Goal: Task Accomplishment & Management: Complete application form

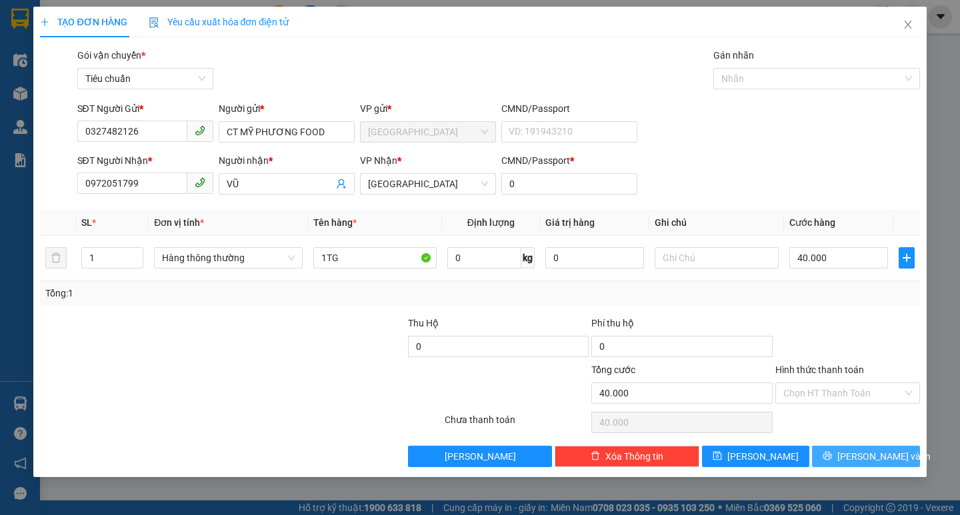
type input "0"
click at [890, 447] on button "[PERSON_NAME] và In" at bounding box center [865, 456] width 107 height 21
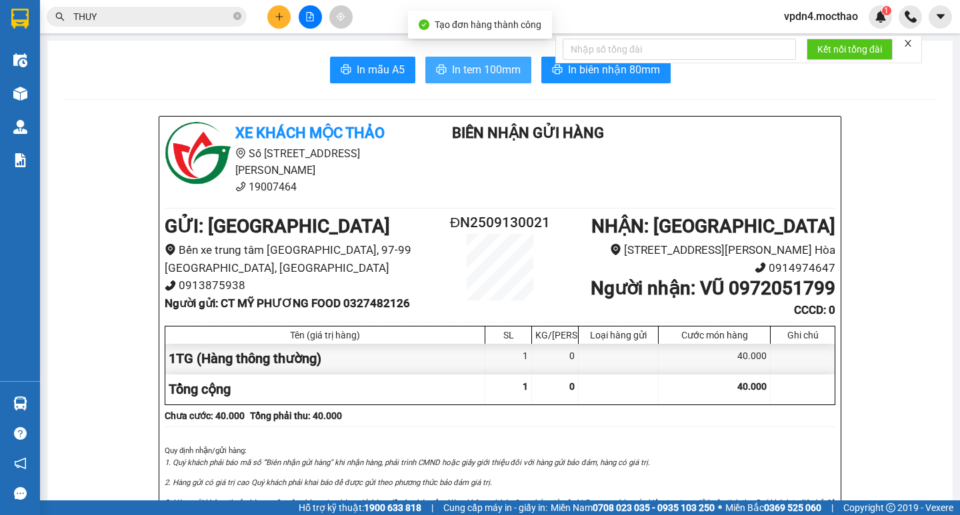
click at [455, 65] on span "In tem 100mm" at bounding box center [486, 69] width 69 height 17
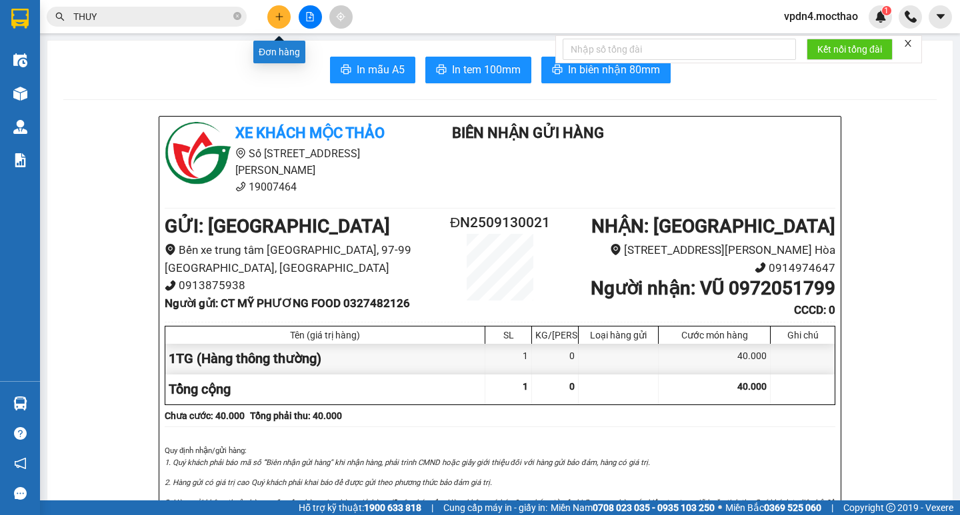
click at [273, 9] on button at bounding box center [278, 16] width 23 height 23
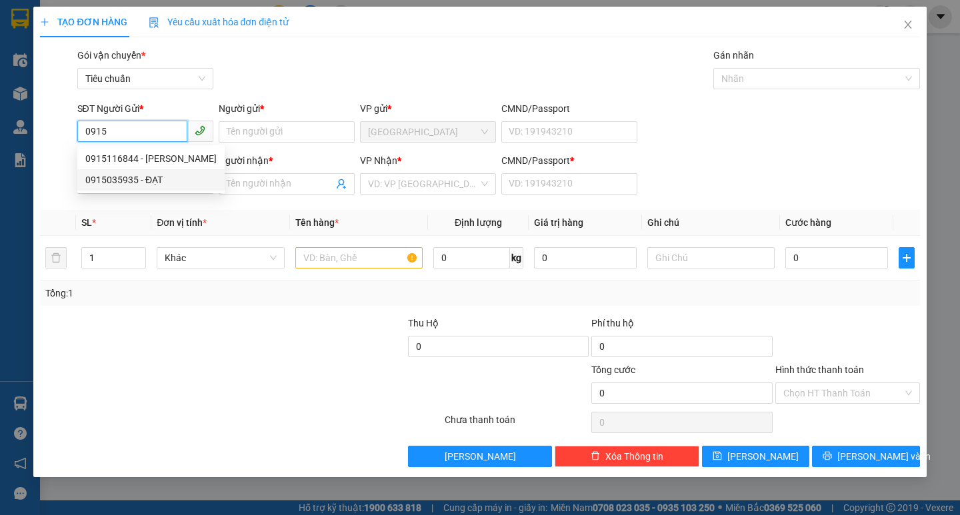
click at [151, 183] on div "0915035935 - ĐẠT" at bounding box center [150, 180] width 131 height 15
type input "0915035935"
type input "ĐẠT"
type input "0909200031"
type input "QUANG"
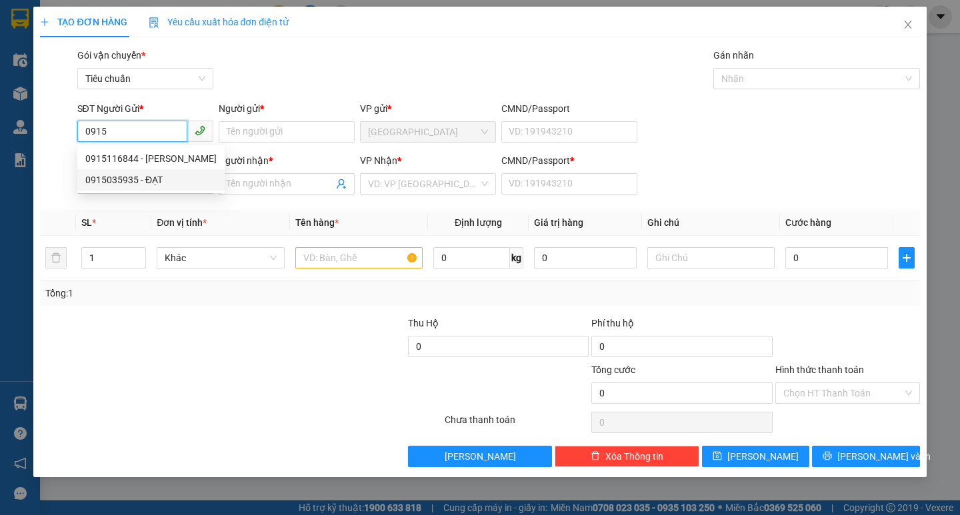
type input "0"
type input "1.400.000"
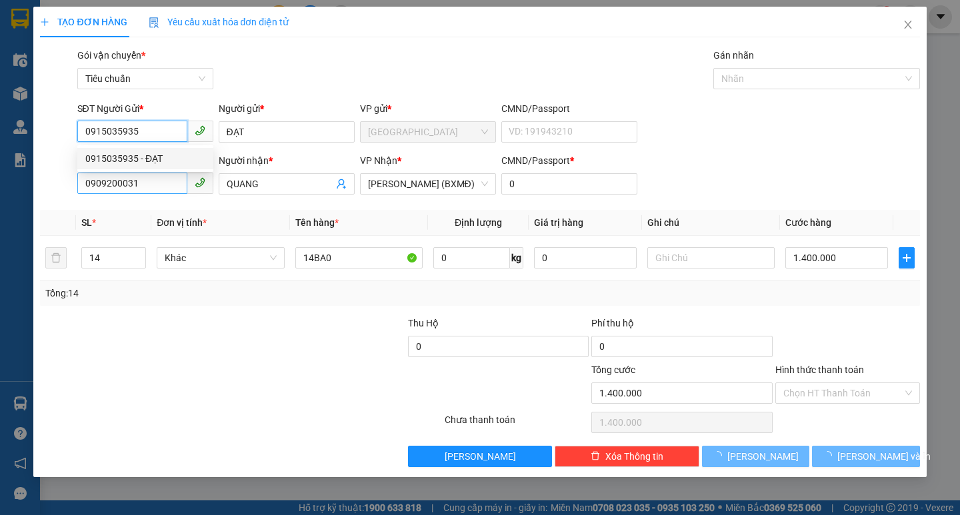
type input "0915035935"
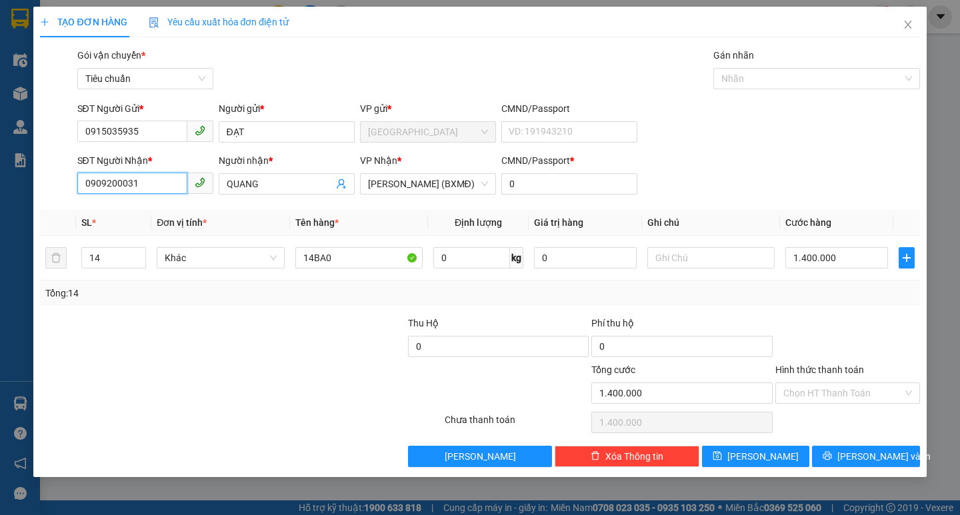
click at [170, 178] on input "0909200031" at bounding box center [132, 183] width 110 height 21
type input "0"
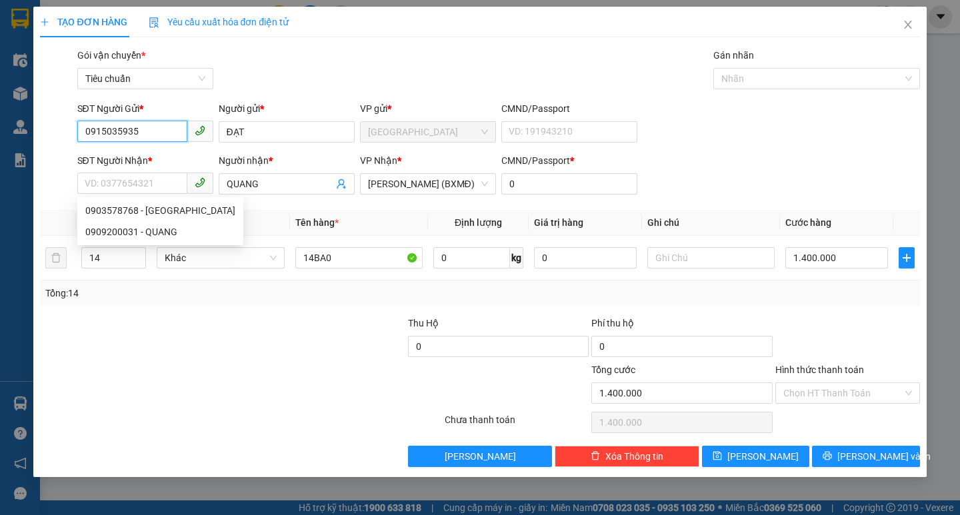
click at [155, 132] on input "0915035935" at bounding box center [132, 131] width 110 height 21
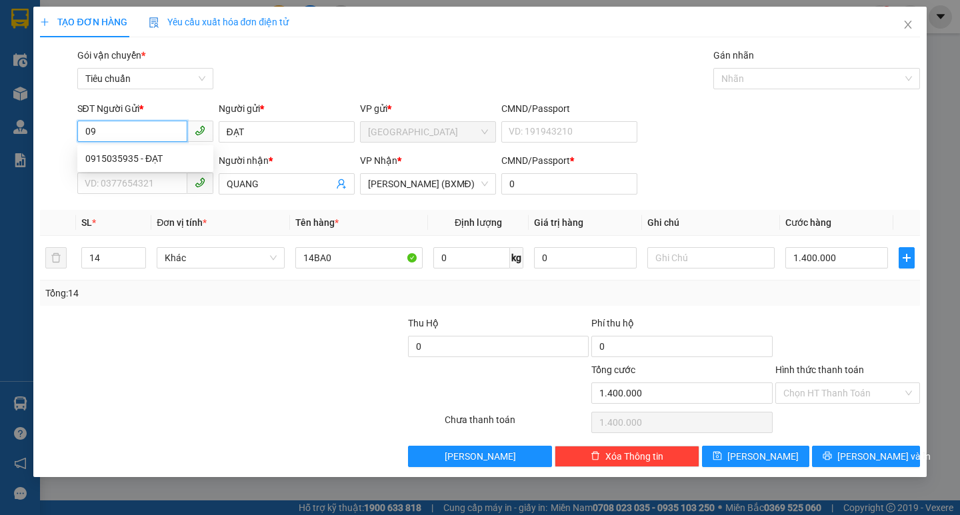
type input "0"
type input "0915035935"
click at [154, 155] on div "0915035935 - ĐẠT" at bounding box center [145, 158] width 120 height 15
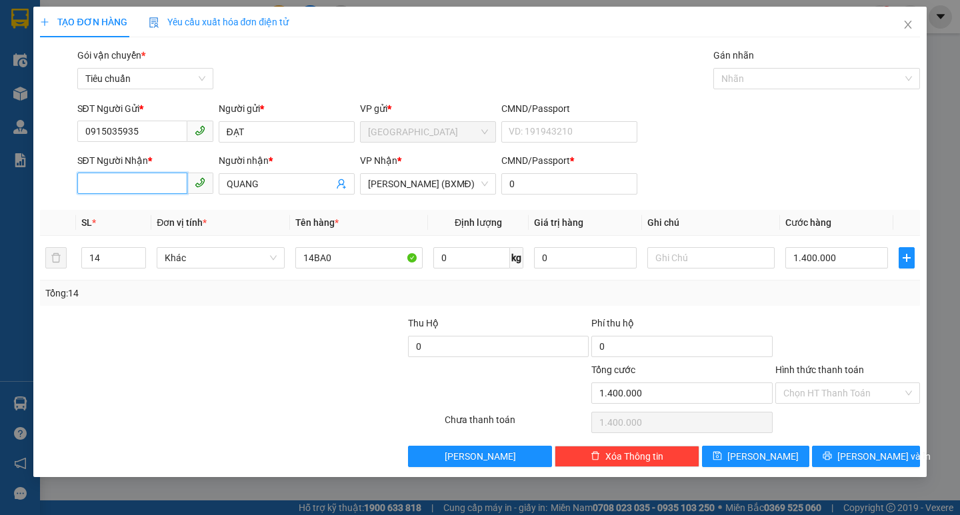
click at [161, 181] on input "SĐT Người Nhận *" at bounding box center [132, 183] width 110 height 21
click at [165, 237] on div "0919762393 - TOÀN" at bounding box center [145, 232] width 120 height 15
type input "0919762393"
type input "TOÀN"
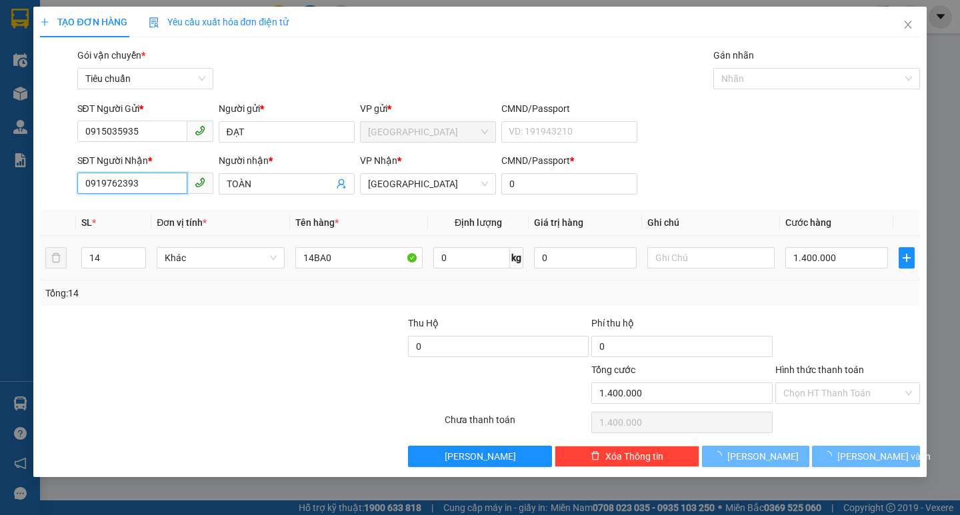
type input "40.000"
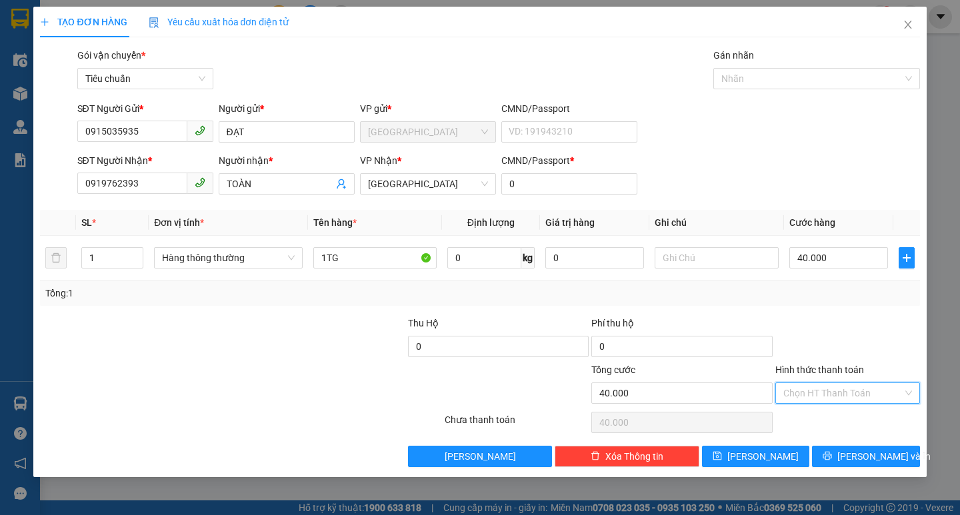
click at [836, 398] on input "Hình thức thanh toán" at bounding box center [842, 393] width 119 height 20
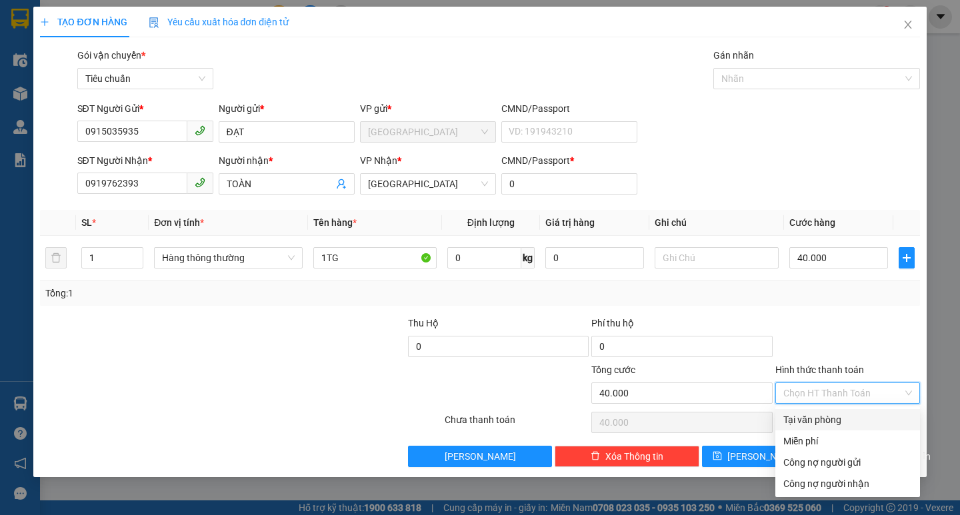
click at [844, 421] on div "Tại văn phòng" at bounding box center [847, 420] width 129 height 15
type input "0"
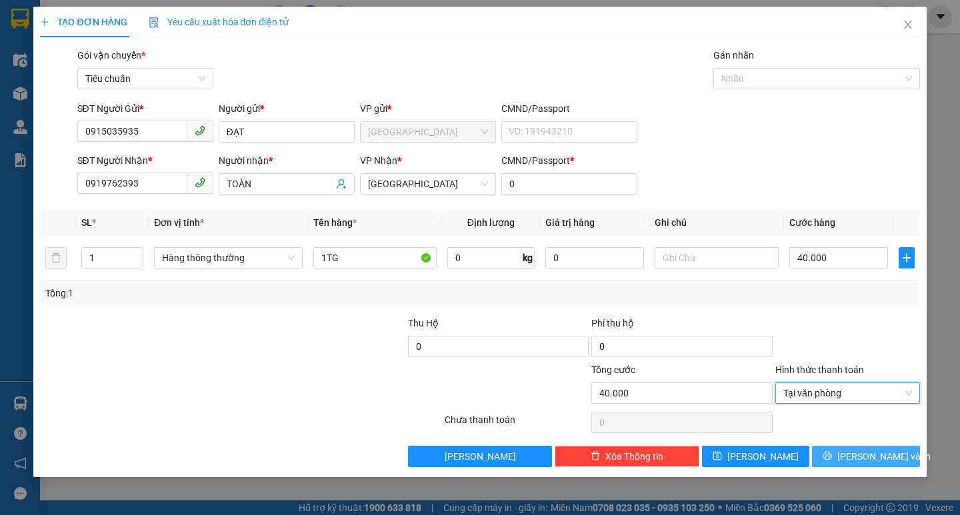
click at [862, 465] on button "[PERSON_NAME] và In" at bounding box center [865, 456] width 107 height 21
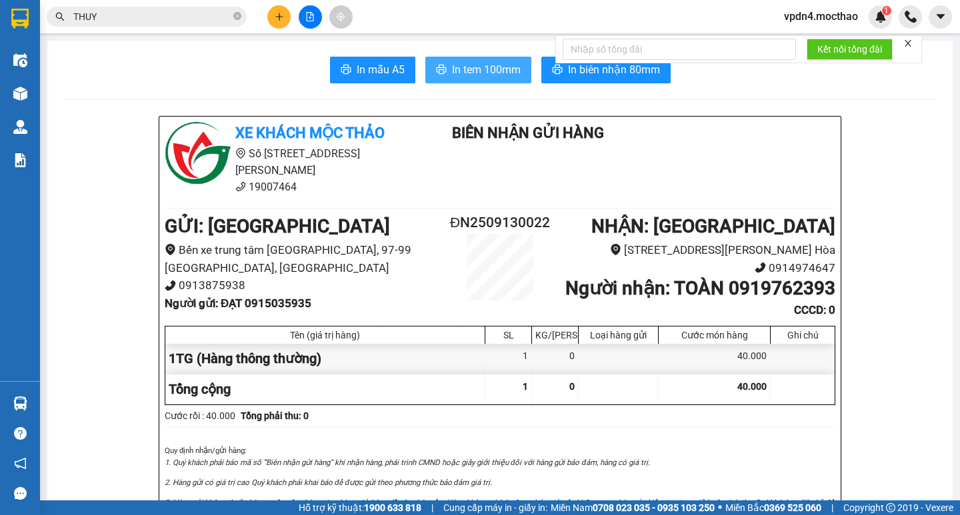
click at [497, 73] on span "In tem 100mm" at bounding box center [486, 69] width 69 height 17
click at [286, 11] on button at bounding box center [278, 16] width 23 height 23
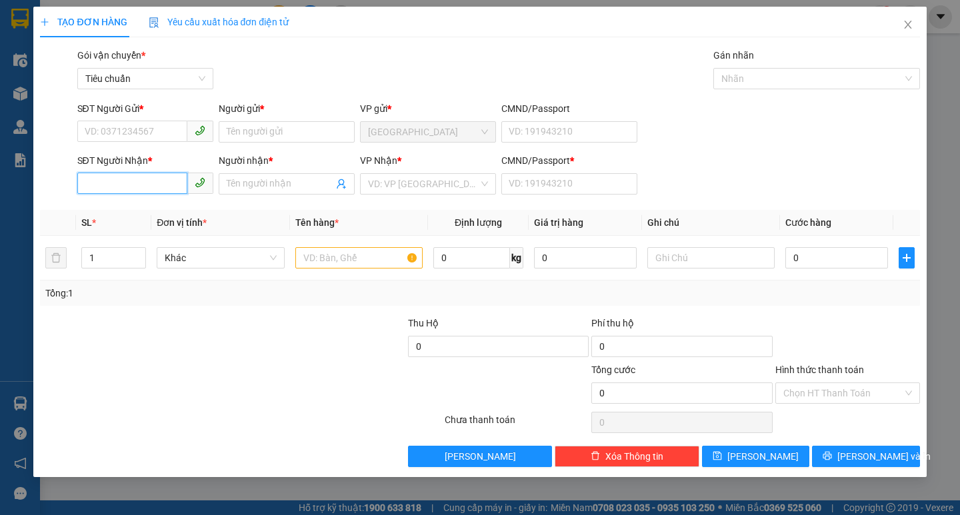
click at [102, 188] on input "SĐT Người Nhận *" at bounding box center [132, 183] width 110 height 21
type input "0962630541"
click at [103, 219] on div "0962630541 - [GEOGRAPHIC_DATA]" at bounding box center [160, 210] width 166 height 21
type input "[PERSON_NAME]"
type input "0"
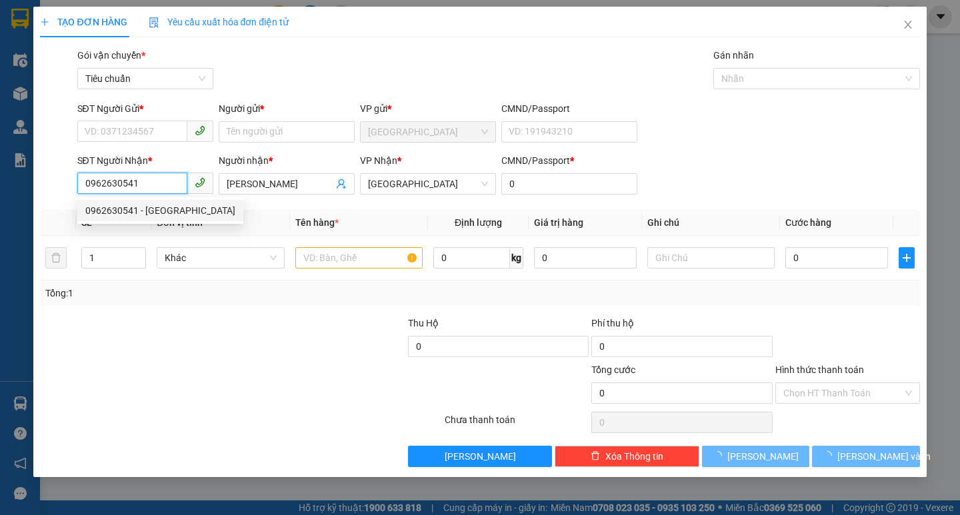
type input "30.000"
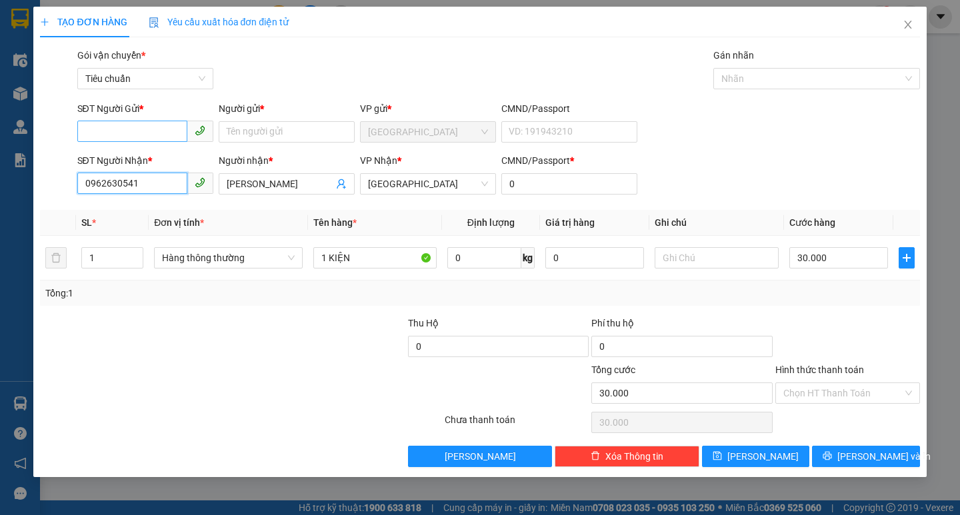
type input "0962630541"
click at [149, 123] on input "SĐT Người Gửi *" at bounding box center [132, 131] width 110 height 21
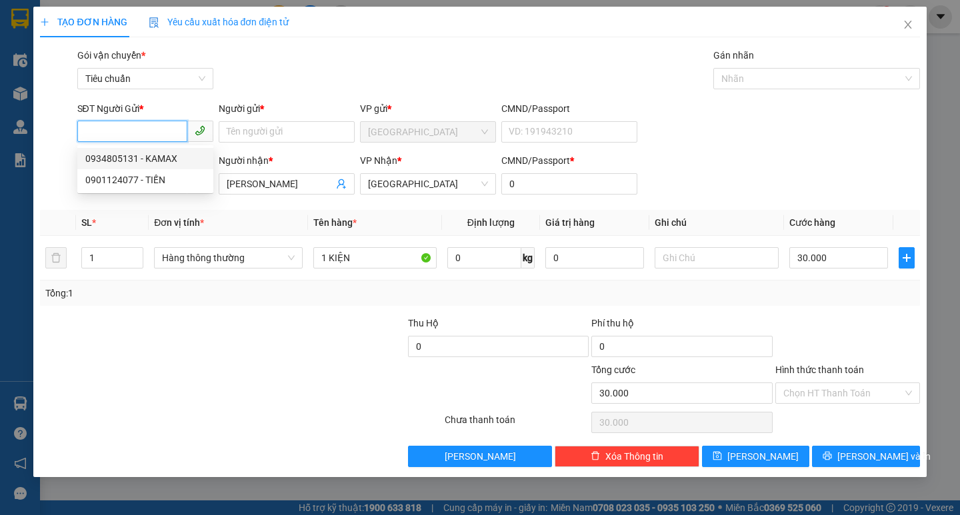
click at [171, 166] on div "0934805131 - KAMAX" at bounding box center [145, 158] width 136 height 21
type input "0934805131"
type input "KAMAX"
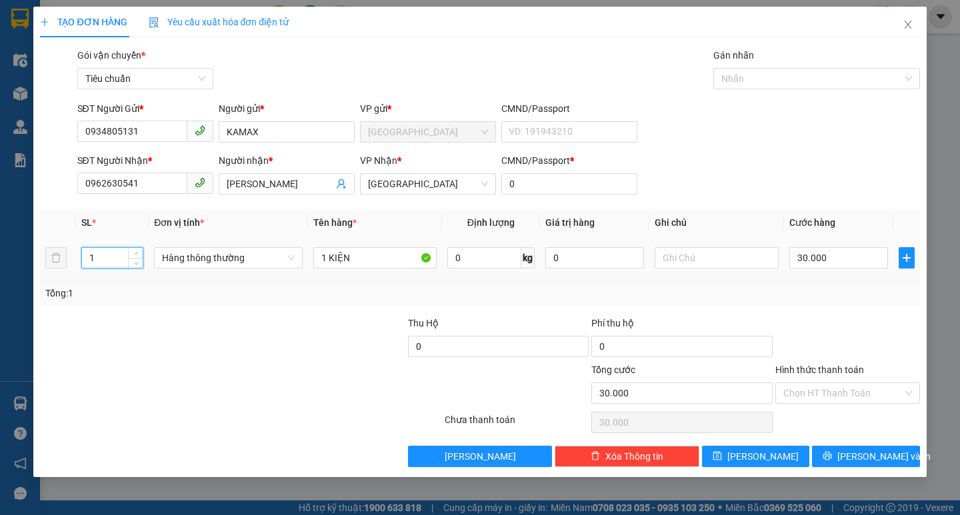
click at [105, 258] on input "1" at bounding box center [112, 258] width 61 height 20
type input "25"
click at [359, 257] on input "1 KIỆN" at bounding box center [374, 257] width 123 height 21
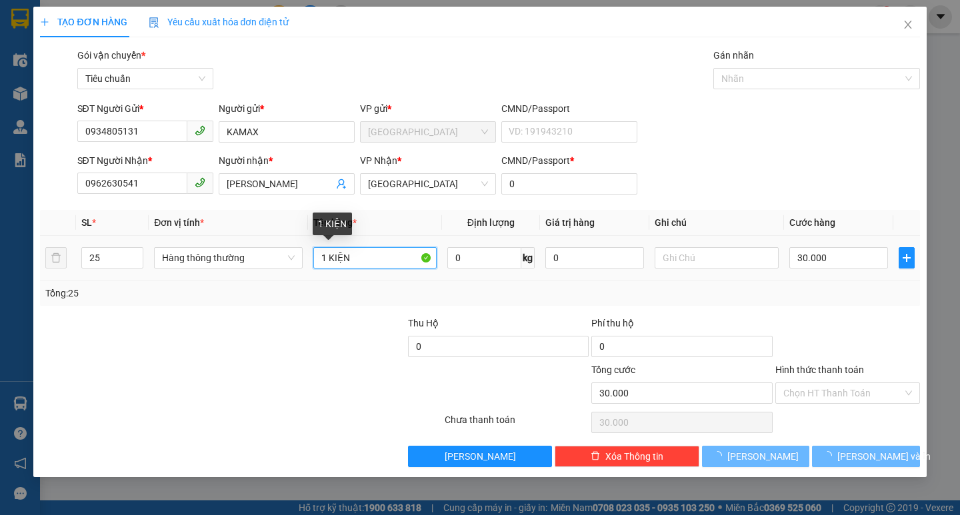
type input "0"
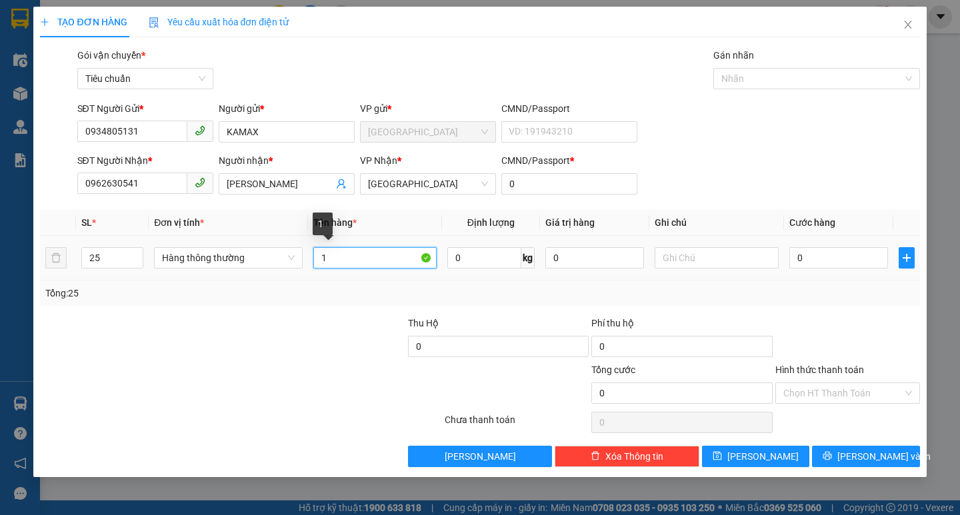
type input "1"
type input "22BAO+3T"
click at [815, 260] on input "0" at bounding box center [838, 257] width 99 height 21
type input "7"
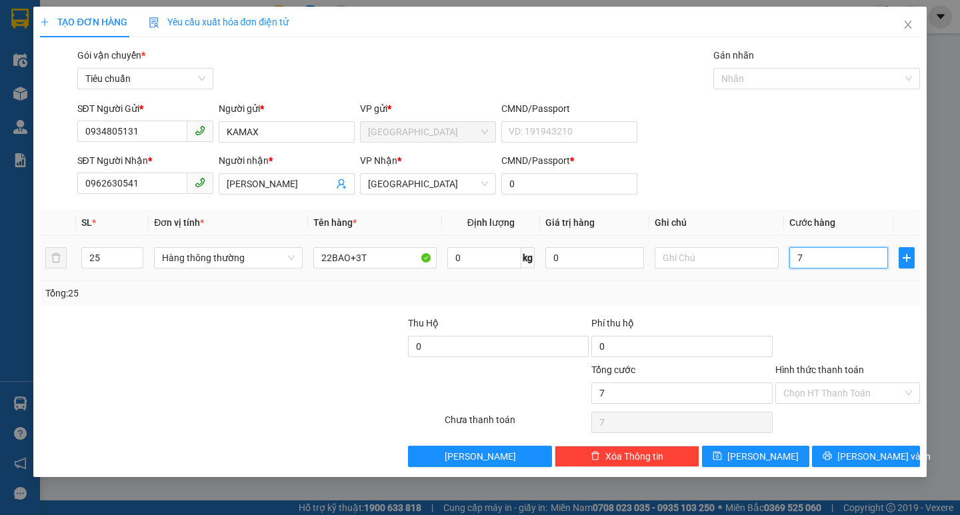
type input "75"
type input "750"
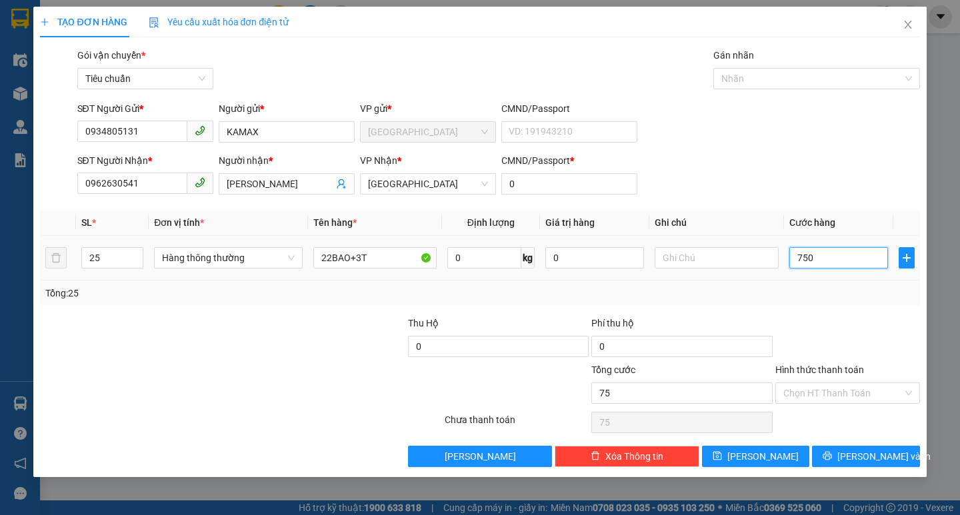
type input "750"
type input "750.000"
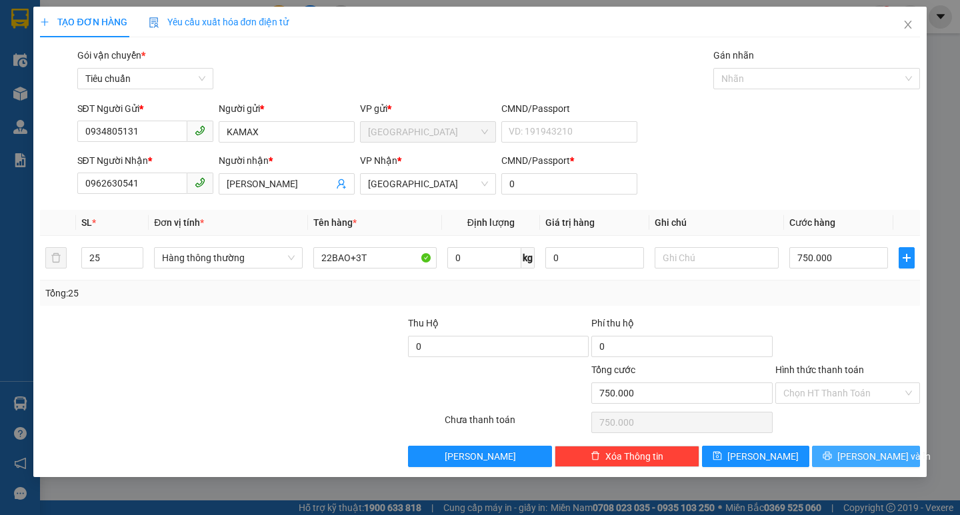
click at [850, 455] on button "[PERSON_NAME] và In" at bounding box center [865, 456] width 107 height 21
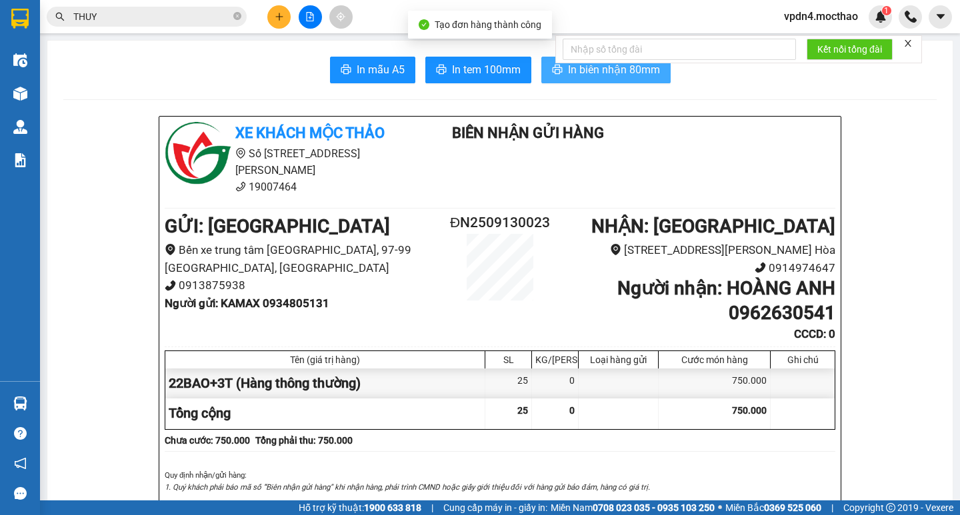
click at [639, 72] on span "In biên nhận 80mm" at bounding box center [614, 69] width 92 height 17
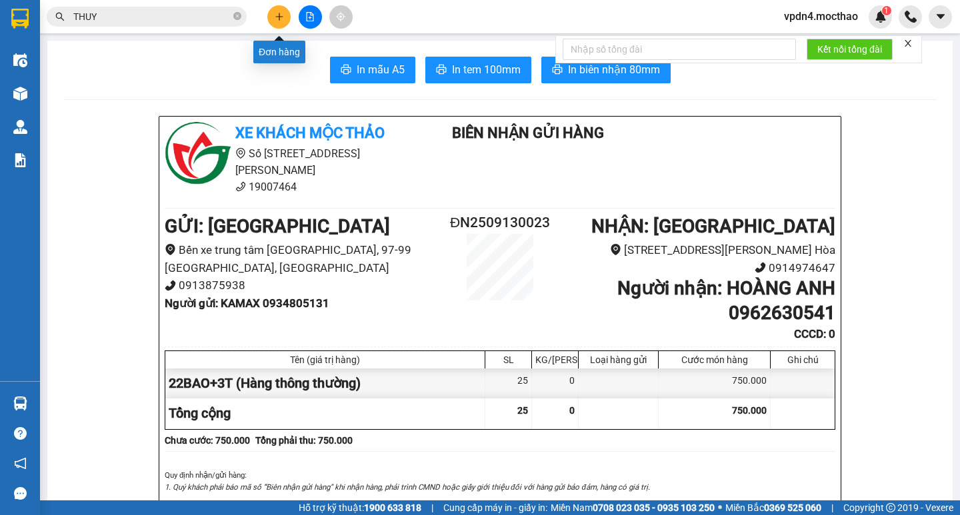
click at [281, 18] on icon "plus" at bounding box center [279, 16] width 9 height 9
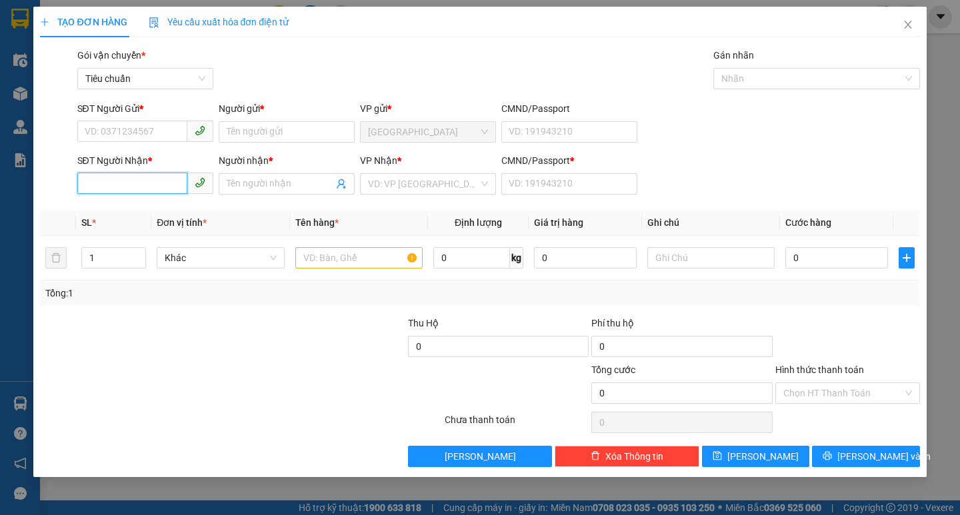
click at [118, 185] on input "SĐT Người Nhận *" at bounding box center [132, 183] width 110 height 21
drag, startPoint x: 122, startPoint y: 211, endPoint x: 147, endPoint y: 149, distance: 66.7
click at [123, 207] on div "0962630541 - [GEOGRAPHIC_DATA]" at bounding box center [160, 210] width 150 height 15
type input "0962630541"
type input "[PERSON_NAME]"
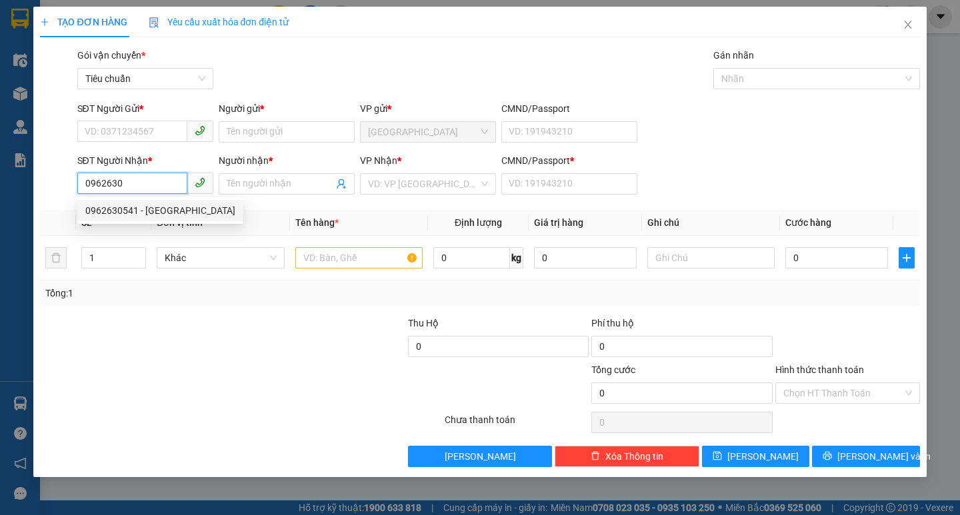
type input "0"
type input "750.000"
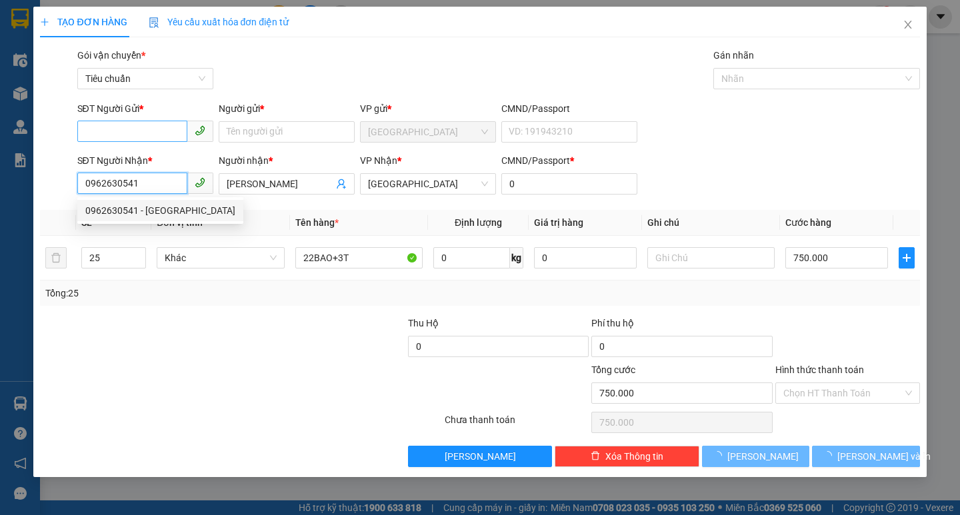
type input "0962630541"
click at [150, 137] on input "SĐT Người Gửi *" at bounding box center [132, 131] width 110 height 21
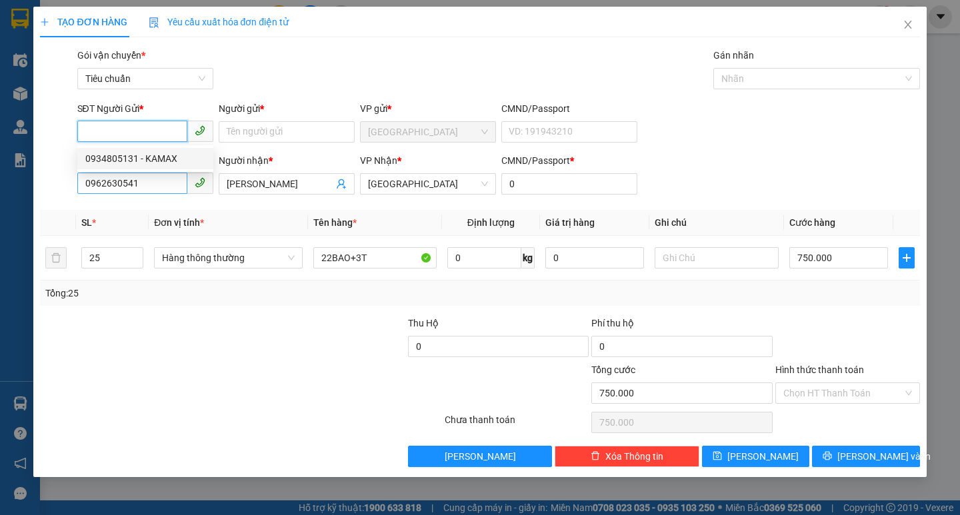
drag, startPoint x: 150, startPoint y: 159, endPoint x: 149, endPoint y: 181, distance: 22.0
click at [150, 161] on div "0934805131 - KAMAX" at bounding box center [145, 158] width 120 height 15
type input "0934805131"
type input "KAMAX"
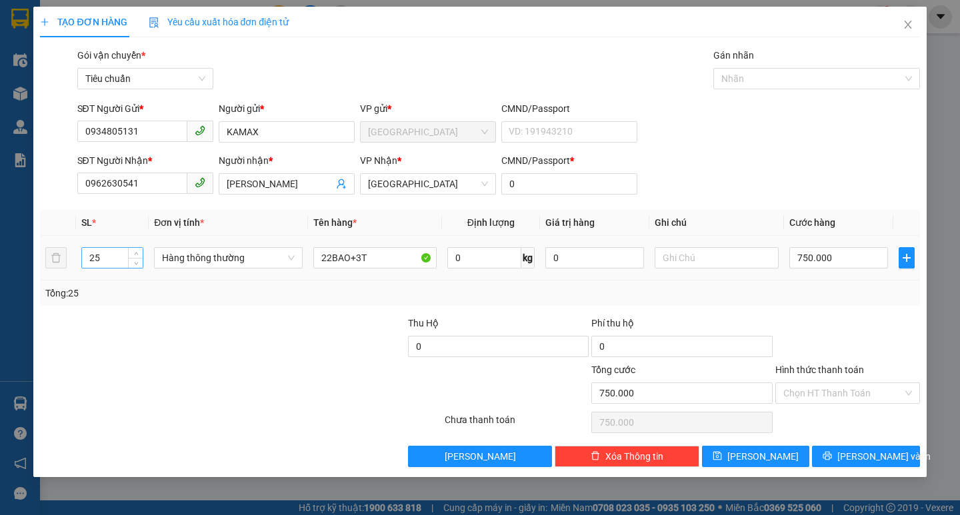
click at [119, 255] on input "25" at bounding box center [112, 258] width 61 height 20
type input "2"
type input "1"
click at [408, 261] on input "22BAO+3T" at bounding box center [374, 257] width 123 height 21
type input "0"
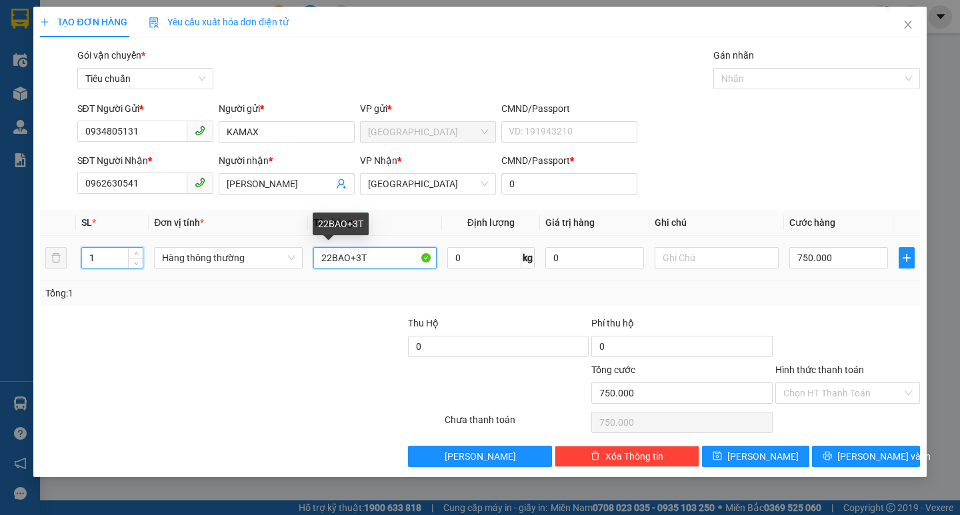
type input "0"
type input "2"
type input "1K"
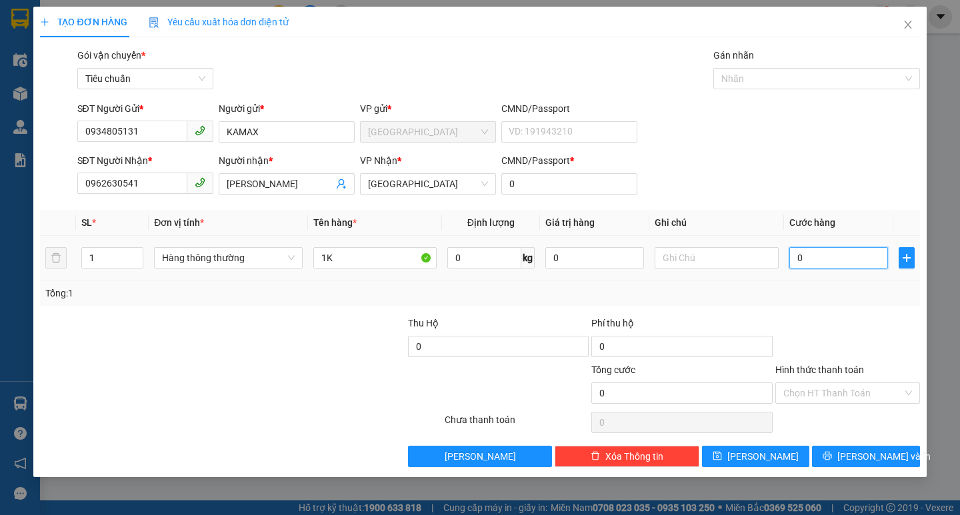
click at [832, 257] on input "0" at bounding box center [838, 257] width 99 height 21
type input "3"
type input "30"
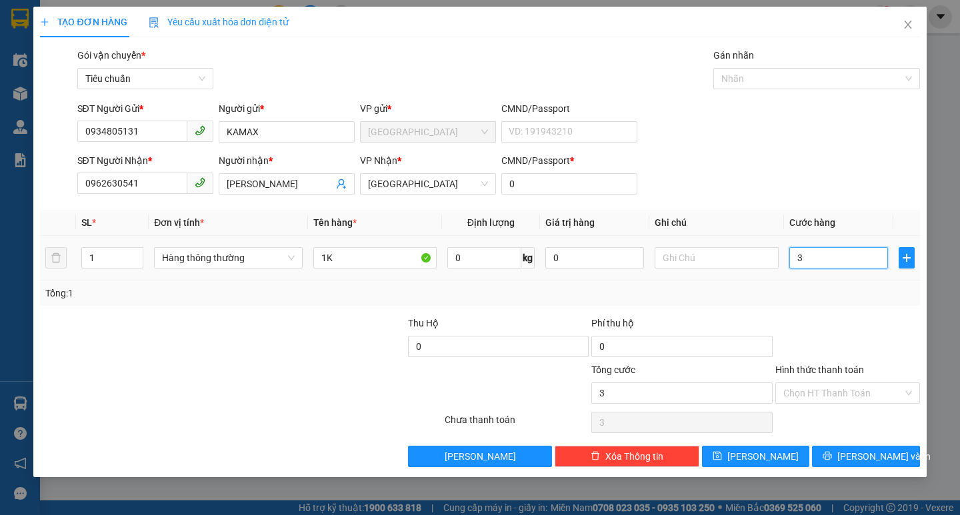
type input "30"
type input "30.000"
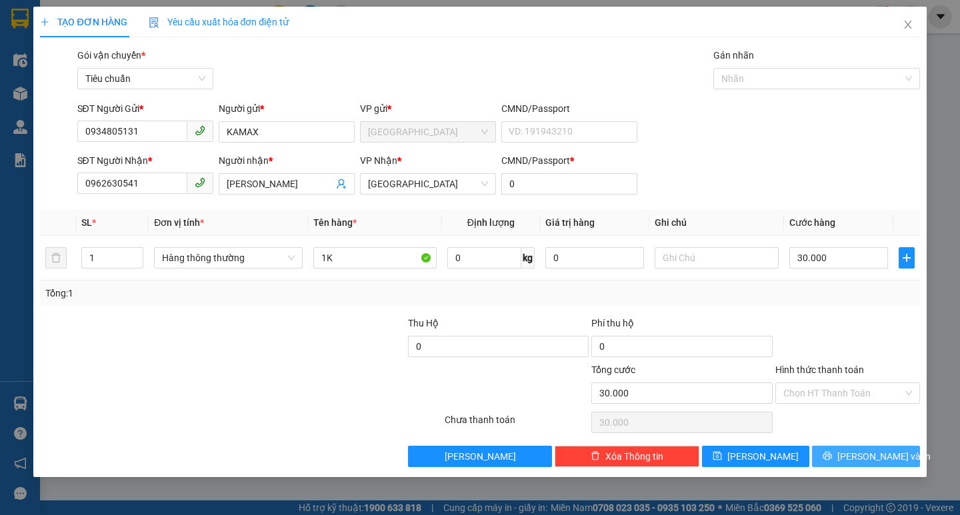
click at [852, 460] on button "[PERSON_NAME] và In" at bounding box center [865, 456] width 107 height 21
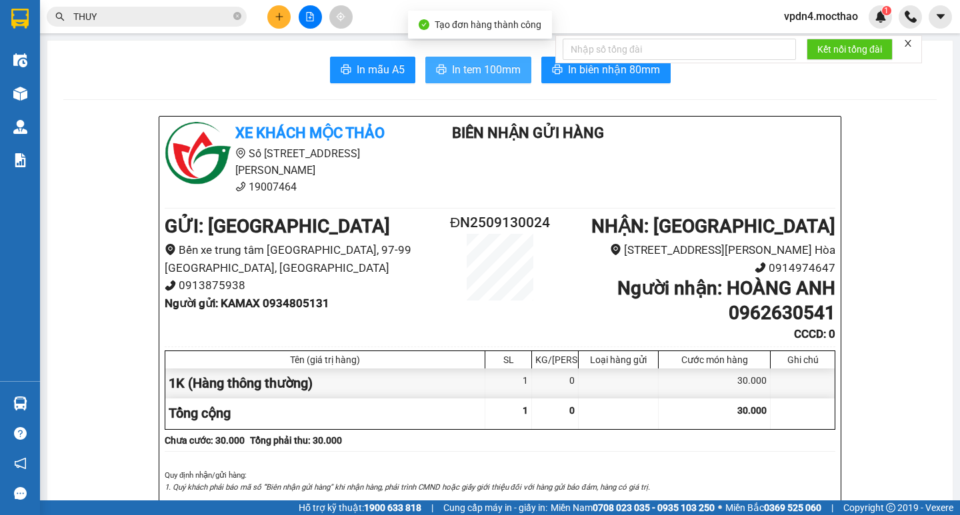
click at [482, 71] on span "In tem 100mm" at bounding box center [486, 69] width 69 height 17
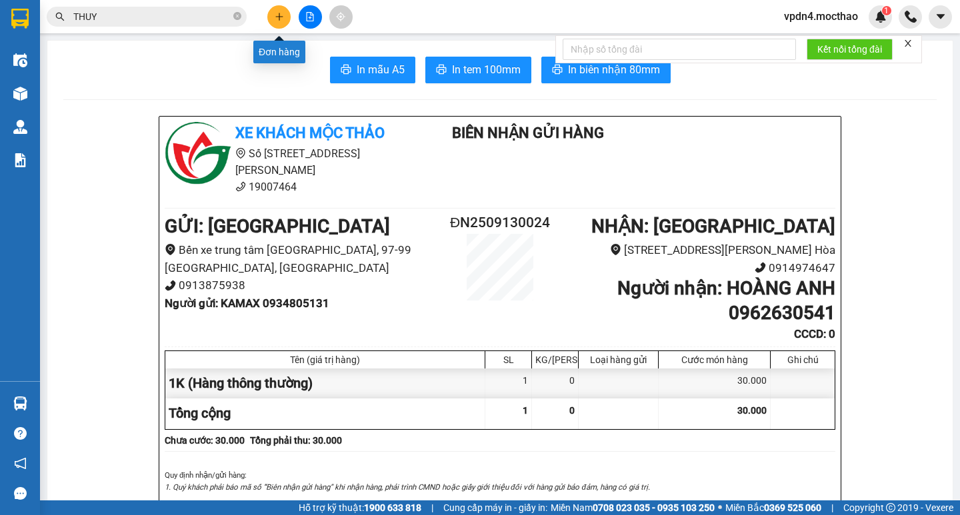
click at [271, 19] on button at bounding box center [278, 16] width 23 height 23
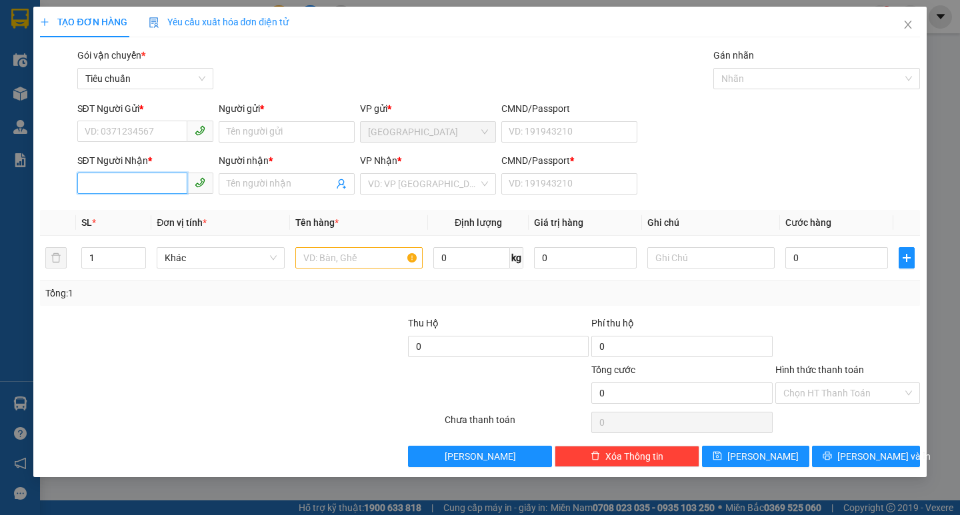
click at [155, 183] on input "SĐT Người Nhận *" at bounding box center [132, 183] width 110 height 21
type input "0935059305"
click at [248, 177] on input "Người nhận *" at bounding box center [280, 184] width 107 height 15
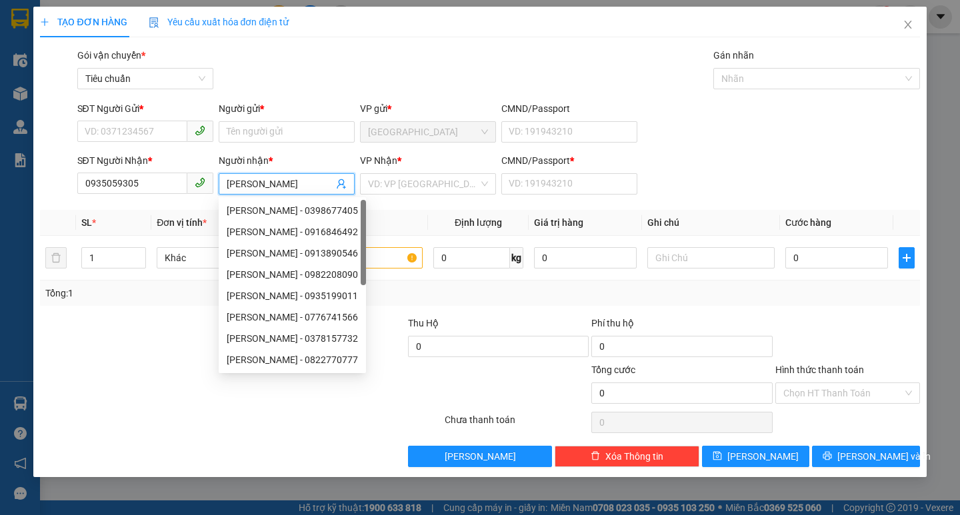
type input "[PERSON_NAME]"
click at [243, 119] on div "Người gửi *" at bounding box center [287, 111] width 136 height 20
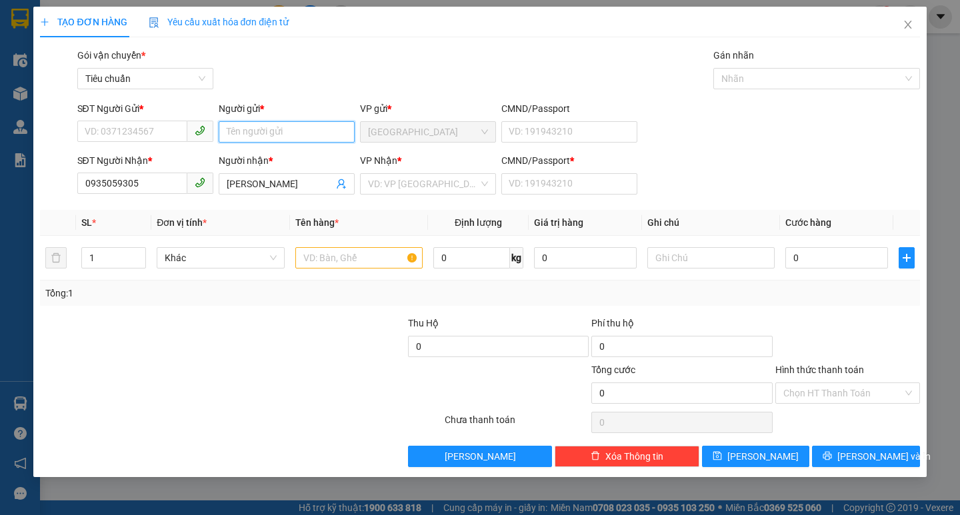
click at [241, 125] on input "Người gửi *" at bounding box center [287, 131] width 136 height 21
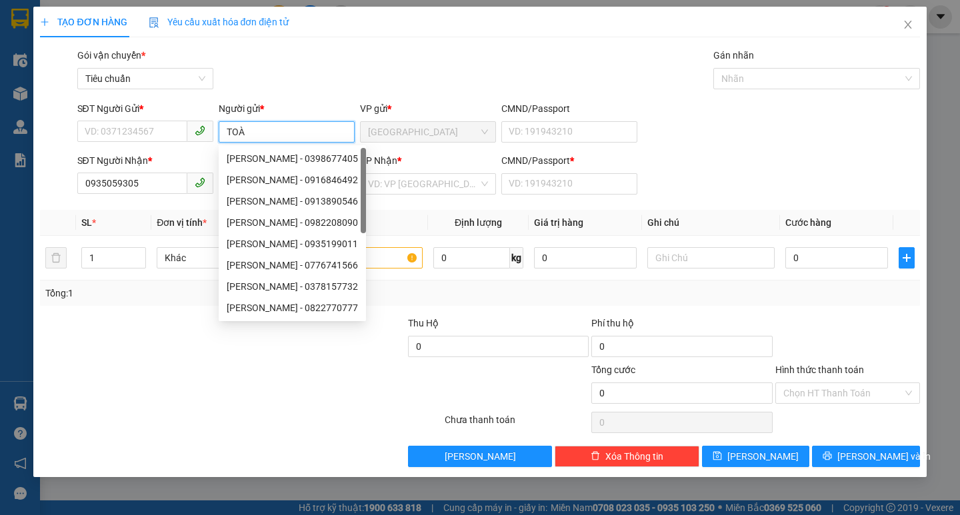
type input "TOÀN"
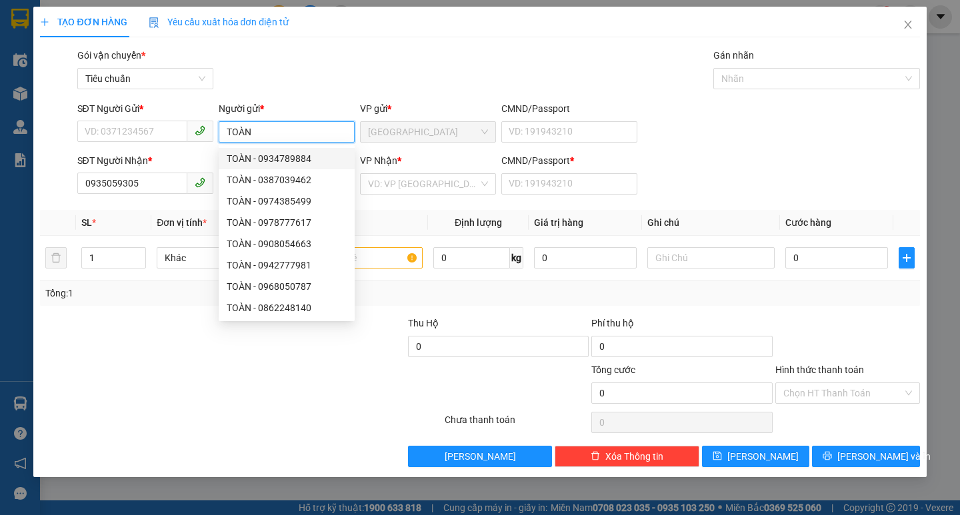
click at [275, 153] on div "TOÀN - 0934789884" at bounding box center [287, 158] width 120 height 15
type input "0934789884"
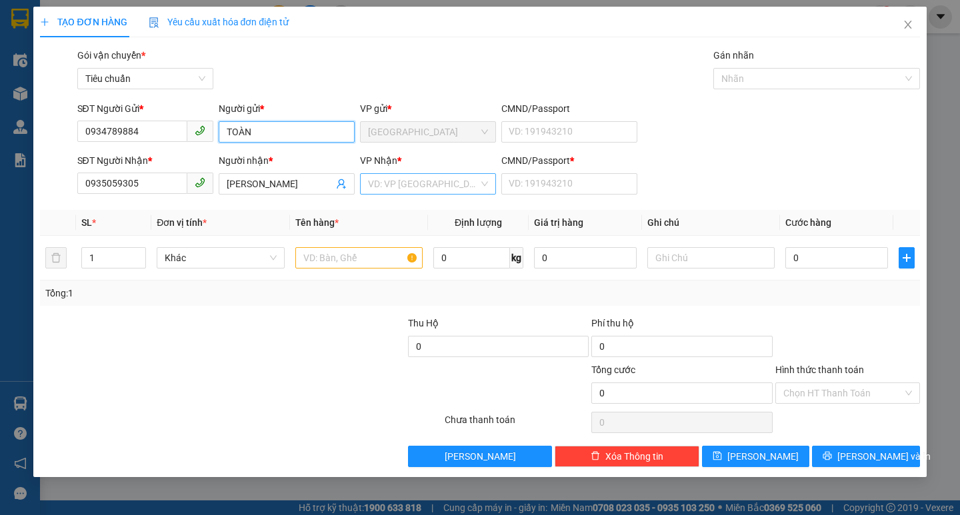
type input "TOÀN"
click at [439, 183] on input "search" at bounding box center [423, 184] width 111 height 20
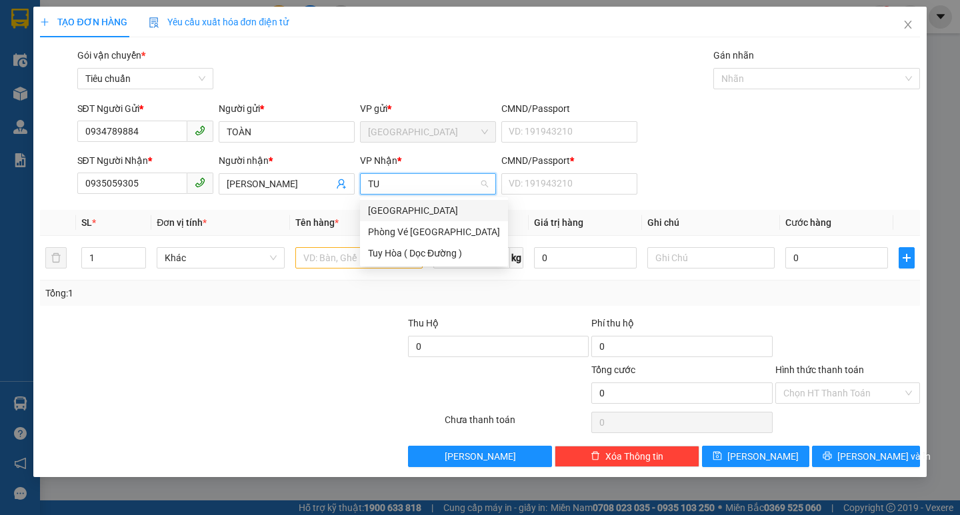
type input "TUY"
click at [431, 206] on div "[GEOGRAPHIC_DATA]" at bounding box center [434, 210] width 132 height 15
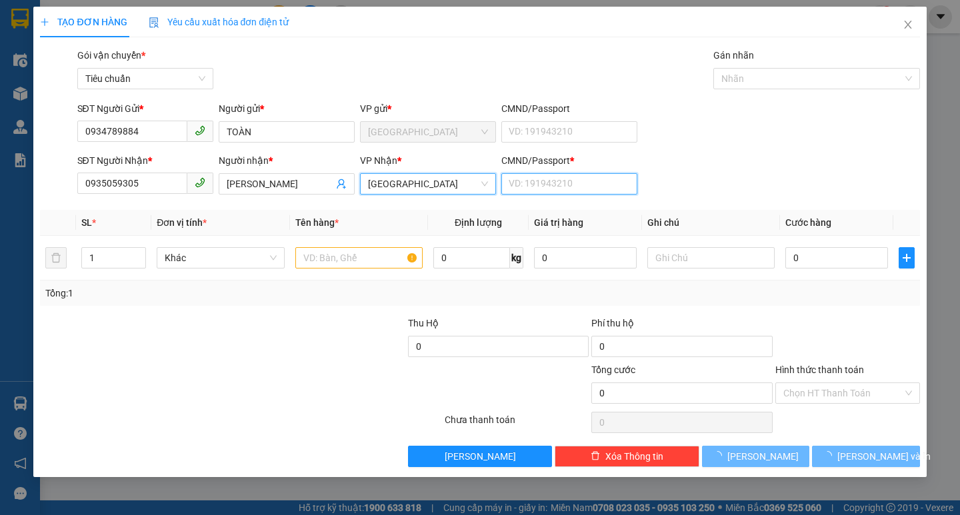
click at [543, 177] on input "CMND/Passport *" at bounding box center [569, 183] width 136 height 21
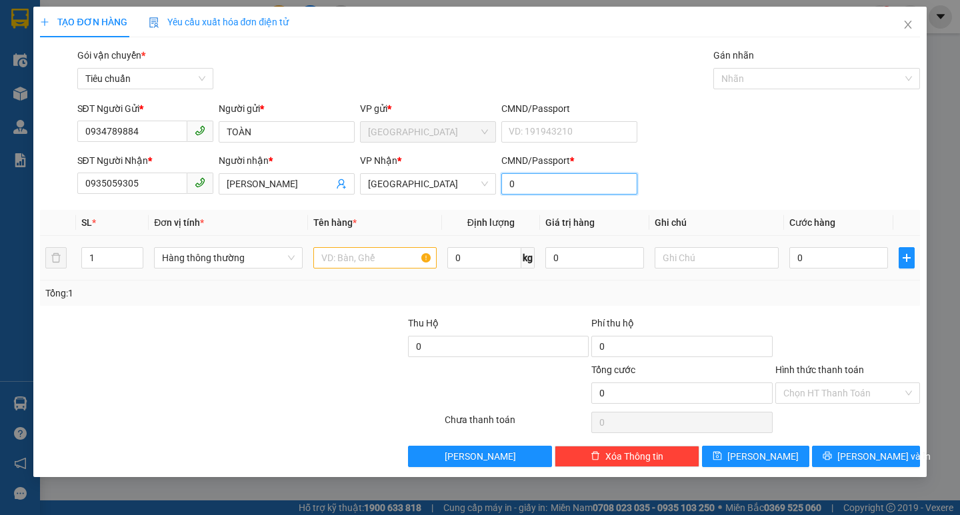
type input "0"
click at [386, 248] on input "text" at bounding box center [374, 257] width 123 height 21
type input "1TG"
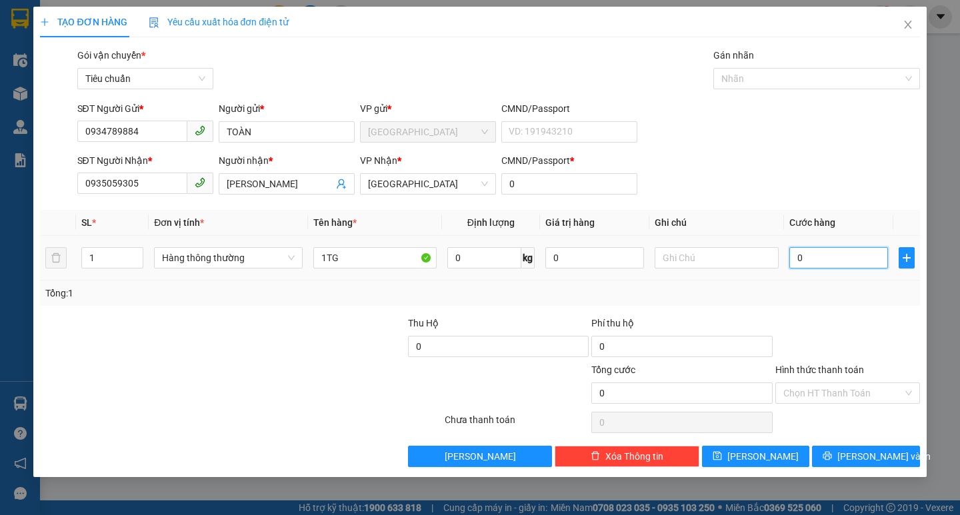
click at [816, 257] on input "0" at bounding box center [838, 257] width 99 height 21
type input "5"
type input "50"
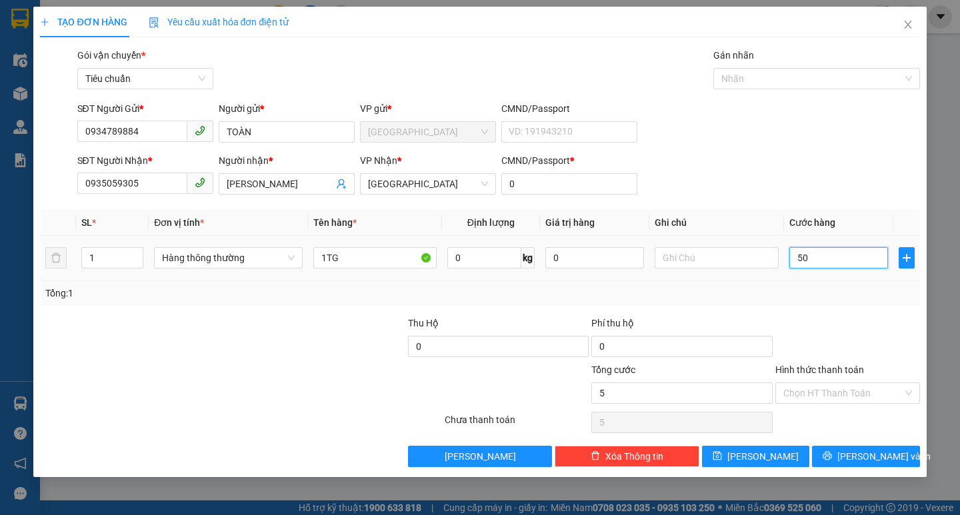
type input "50"
type input "50.000"
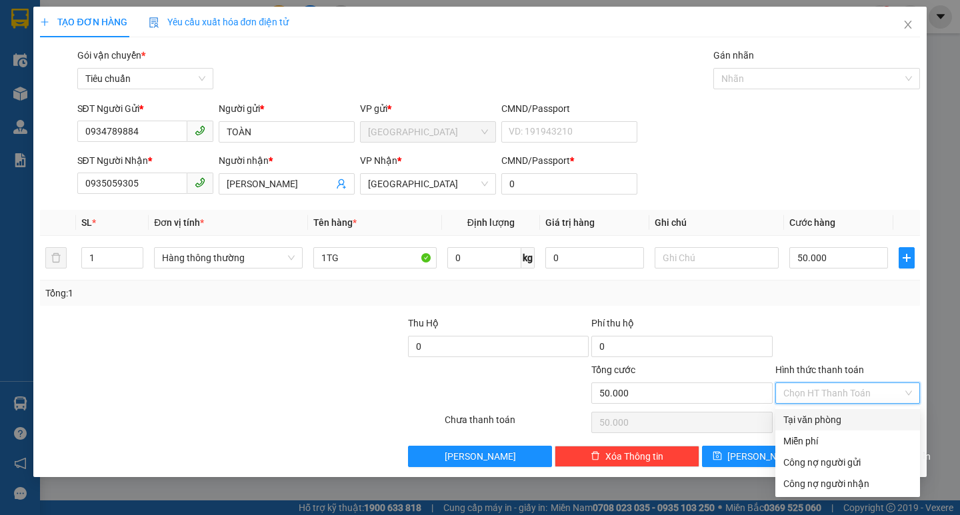
click at [806, 394] on input "Hình thức thanh toán" at bounding box center [842, 393] width 119 height 20
click at [812, 418] on div "Tại văn phòng" at bounding box center [847, 420] width 129 height 15
type input "0"
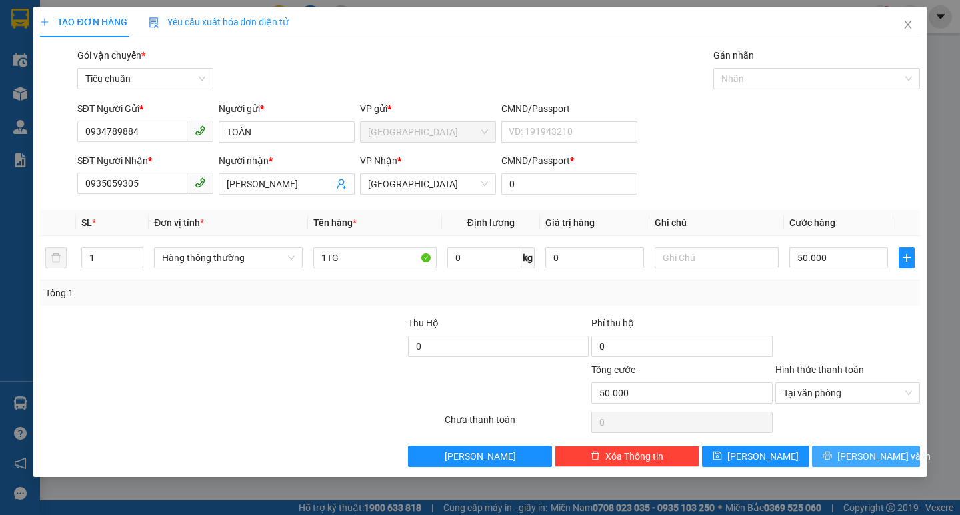
click at [837, 453] on button "[PERSON_NAME] và In" at bounding box center [865, 456] width 107 height 21
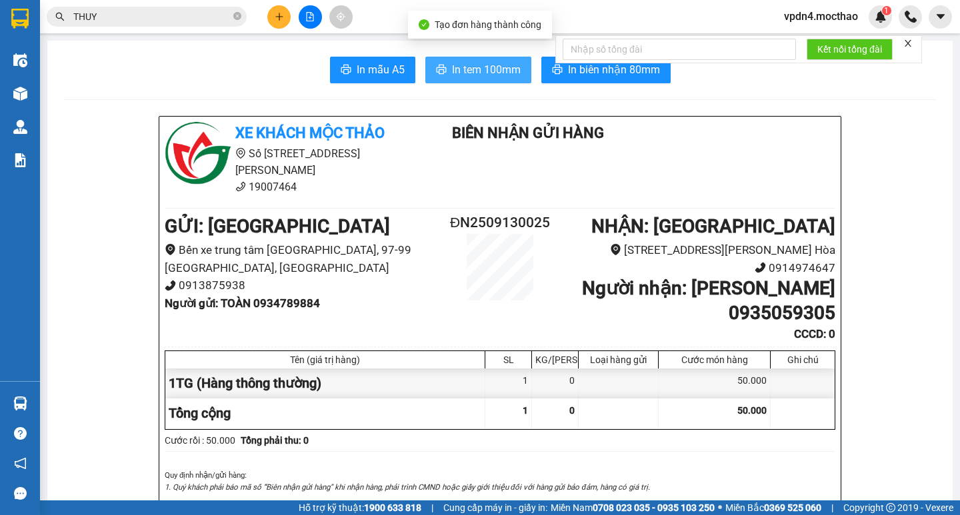
click at [465, 69] on span "In tem 100mm" at bounding box center [486, 69] width 69 height 17
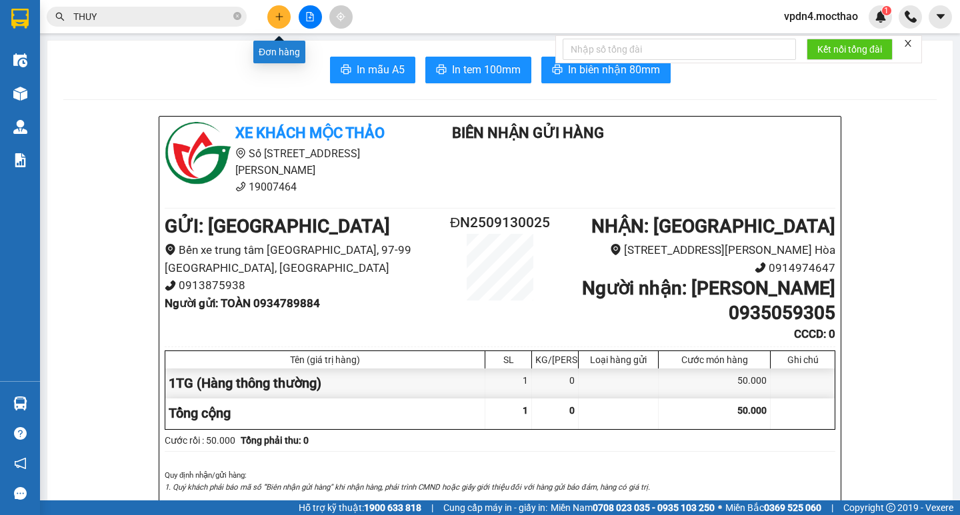
click at [285, 23] on button at bounding box center [278, 16] width 23 height 23
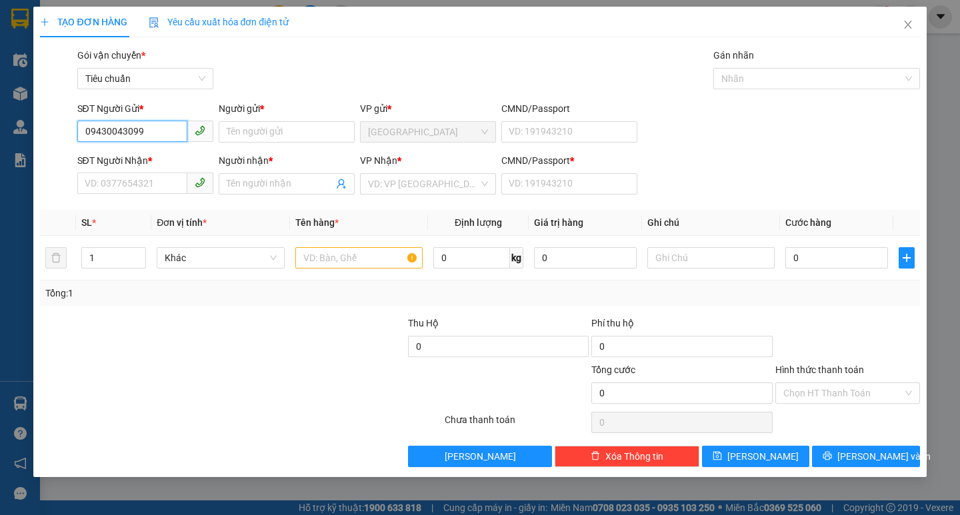
click at [108, 124] on input "09430043099" at bounding box center [132, 131] width 110 height 21
type input "0943043099"
click at [147, 163] on div "0943043099 - HÙNG" at bounding box center [145, 158] width 120 height 15
type input "HÙNG"
type input "0909939991"
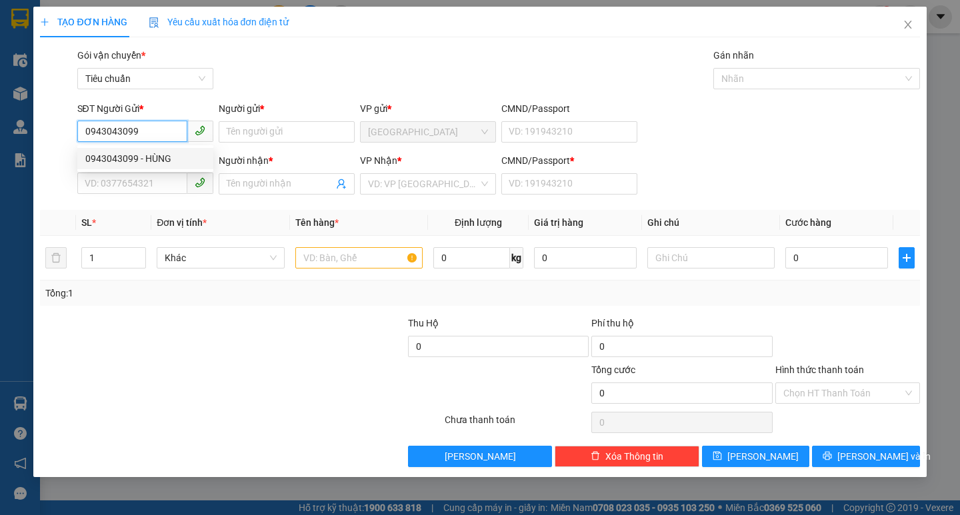
type input "KIỆT"
type input "600.000"
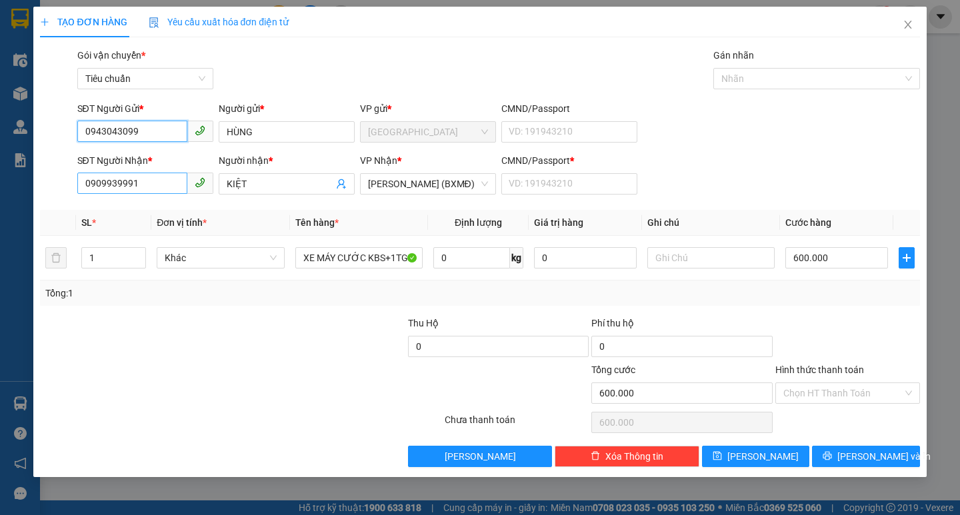
type input "0943043099"
click at [149, 185] on input "0909939991" at bounding box center [132, 183] width 110 height 21
type input "0"
type input "0977382146"
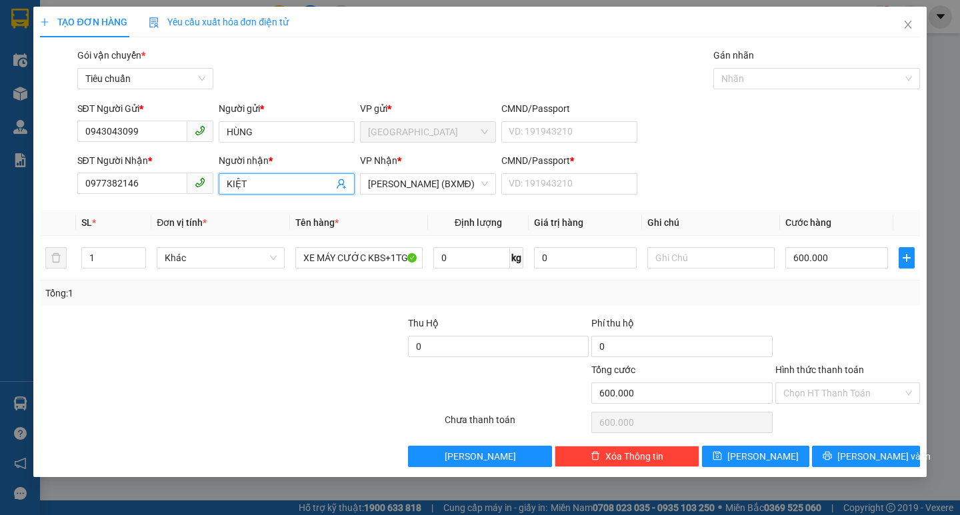
click at [243, 181] on input "KIỆT" at bounding box center [280, 184] width 107 height 15
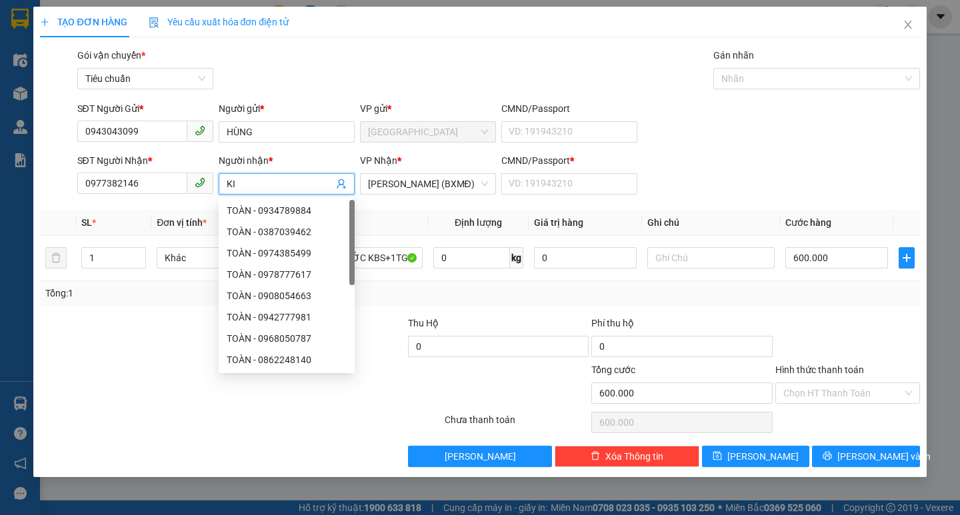
type input "K"
type input "TOÀN"
click at [499, 187] on div "CMND/Passport * VD: [PASSPORT]" at bounding box center [569, 176] width 141 height 47
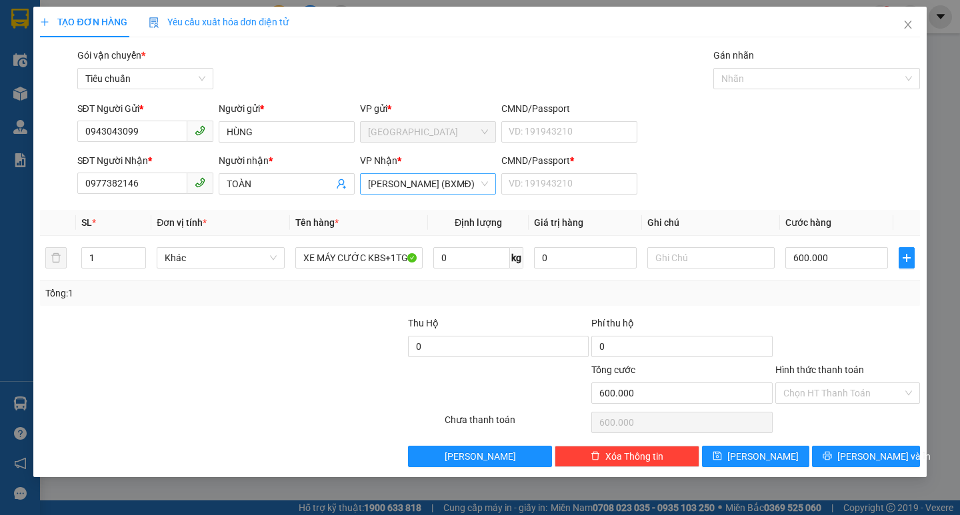
click at [484, 181] on span "[PERSON_NAME] (BXMĐ)" at bounding box center [428, 184] width 120 height 20
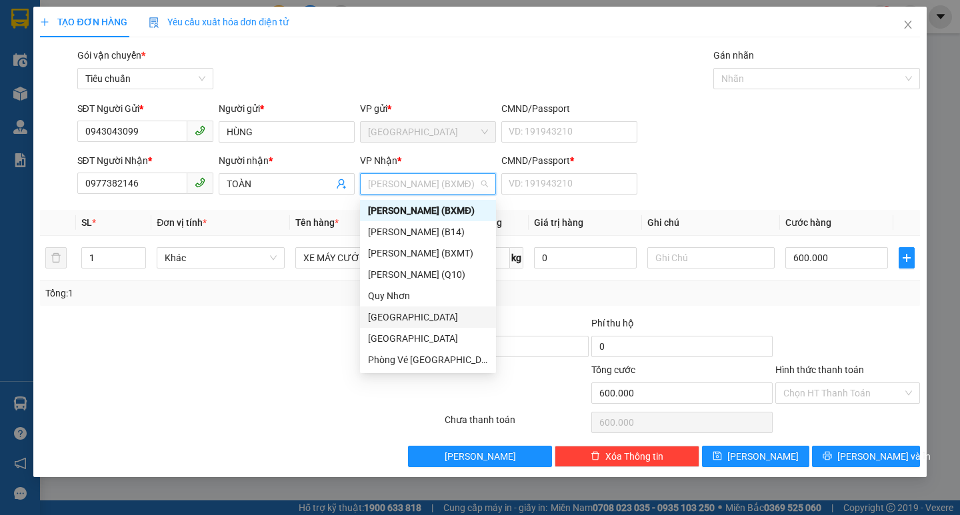
click at [403, 317] on div "[GEOGRAPHIC_DATA]" at bounding box center [428, 317] width 120 height 15
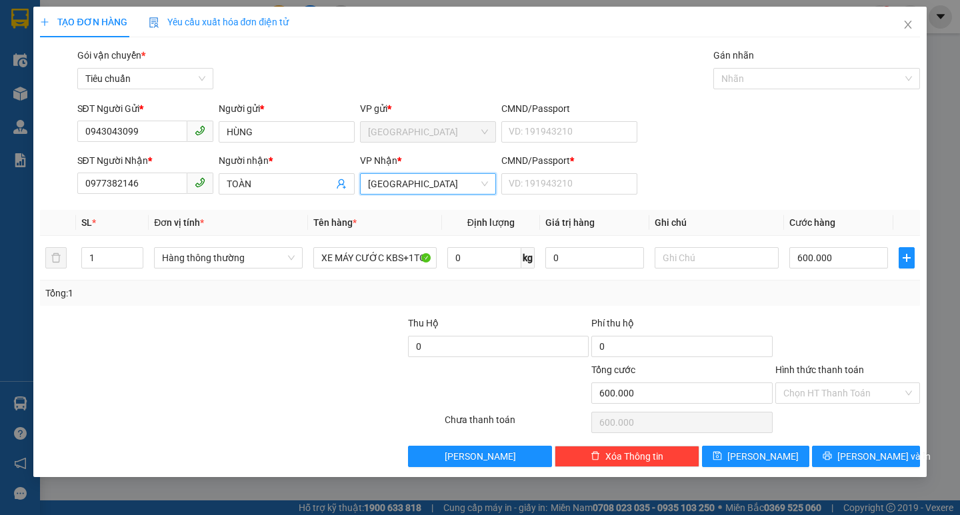
click at [423, 181] on span "[GEOGRAPHIC_DATA]" at bounding box center [428, 184] width 120 height 20
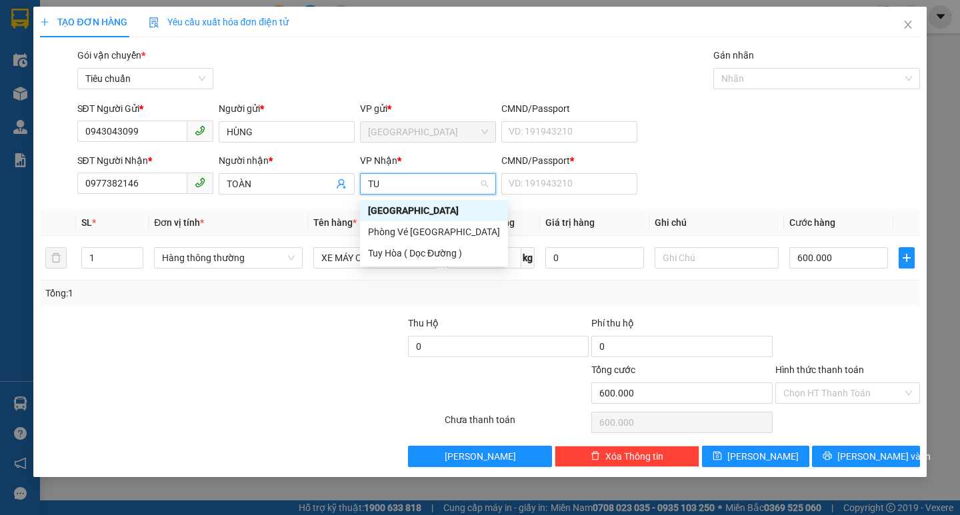
type input "TUY"
click at [433, 255] on div "Tuy Hòa ( Dọc Đường )" at bounding box center [434, 253] width 132 height 15
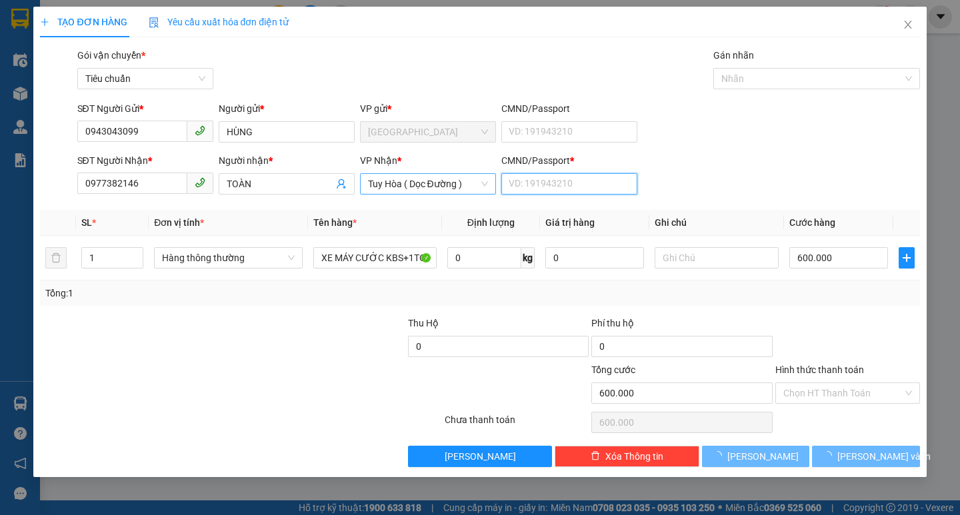
click at [517, 182] on input "CMND/Passport *" at bounding box center [569, 183] width 136 height 21
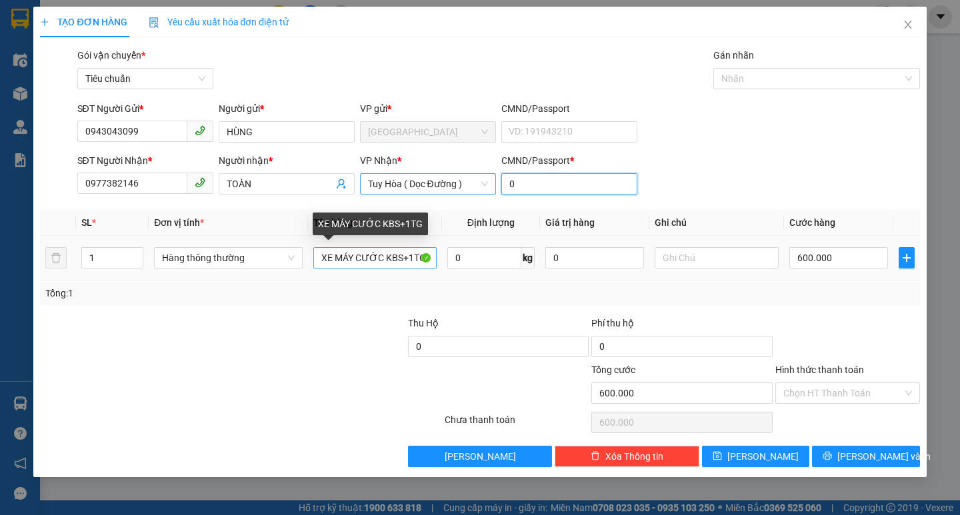
type input "0"
click at [418, 257] on input "XE MÁY CƯỚC KBS+1TG" at bounding box center [374, 257] width 123 height 21
click at [418, 257] on input "XE MÁY CƯỚC KBS+1T" at bounding box center [374, 257] width 123 height 21
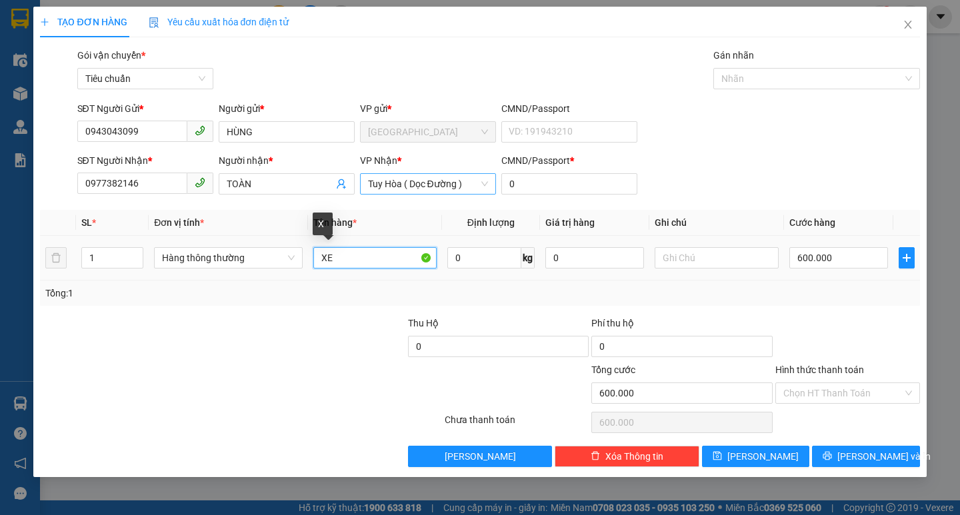
type input "X"
type input "1 XE MÁY 487KR+GT"
click at [794, 255] on input "600.000" at bounding box center [838, 257] width 99 height 21
type input "3"
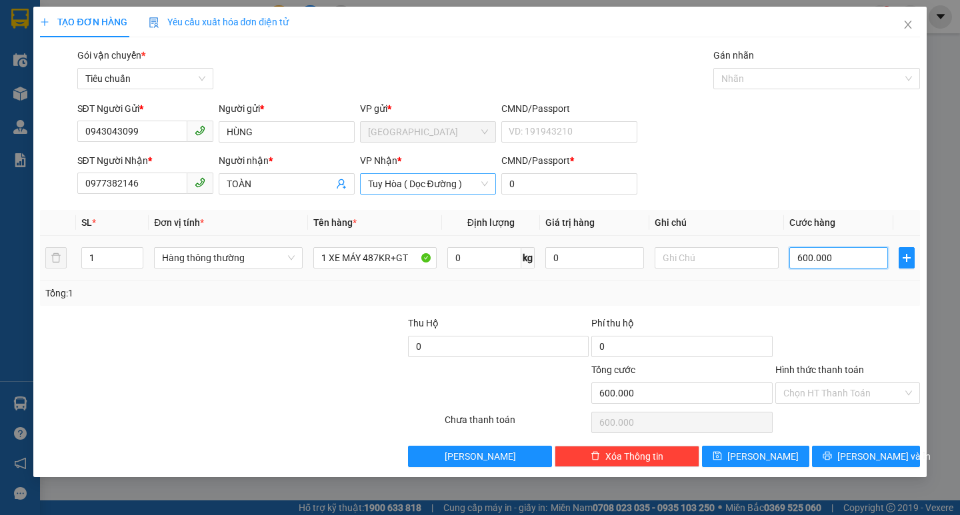
type input "3"
type input "35"
type input "350"
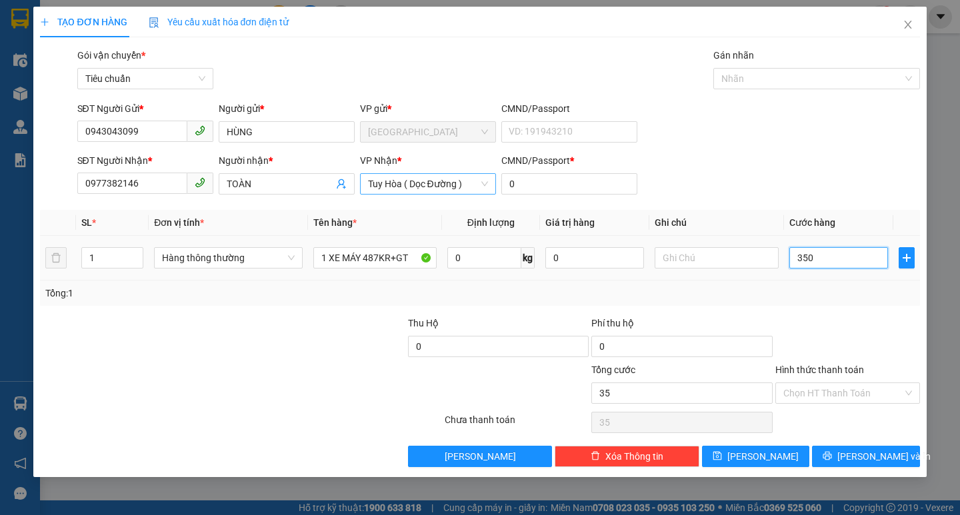
type input "350"
type input "350.000"
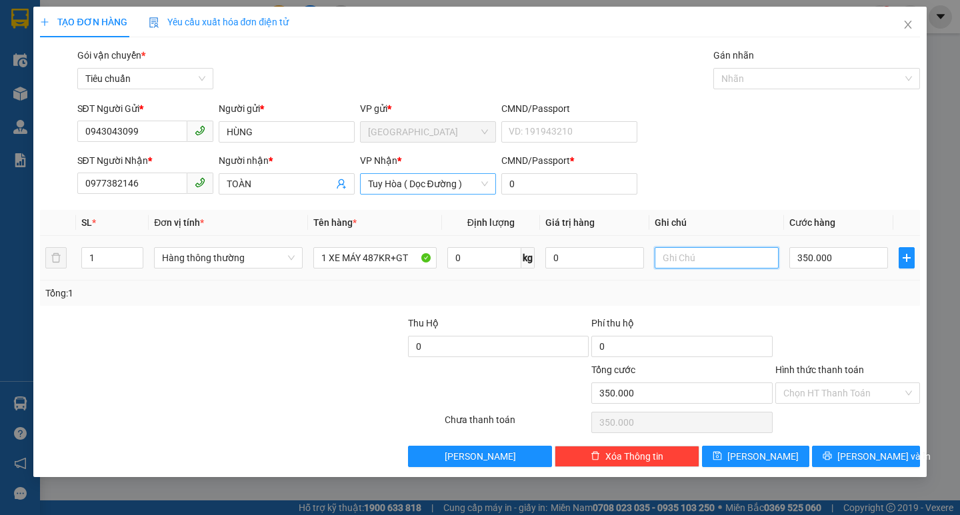
click at [742, 258] on input "text" at bounding box center [716, 257] width 123 height 21
type input "SÔNG CẦU"
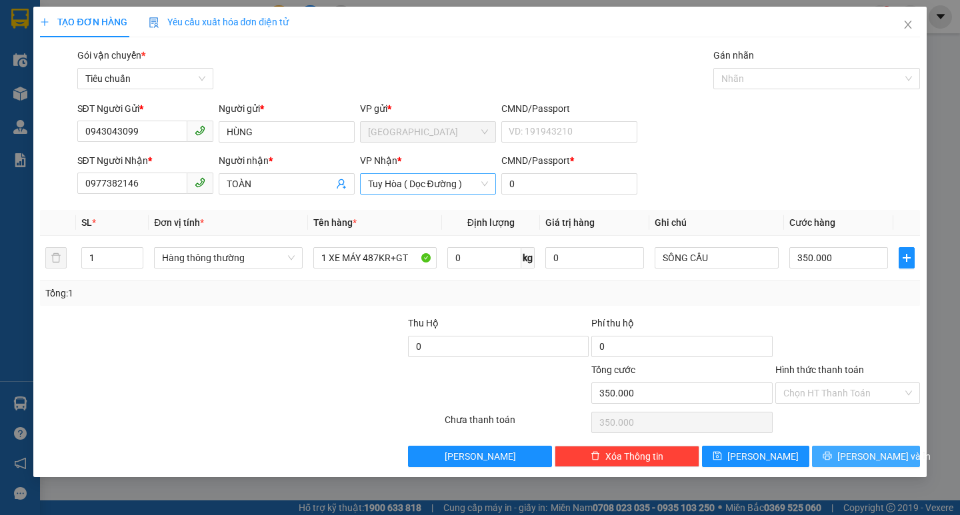
click at [832, 458] on icon "printer" at bounding box center [827, 456] width 9 height 9
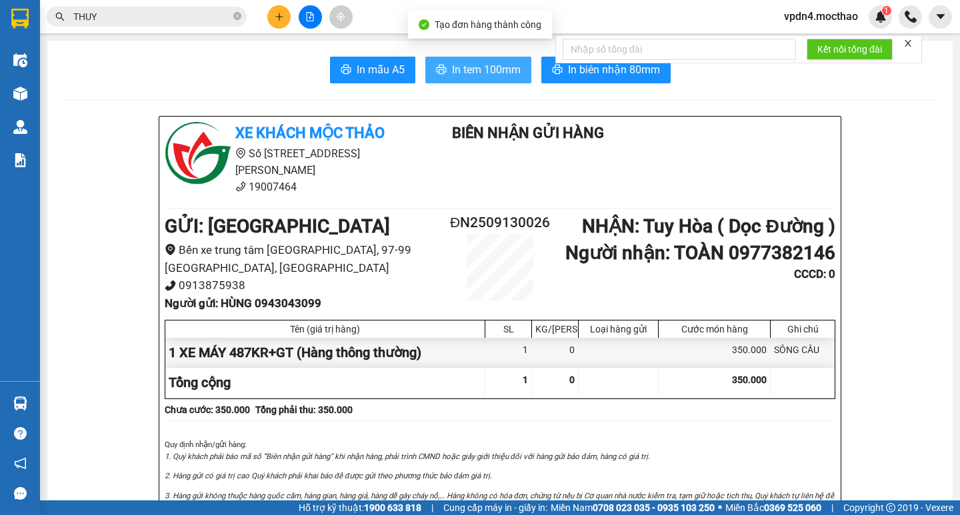
click at [479, 75] on span "In tem 100mm" at bounding box center [486, 69] width 69 height 17
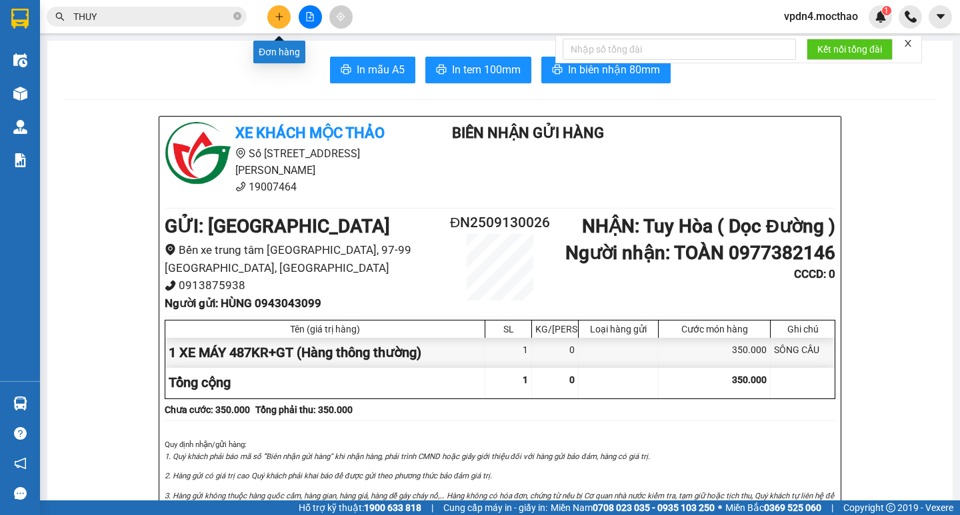
click at [276, 19] on icon "plus" at bounding box center [279, 16] width 9 height 9
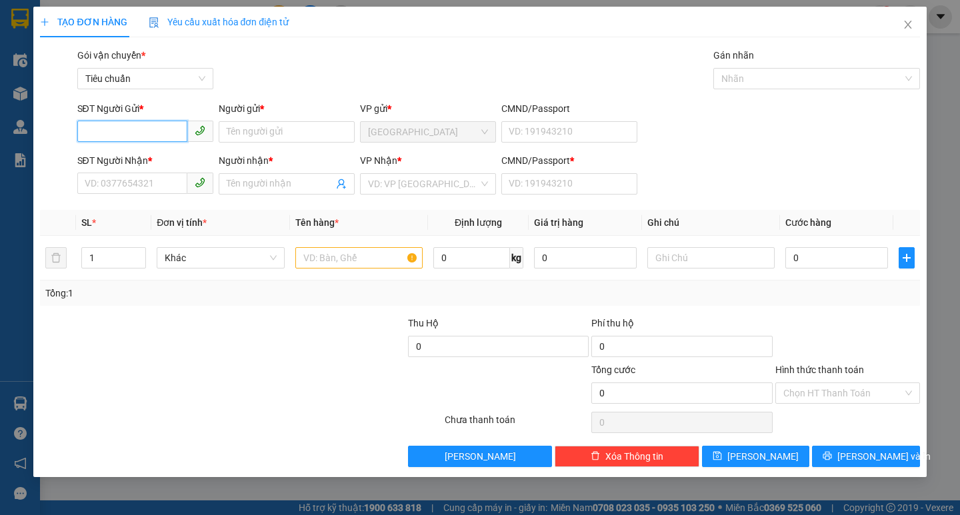
click at [177, 129] on input "SĐT Người Gửi *" at bounding box center [132, 131] width 110 height 21
type input "0978015557"
click at [133, 185] on input "SĐT Người Nhận *" at bounding box center [132, 183] width 110 height 21
type input "0978015557"
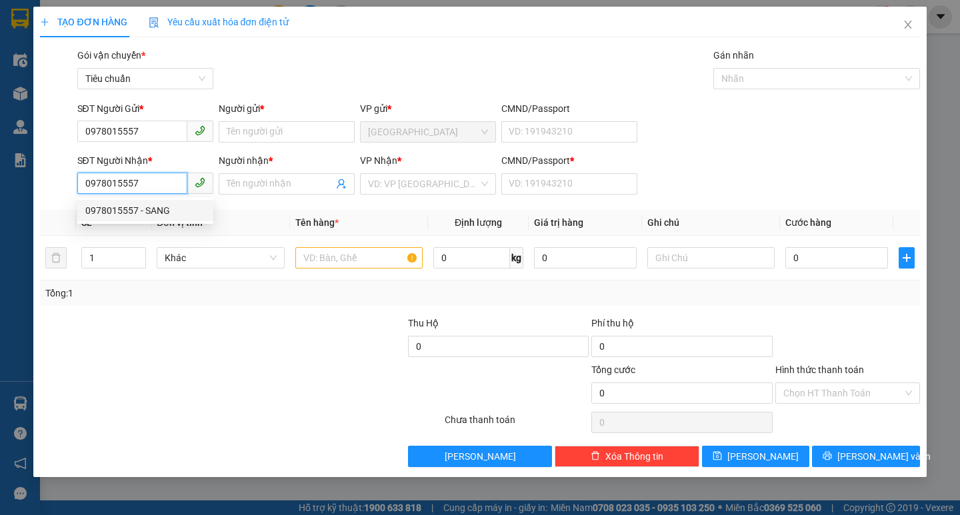
click at [152, 209] on div "0978015557 - SANG" at bounding box center [145, 210] width 120 height 15
type input "SANG"
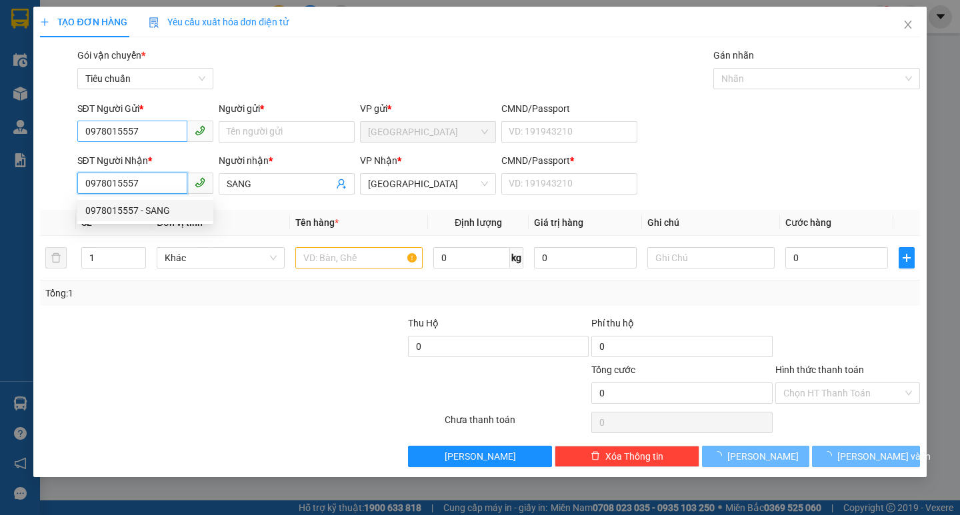
type input "150.000"
type input "0978015557"
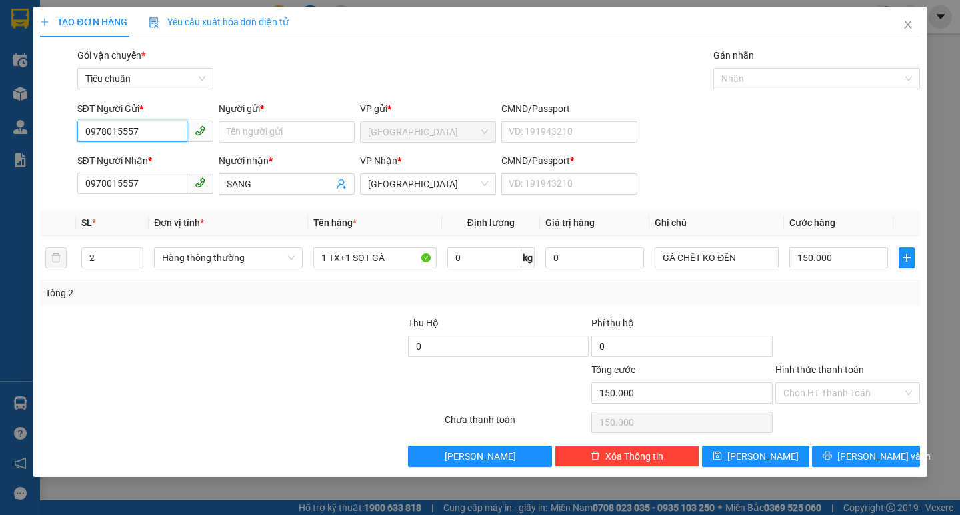
click at [162, 132] on input "0978015557" at bounding box center [132, 131] width 110 height 21
type input "0"
click at [168, 156] on div "0964368466 - KHÁNH" at bounding box center [150, 158] width 131 height 15
type input "0964368466"
type input "KHÁNH"
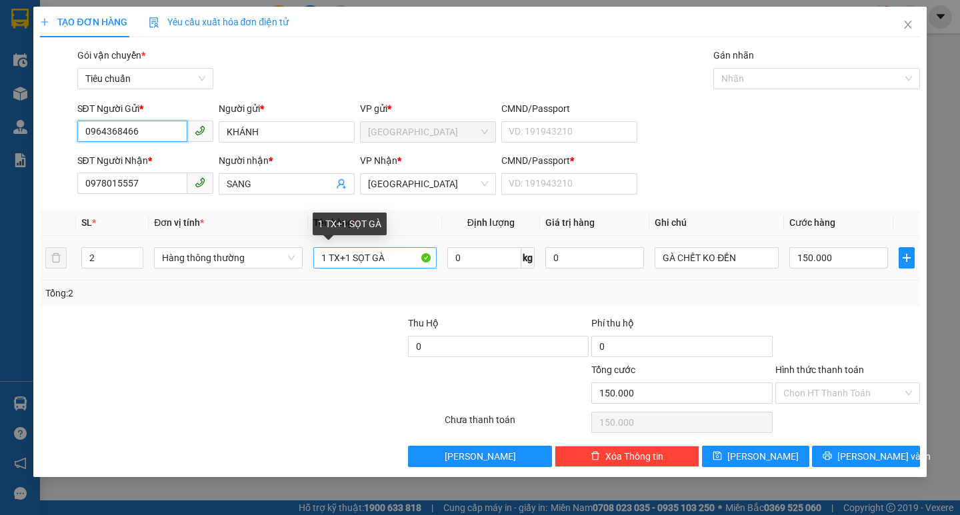
type input "0964368466"
click at [389, 259] on input "1 TX+1 SỌT GÀ" at bounding box center [374, 257] width 123 height 21
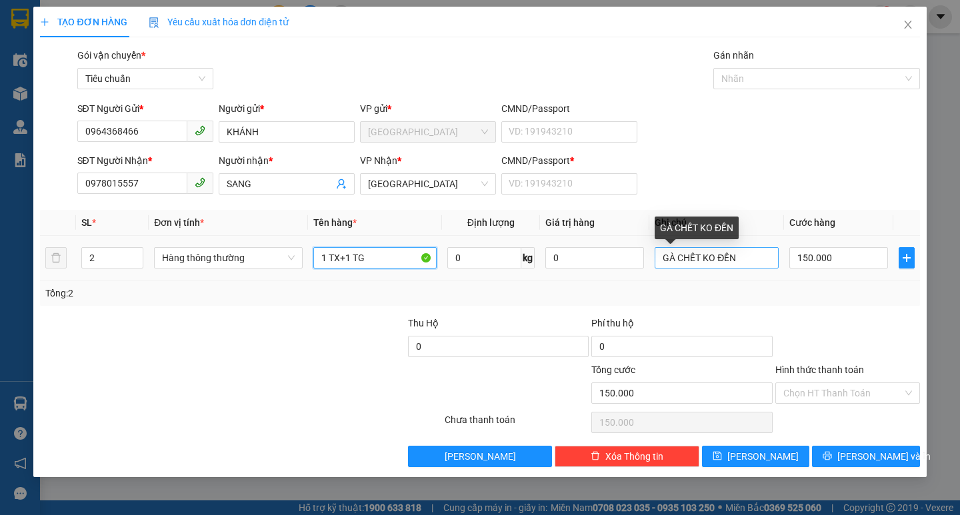
type input "1 TX+1 TG"
click at [768, 261] on input "GÀ CHẾT KO ĐỀN" at bounding box center [716, 257] width 123 height 21
type input "G"
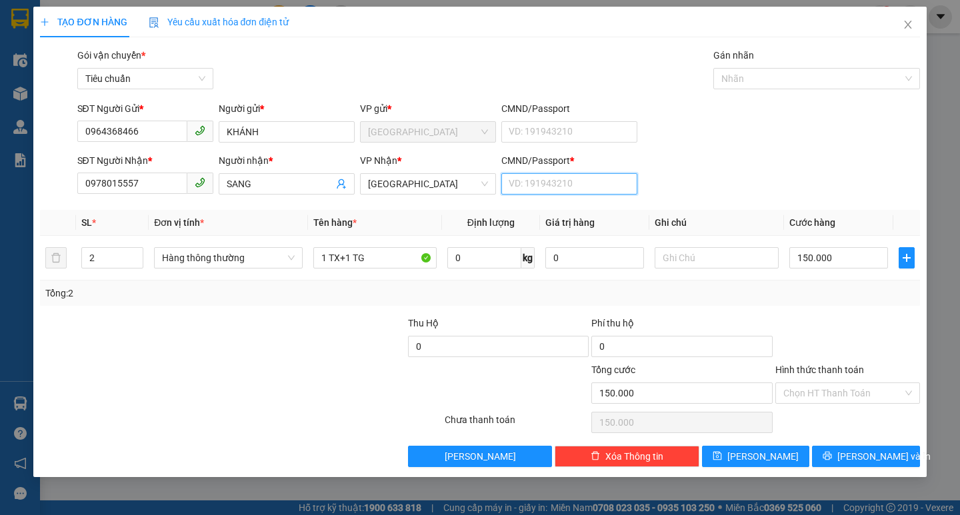
click at [573, 182] on input "CMND/Passport *" at bounding box center [569, 183] width 136 height 21
type input "0"
click at [830, 265] on input "150.000" at bounding box center [838, 257] width 99 height 21
type input "1"
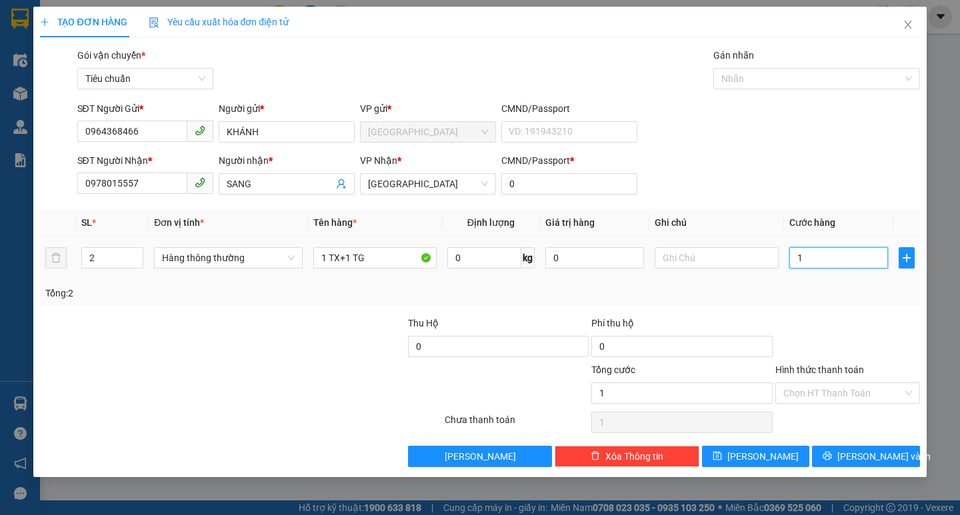
type input "10"
type input "100"
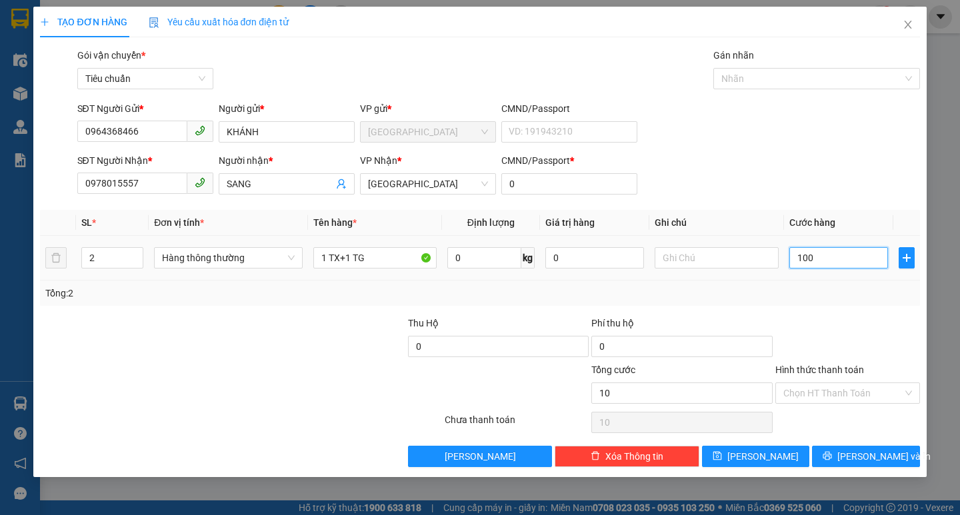
type input "100"
type input "100.000"
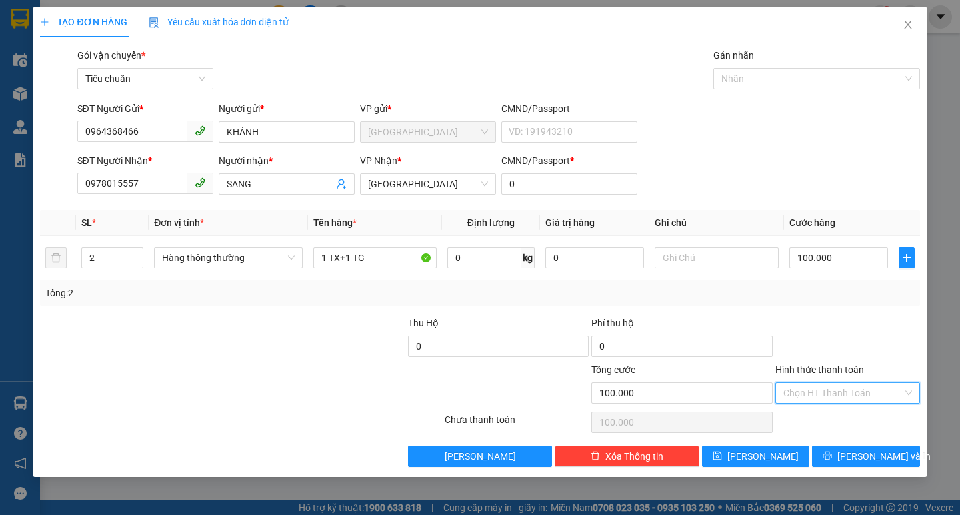
click at [816, 391] on input "Hình thức thanh toán" at bounding box center [842, 393] width 119 height 20
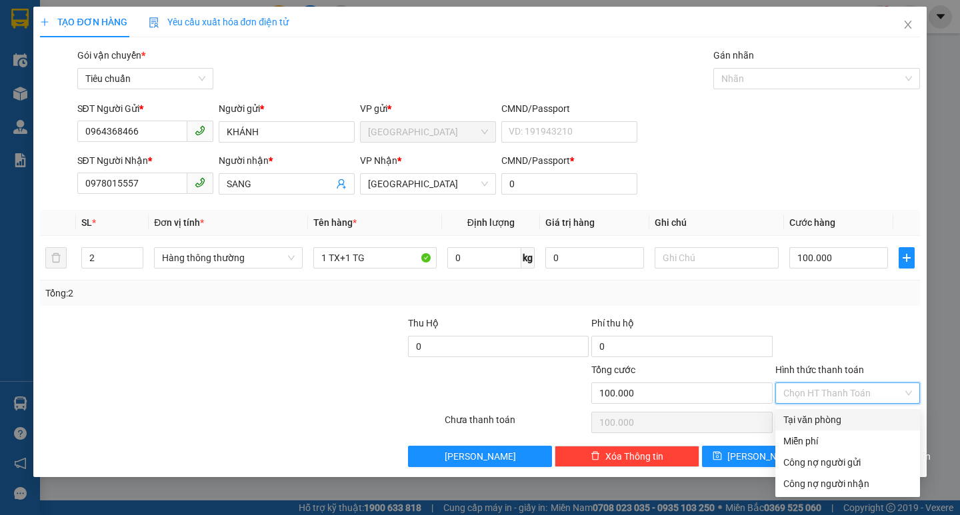
click at [820, 416] on div "Tại văn phòng" at bounding box center [847, 420] width 129 height 15
type input "0"
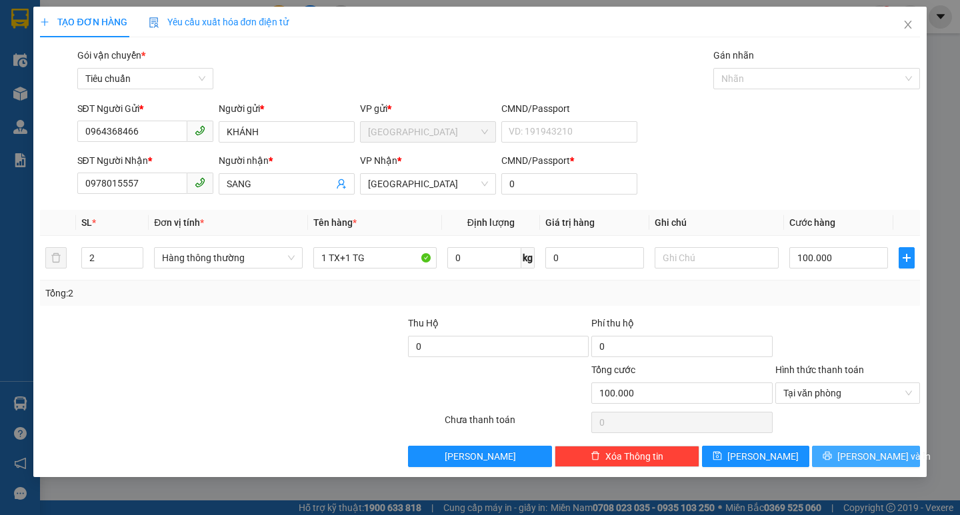
click at [866, 451] on span "[PERSON_NAME] và In" at bounding box center [883, 456] width 93 height 15
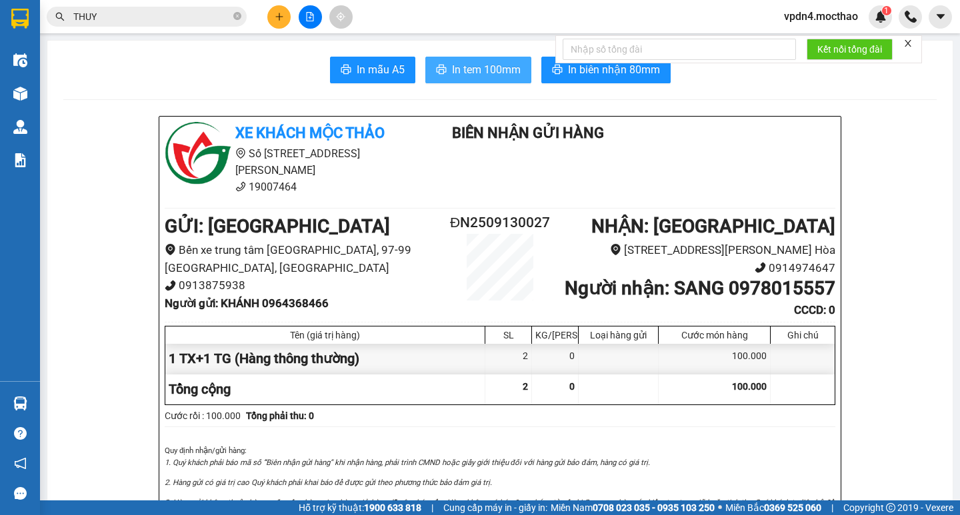
click at [471, 75] on span "In tem 100mm" at bounding box center [486, 69] width 69 height 17
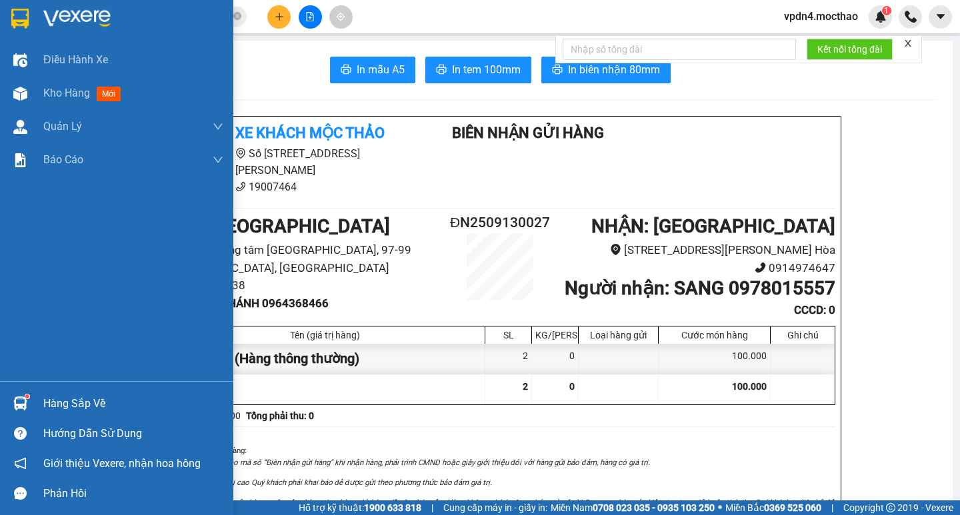
click at [55, 400] on div "Hàng sắp về" at bounding box center [133, 404] width 180 height 20
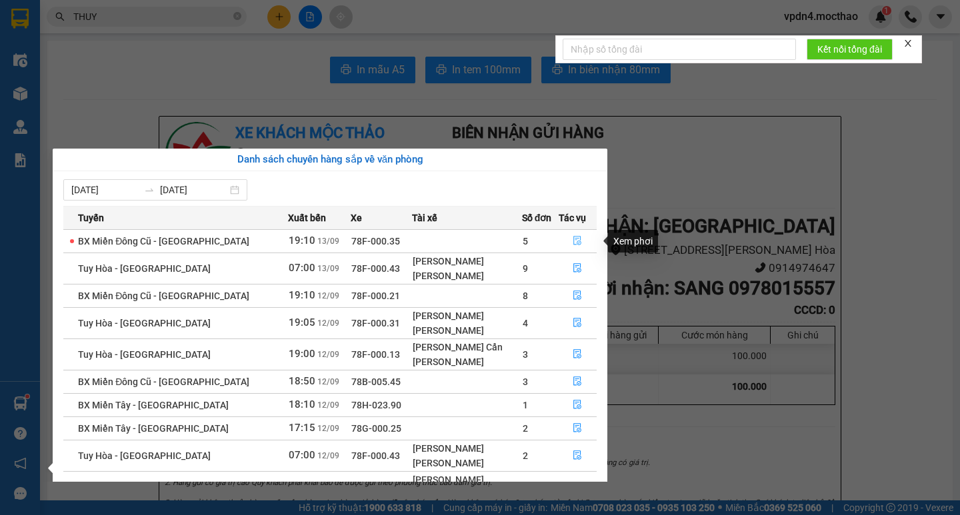
click at [583, 241] on button "button" at bounding box center [577, 241] width 37 height 21
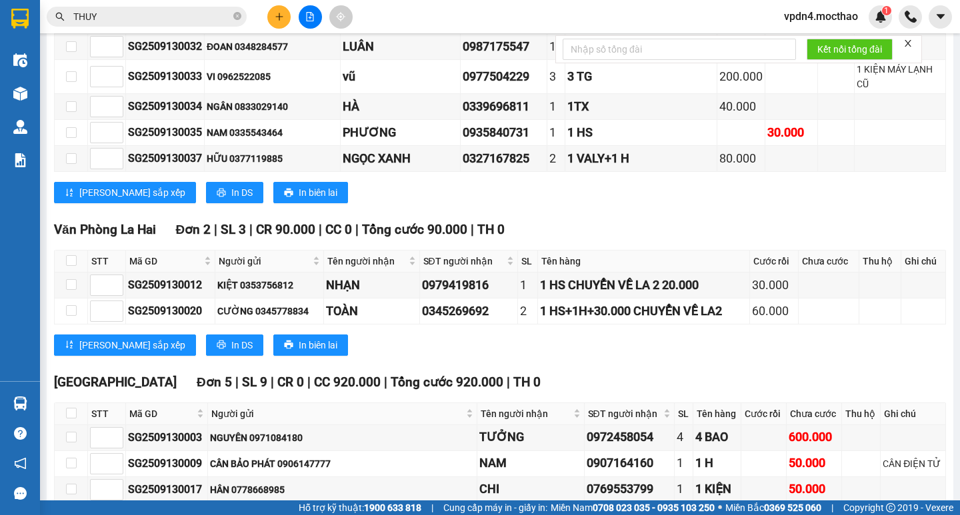
scroll to position [1186, 0]
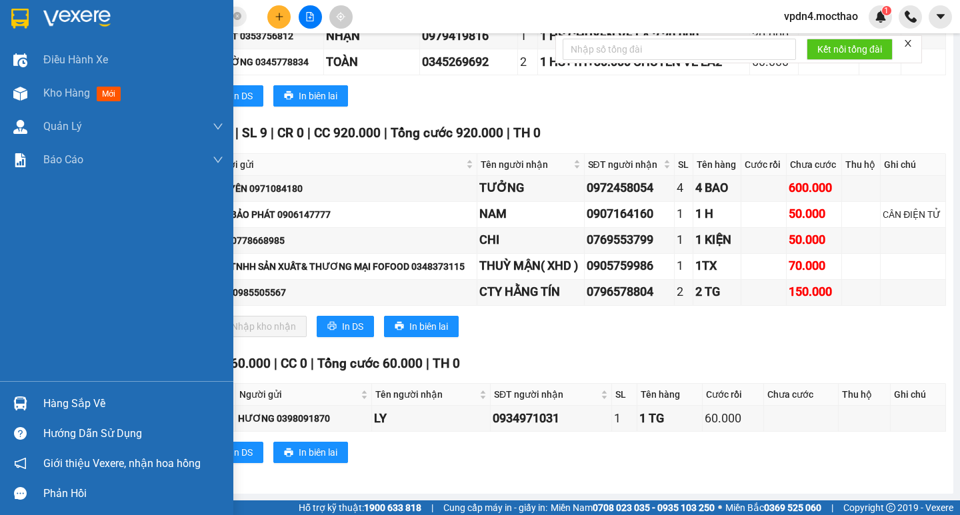
click at [37, 405] on div "Hàng sắp về" at bounding box center [116, 404] width 233 height 30
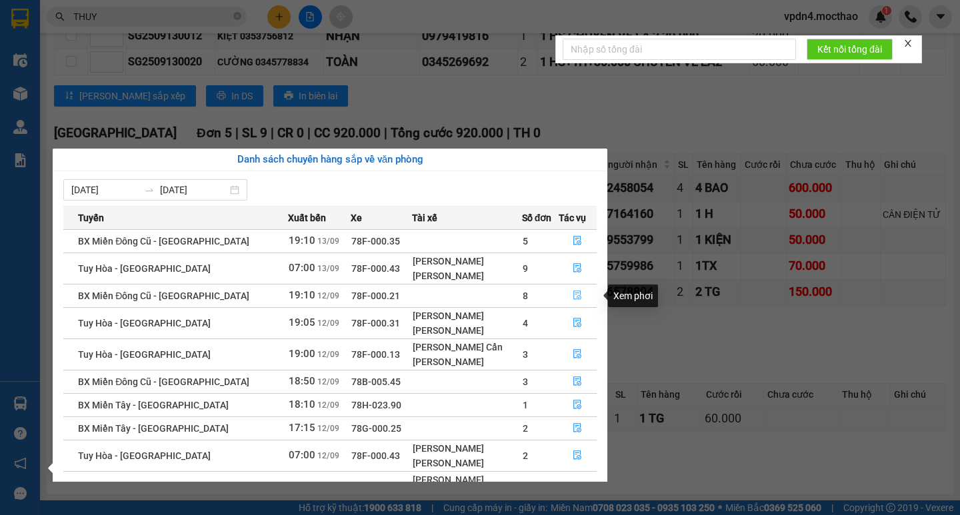
click at [565, 299] on button "button" at bounding box center [577, 295] width 37 height 21
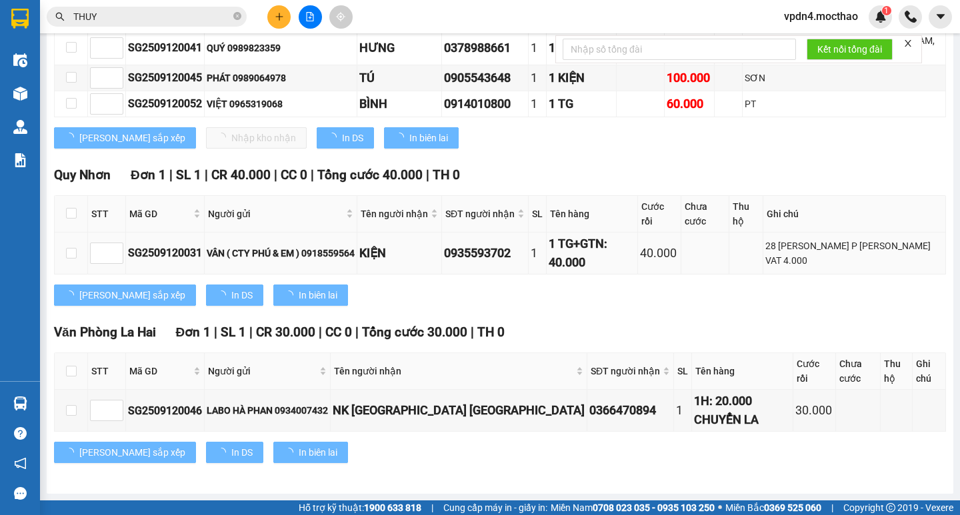
scroll to position [798, 0]
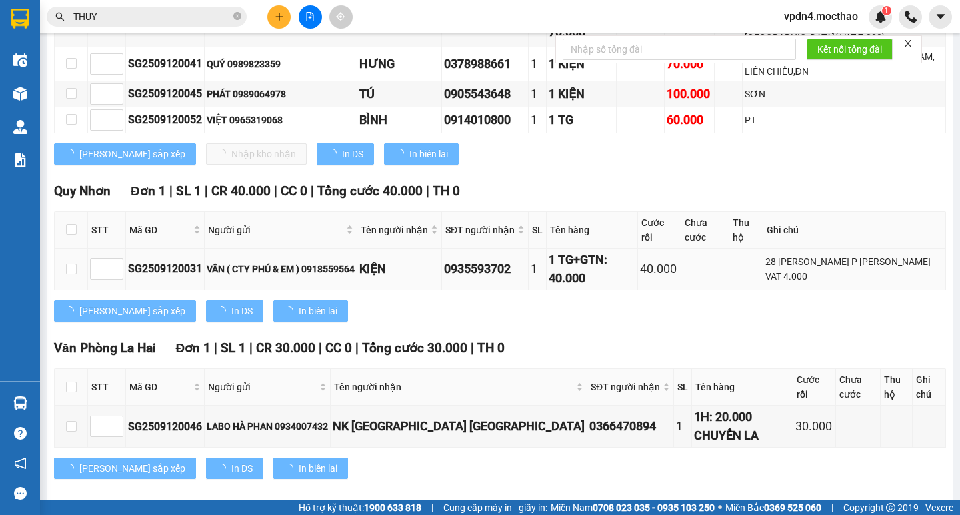
type input "[DATE]"
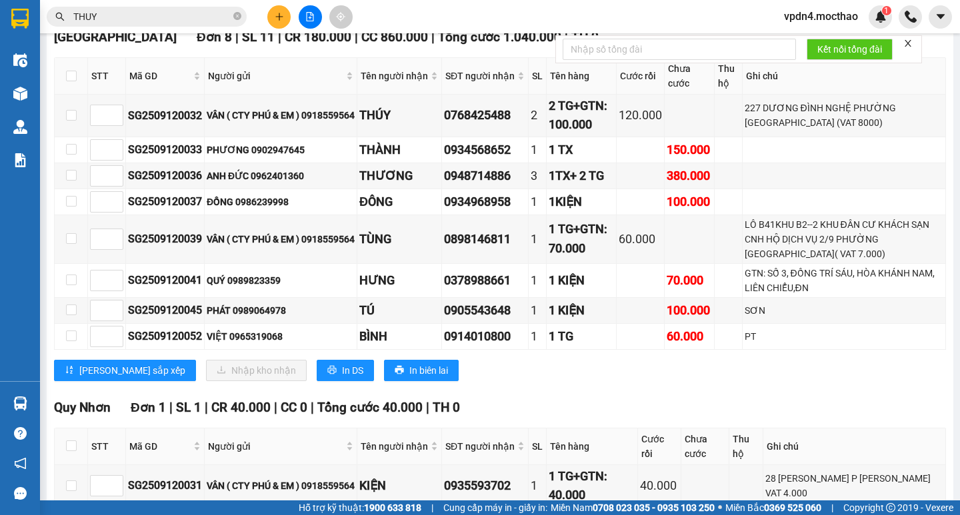
scroll to position [581, 0]
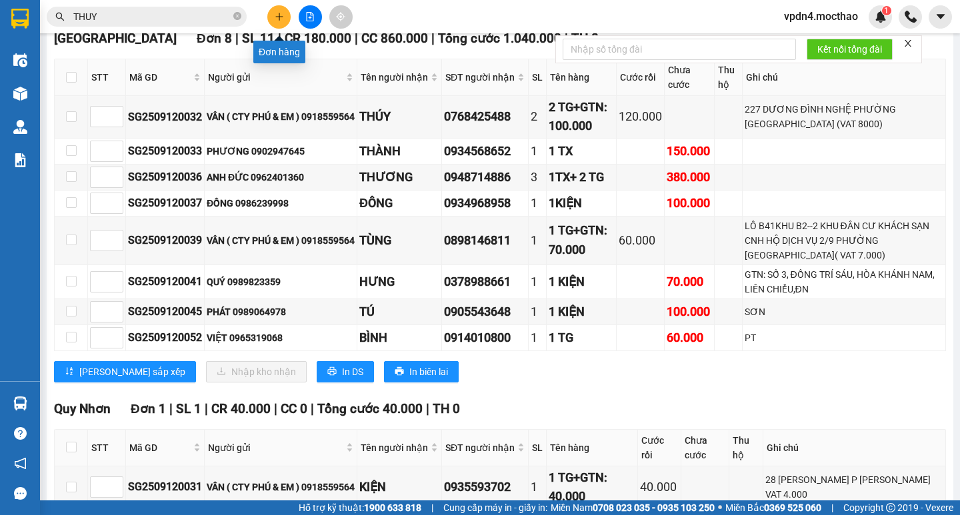
click at [276, 22] on button at bounding box center [278, 16] width 23 height 23
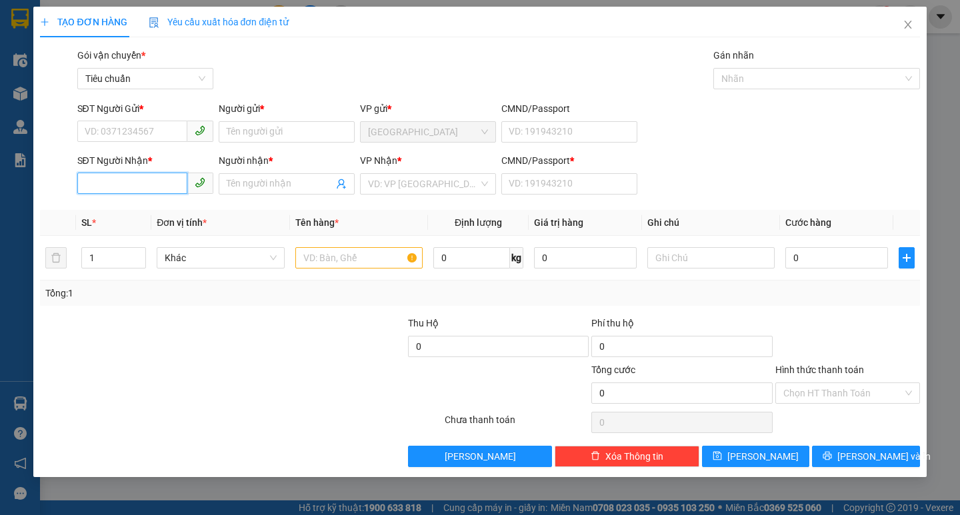
click at [157, 187] on input "SĐT Người Nhận *" at bounding box center [132, 183] width 110 height 21
type input "0934930865"
click at [119, 127] on input "SĐT Người Gửi *" at bounding box center [132, 131] width 110 height 21
click at [253, 179] on input "Người nhận *" at bounding box center [280, 184] width 107 height 15
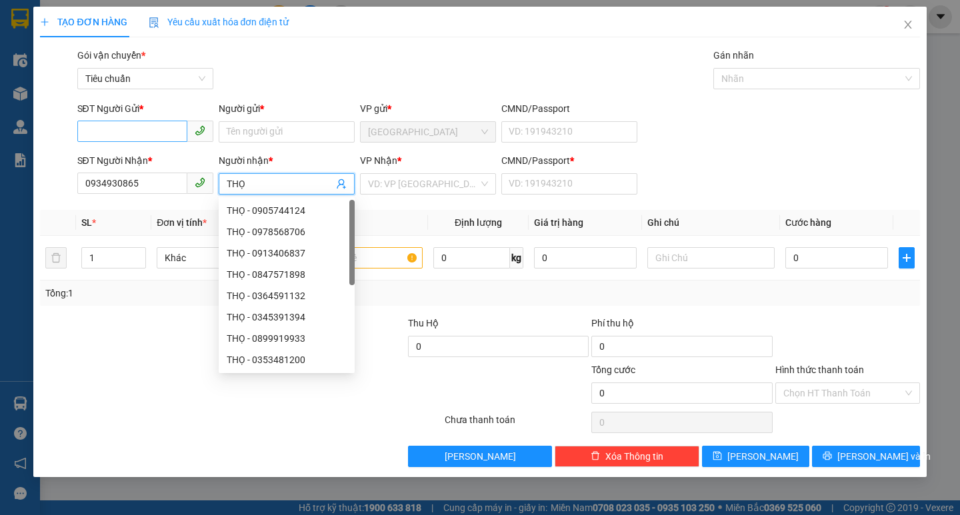
type input "THỌ"
click at [119, 132] on input "SĐT Người Gửi *" at bounding box center [132, 131] width 110 height 21
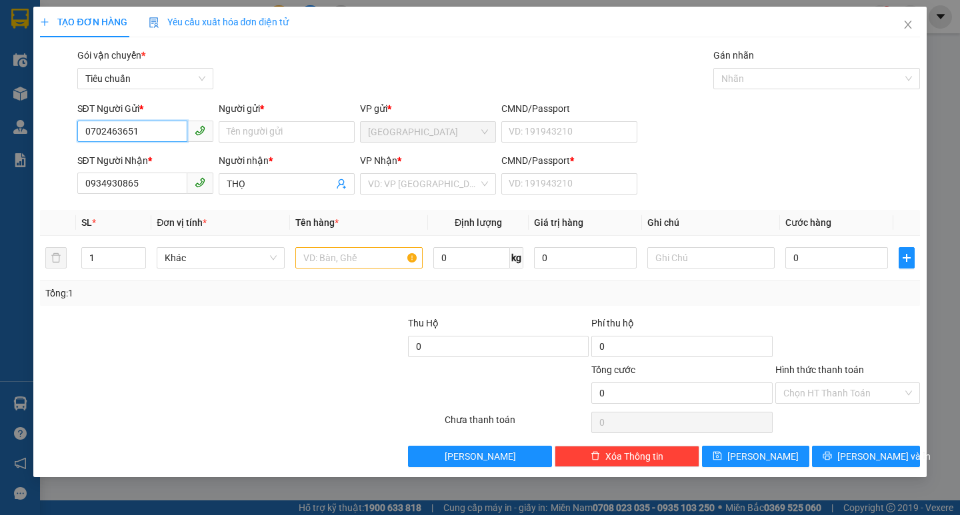
type input "0702463651"
click at [237, 143] on div "Người gửi * Tên người gửi" at bounding box center [287, 124] width 136 height 47
click at [242, 123] on input "Người gửi *" at bounding box center [287, 131] width 136 height 21
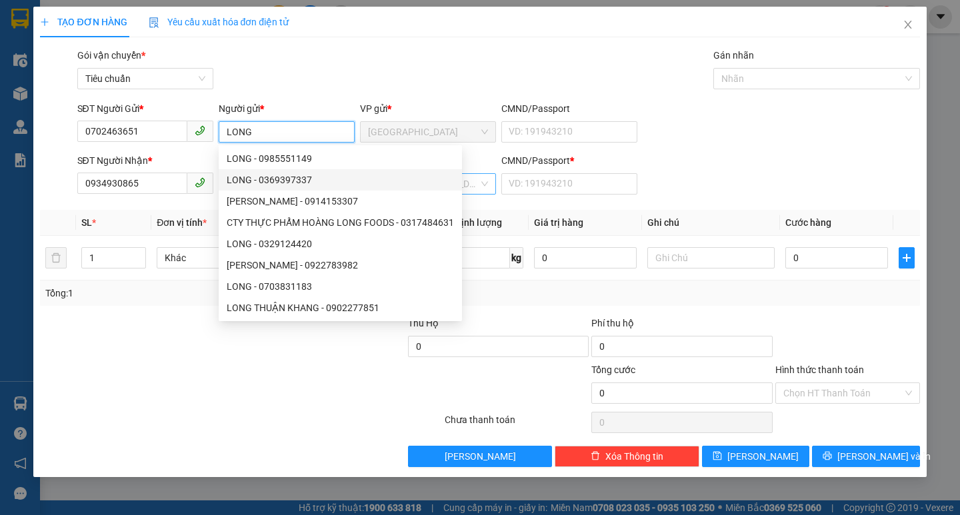
type input "LONG"
click at [478, 182] on input "search" at bounding box center [423, 184] width 111 height 20
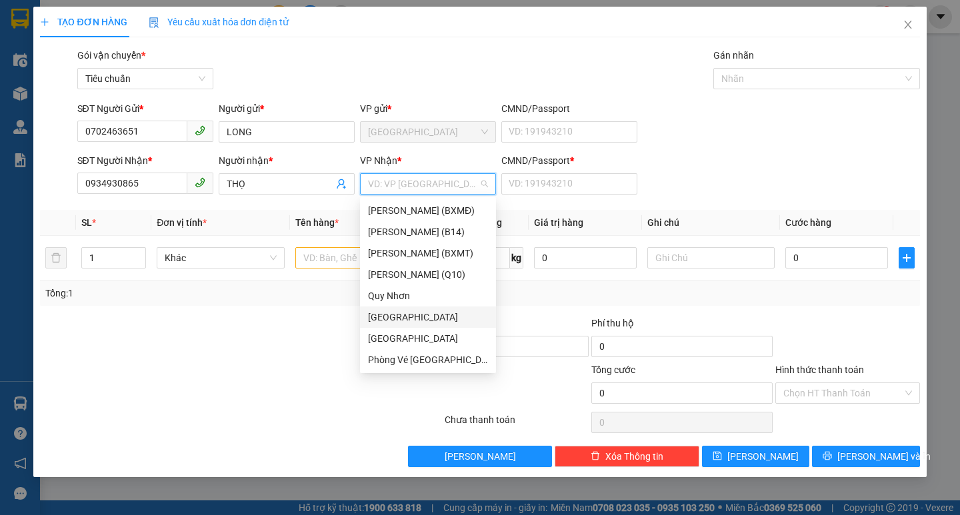
click at [435, 319] on div "[GEOGRAPHIC_DATA]" at bounding box center [428, 317] width 120 height 15
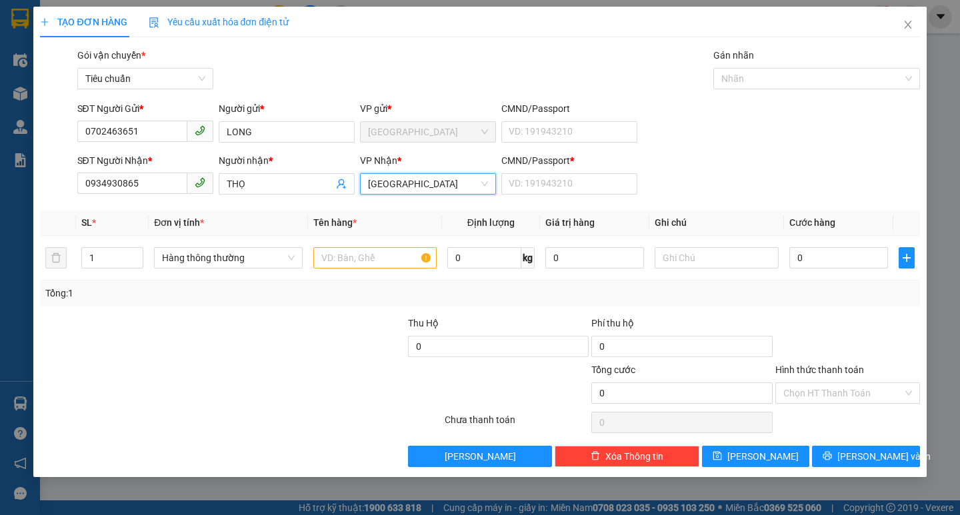
click at [547, 172] on div "CMND/Passport *" at bounding box center [569, 163] width 136 height 20
click at [543, 183] on input "CMND/Passport *" at bounding box center [569, 183] width 136 height 21
type input "0"
click at [323, 264] on input "text" at bounding box center [374, 257] width 123 height 21
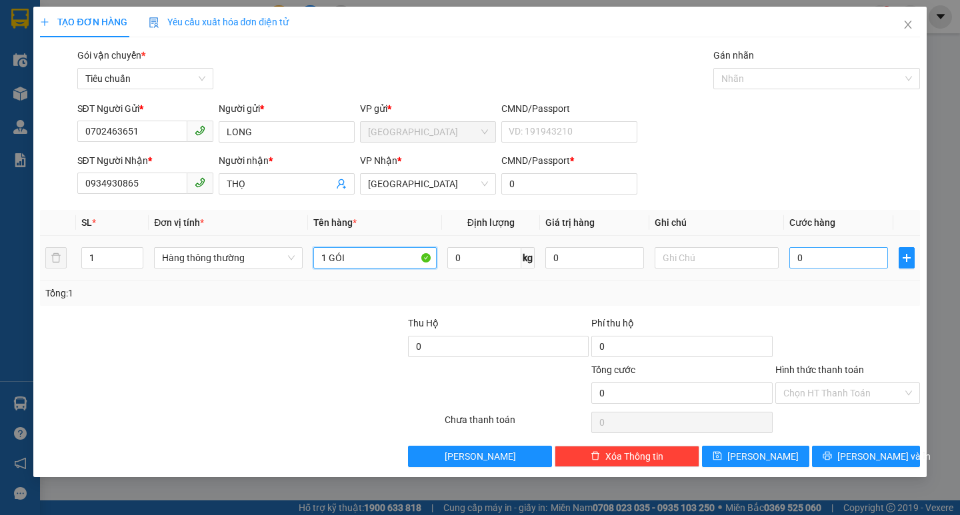
type input "1 GÓI"
click at [824, 254] on input "0" at bounding box center [838, 257] width 99 height 21
type input "4"
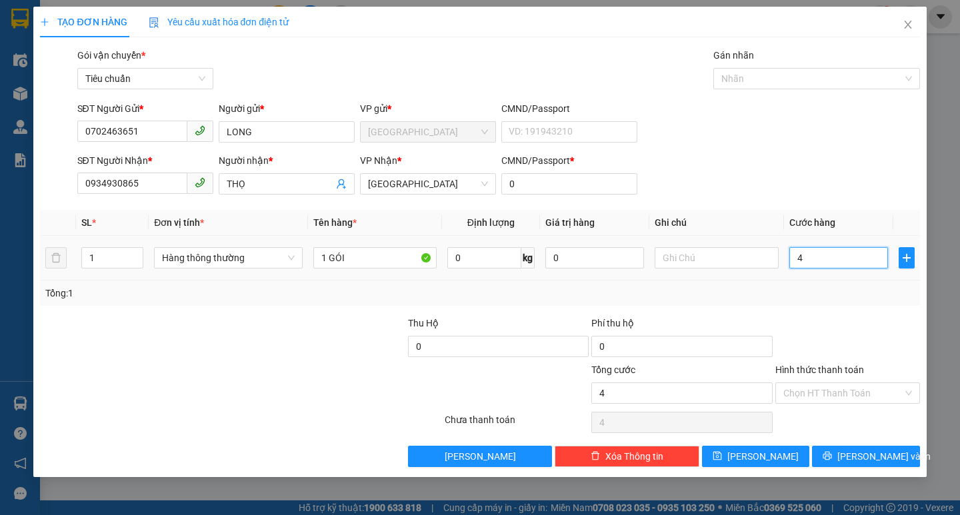
type input "40"
type input "40.000"
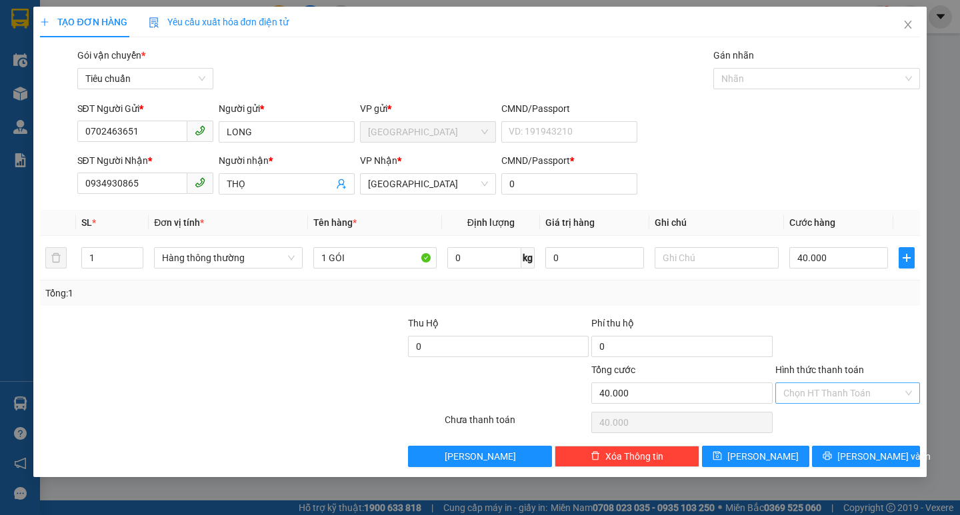
click at [814, 392] on input "Hình thức thanh toán" at bounding box center [842, 393] width 119 height 20
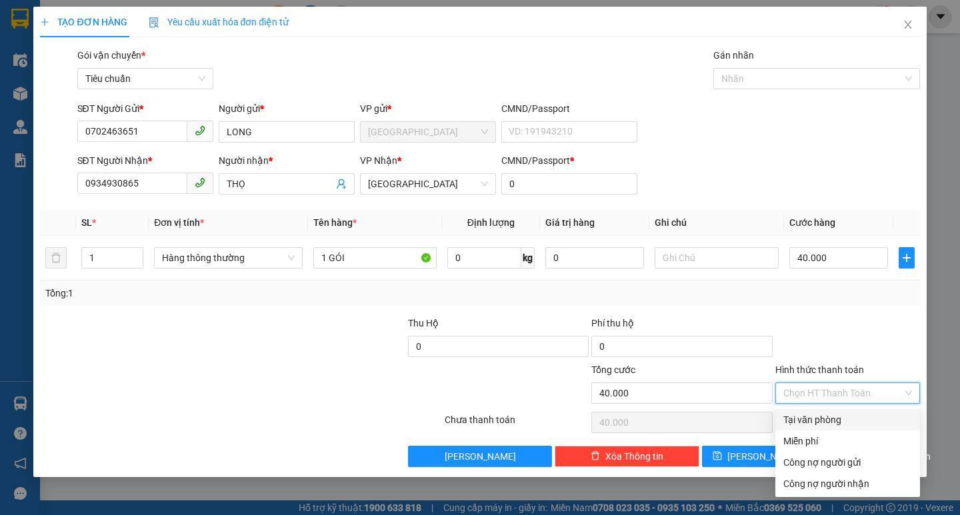
click at [818, 409] on div "Tại văn phòng" at bounding box center [847, 419] width 145 height 21
type input "0"
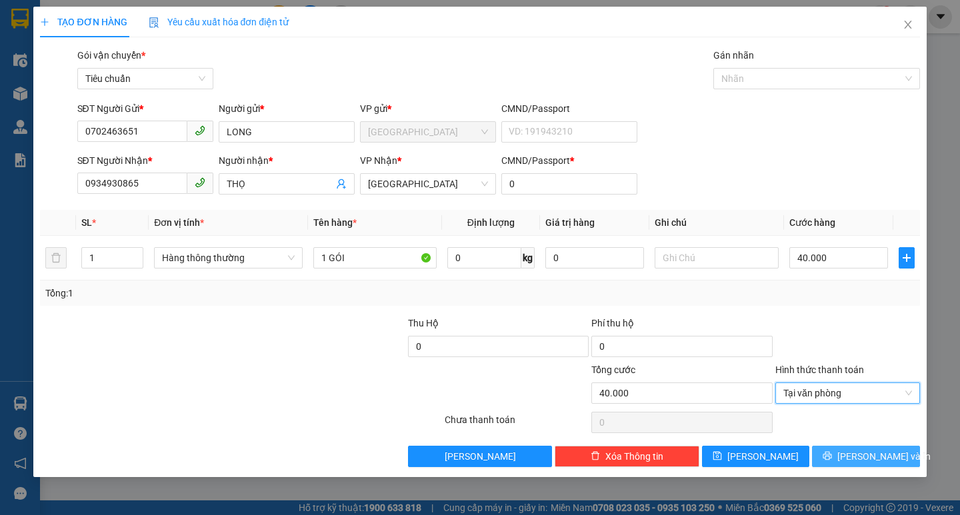
click at [880, 451] on span "[PERSON_NAME] và In" at bounding box center [883, 456] width 93 height 15
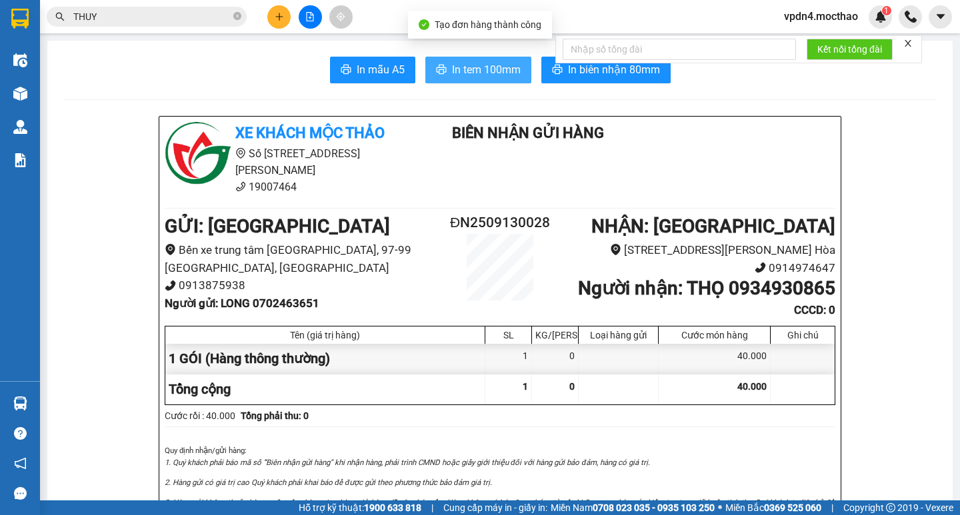
click at [463, 79] on button "In tem 100mm" at bounding box center [478, 70] width 106 height 27
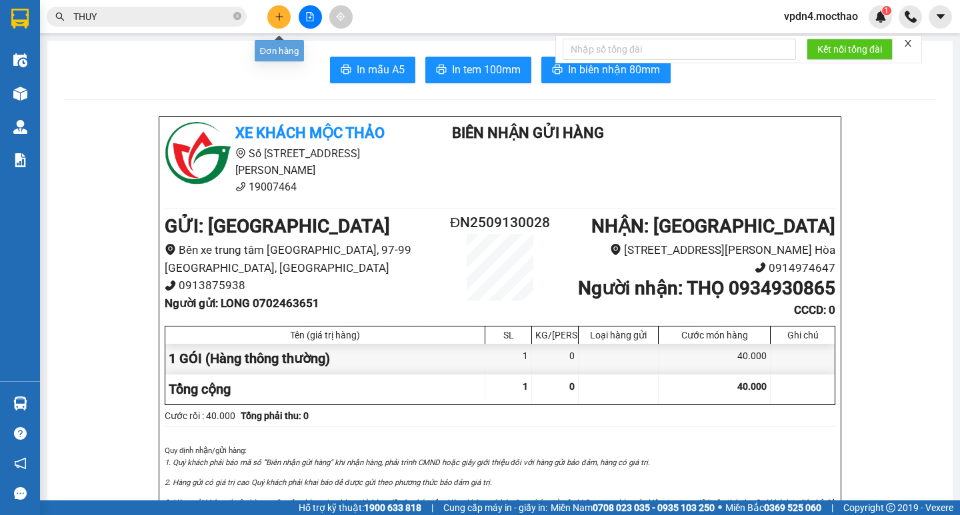
click at [278, 20] on icon "plus" at bounding box center [279, 16] width 9 height 9
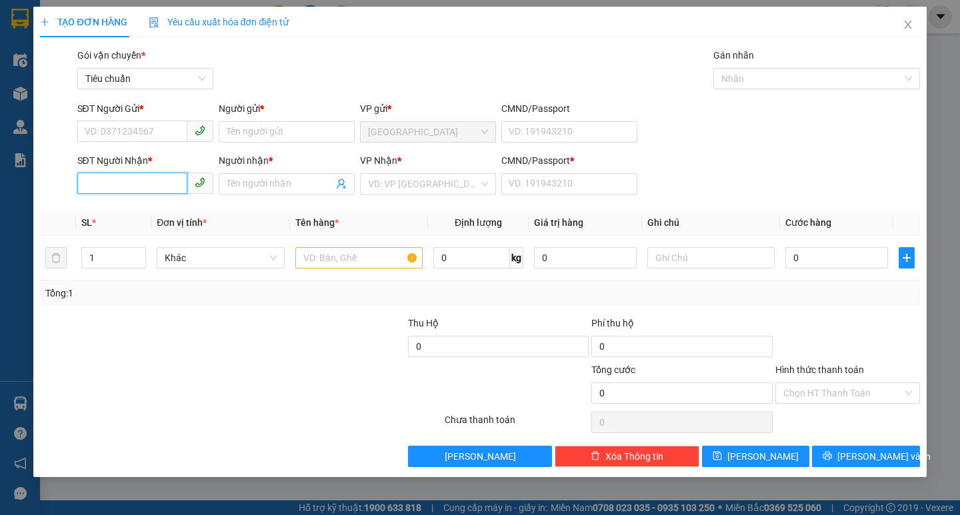
click at [112, 188] on input "SĐT Người Nhận *" at bounding box center [132, 183] width 110 height 21
click at [129, 175] on input "0914" at bounding box center [132, 183] width 110 height 21
click at [149, 185] on input "0914" at bounding box center [132, 183] width 110 height 21
type input "0"
drag, startPoint x: 155, startPoint y: 202, endPoint x: 155, endPoint y: 164, distance: 38.0
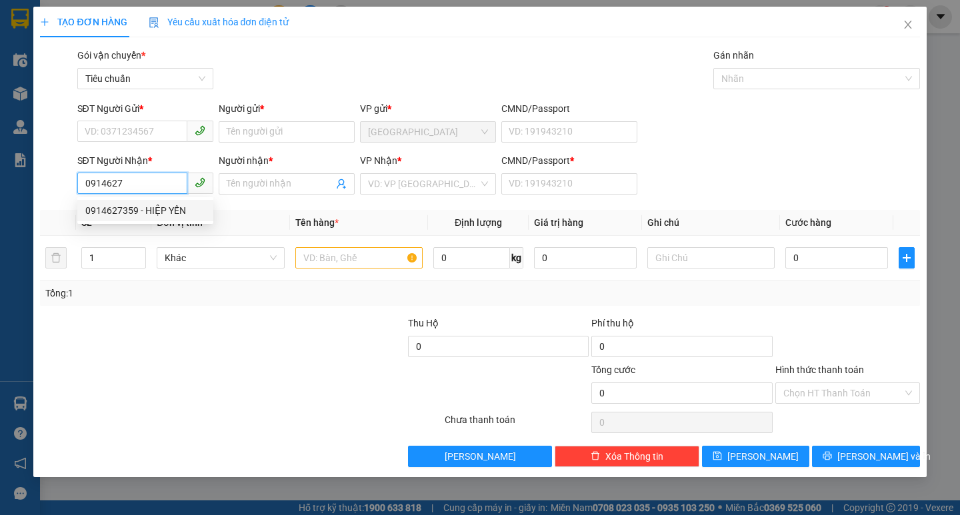
click at [155, 203] on div "0914627359 - HIỆP YẾN" at bounding box center [145, 210] width 136 height 21
type input "0914627359"
type input "HIỆP YẾN"
type input "0"
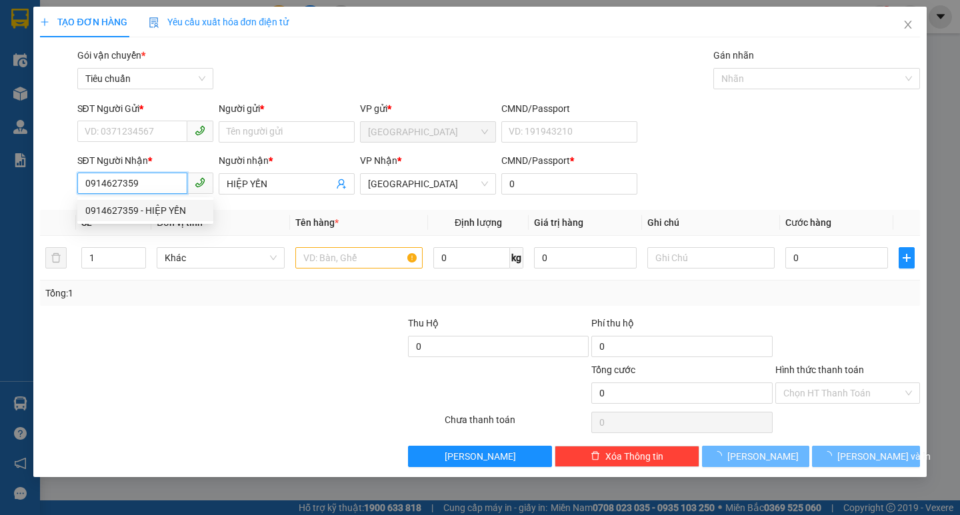
type input "360.000"
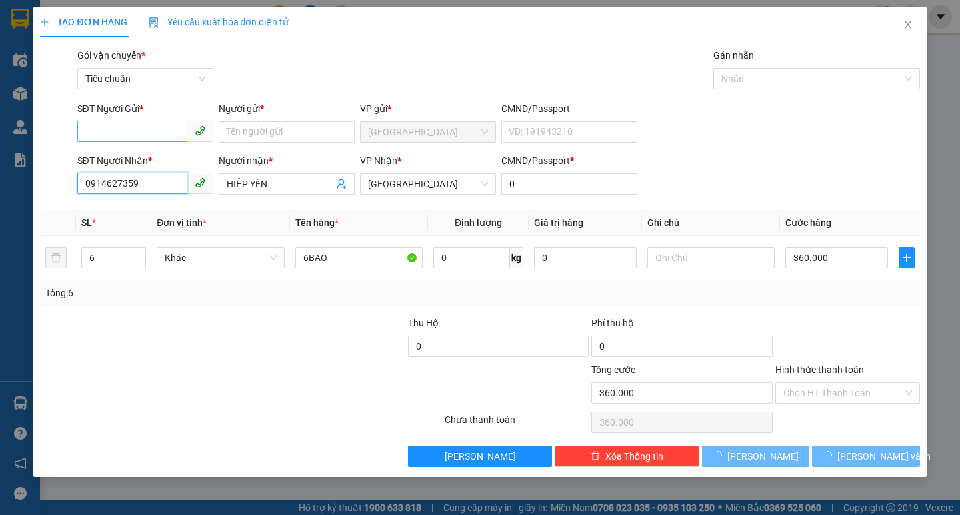
type input "0914627359"
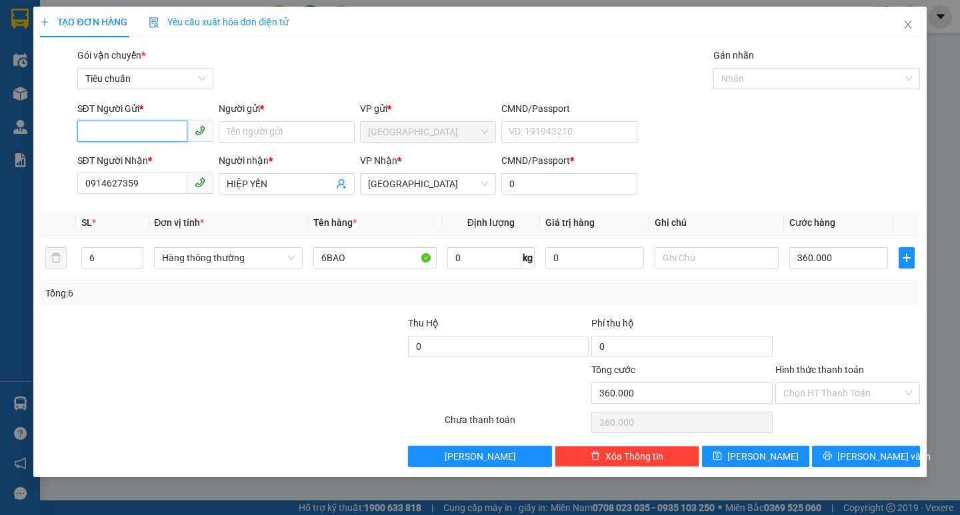
click at [138, 133] on input "SĐT Người Gửi *" at bounding box center [132, 131] width 110 height 21
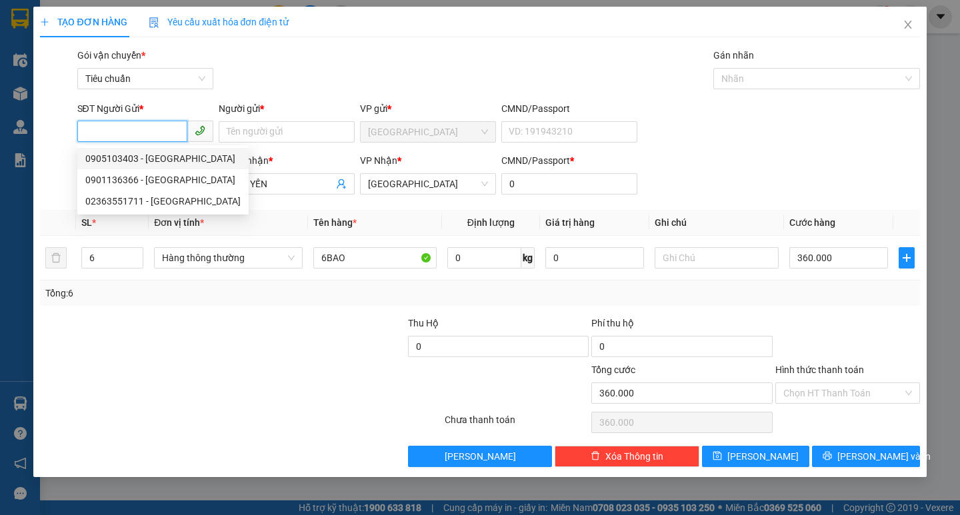
click at [179, 151] on div "0905103403 - [GEOGRAPHIC_DATA]" at bounding box center [162, 158] width 155 height 15
type input "0905103403"
type input "HÀ THÀNH"
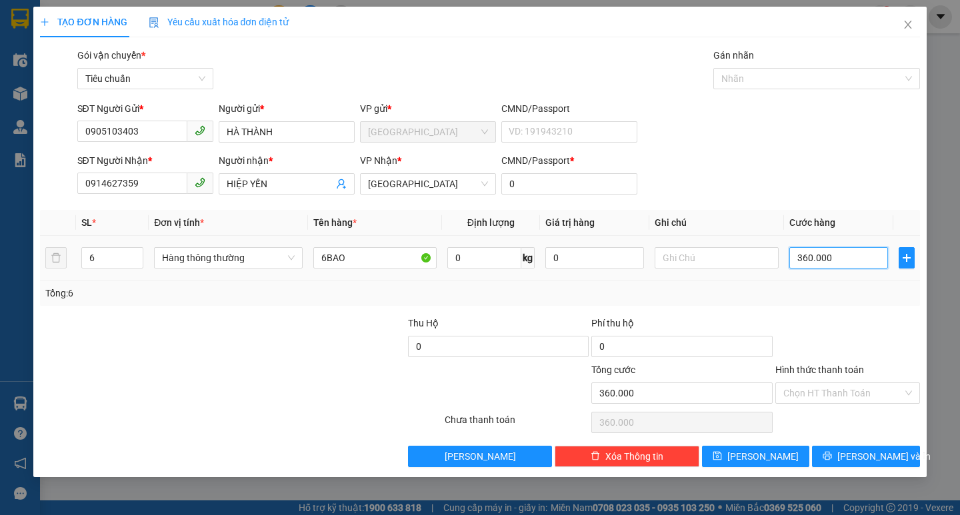
click at [798, 259] on input "360.000" at bounding box center [838, 257] width 99 height 21
type input "4"
type input "40"
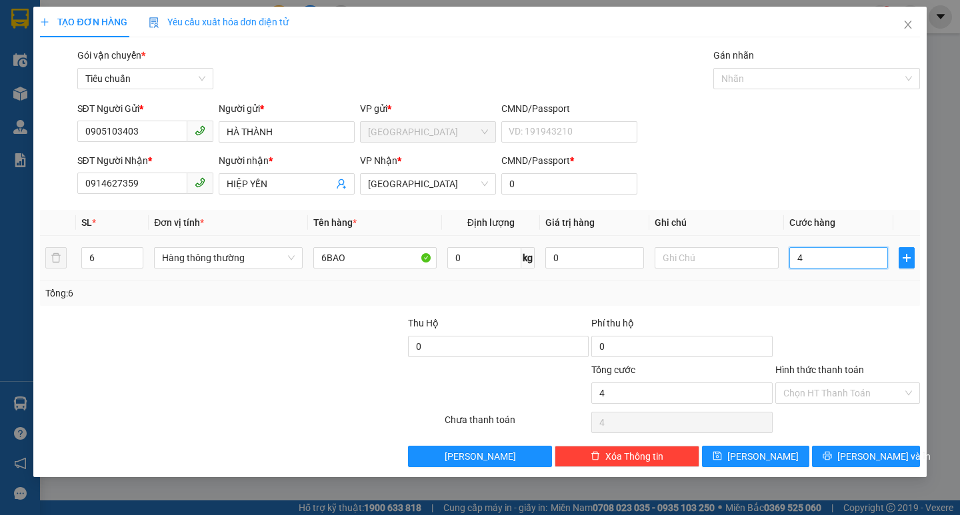
type input "40"
type input "400"
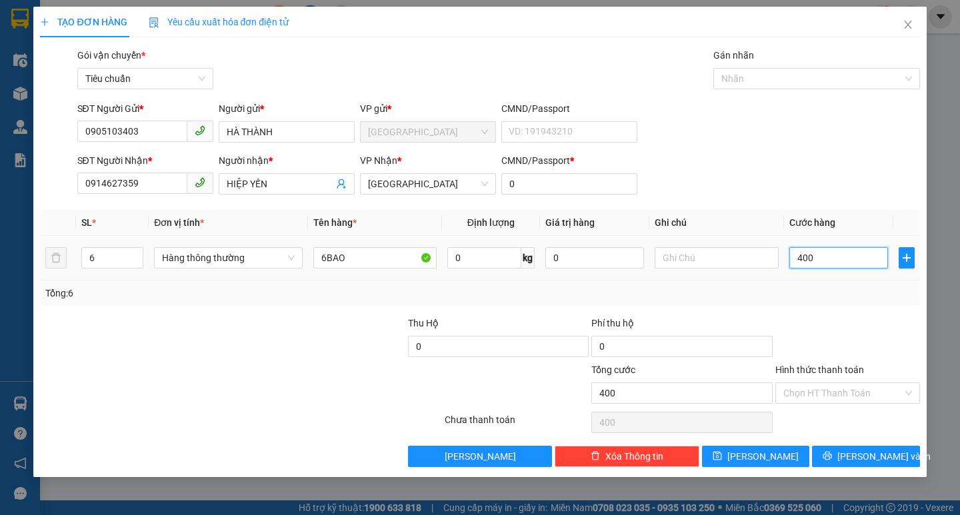
type input "40"
type input "4"
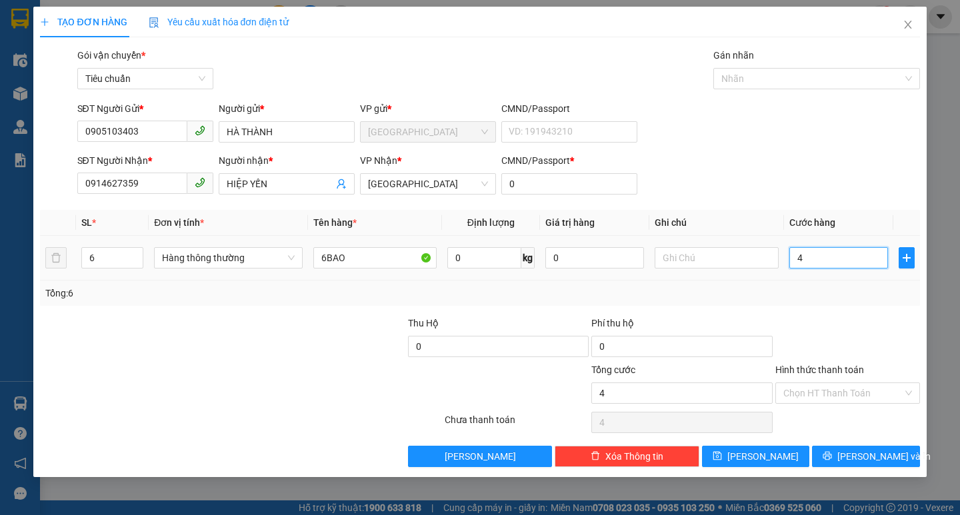
type input "0"
type input "3"
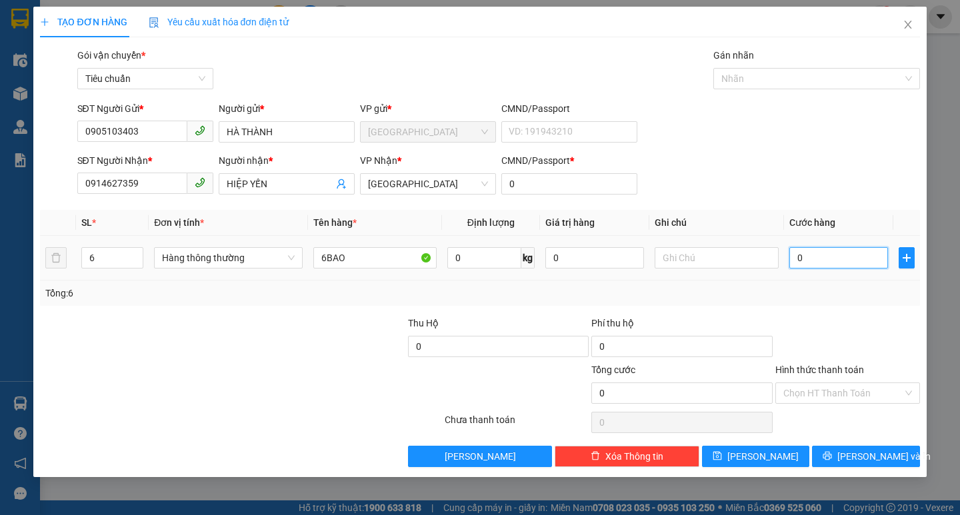
type input "03"
type input "36"
type input "0.360"
type input "360"
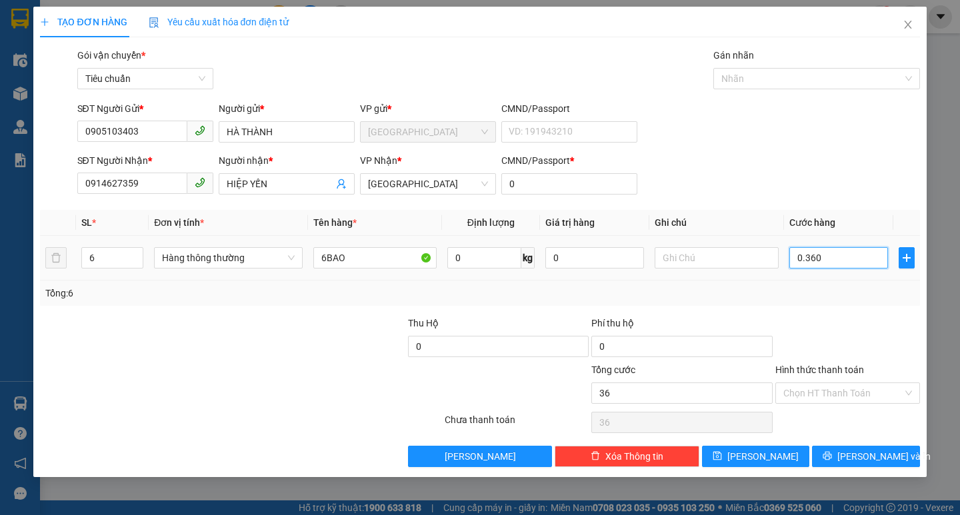
type input "360"
type input "0.360"
type input "360.000"
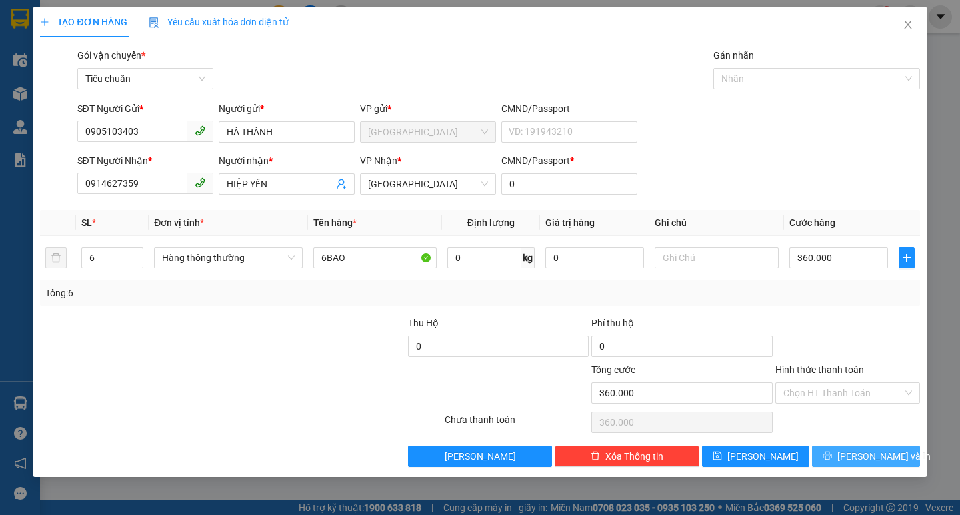
click at [872, 461] on span "[PERSON_NAME] và In" at bounding box center [883, 456] width 93 height 15
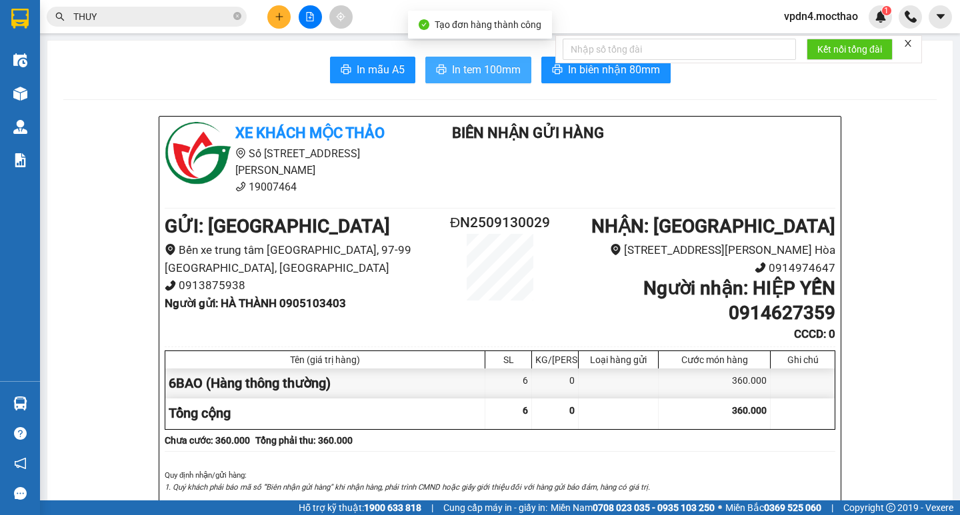
click at [467, 65] on span "In tem 100mm" at bounding box center [486, 69] width 69 height 17
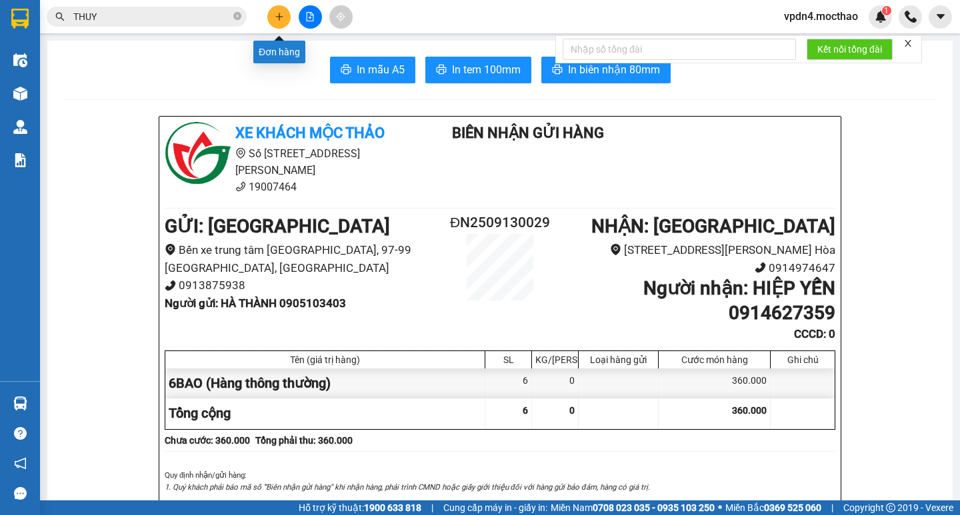
click at [281, 15] on icon "plus" at bounding box center [279, 16] width 9 height 9
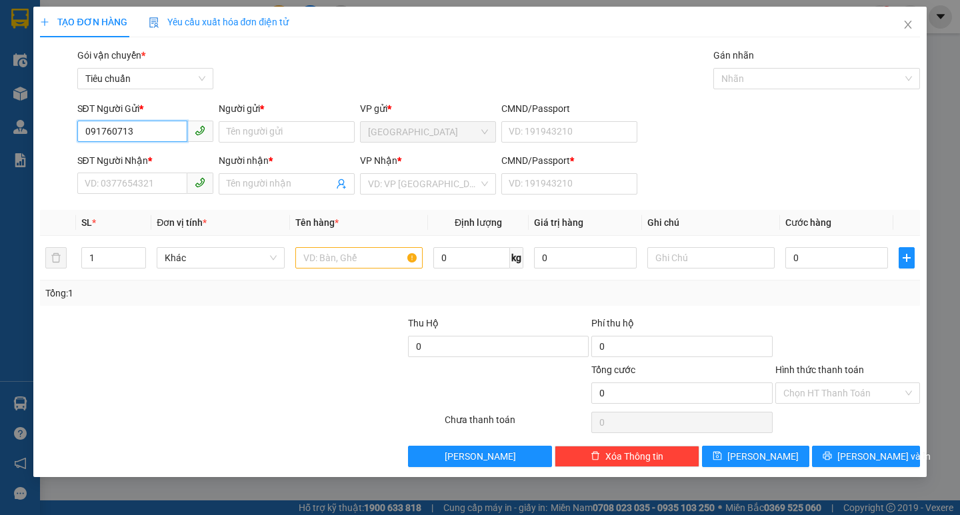
type input "0917607139"
click at [140, 155] on div "0917607139 - [PERSON_NAME]" at bounding box center [150, 158] width 131 height 15
type input "tuấn khoa"
type input "0967539288"
type input "HIẾU"
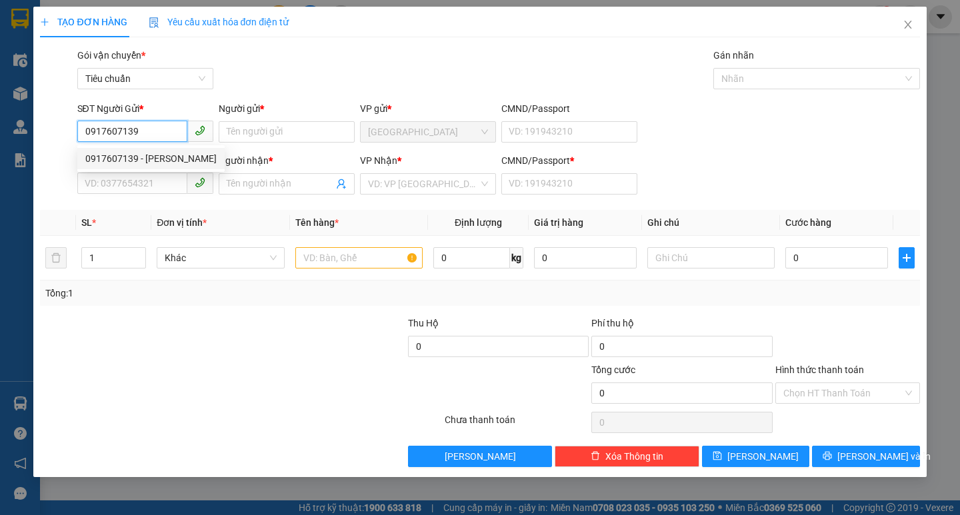
type input "0"
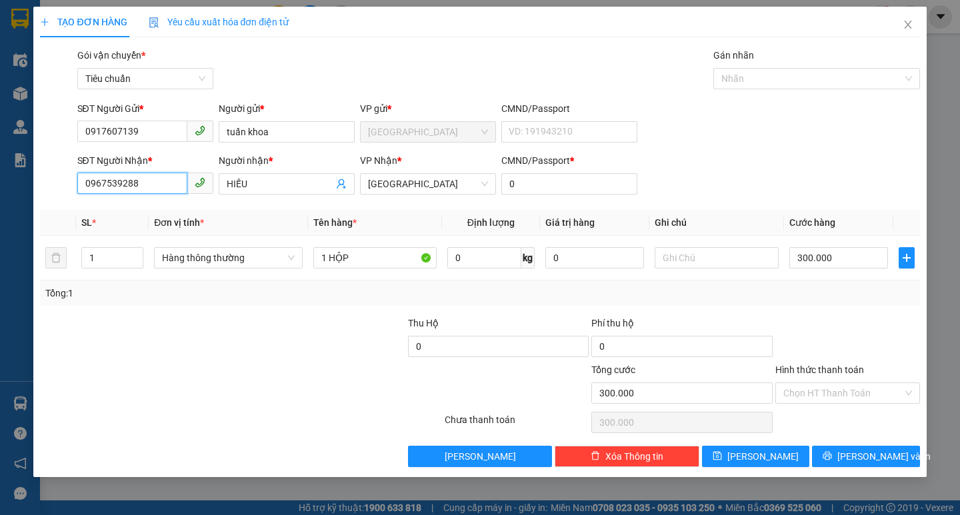
click at [155, 179] on input "0967539288" at bounding box center [132, 183] width 110 height 21
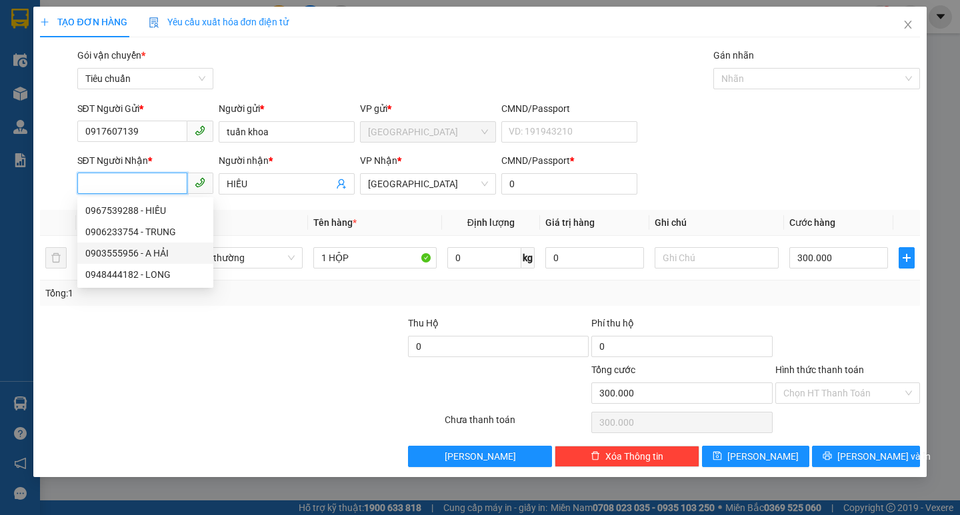
click at [166, 253] on div "0903555956 - A HẢI" at bounding box center [145, 253] width 120 height 15
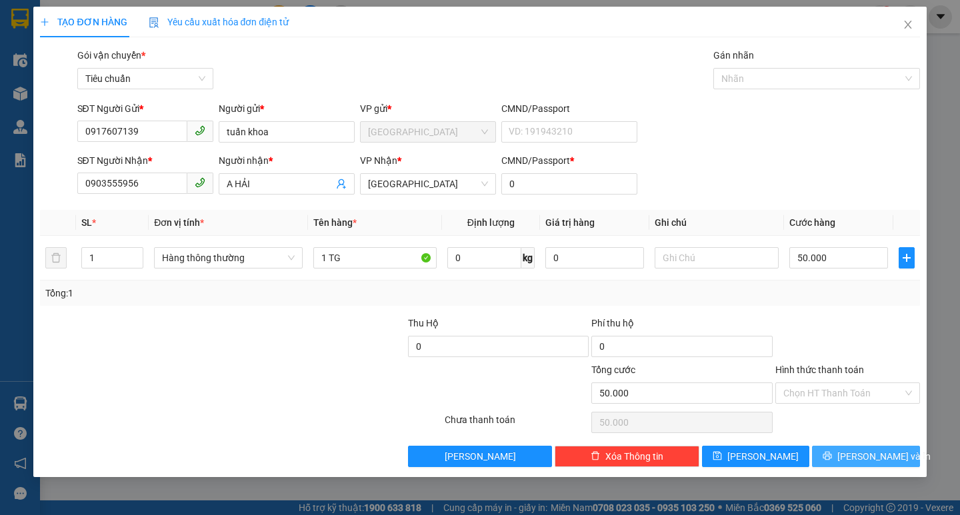
click at [860, 461] on span "[PERSON_NAME] và In" at bounding box center [883, 456] width 93 height 15
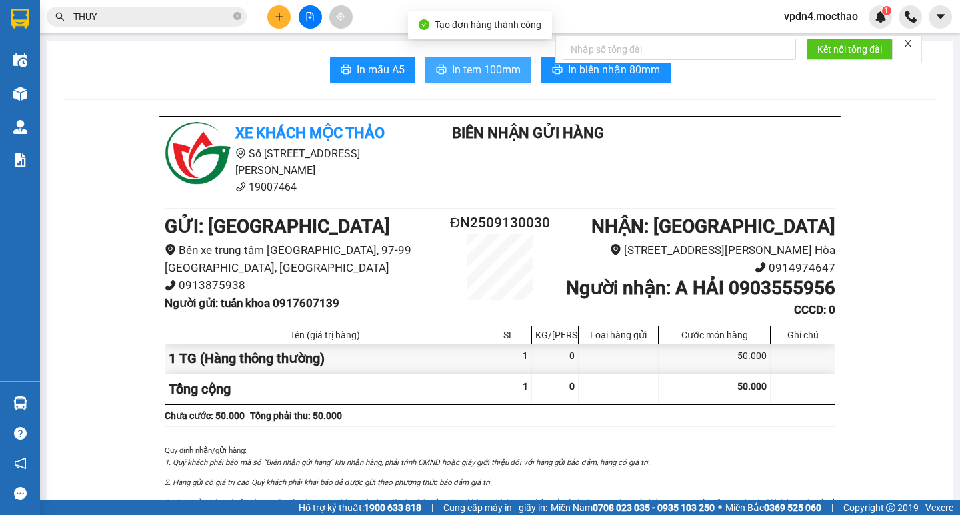
click at [453, 74] on span "In tem 100mm" at bounding box center [486, 69] width 69 height 17
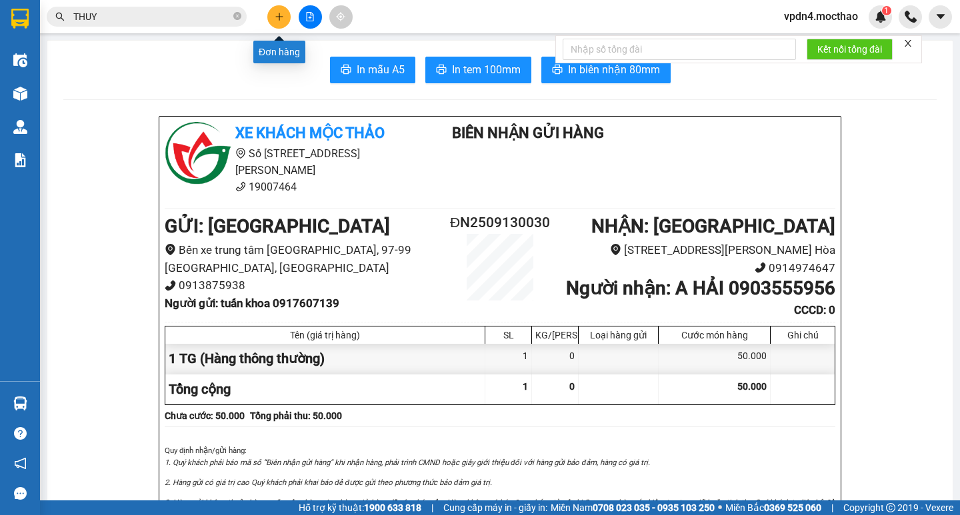
click at [279, 20] on icon "plus" at bounding box center [279, 16] width 9 height 9
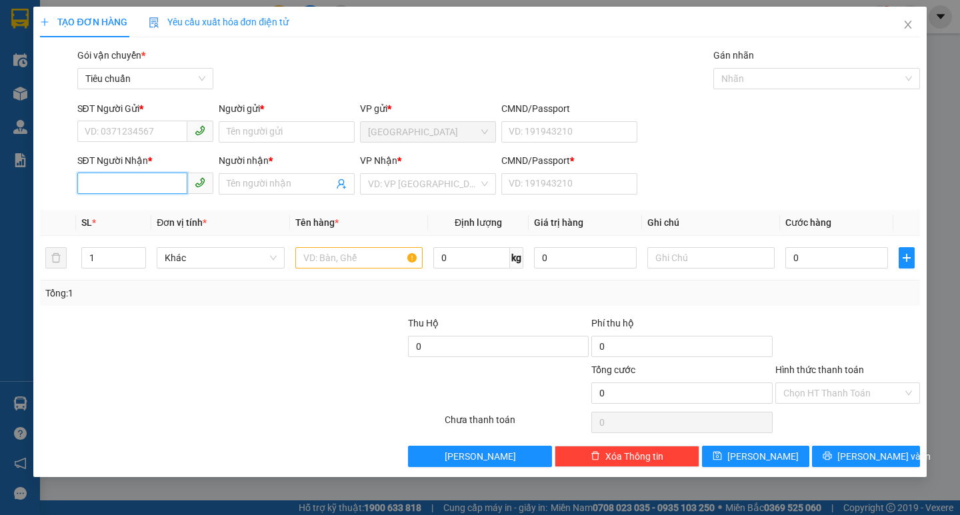
click at [147, 186] on input "SĐT Người Nhận *" at bounding box center [132, 183] width 110 height 21
click at [161, 215] on div "0906563939 - QUÝ" at bounding box center [145, 210] width 120 height 15
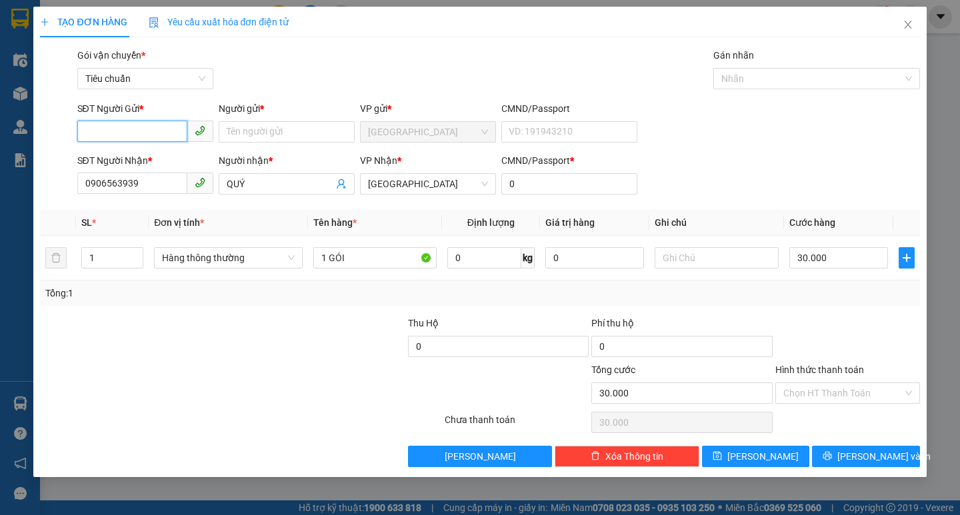
click at [161, 137] on input "SĐT Người Gửi *" at bounding box center [132, 131] width 110 height 21
click at [176, 155] on div "0983339220 - ĐÔI" at bounding box center [145, 158] width 120 height 15
click at [830, 257] on input "30.000" at bounding box center [838, 257] width 99 height 21
click at [867, 455] on span "[PERSON_NAME] và In" at bounding box center [883, 456] width 93 height 15
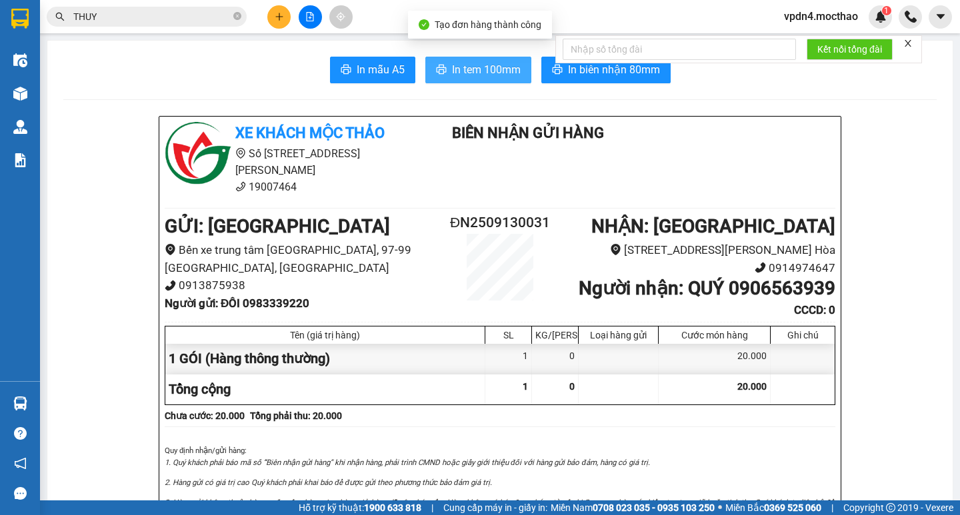
click at [465, 80] on button "In tem 100mm" at bounding box center [478, 70] width 106 height 27
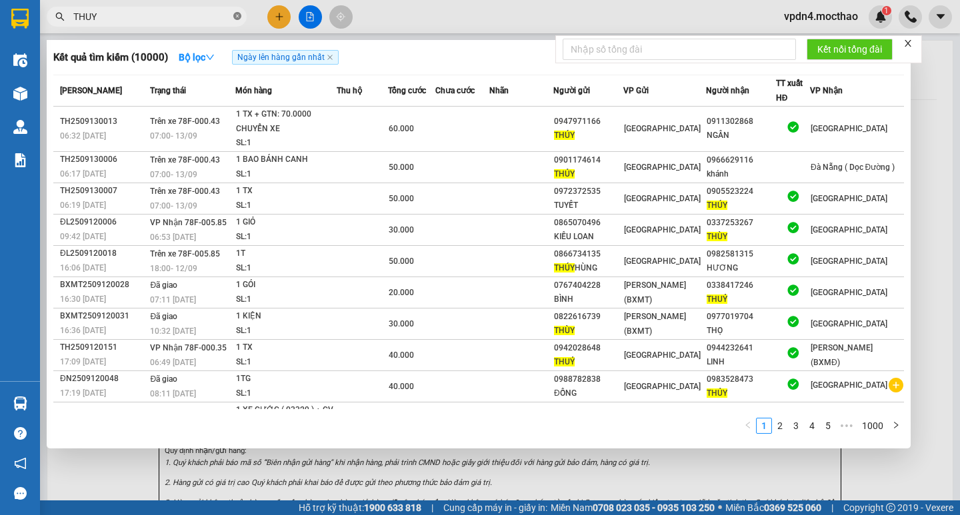
click at [237, 15] on icon "close-circle" at bounding box center [237, 16] width 8 height 8
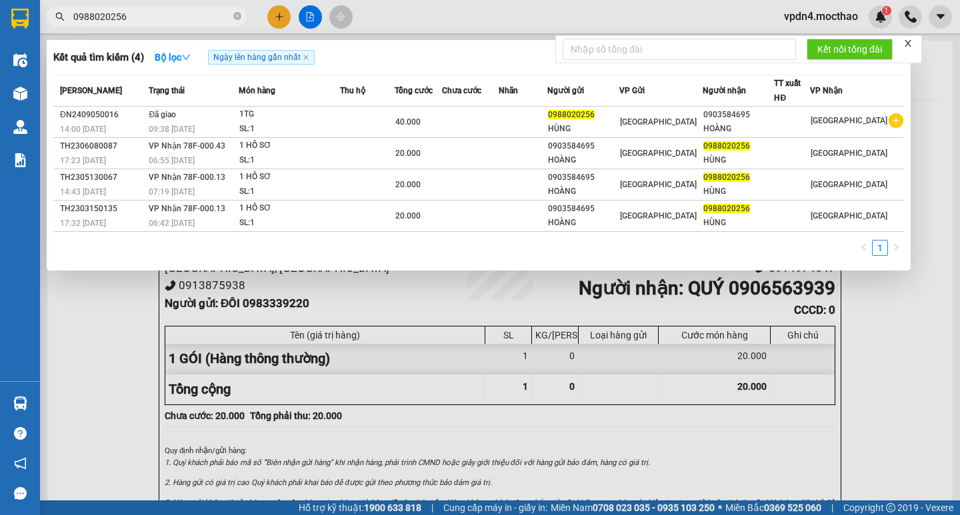
click at [277, 21] on div at bounding box center [480, 257] width 960 height 515
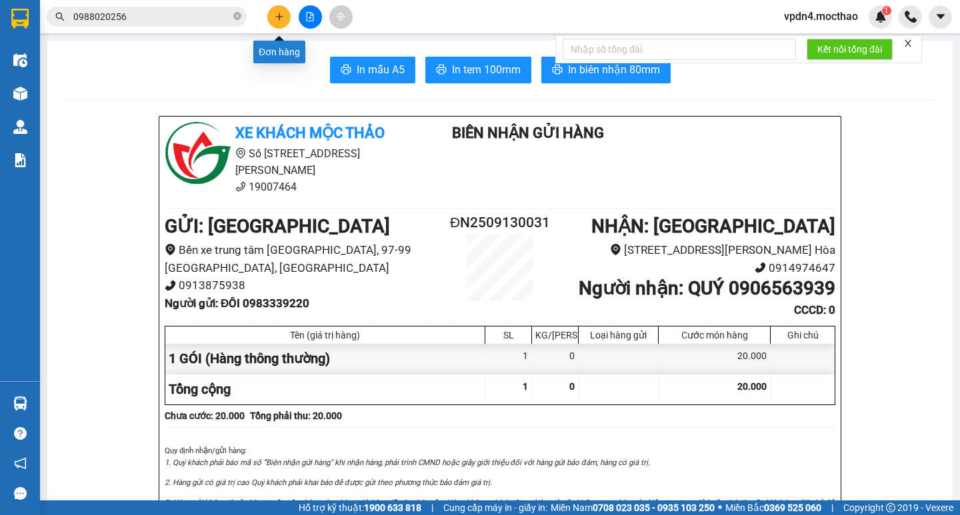
click at [279, 20] on icon "plus" at bounding box center [279, 16] width 9 height 9
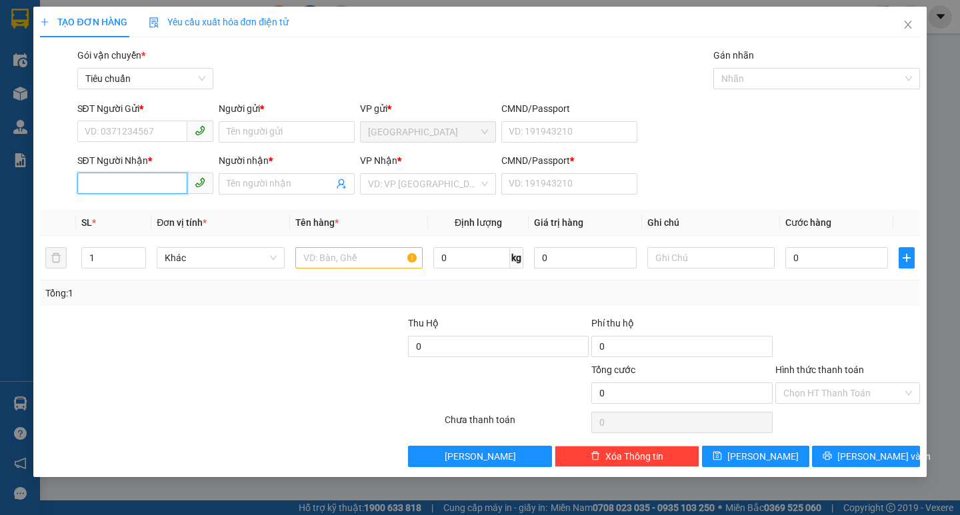
click at [147, 186] on input "SĐT Người Nhận *" at bounding box center [132, 183] width 110 height 21
click at [151, 208] on div "0918176669 - [PERSON_NAME]" at bounding box center [150, 210] width 131 height 15
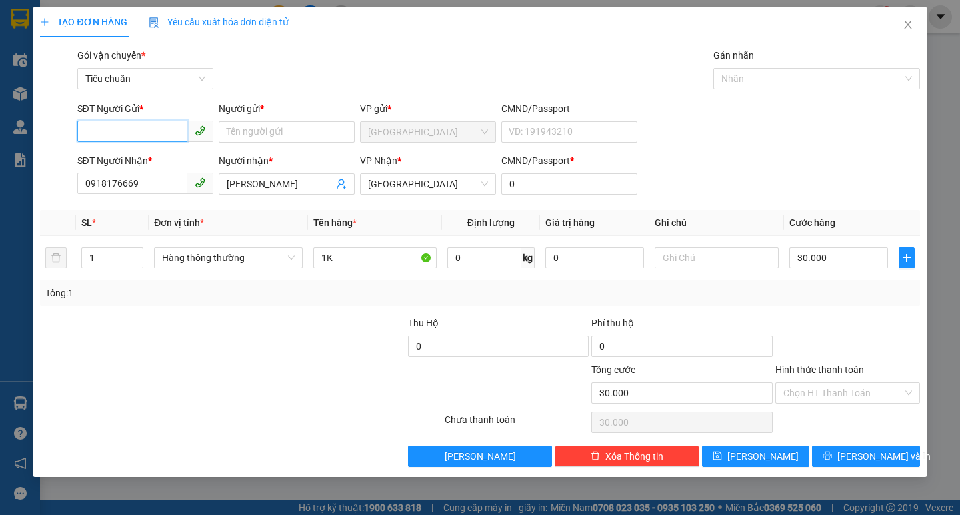
click at [162, 136] on input "SĐT Người Gửi *" at bounding box center [132, 131] width 110 height 21
click at [175, 151] on div "02363522288 - NISHU" at bounding box center [145, 158] width 136 height 21
click at [112, 251] on input "1" at bounding box center [112, 258] width 61 height 20
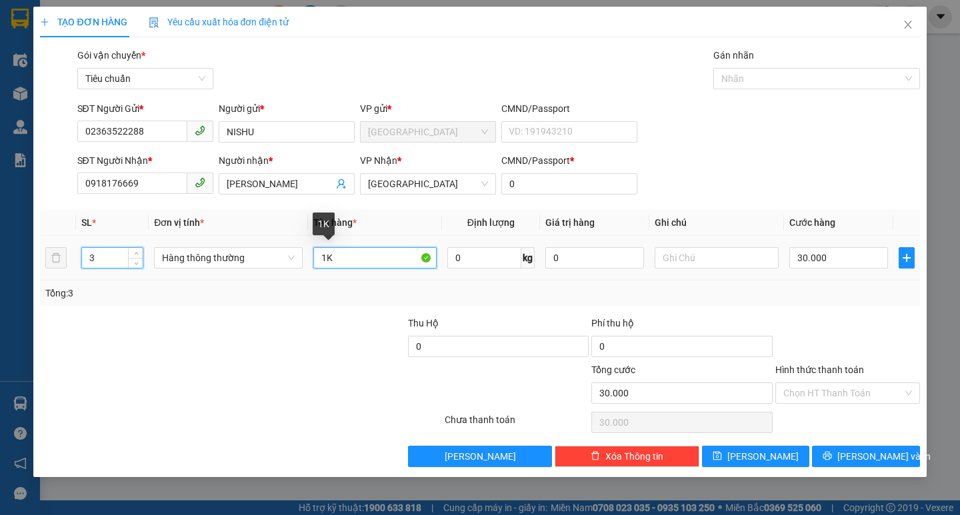
click at [341, 260] on input "1K" at bounding box center [374, 257] width 123 height 21
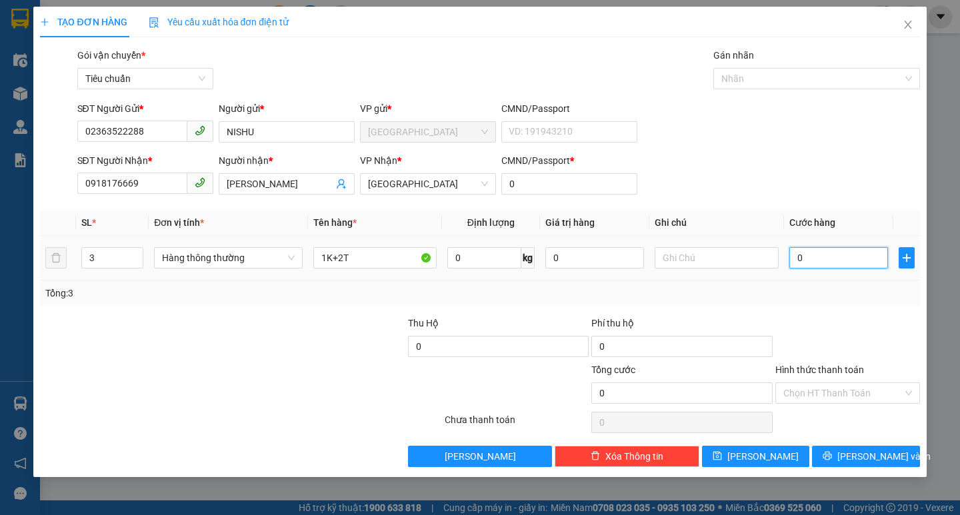
click at [839, 262] on input "0" at bounding box center [838, 257] width 99 height 21
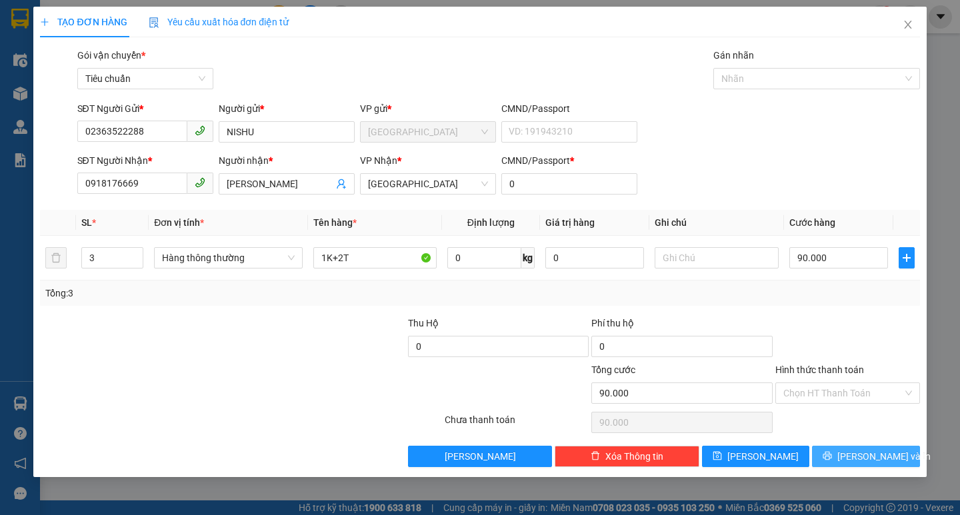
click at [849, 457] on button "[PERSON_NAME] và In" at bounding box center [865, 456] width 107 height 21
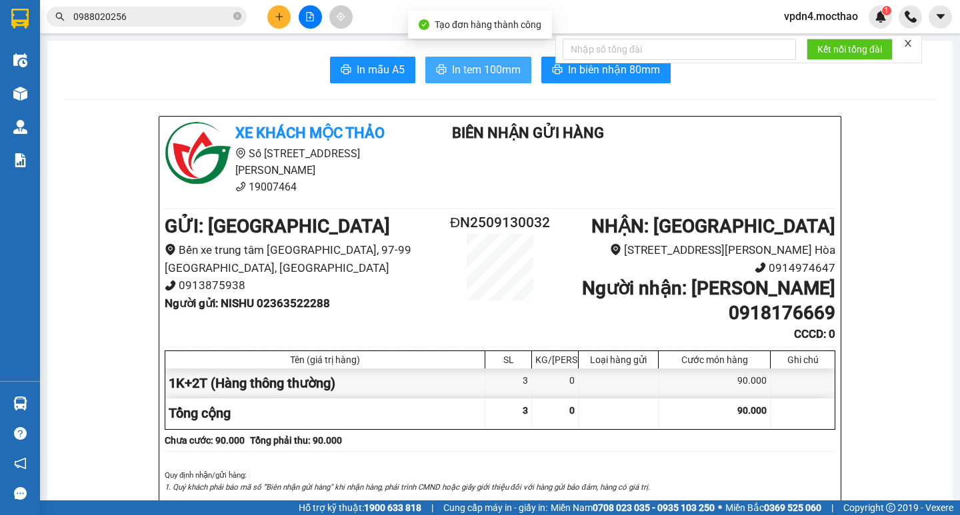
click at [487, 75] on span "In tem 100mm" at bounding box center [486, 69] width 69 height 17
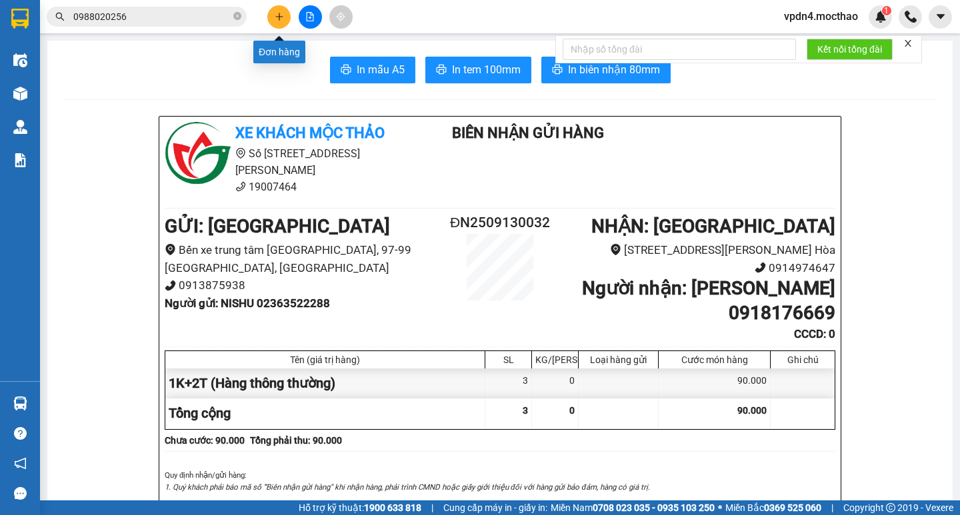
click at [284, 20] on button at bounding box center [278, 16] width 23 height 23
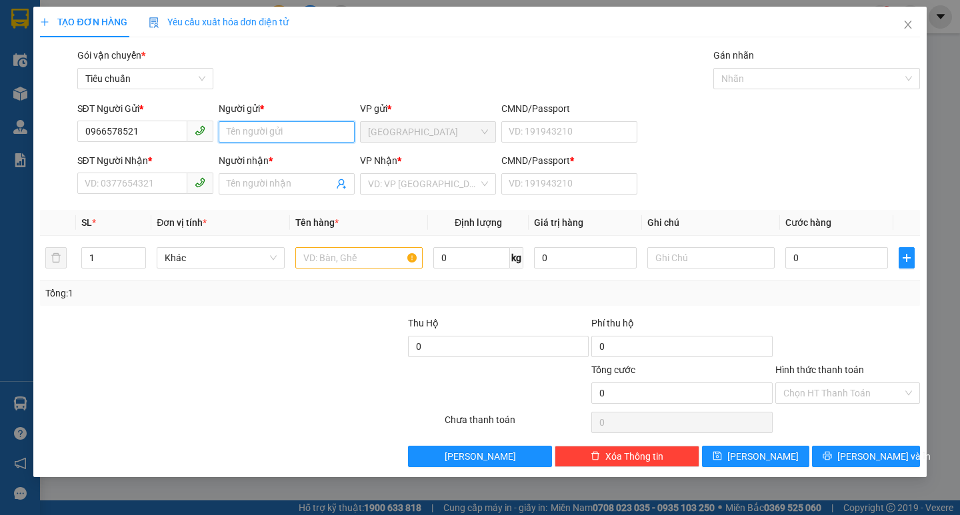
click at [242, 135] on input "Người gửi *" at bounding box center [287, 131] width 136 height 21
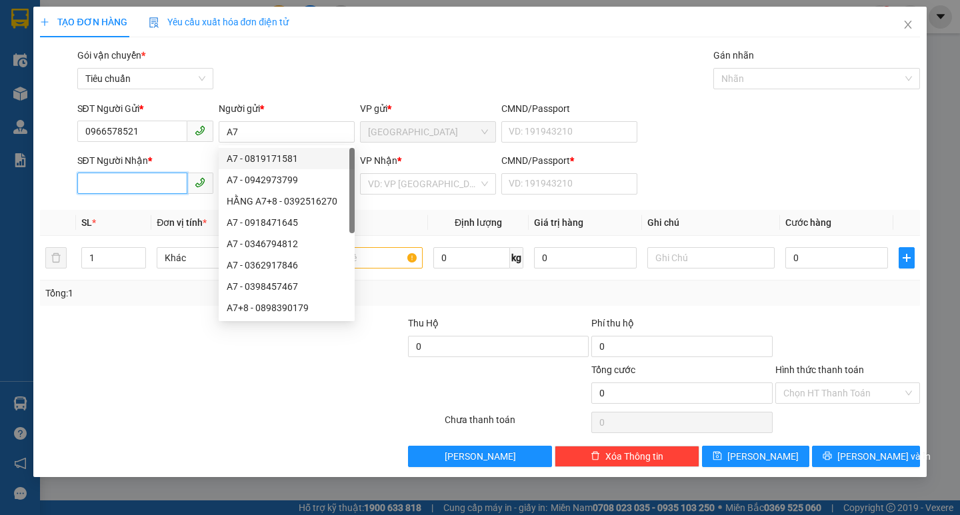
click at [117, 189] on input "SĐT Người Nhận *" at bounding box center [132, 183] width 110 height 21
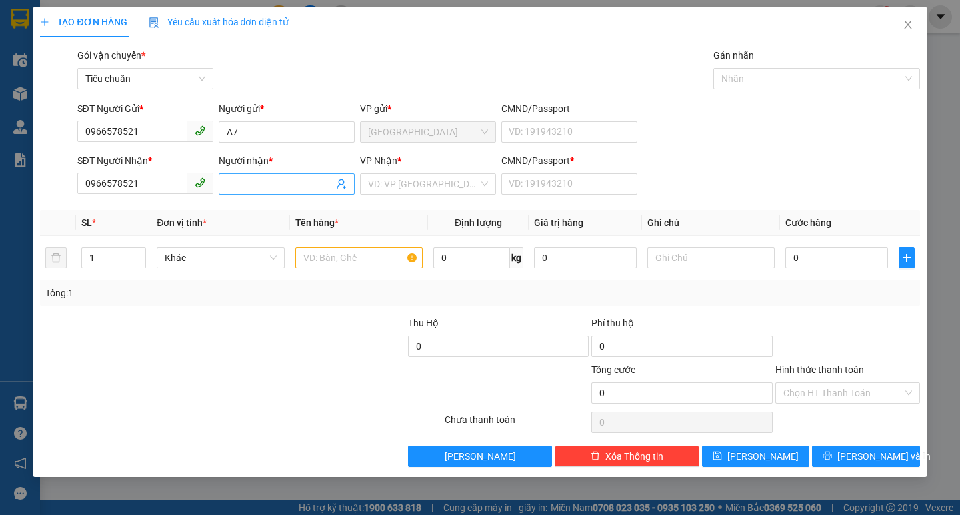
click at [242, 179] on input "Người nhận *" at bounding box center [280, 184] width 107 height 15
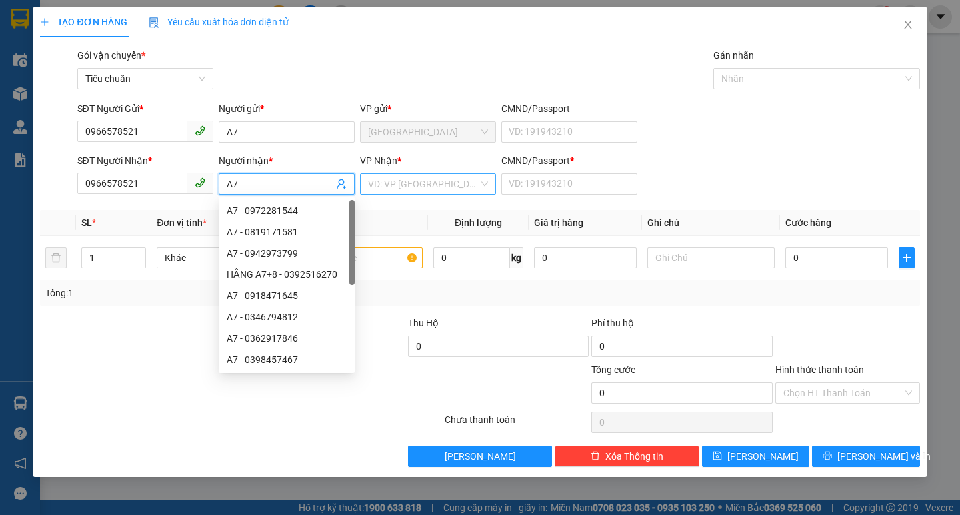
click at [368, 183] on input "search" at bounding box center [423, 184] width 111 height 20
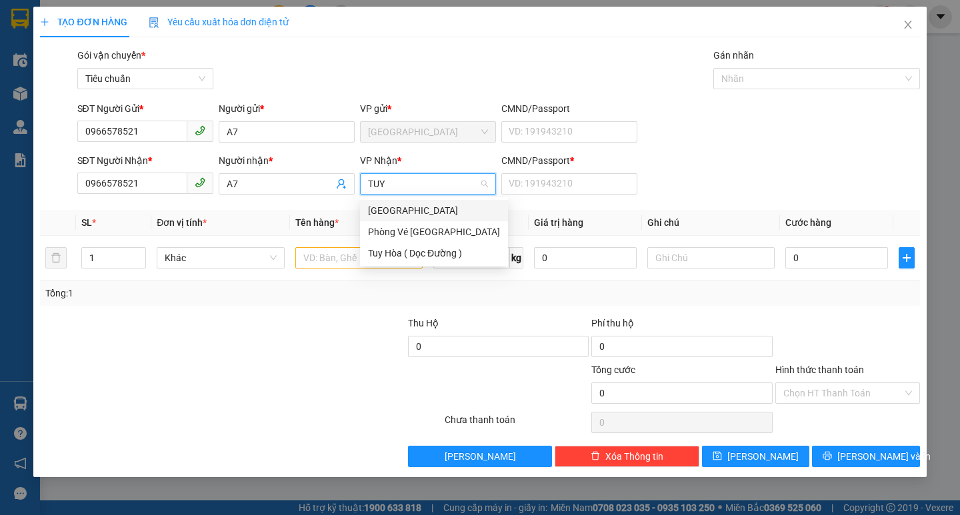
drag, startPoint x: 383, startPoint y: 207, endPoint x: 393, endPoint y: 207, distance: 10.7
click at [383, 208] on div "[GEOGRAPHIC_DATA]" at bounding box center [434, 210] width 132 height 15
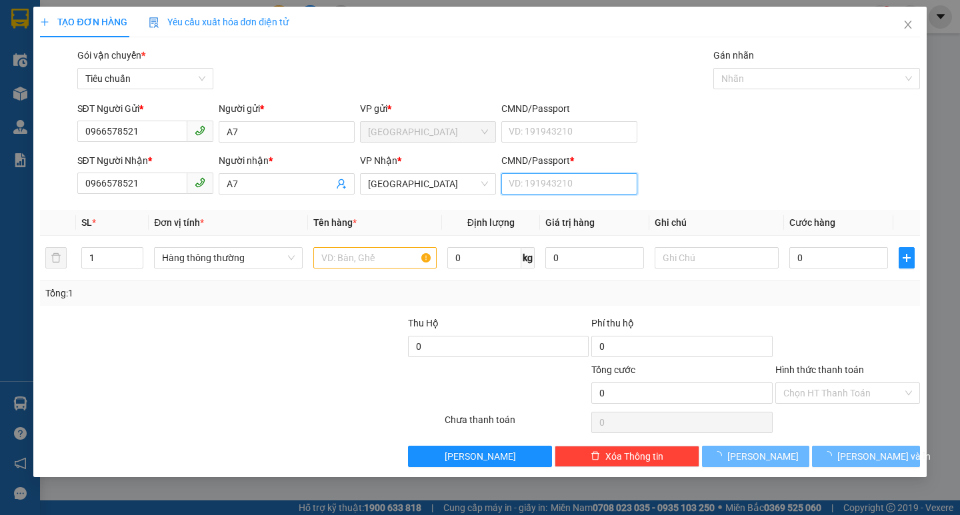
click at [534, 183] on input "CMND/Passport *" at bounding box center [569, 183] width 136 height 21
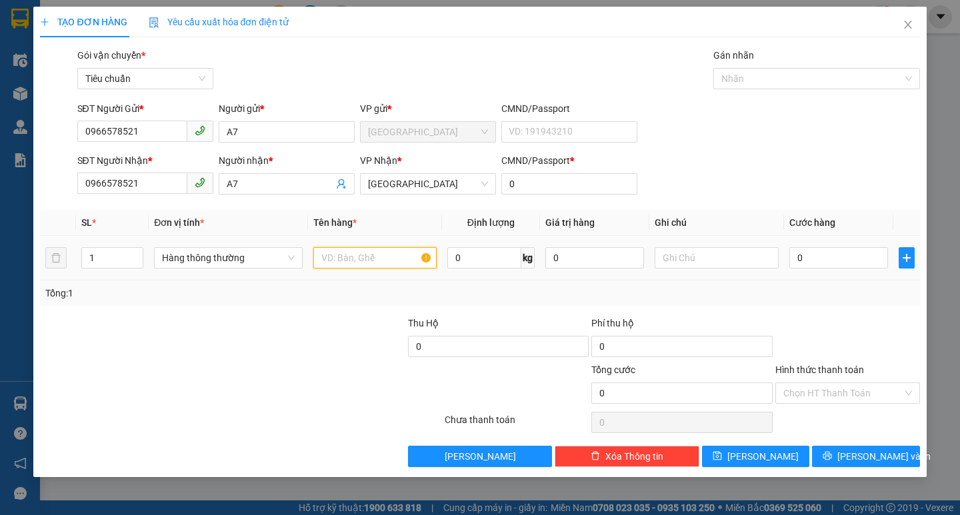
click at [347, 261] on input "text" at bounding box center [374, 257] width 123 height 21
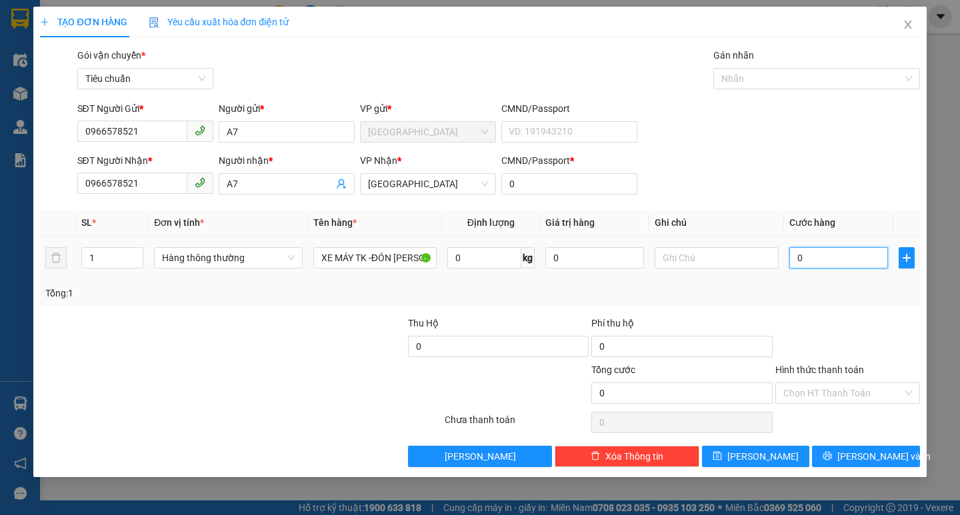
click at [808, 257] on input "0" at bounding box center [838, 257] width 99 height 21
click at [807, 391] on input "Hình thức thanh toán" at bounding box center [842, 393] width 119 height 20
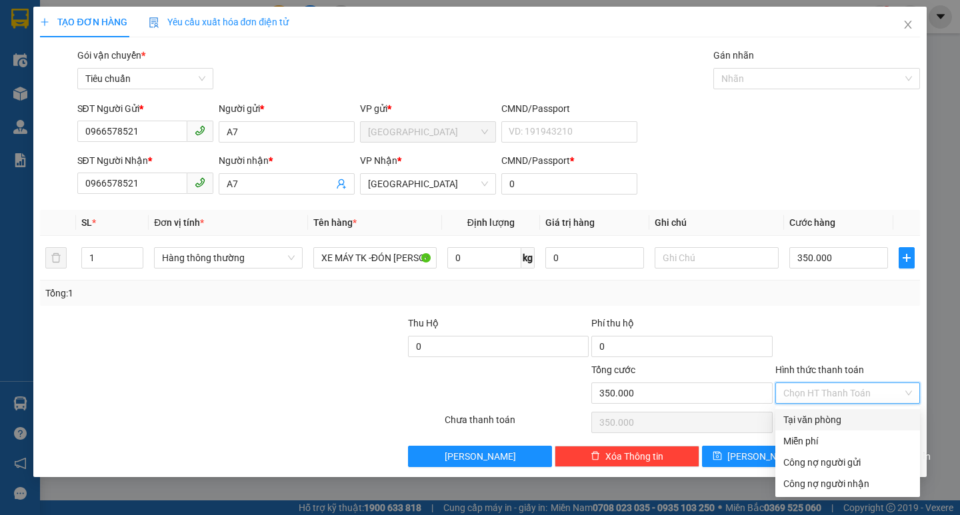
click at [810, 420] on div "Tại văn phòng" at bounding box center [847, 420] width 129 height 15
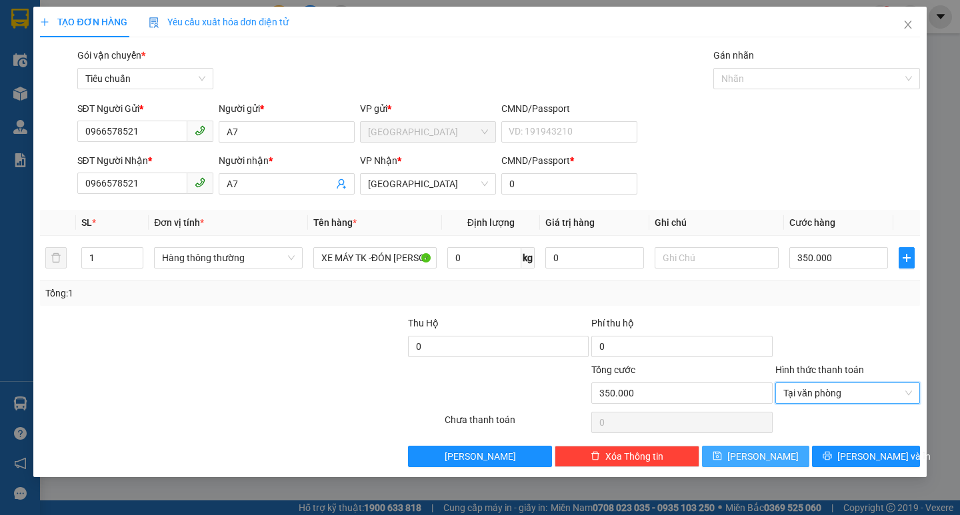
click at [785, 455] on button "[PERSON_NAME]" at bounding box center [755, 456] width 107 height 21
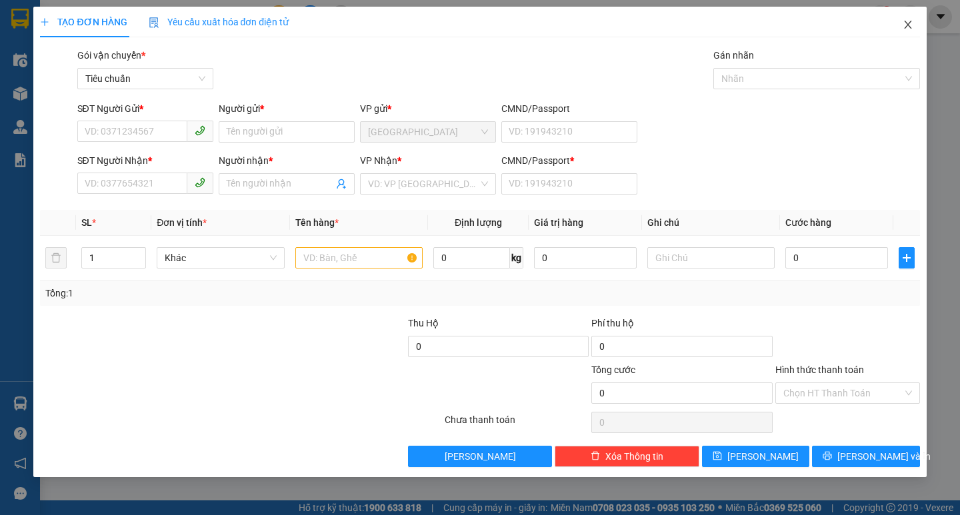
click at [912, 21] on icon "close" at bounding box center [907, 24] width 11 height 11
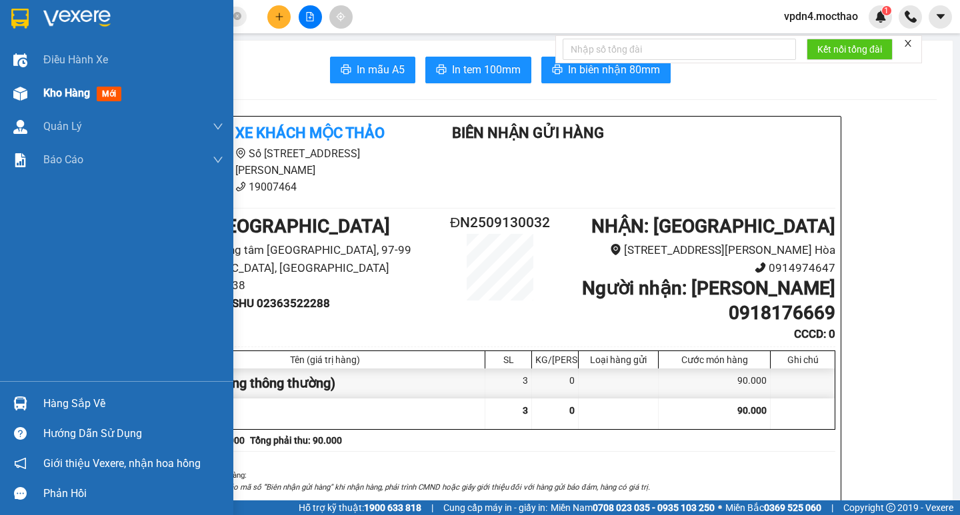
click at [85, 96] on span "Kho hàng" at bounding box center [66, 93] width 47 height 13
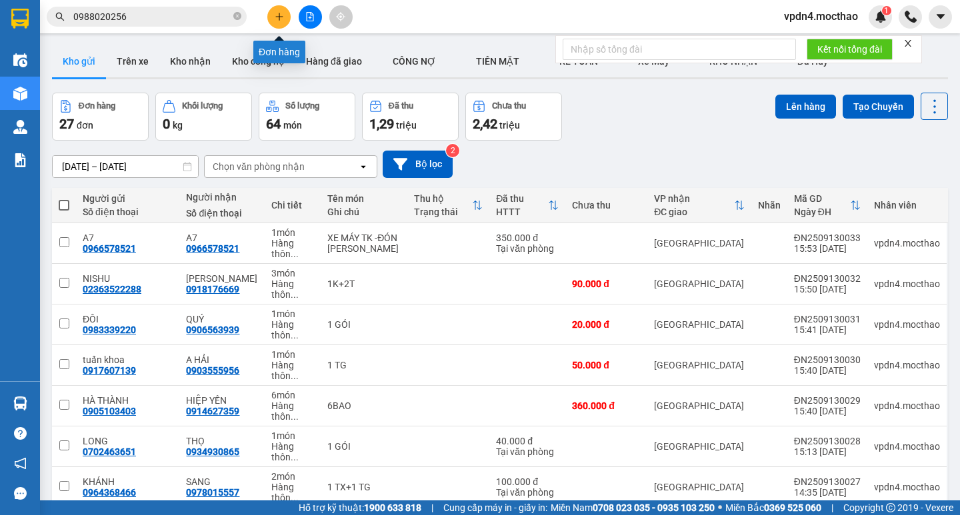
click at [276, 19] on icon "plus" at bounding box center [279, 16] width 9 height 9
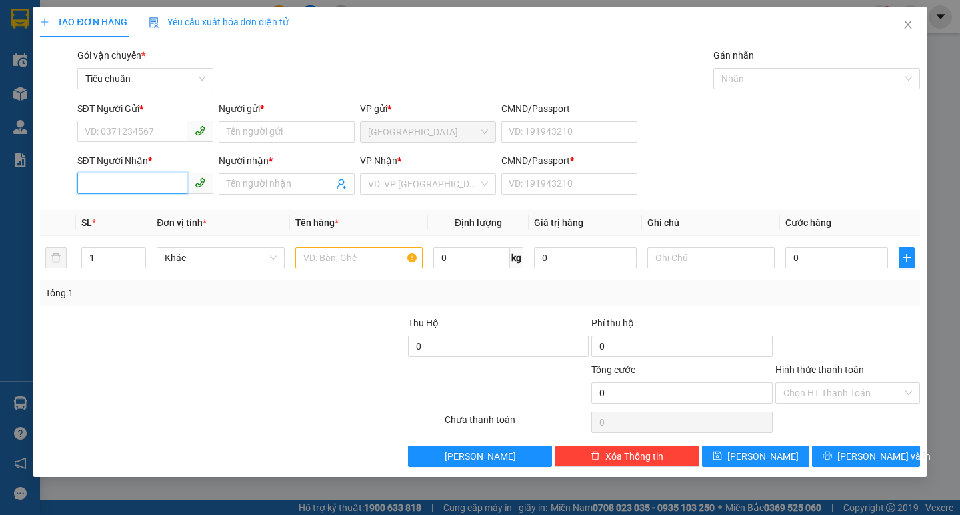
click at [145, 186] on input "SĐT Người Nhận *" at bounding box center [132, 183] width 110 height 21
click at [156, 207] on div "0915274002 - SA" at bounding box center [145, 210] width 120 height 15
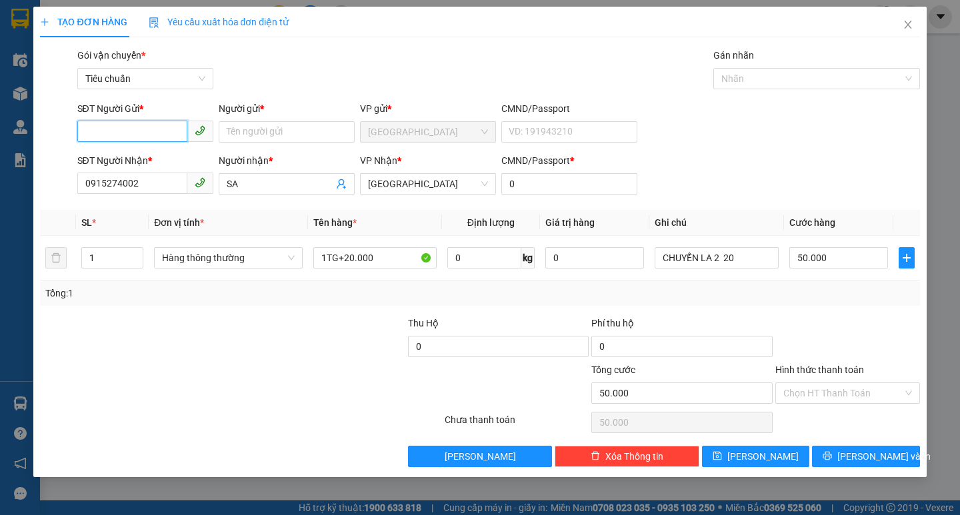
click at [145, 132] on input "SĐT Người Gửi *" at bounding box center [132, 131] width 110 height 21
click at [165, 179] on div "0973202729 - HẰNG" at bounding box center [145, 180] width 120 height 15
click at [814, 259] on input "60.000" at bounding box center [838, 257] width 99 height 21
click at [818, 391] on input "Hình thức thanh toán" at bounding box center [842, 393] width 119 height 20
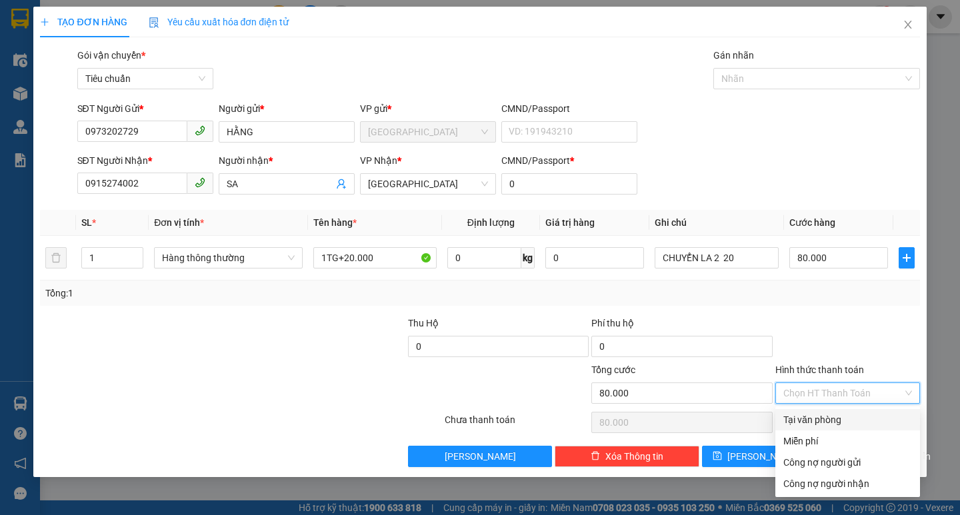
click at [820, 416] on div "Tại văn phòng" at bounding box center [847, 420] width 129 height 15
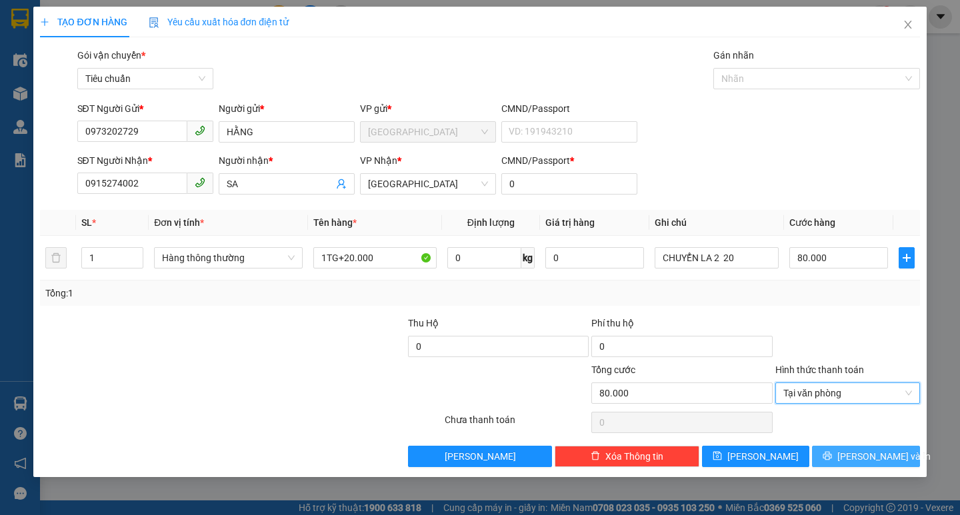
click at [832, 457] on icon "printer" at bounding box center [826, 455] width 9 height 9
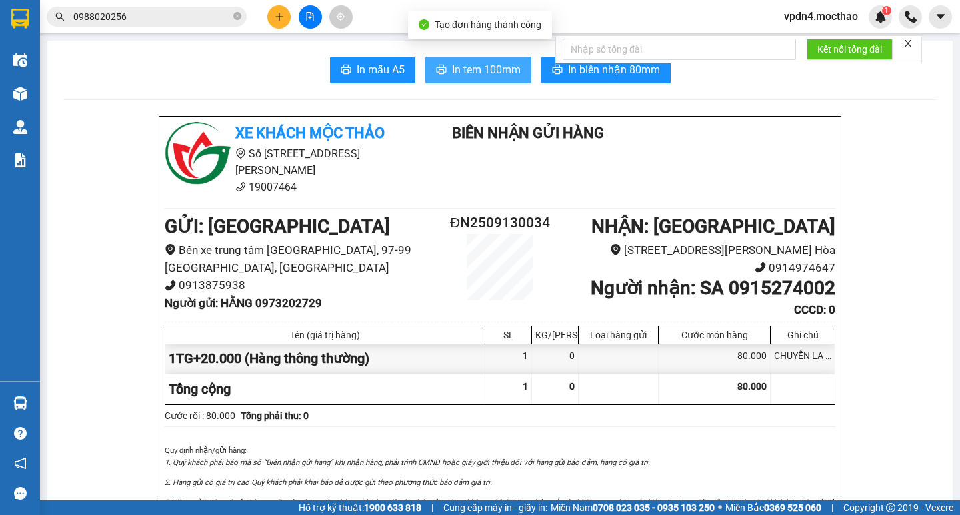
click at [459, 62] on span "In tem 100mm" at bounding box center [486, 69] width 69 height 17
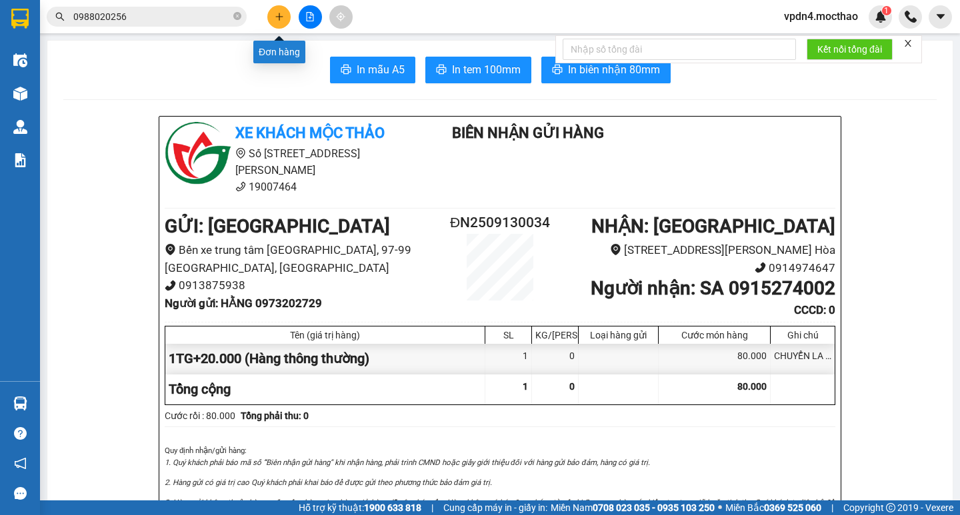
click at [281, 20] on icon "plus" at bounding box center [279, 16] width 9 height 9
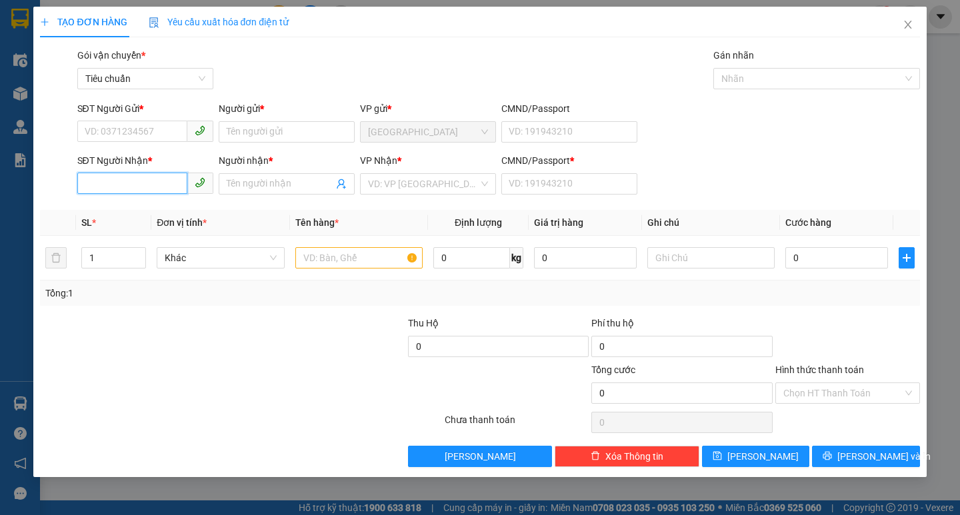
click at [129, 190] on input "SĐT Người Nhận *" at bounding box center [132, 183] width 110 height 21
drag, startPoint x: 139, startPoint y: 233, endPoint x: 153, endPoint y: 165, distance: 69.4
click at [140, 233] on div "0982200205 - GIANG" at bounding box center [145, 232] width 120 height 15
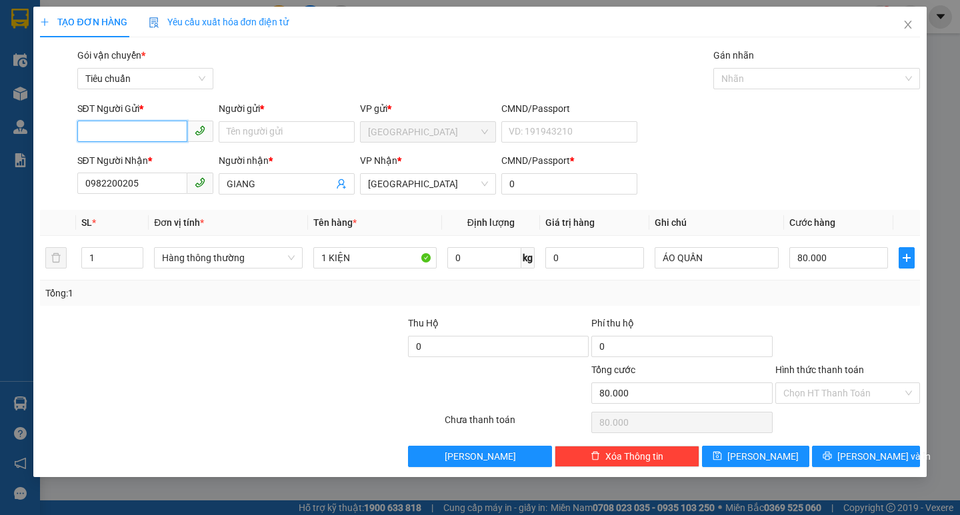
click at [154, 129] on input "SĐT Người Gửi *" at bounding box center [132, 131] width 110 height 21
click at [157, 179] on div "0795708968 - BI" at bounding box center [150, 180] width 131 height 15
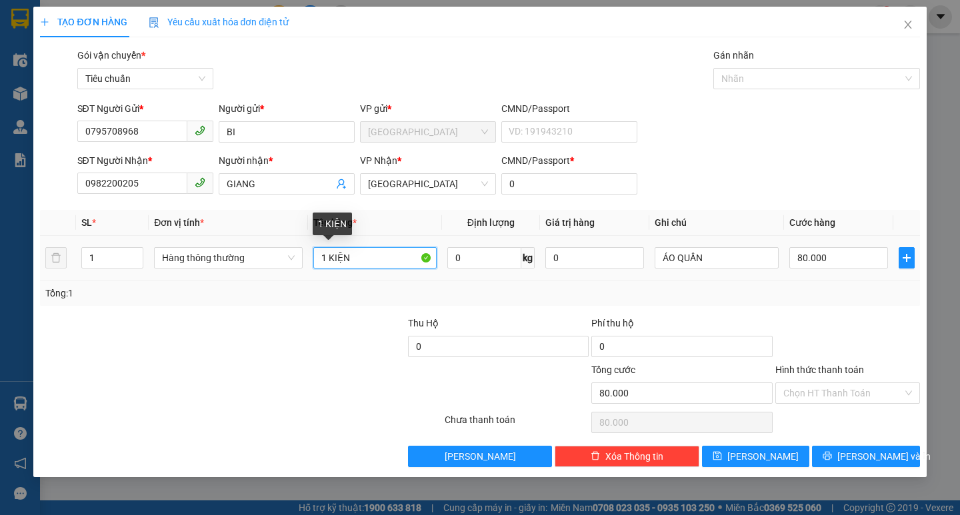
click at [355, 262] on input "1 KIỆN" at bounding box center [374, 257] width 123 height 21
click at [830, 265] on input "80.000" at bounding box center [838, 257] width 99 height 21
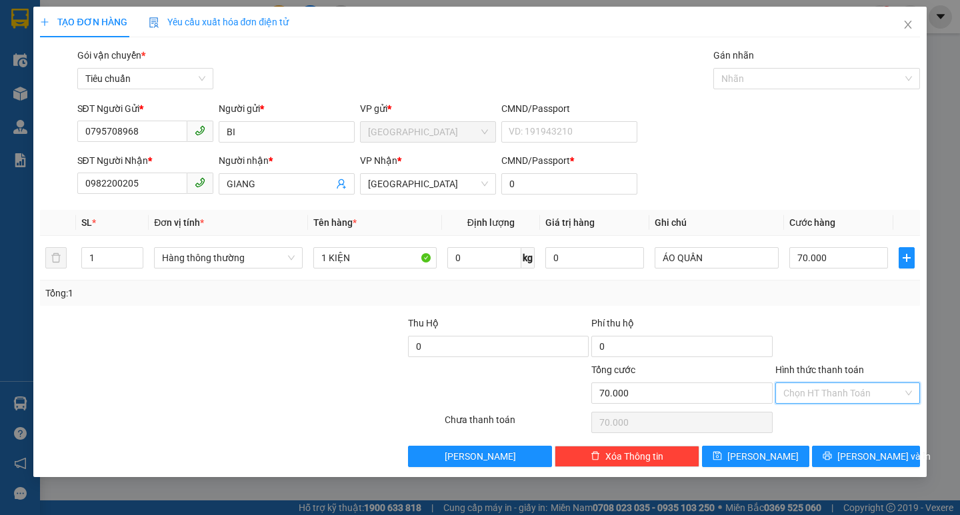
click at [802, 395] on input "Hình thức thanh toán" at bounding box center [842, 393] width 119 height 20
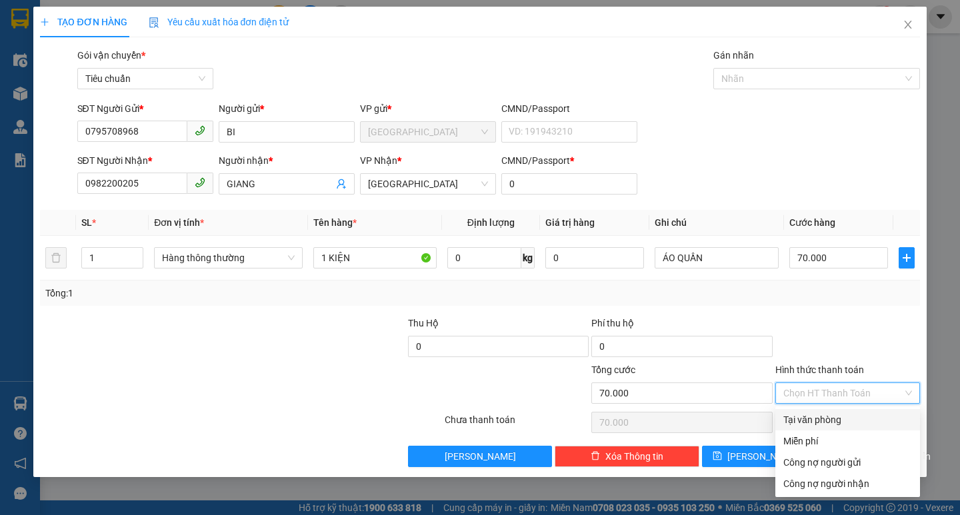
click at [808, 423] on div "Tại văn phòng" at bounding box center [847, 420] width 129 height 15
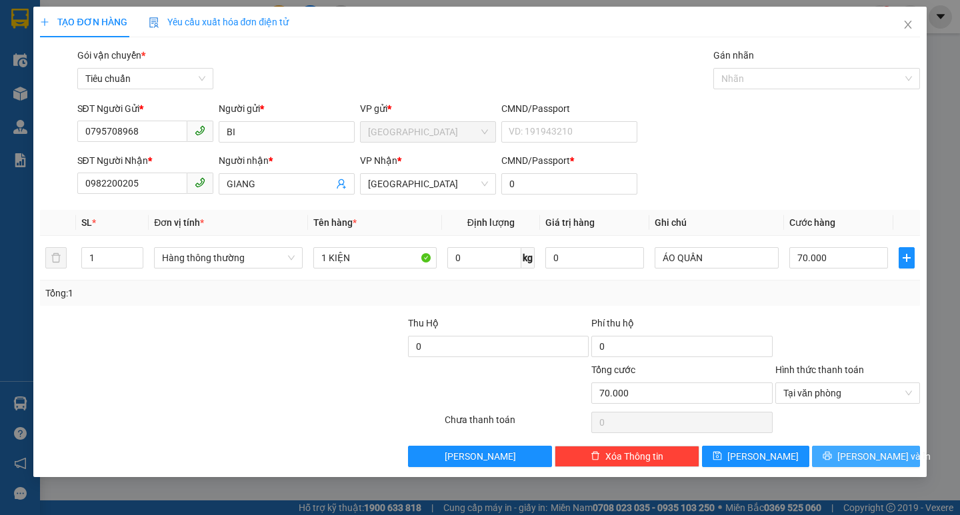
click at [852, 460] on button "[PERSON_NAME] và In" at bounding box center [865, 456] width 107 height 21
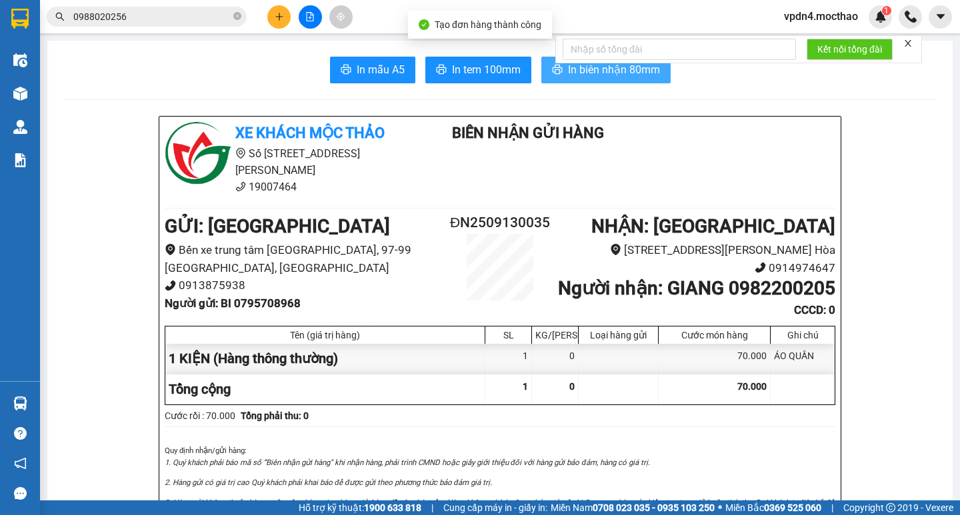
click at [635, 74] on span "In biên nhận 80mm" at bounding box center [614, 69] width 92 height 17
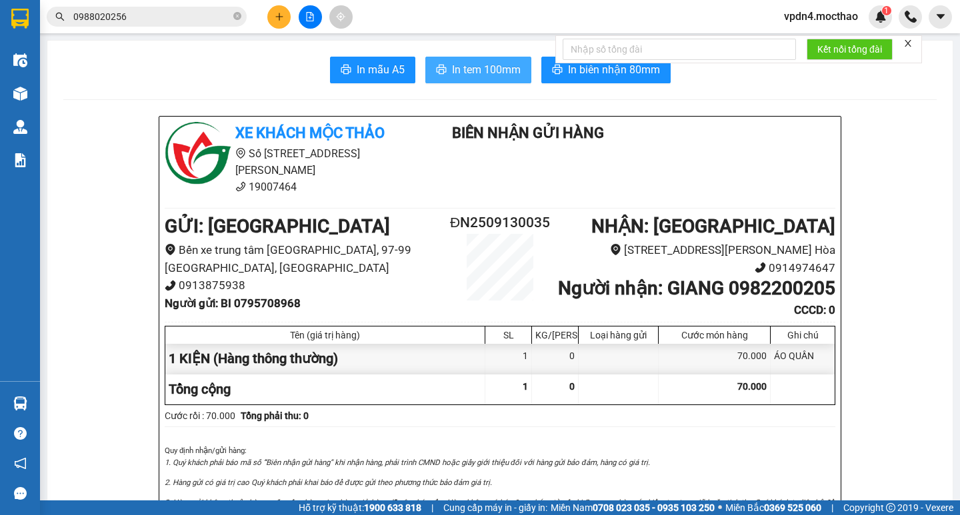
click at [477, 79] on button "In tem 100mm" at bounding box center [478, 70] width 106 height 27
click at [276, 21] on button at bounding box center [278, 16] width 23 height 23
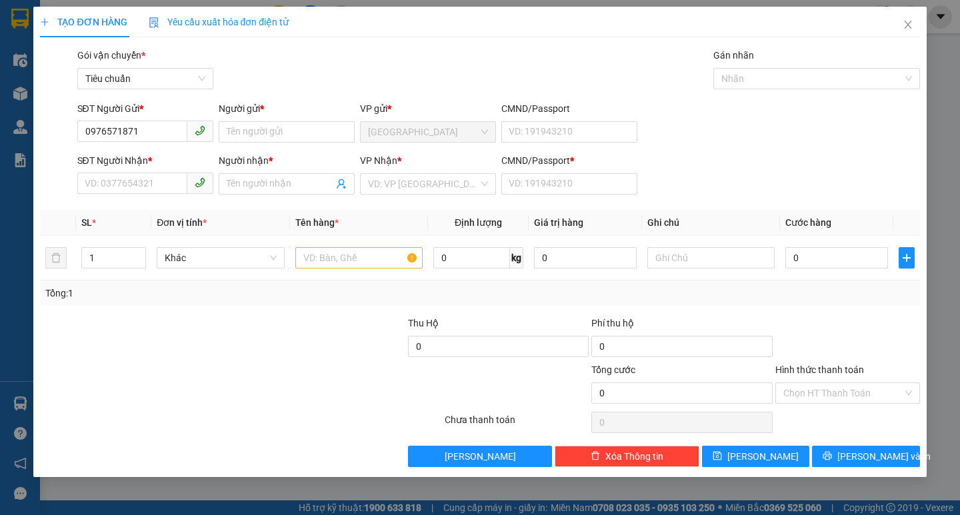
click at [234, 143] on div "Người gửi * Tên người gửi" at bounding box center [287, 124] width 136 height 47
click at [241, 140] on input "Người gửi *" at bounding box center [287, 131] width 136 height 21
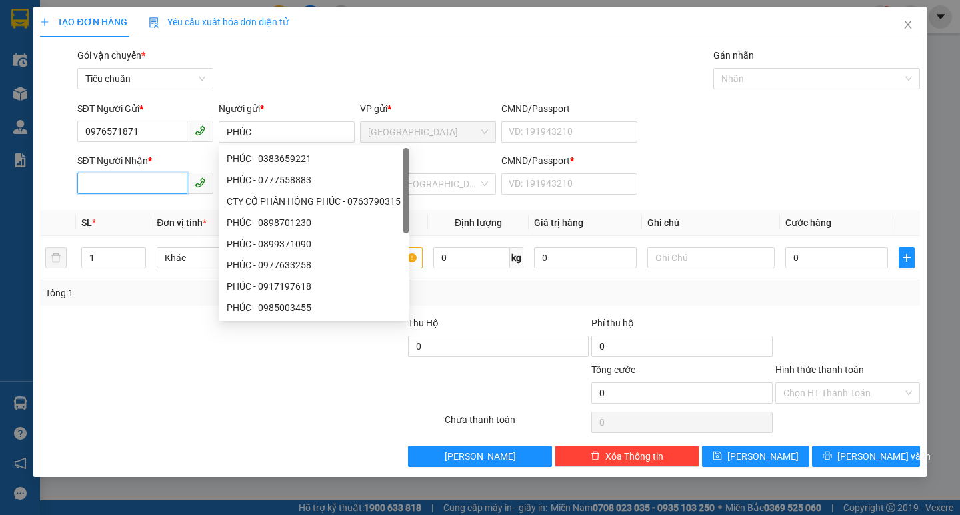
click at [149, 193] on input "SĐT Người Nhận *" at bounding box center [132, 183] width 110 height 21
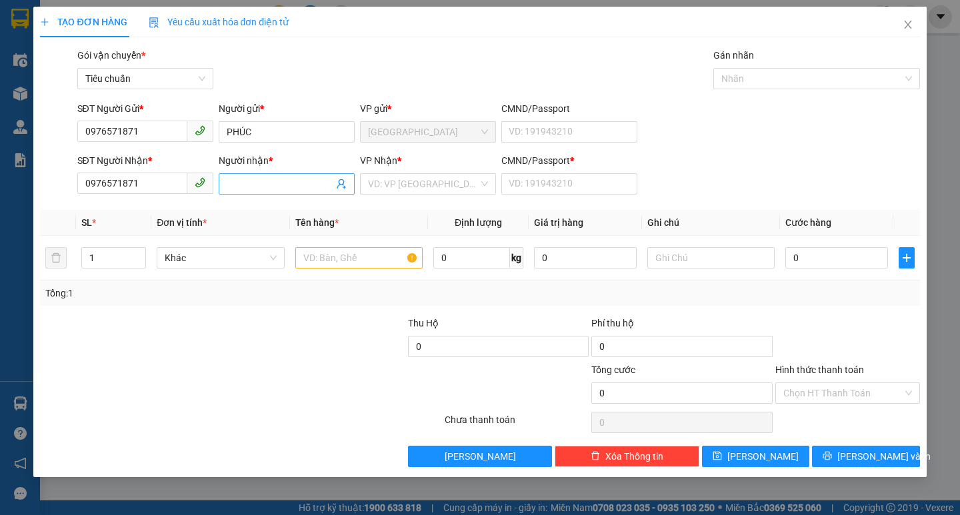
click at [225, 177] on span at bounding box center [287, 183] width 136 height 21
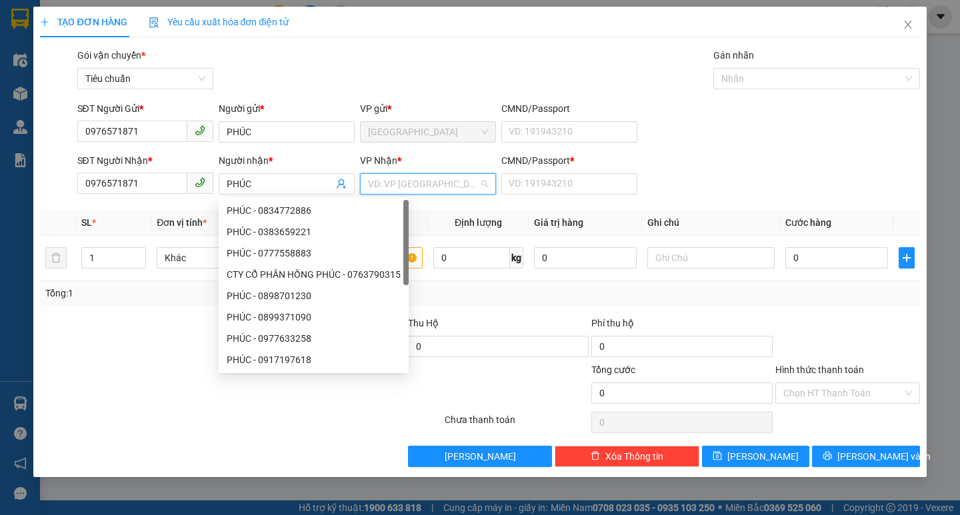
click at [371, 180] on input "search" at bounding box center [423, 184] width 111 height 20
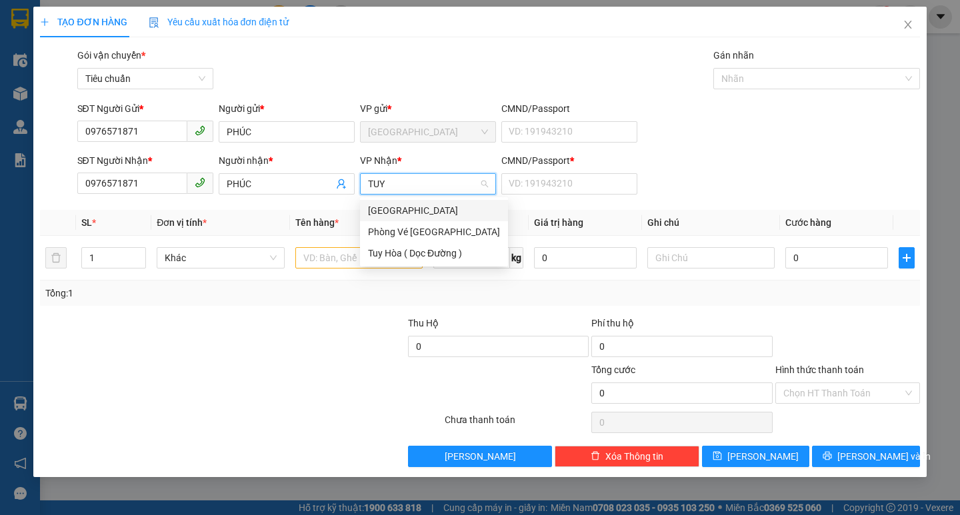
click at [389, 215] on div "[GEOGRAPHIC_DATA]" at bounding box center [434, 210] width 132 height 15
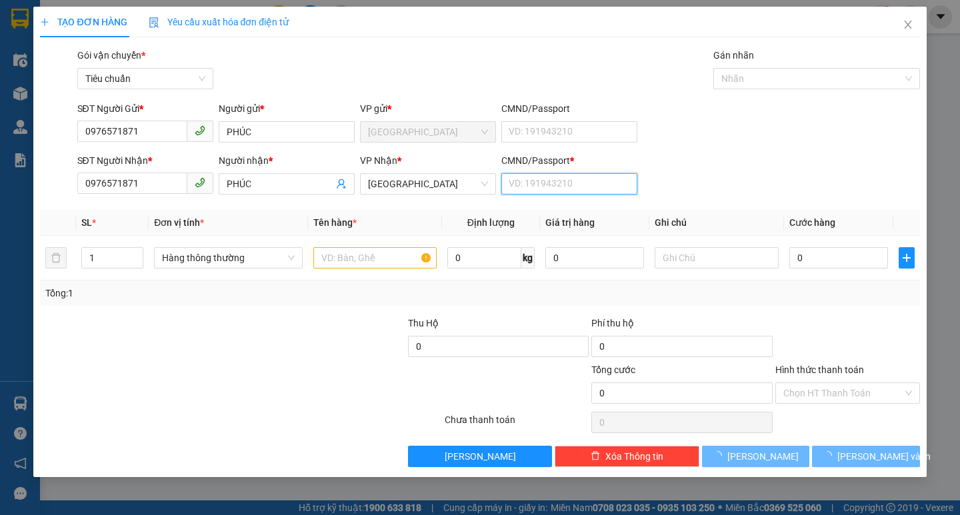
click at [530, 185] on input "CMND/Passport *" at bounding box center [569, 183] width 136 height 21
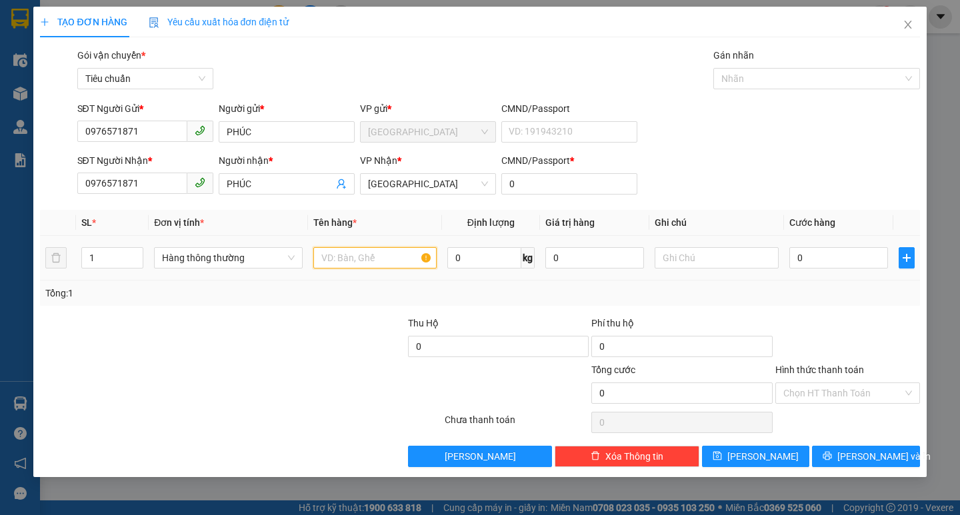
click at [329, 264] on input "text" at bounding box center [374, 257] width 123 height 21
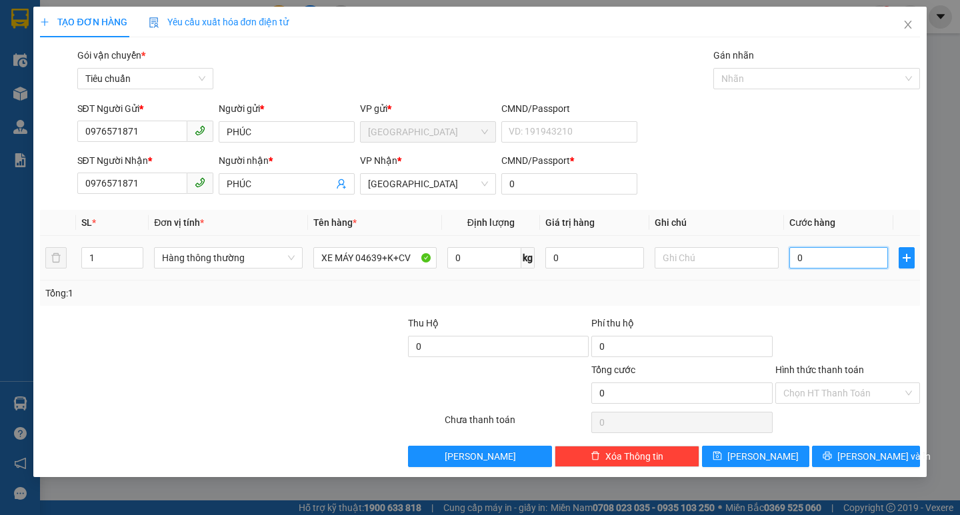
click at [820, 259] on input "0" at bounding box center [838, 257] width 99 height 21
click at [824, 391] on input "Hình thức thanh toán" at bounding box center [842, 393] width 119 height 20
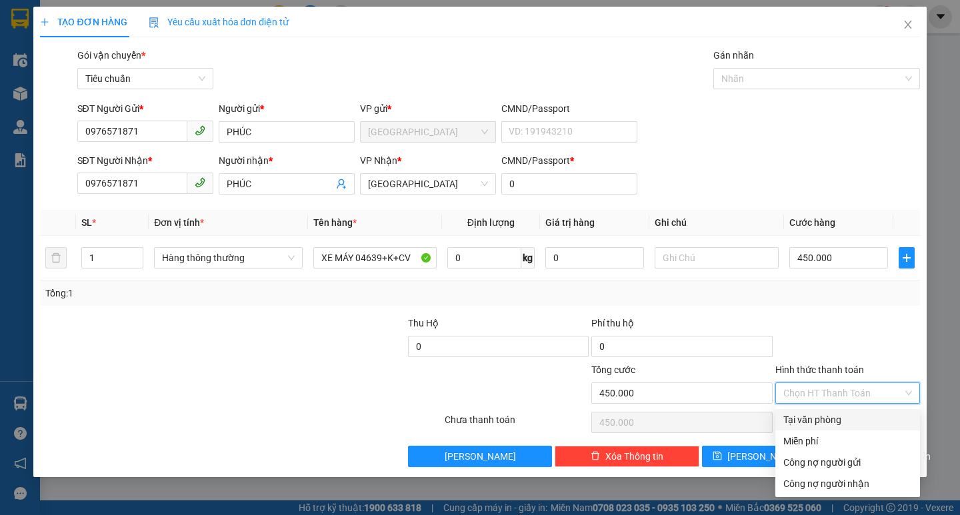
click at [830, 417] on div "Tại văn phòng" at bounding box center [847, 420] width 129 height 15
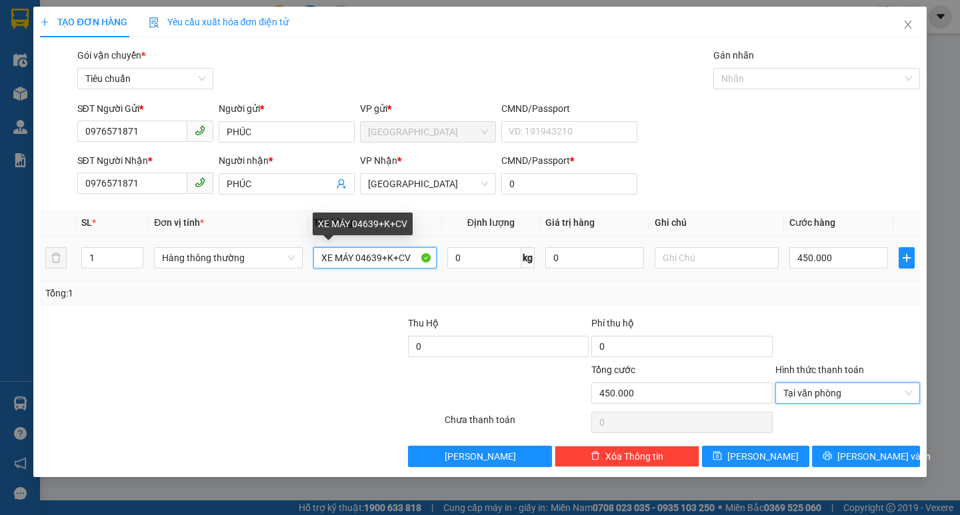
click at [414, 258] on input "XE MÁY 04639+K+CV" at bounding box center [374, 257] width 123 height 21
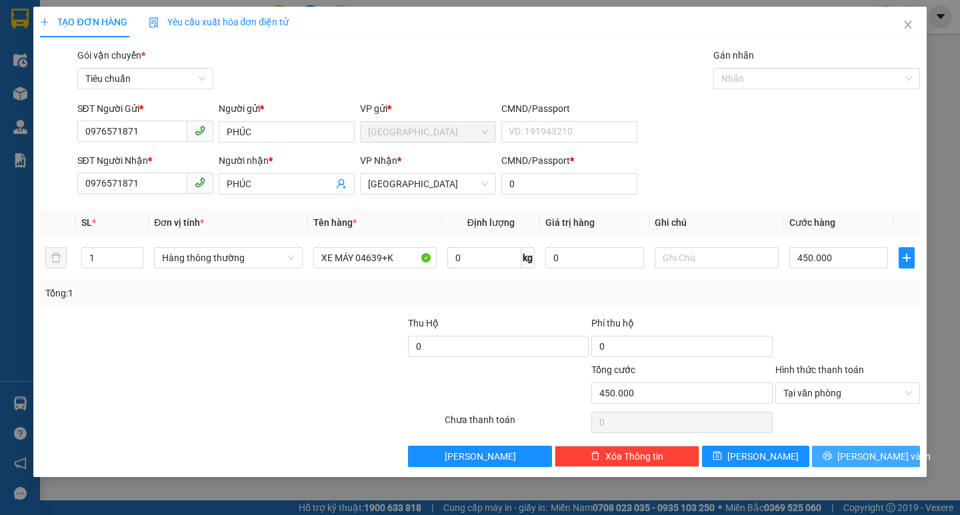
click at [877, 461] on span "[PERSON_NAME] và In" at bounding box center [883, 456] width 93 height 15
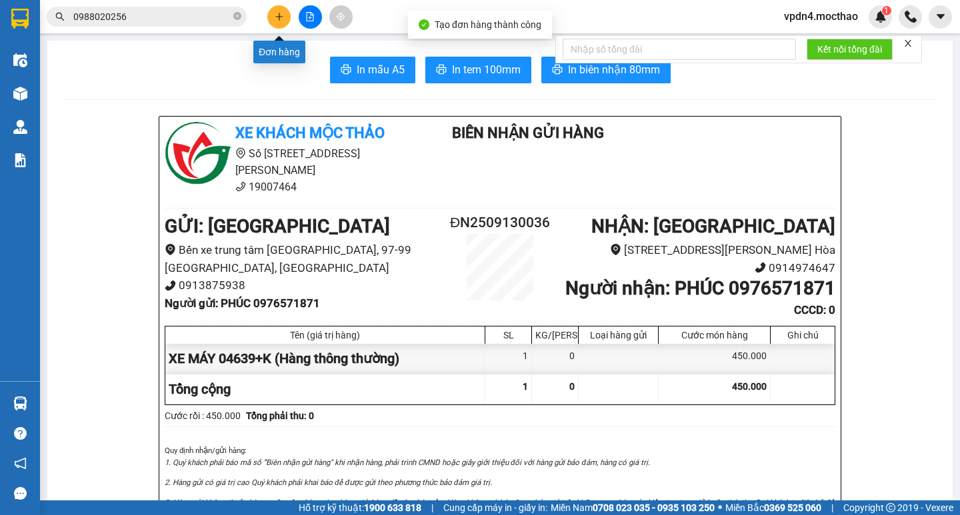
click at [273, 13] on button at bounding box center [278, 16] width 23 height 23
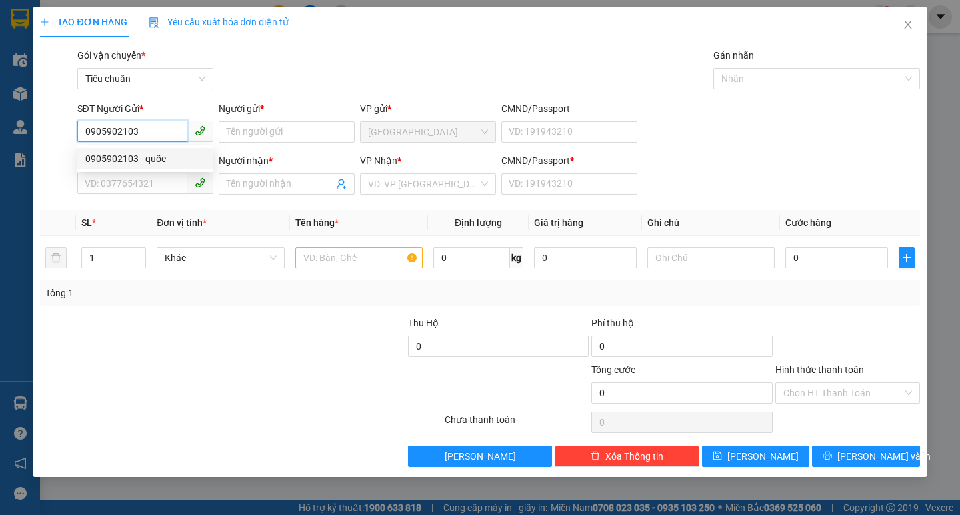
click at [157, 151] on div "0905902103 - quốc" at bounding box center [145, 158] width 136 height 21
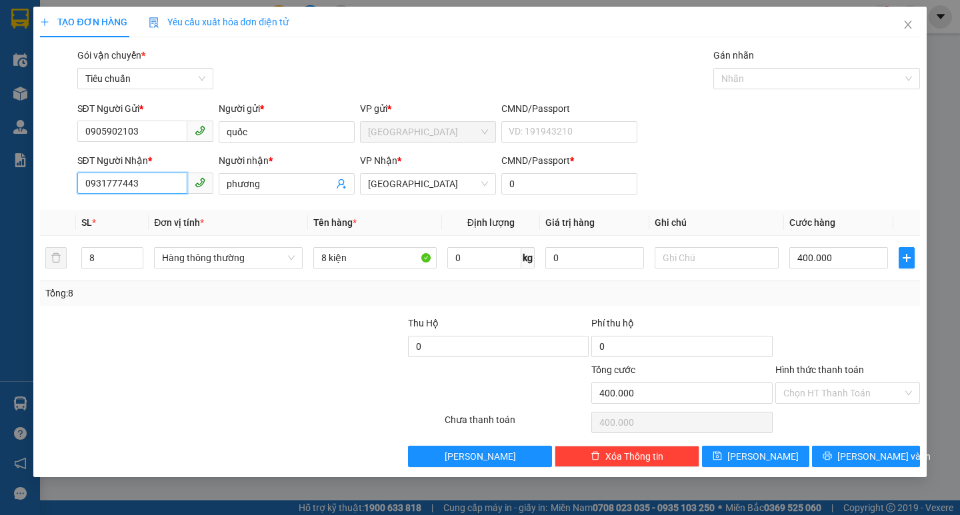
click at [171, 178] on input "0931777443" at bounding box center [132, 183] width 110 height 21
click at [289, 181] on input "phương" at bounding box center [280, 184] width 107 height 15
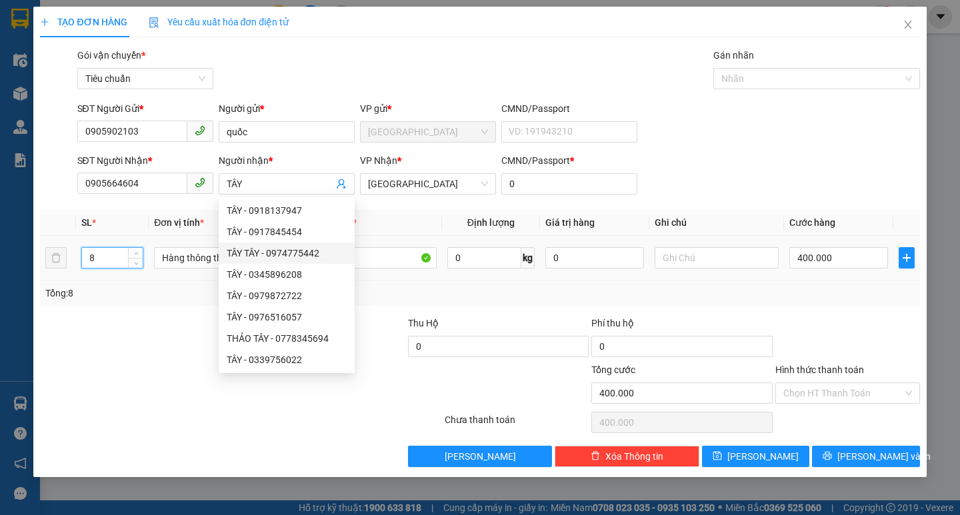
drag, startPoint x: 113, startPoint y: 259, endPoint x: 126, endPoint y: 257, distance: 13.5
click at [119, 257] on input "8" at bounding box center [112, 258] width 61 height 20
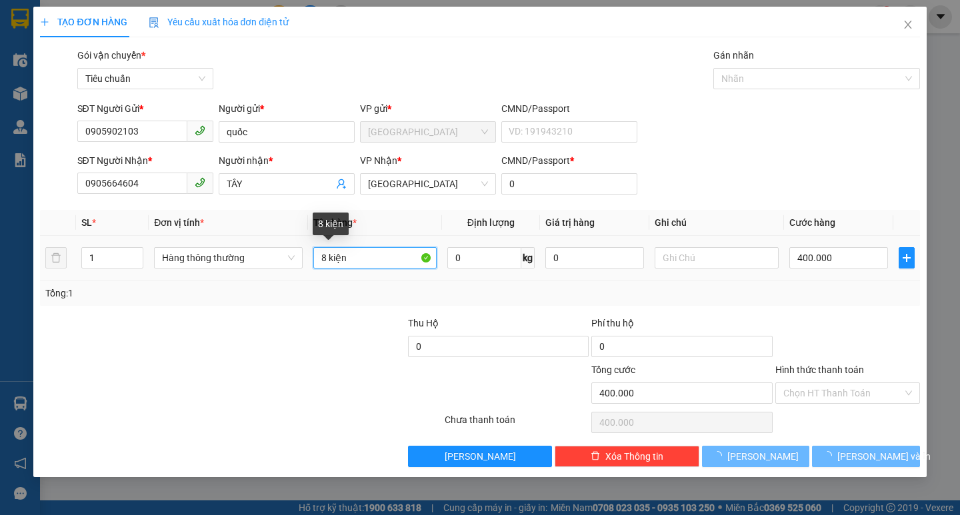
click at [325, 257] on input "8 kiện" at bounding box center [374, 257] width 123 height 21
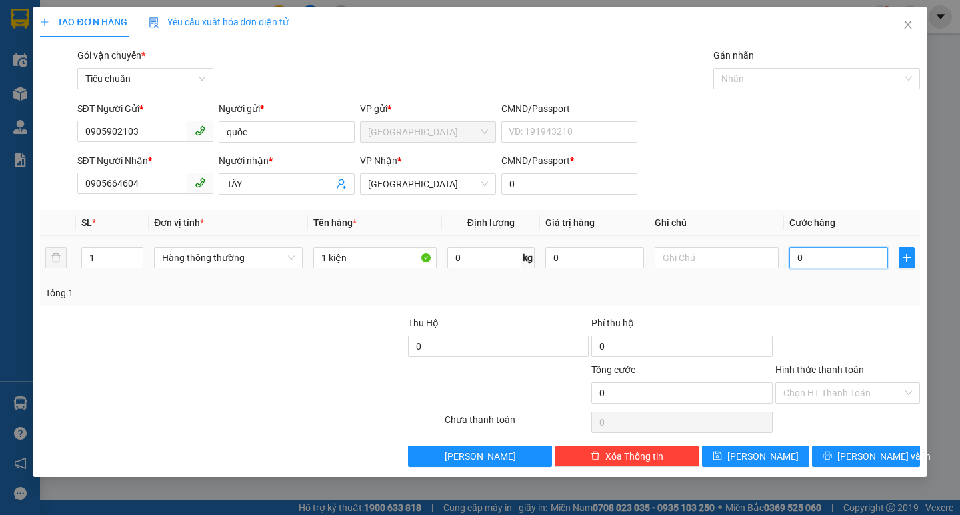
click at [815, 257] on input "0" at bounding box center [838, 257] width 99 height 21
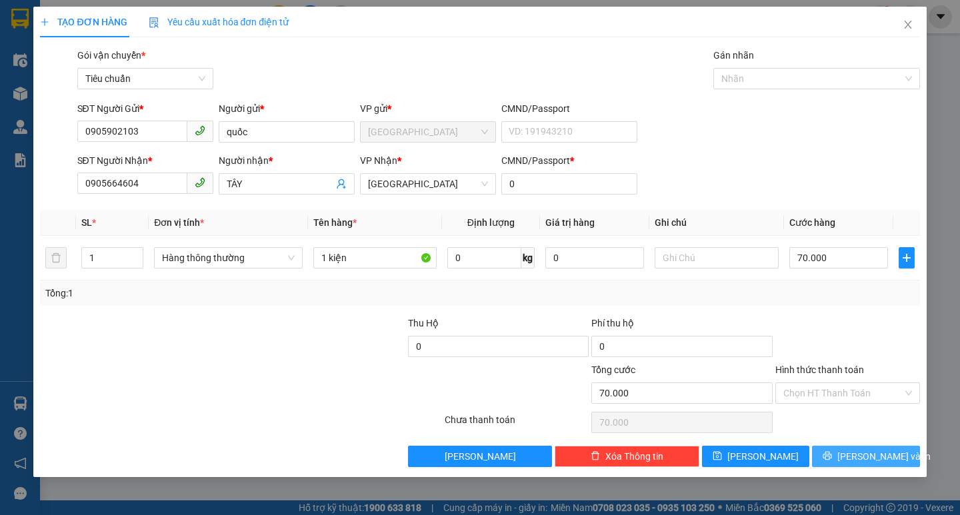
click at [879, 455] on span "[PERSON_NAME] và In" at bounding box center [883, 456] width 93 height 15
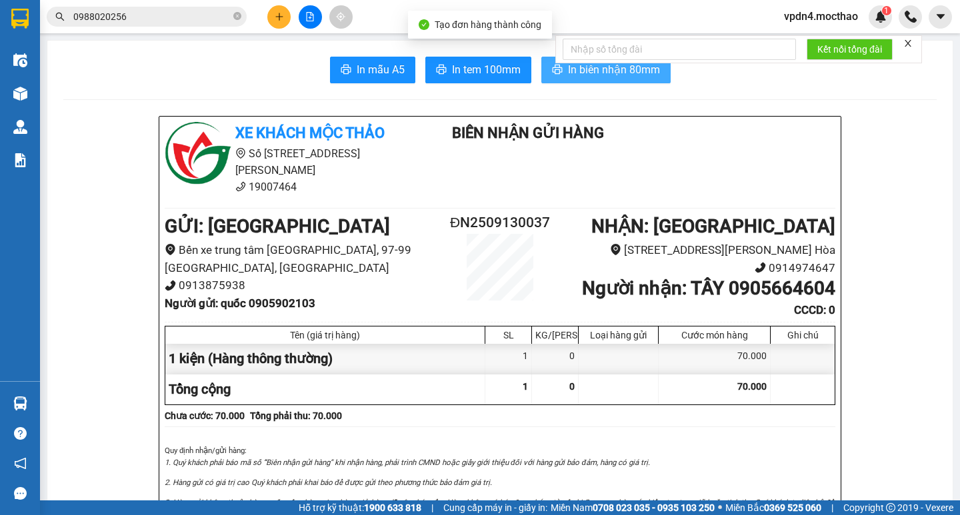
click at [639, 79] on button "In biên nhận 80mm" at bounding box center [605, 70] width 129 height 27
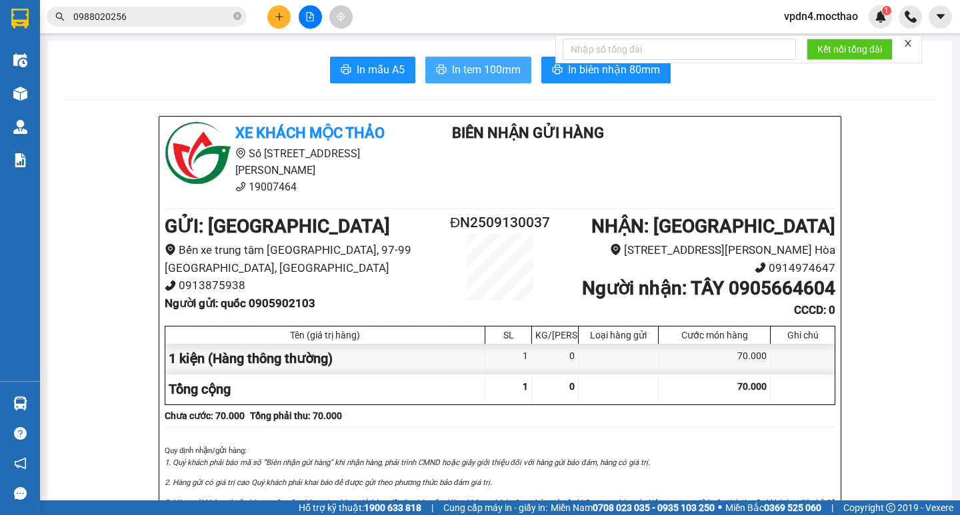
click at [468, 66] on span "In tem 100mm" at bounding box center [486, 69] width 69 height 17
click at [271, 19] on button at bounding box center [278, 16] width 23 height 23
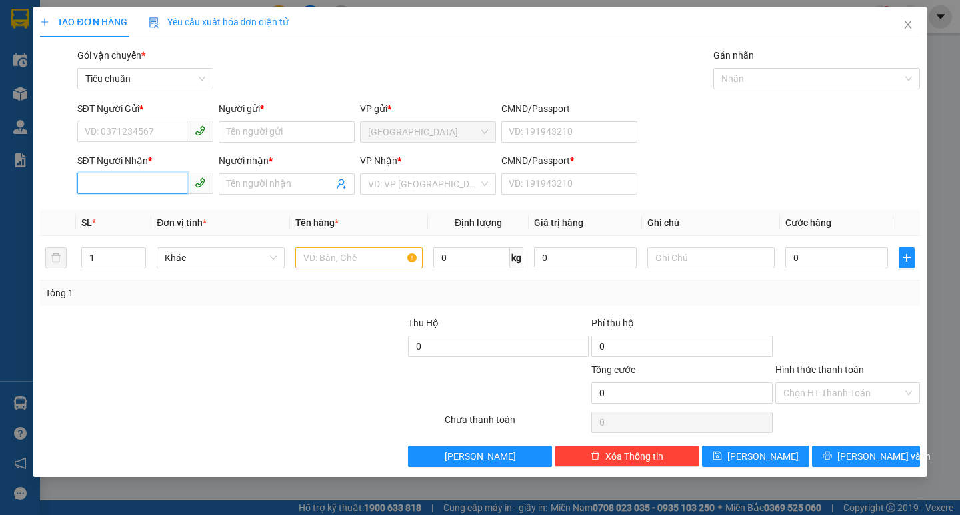
click at [129, 177] on input "SĐT Người Nhận *" at bounding box center [132, 183] width 110 height 21
click at [141, 206] on div "0909200031 - QUANG" at bounding box center [145, 210] width 120 height 15
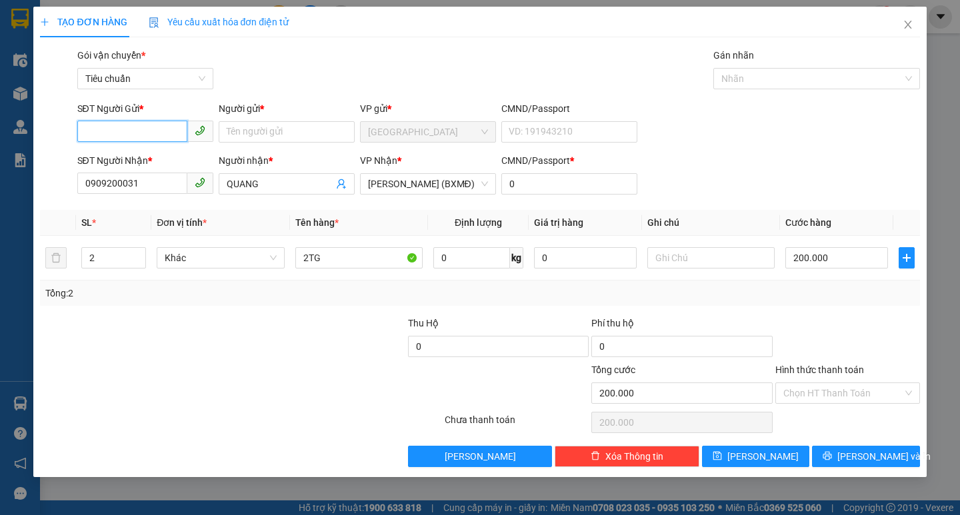
click at [150, 137] on input "SĐT Người Gửi *" at bounding box center [132, 131] width 110 height 21
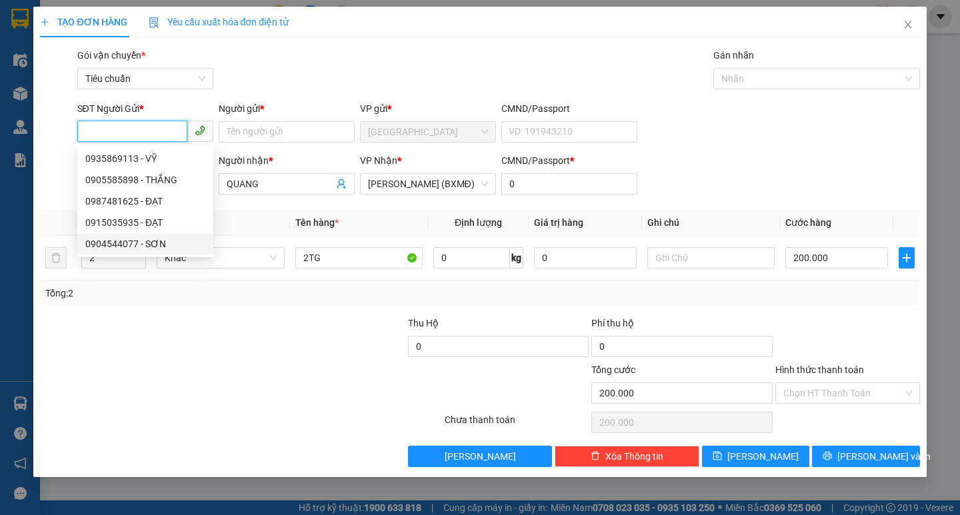
click at [177, 249] on div "0904544077 - SƠN" at bounding box center [145, 244] width 120 height 15
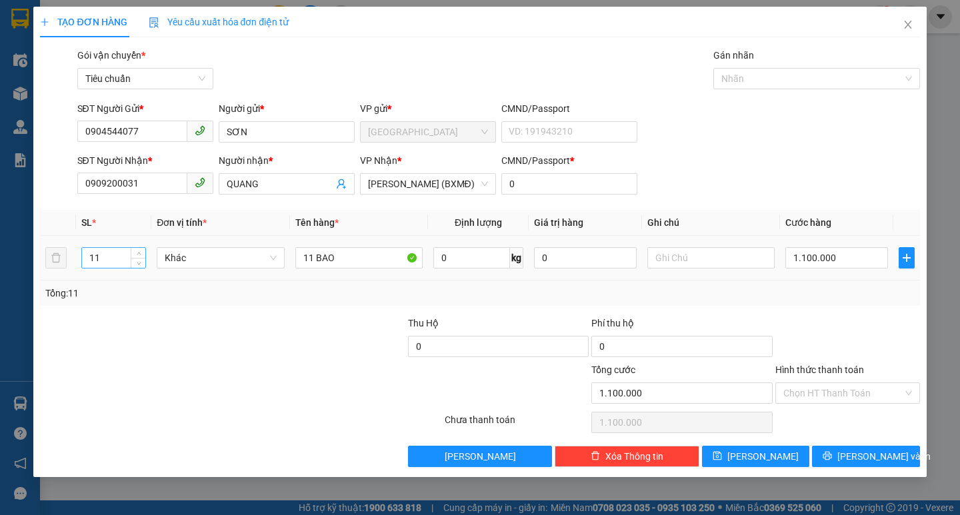
click at [126, 259] on input "11" at bounding box center [113, 258] width 63 height 20
click at [313, 255] on input "11 BAO" at bounding box center [358, 257] width 127 height 21
click at [806, 264] on input "0" at bounding box center [836, 257] width 103 height 21
click at [815, 392] on input "Hình thức thanh toán" at bounding box center [842, 393] width 119 height 20
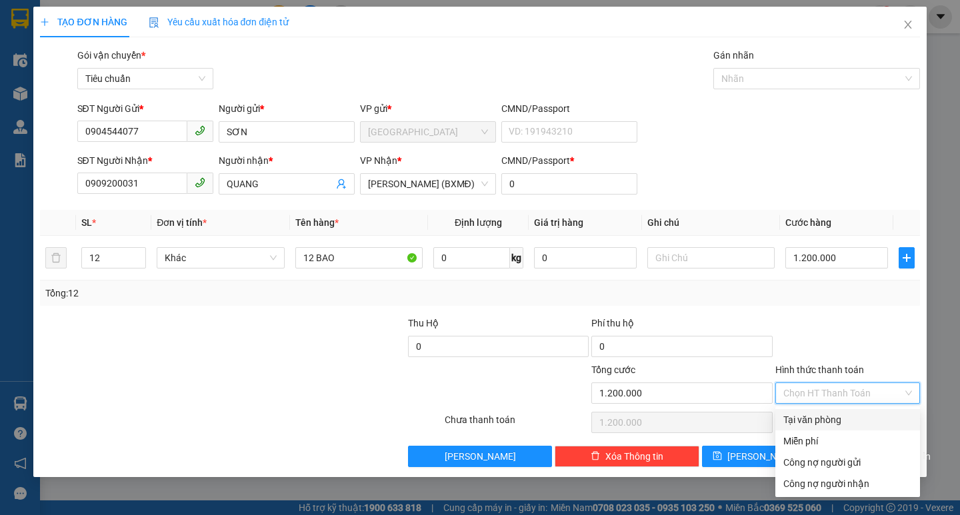
click at [824, 413] on div "Tại văn phòng" at bounding box center [847, 420] width 129 height 15
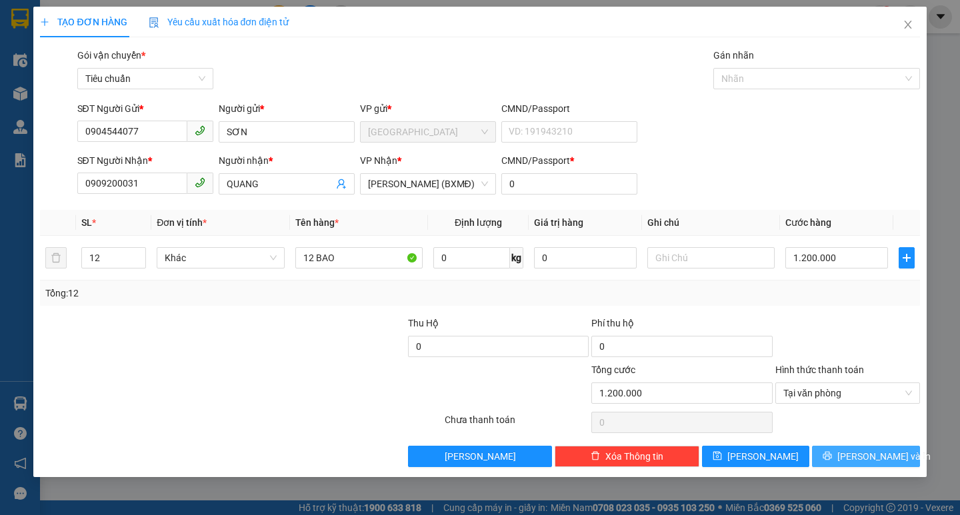
click at [849, 453] on button "[PERSON_NAME] và In" at bounding box center [865, 456] width 107 height 21
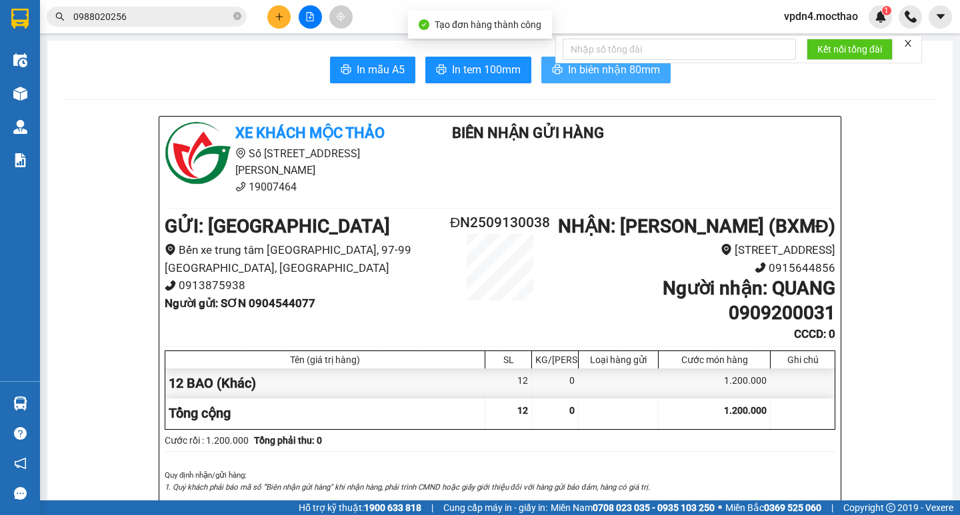
click at [639, 79] on button "In biên nhận 80mm" at bounding box center [605, 70] width 129 height 27
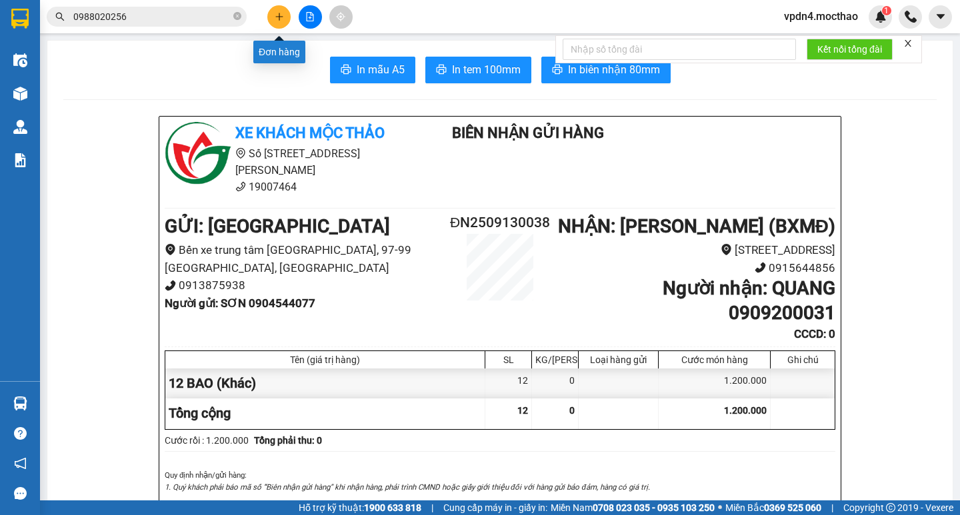
click at [282, 12] on icon "plus" at bounding box center [279, 16] width 9 height 9
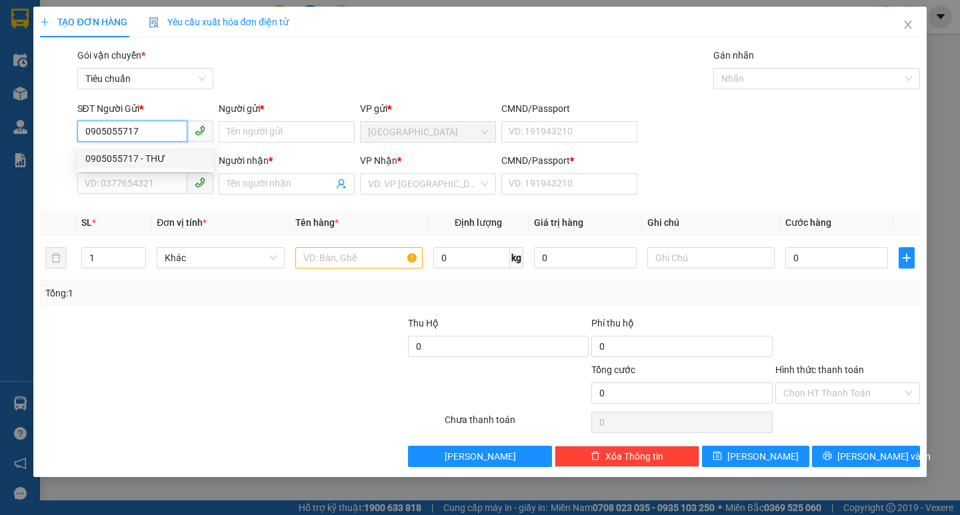
click at [153, 158] on div "0905055717 - THƯ" at bounding box center [145, 158] width 120 height 15
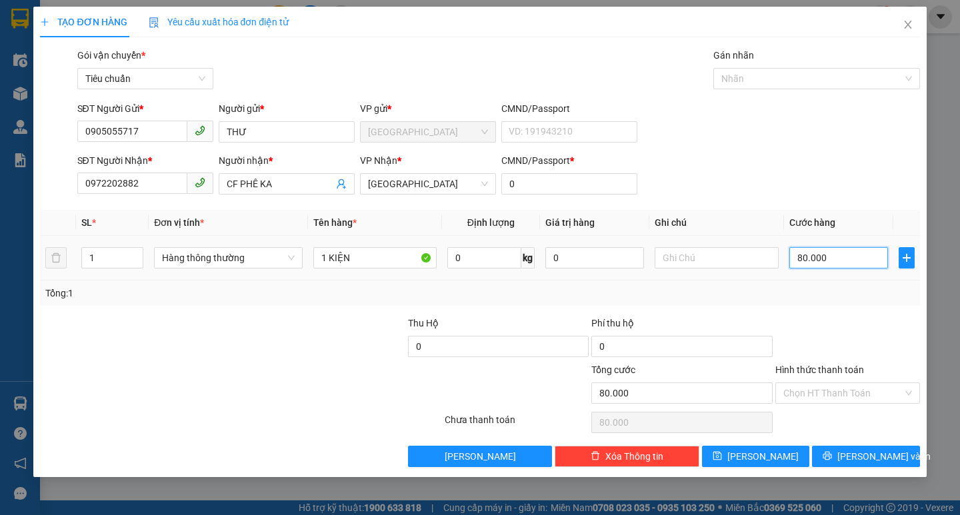
click at [810, 261] on input "80.000" at bounding box center [838, 257] width 99 height 21
click at [826, 387] on input "Hình thức thanh toán" at bounding box center [842, 393] width 119 height 20
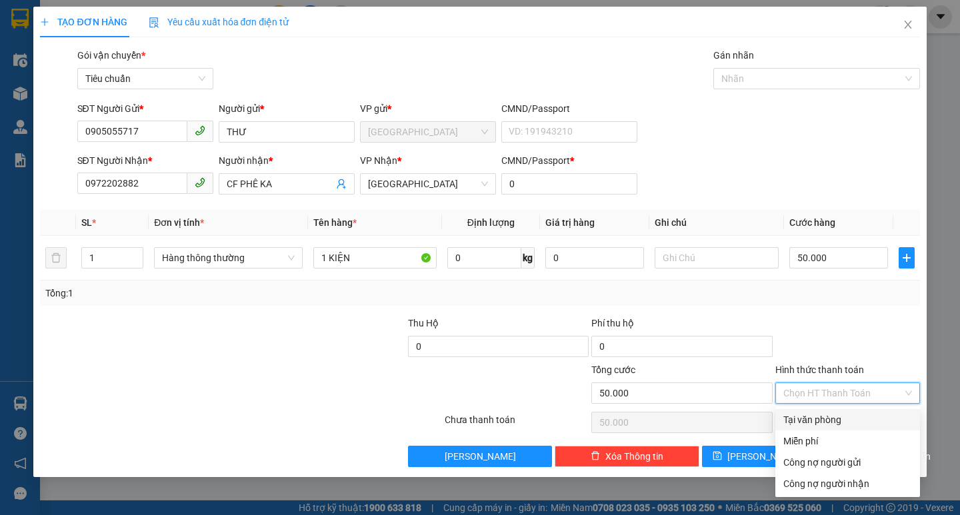
click at [836, 417] on div "Tại văn phòng" at bounding box center [847, 420] width 129 height 15
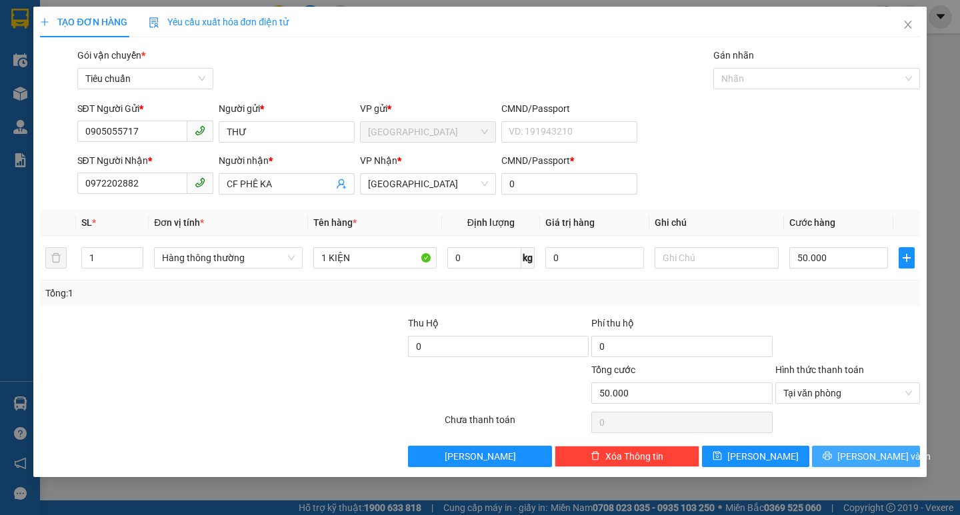
click at [841, 450] on button "[PERSON_NAME] và In" at bounding box center [865, 456] width 107 height 21
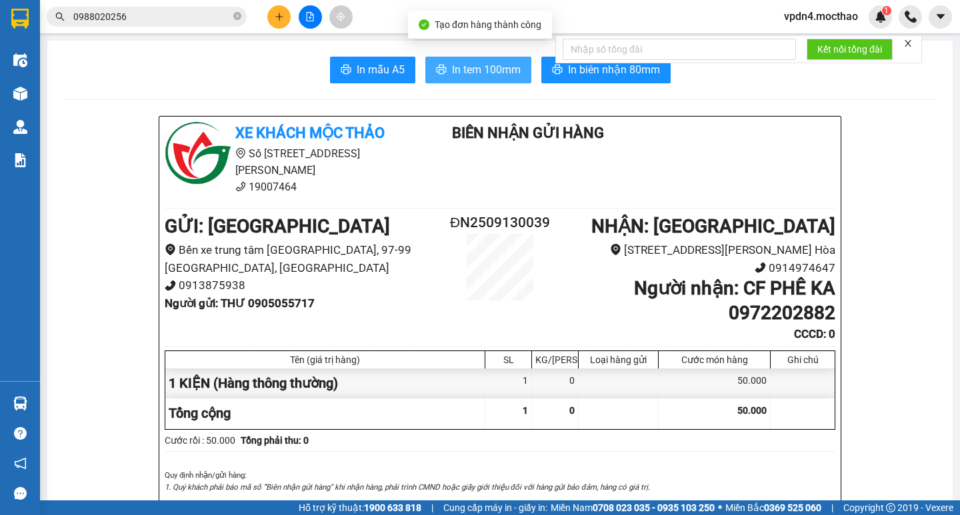
click at [489, 68] on span "In tem 100mm" at bounding box center [486, 69] width 69 height 17
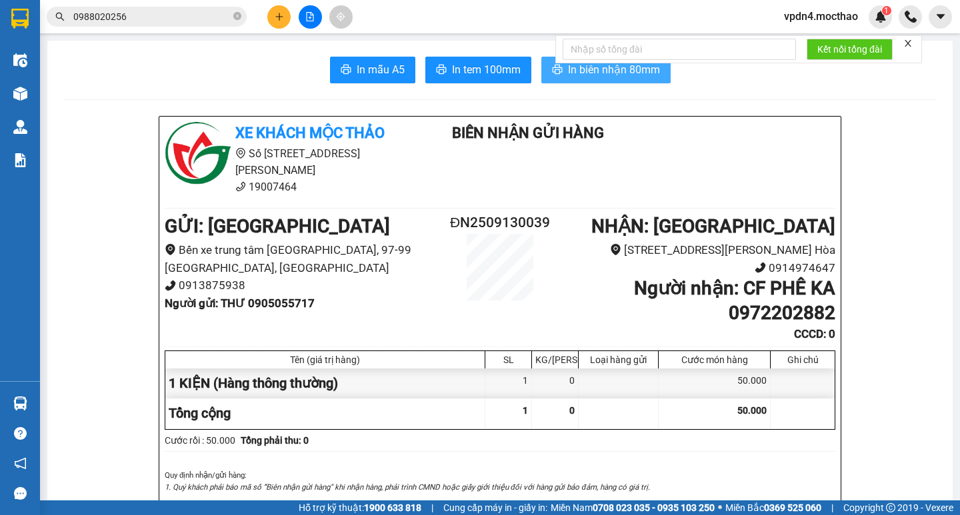
click at [617, 77] on span "In biên nhận 80mm" at bounding box center [614, 69] width 92 height 17
click at [273, 14] on button at bounding box center [278, 16] width 23 height 23
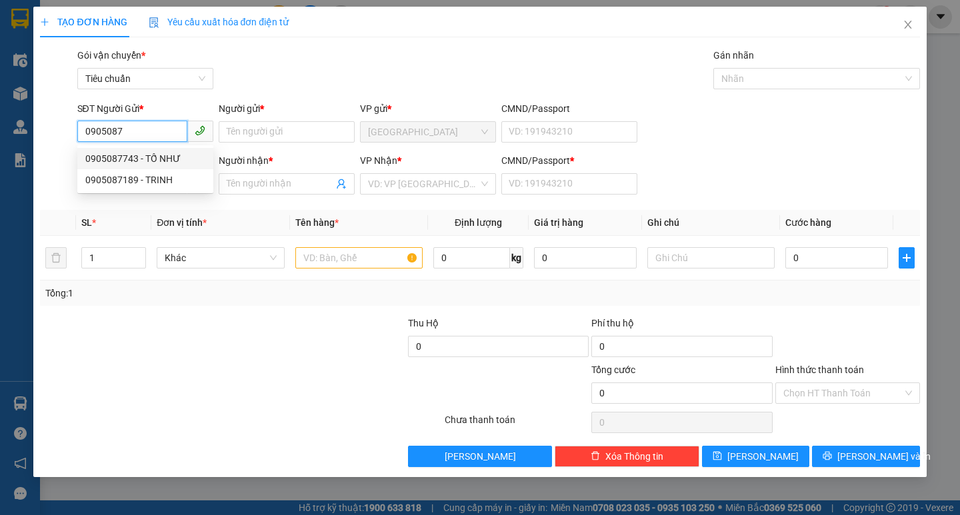
click at [200, 157] on div "0905087743 - TỐ NHƯ" at bounding box center [145, 158] width 120 height 15
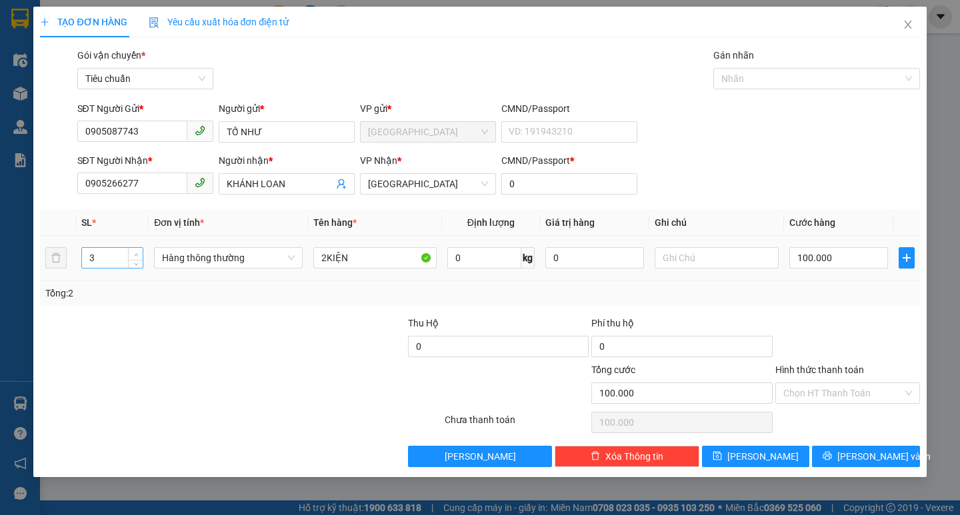
click at [128, 252] on span "Increase Value" at bounding box center [135, 254] width 15 height 12
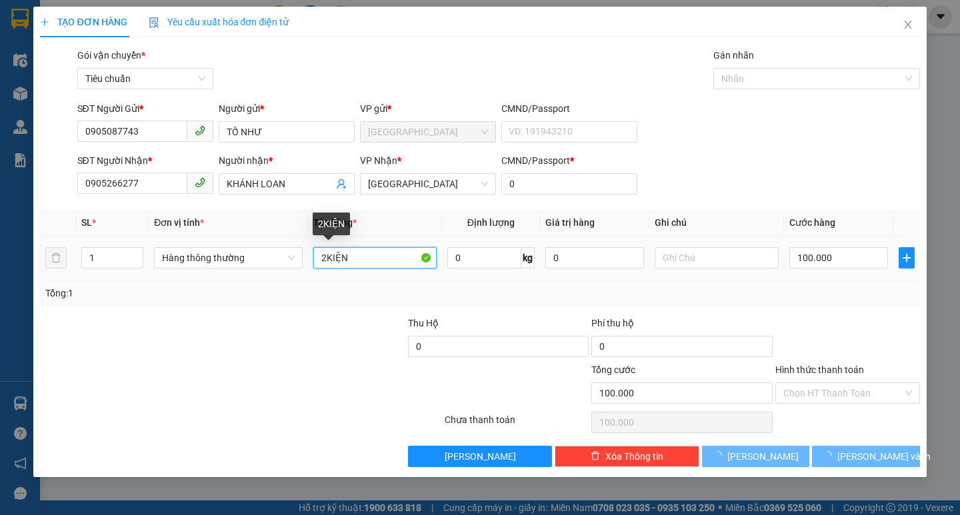
click at [401, 263] on input "2KIỆN" at bounding box center [374, 257] width 123 height 21
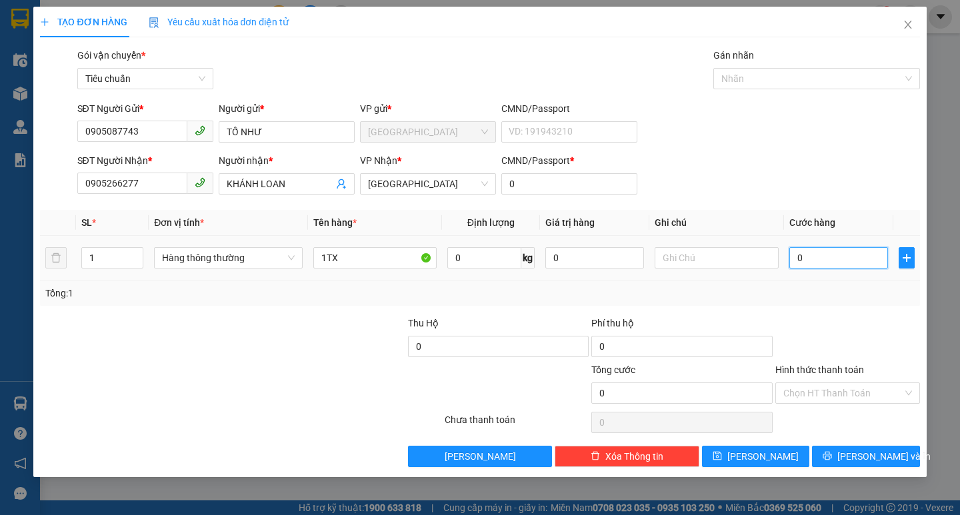
click at [817, 261] on input "0" at bounding box center [838, 257] width 99 height 21
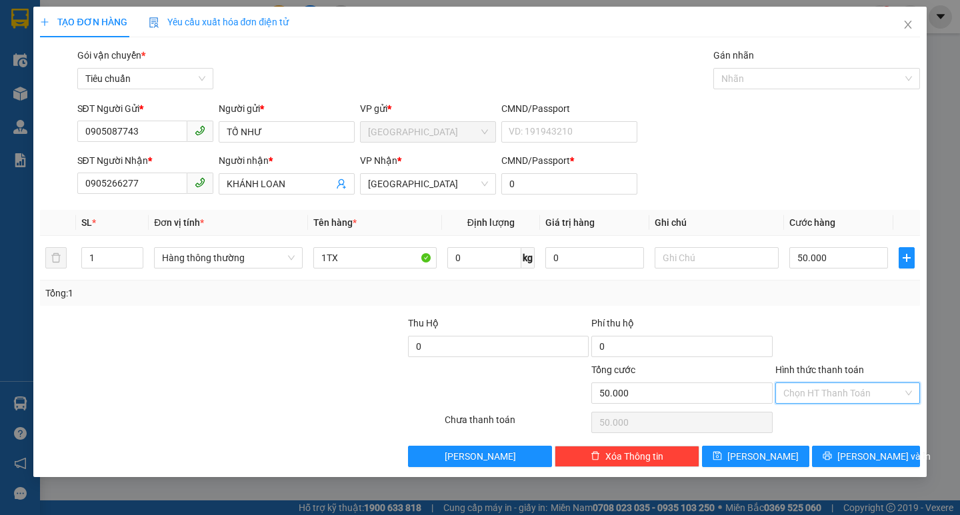
click at [818, 396] on input "Hình thức thanh toán" at bounding box center [842, 393] width 119 height 20
click at [827, 408] on div "Transit Pickup Surcharge Ids Transit Deliver Surcharge Ids Transit Deliver Surc…" at bounding box center [479, 257] width 879 height 419
click at [829, 399] on input "Hình thức thanh toán" at bounding box center [842, 393] width 119 height 20
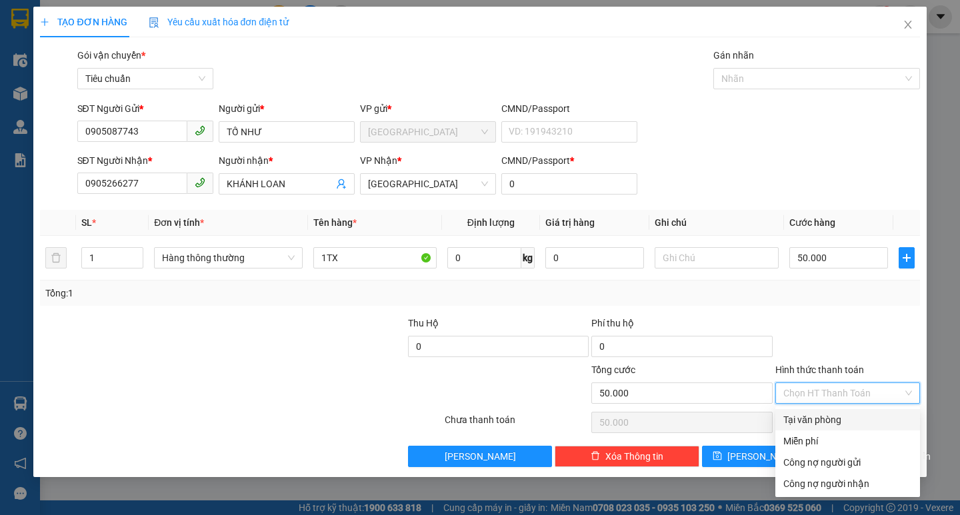
click at [833, 416] on div "Tại văn phòng" at bounding box center [847, 420] width 129 height 15
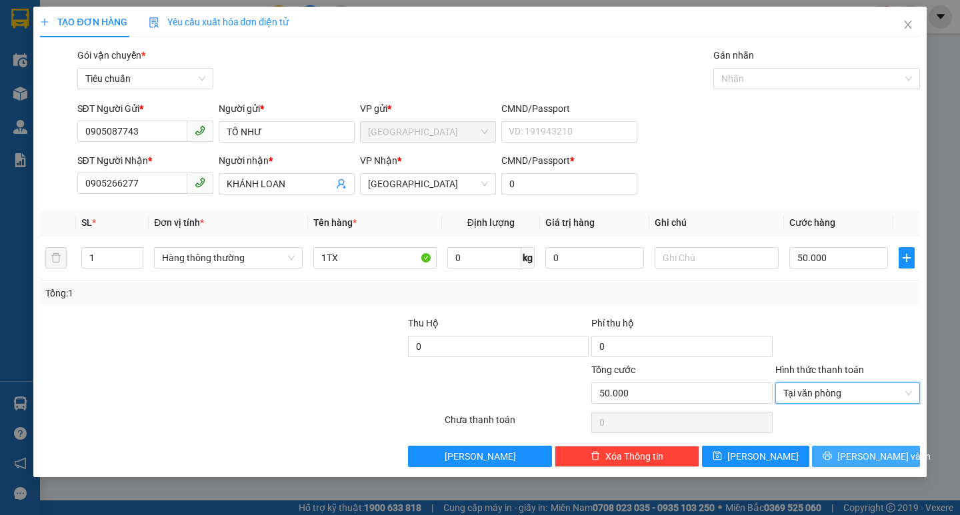
click at [864, 458] on span "[PERSON_NAME] và In" at bounding box center [883, 456] width 93 height 15
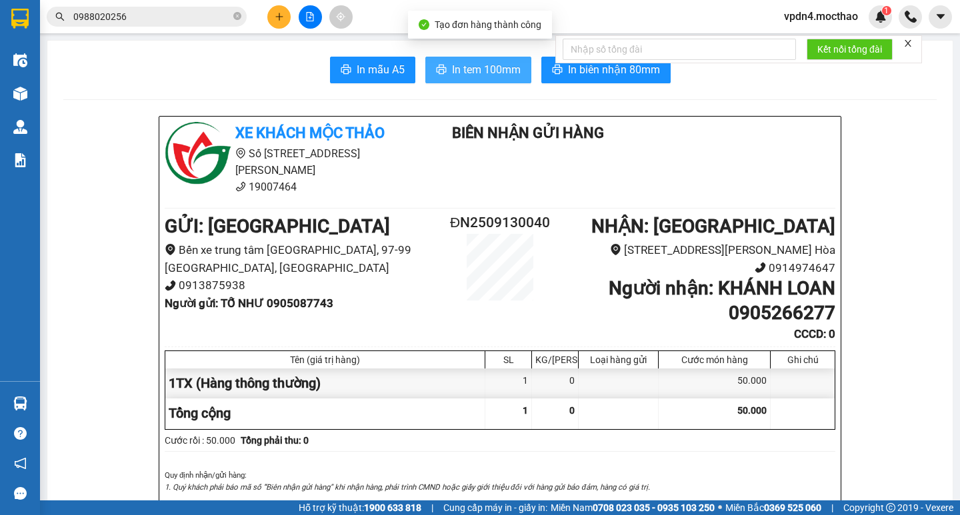
click at [463, 79] on button "In tem 100mm" at bounding box center [478, 70] width 106 height 27
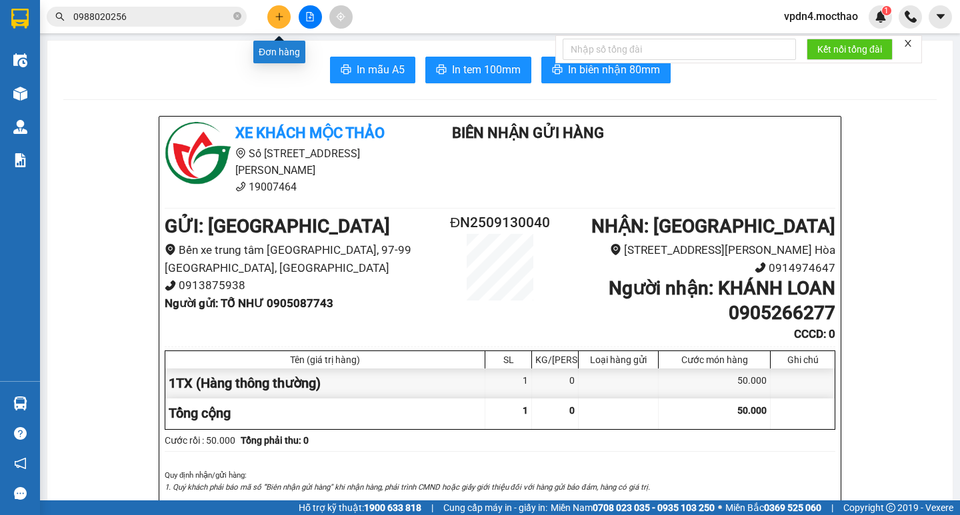
click at [278, 19] on icon "plus" at bounding box center [279, 16] width 9 height 9
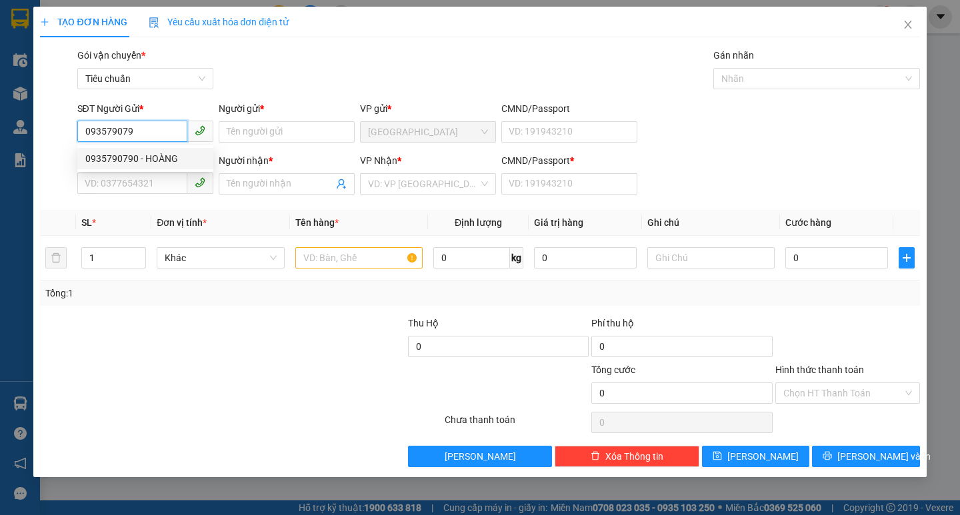
click at [151, 161] on div "0935790790 - HOÀNG" at bounding box center [145, 158] width 120 height 15
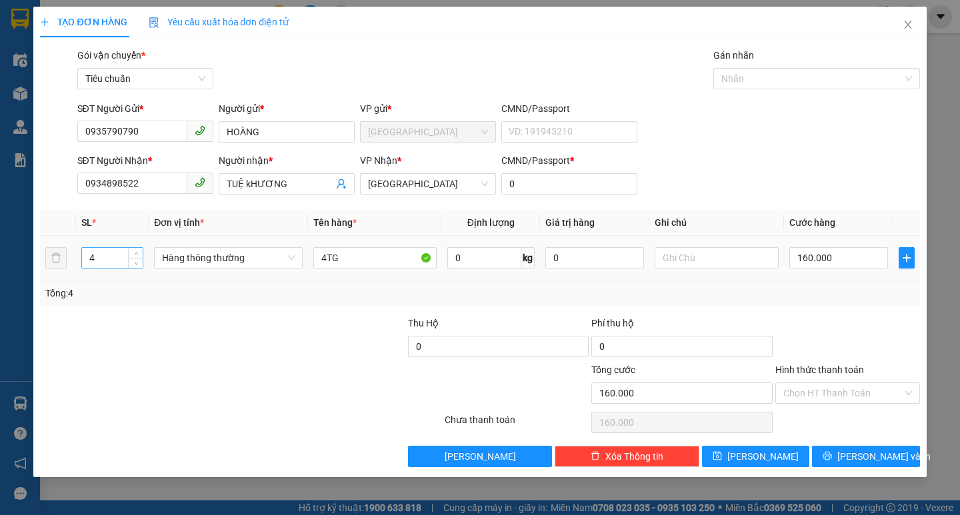
click at [113, 256] on input "4" at bounding box center [112, 258] width 61 height 20
click at [325, 261] on input "4TG" at bounding box center [374, 257] width 123 height 21
click at [810, 260] on input "0" at bounding box center [838, 257] width 99 height 21
click at [838, 454] on button "[PERSON_NAME] và In" at bounding box center [865, 456] width 107 height 21
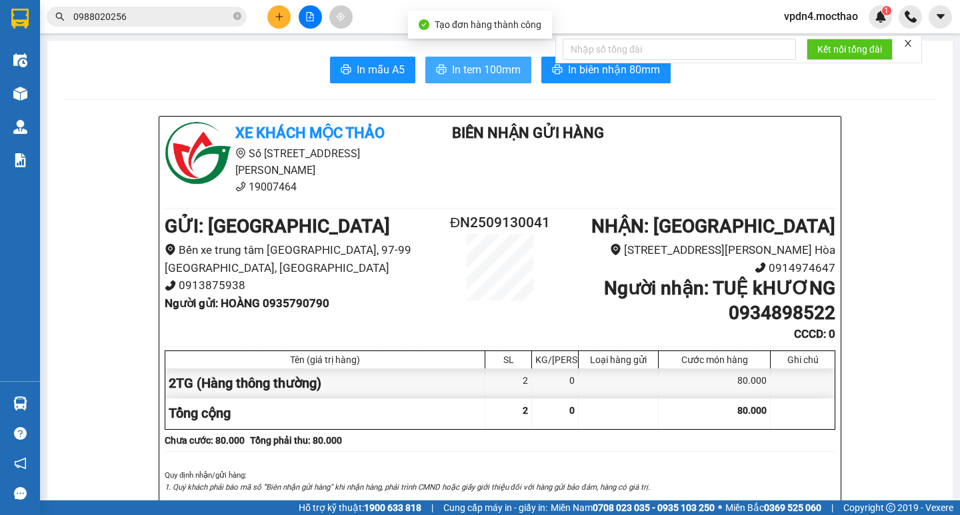
click at [472, 71] on span "In tem 100mm" at bounding box center [486, 69] width 69 height 17
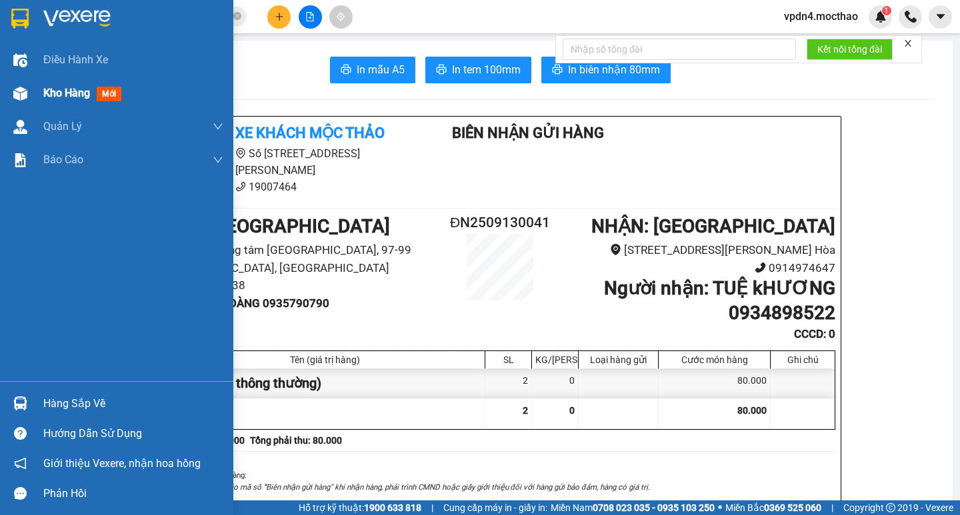
click at [59, 90] on span "Kho hàng" at bounding box center [66, 93] width 47 height 13
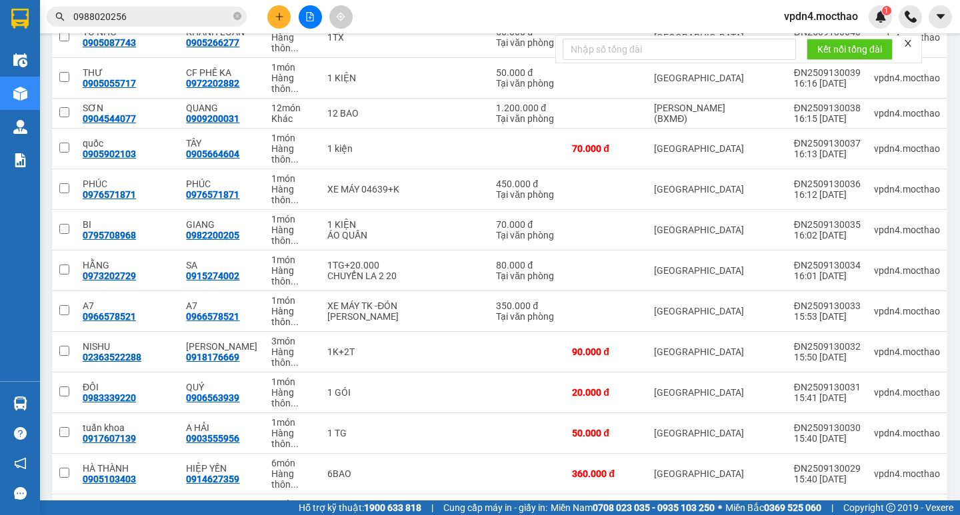
scroll to position [273, 0]
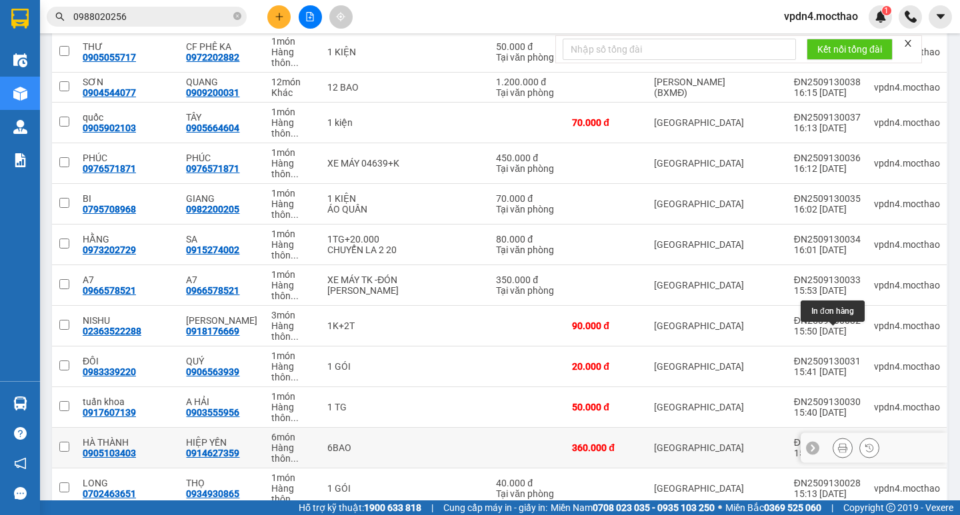
click at [838, 443] on icon at bounding box center [842, 447] width 9 height 9
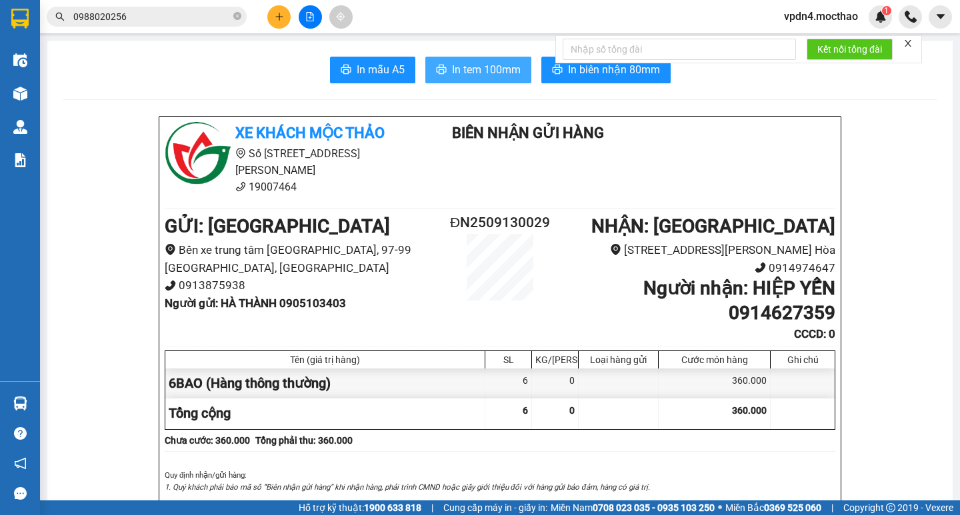
click at [454, 64] on span "In tem 100mm" at bounding box center [486, 69] width 69 height 17
click at [285, 17] on button at bounding box center [278, 16] width 23 height 23
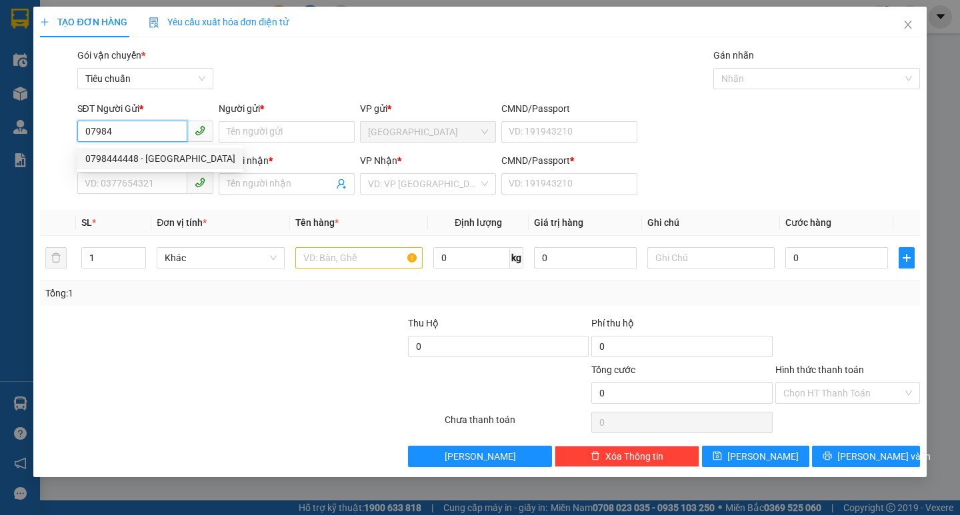
click at [141, 158] on div "0798444448 - [GEOGRAPHIC_DATA]" at bounding box center [160, 158] width 150 height 15
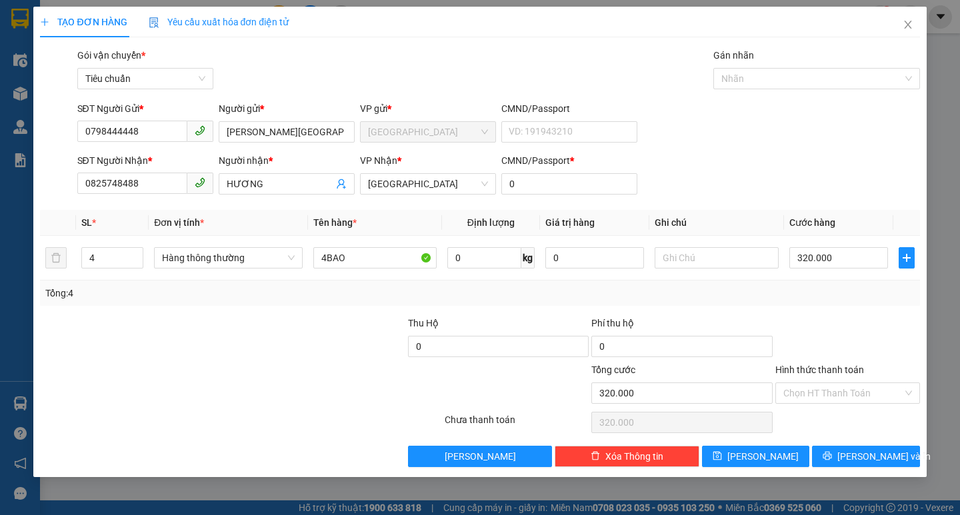
click at [155, 196] on div "SĐT Người Nhận * 0825748488" at bounding box center [145, 176] width 136 height 47
click at [155, 190] on input "0825748488" at bounding box center [132, 183] width 110 height 21
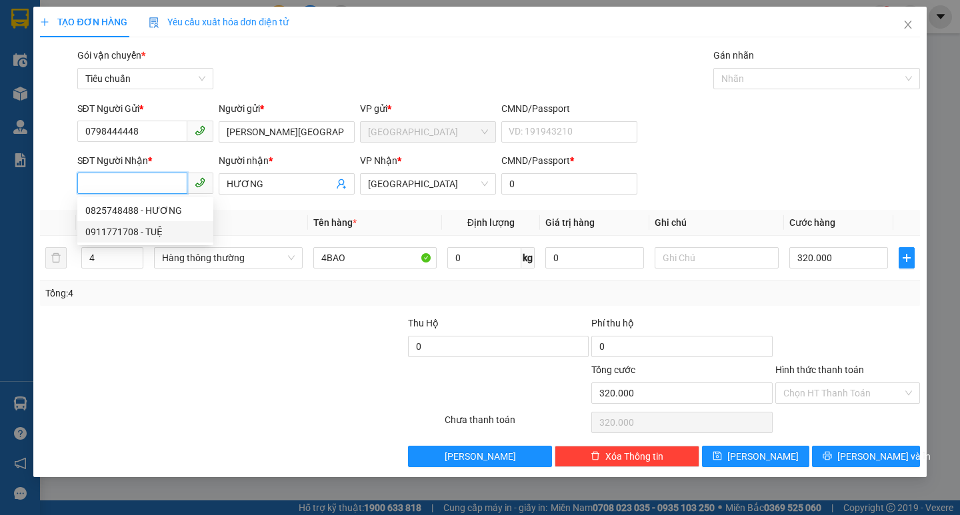
click at [148, 230] on div "0911771708 - TUỆ" at bounding box center [145, 232] width 120 height 15
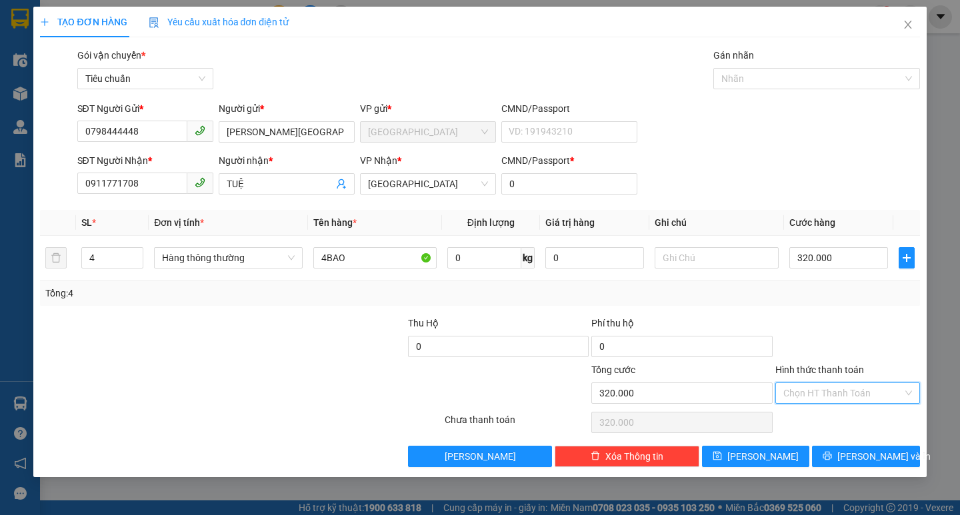
click at [827, 388] on input "Hình thức thanh toán" at bounding box center [842, 393] width 119 height 20
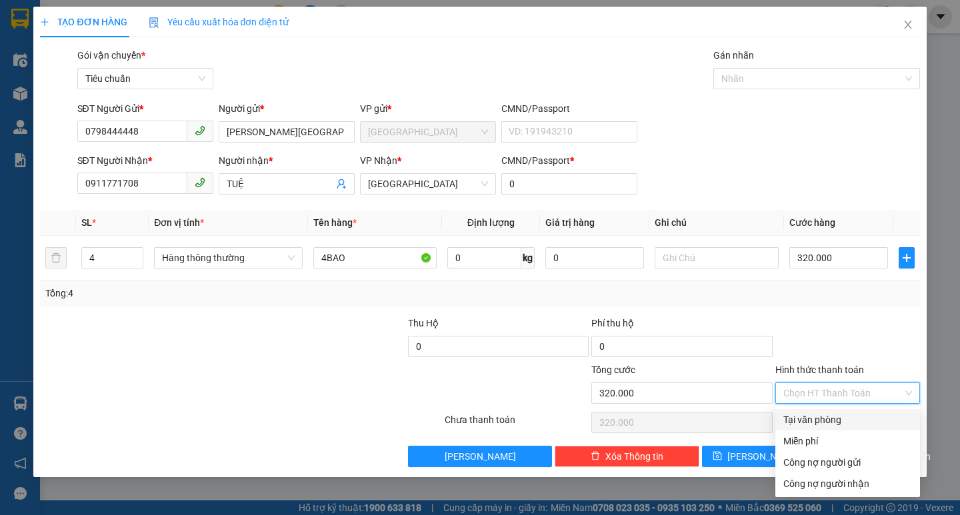
click at [832, 414] on div "Tại văn phòng" at bounding box center [847, 420] width 129 height 15
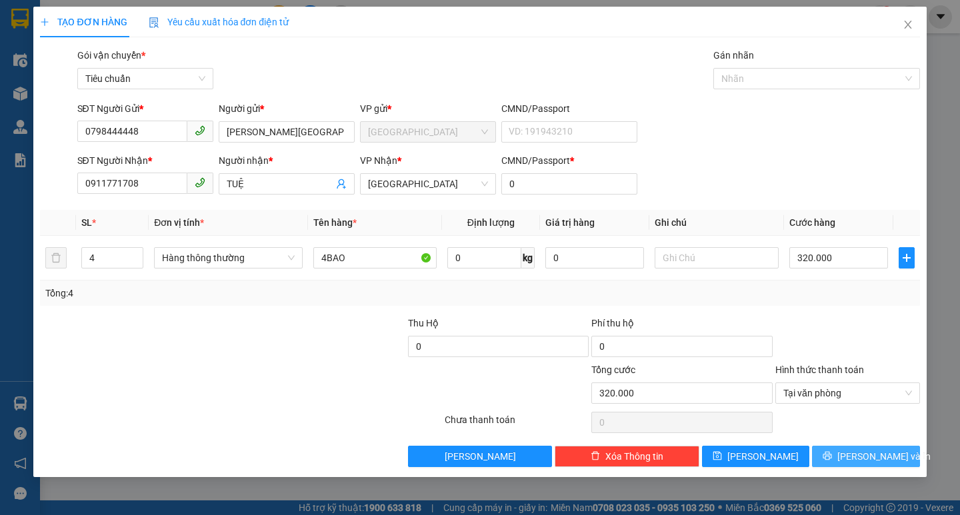
click at [866, 453] on span "[PERSON_NAME] và In" at bounding box center [883, 456] width 93 height 15
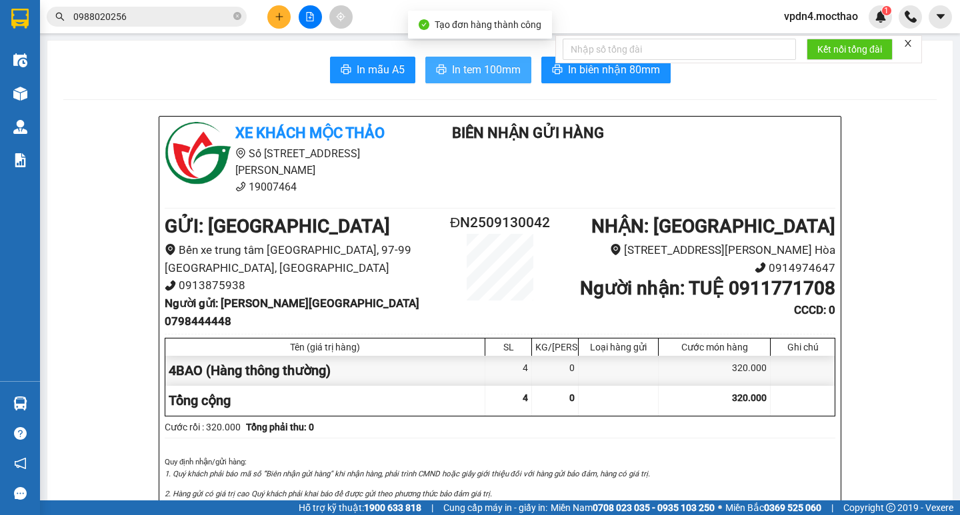
click at [468, 63] on span "In tem 100mm" at bounding box center [486, 69] width 69 height 17
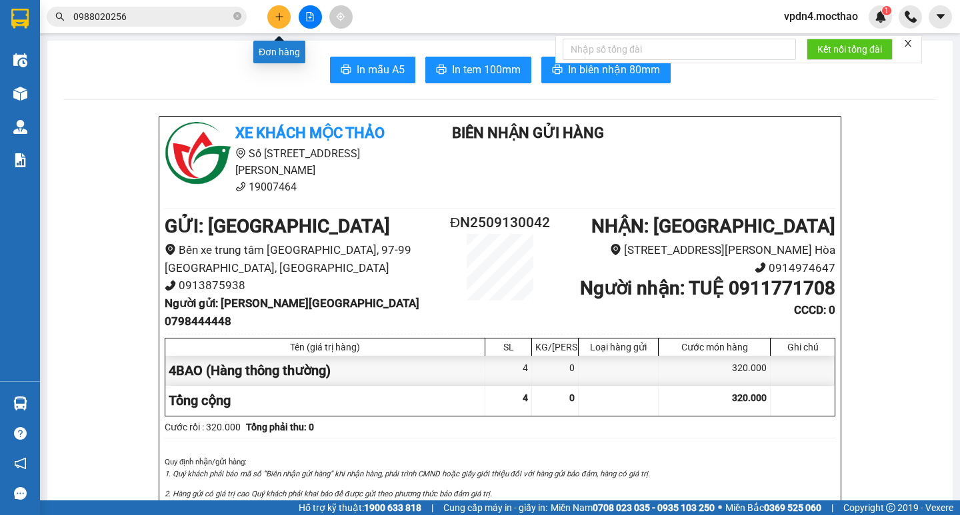
click at [275, 13] on icon "plus" at bounding box center [279, 16] width 9 height 9
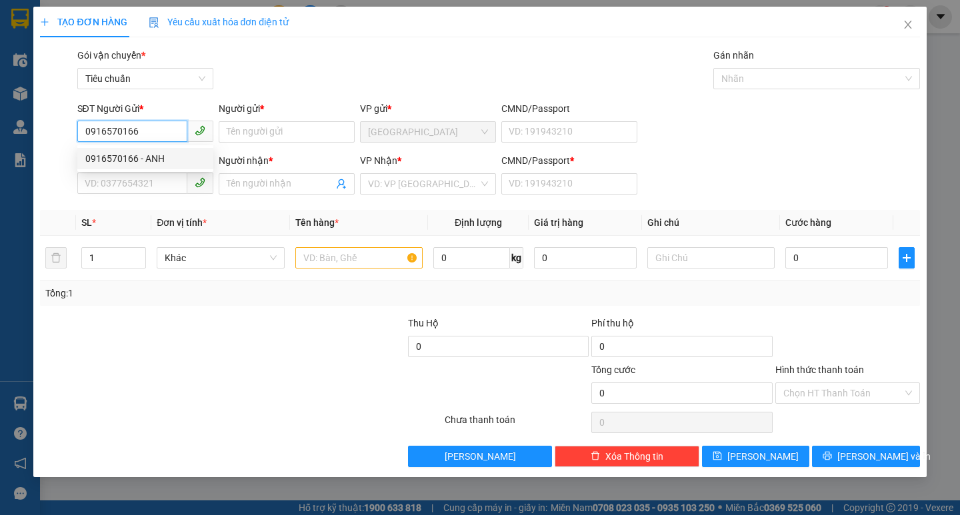
click at [145, 160] on div "0916570166 - ANH" at bounding box center [145, 158] width 120 height 15
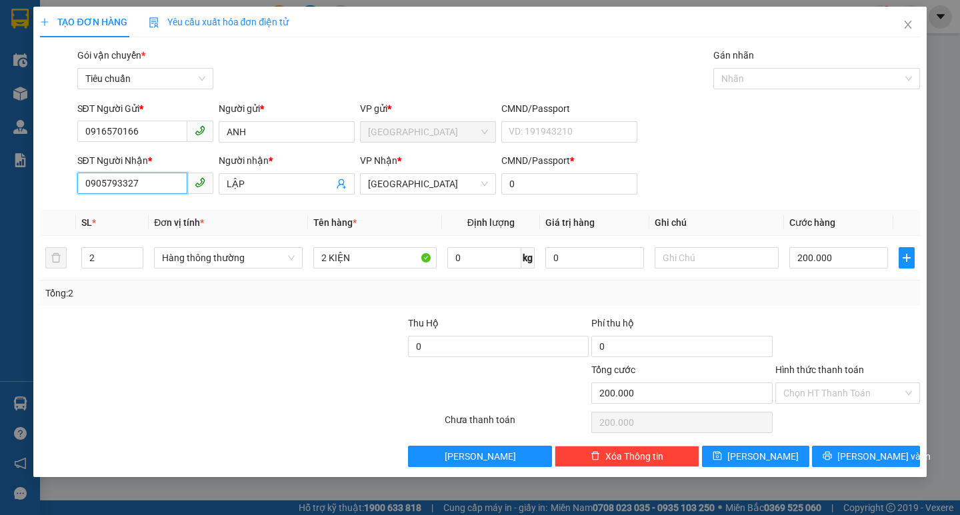
click at [151, 189] on input "0905793327" at bounding box center [132, 183] width 110 height 21
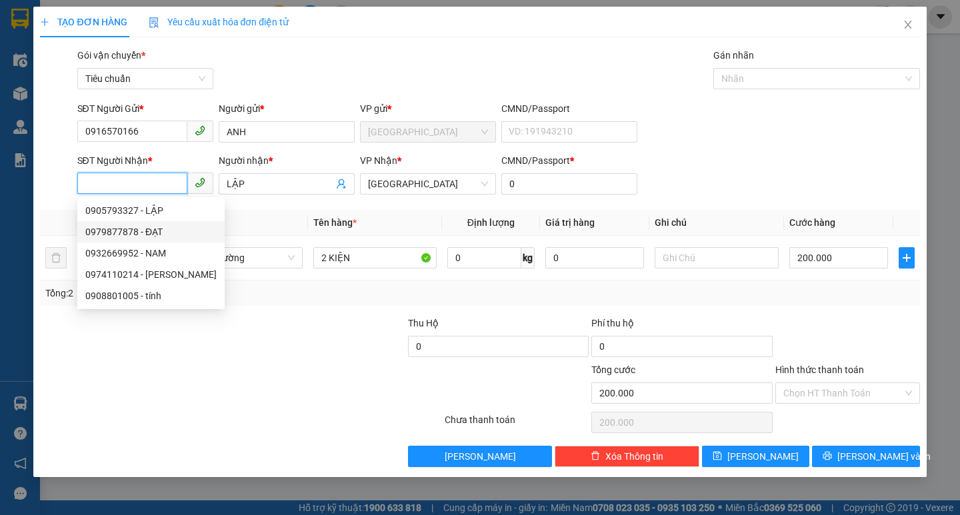
click at [153, 229] on div "0979877878 - ĐẠT" at bounding box center [150, 232] width 131 height 15
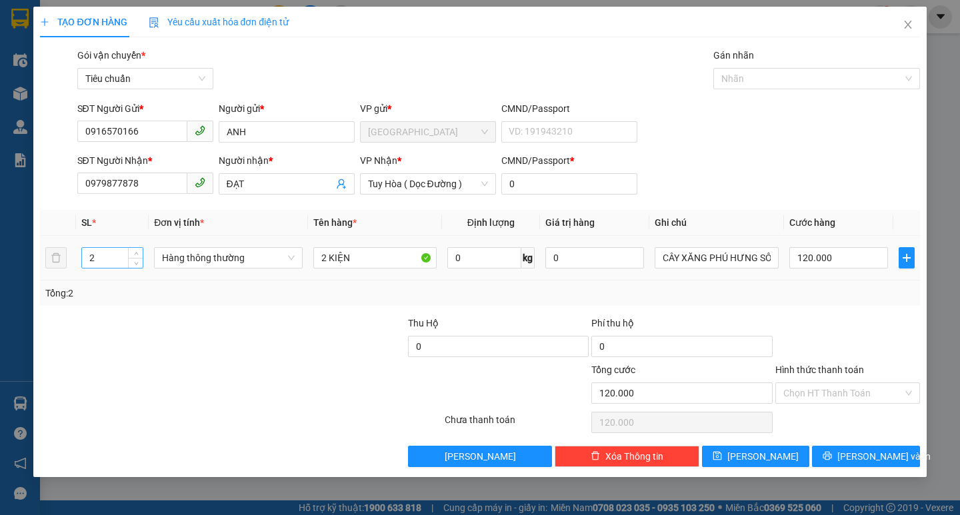
click at [121, 252] on input "2" at bounding box center [112, 258] width 61 height 20
click at [327, 261] on input "2 KIỆN" at bounding box center [374, 257] width 123 height 21
click at [839, 257] on input "0" at bounding box center [838, 257] width 99 height 21
click at [812, 389] on input "Hình thức thanh toán" at bounding box center [842, 393] width 119 height 20
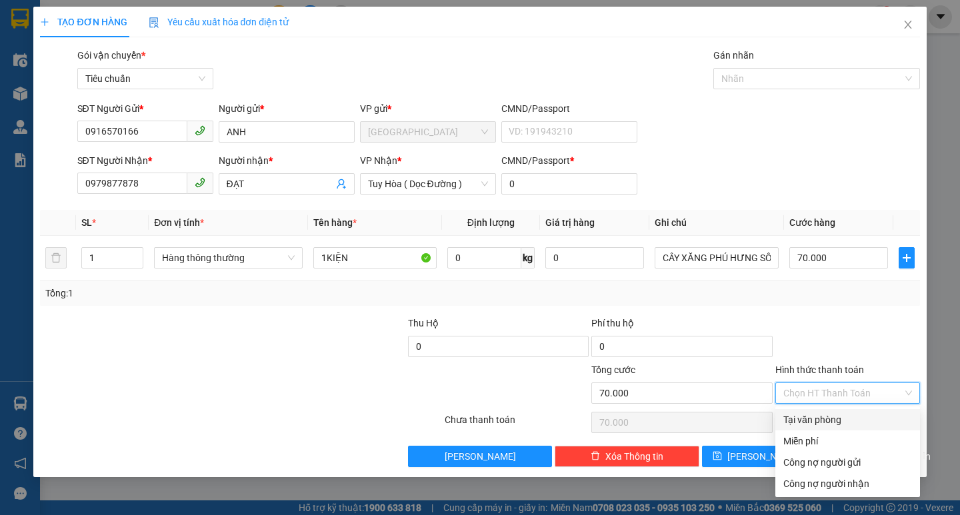
click at [824, 420] on div "Tại văn phòng" at bounding box center [847, 420] width 129 height 15
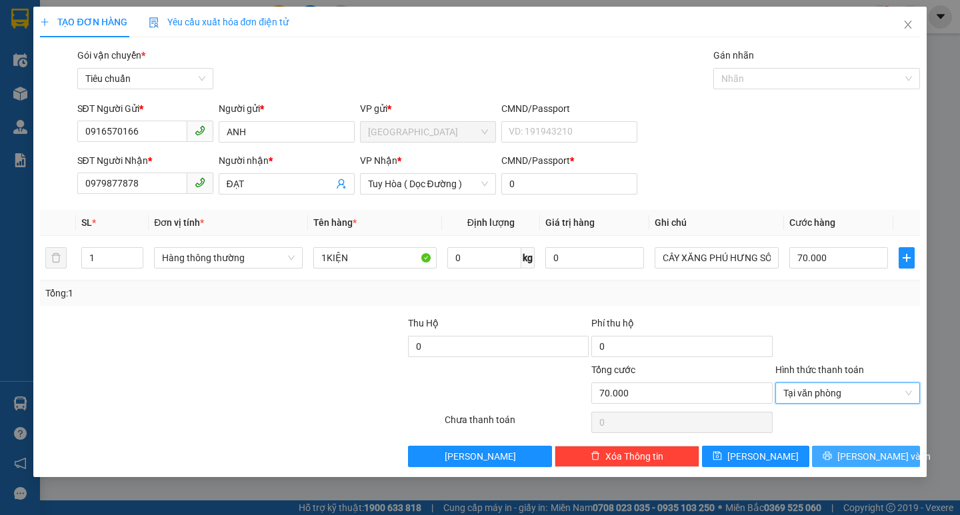
click at [862, 457] on span "[PERSON_NAME] và In" at bounding box center [883, 456] width 93 height 15
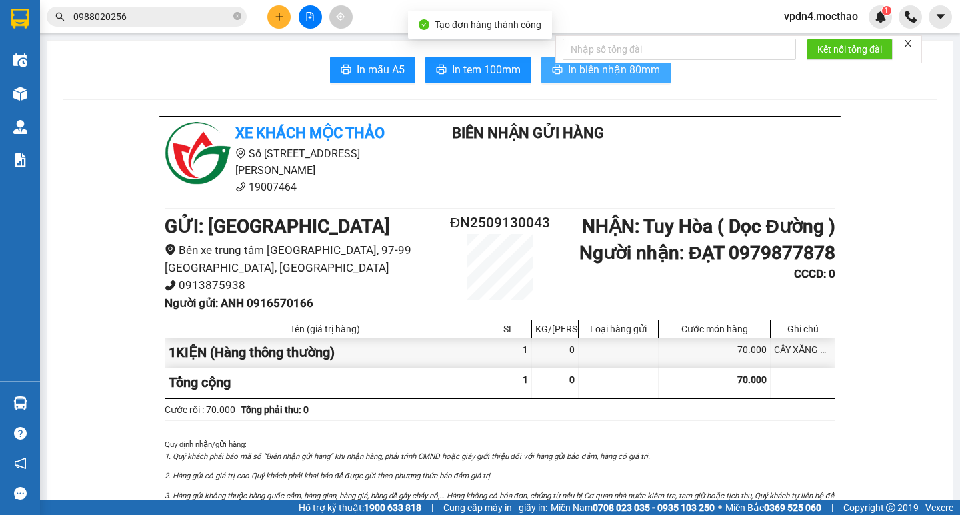
click at [640, 81] on button "In biên nhận 80mm" at bounding box center [605, 70] width 129 height 27
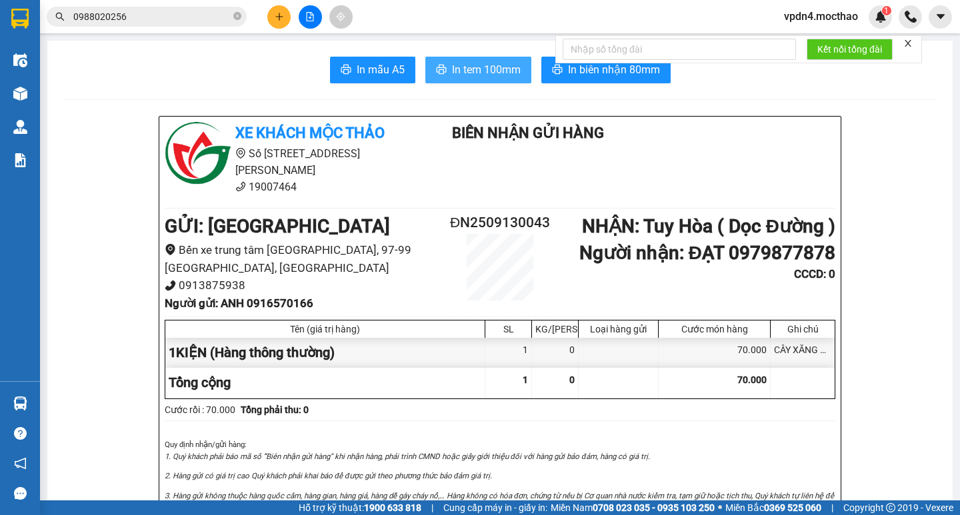
click at [445, 81] on button "In tem 100mm" at bounding box center [478, 70] width 106 height 27
click at [282, 16] on icon "plus" at bounding box center [279, 16] width 9 height 9
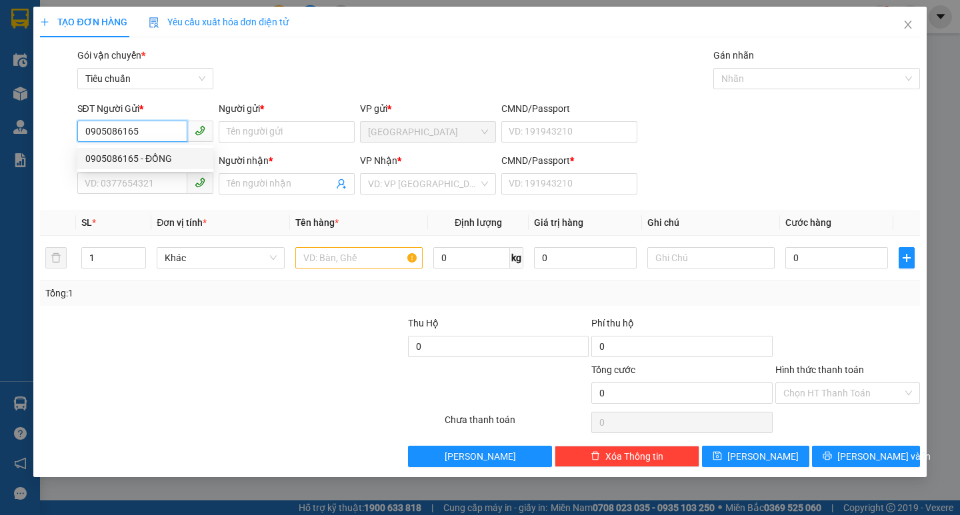
click at [148, 167] on div "0905086165 - ĐỒNG" at bounding box center [145, 158] width 136 height 21
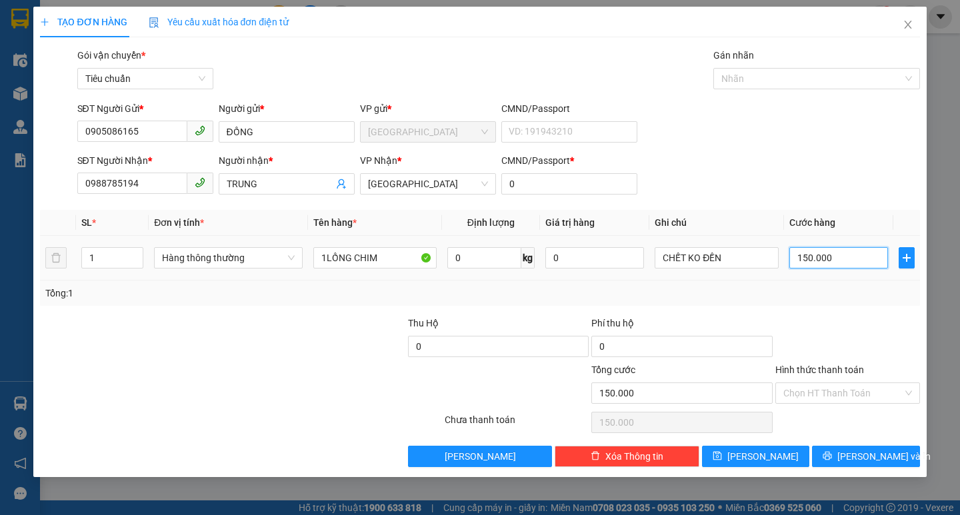
click at [844, 265] on input "150.000" at bounding box center [838, 257] width 99 height 21
click at [840, 389] on input "Hình thức thanh toán" at bounding box center [842, 393] width 119 height 20
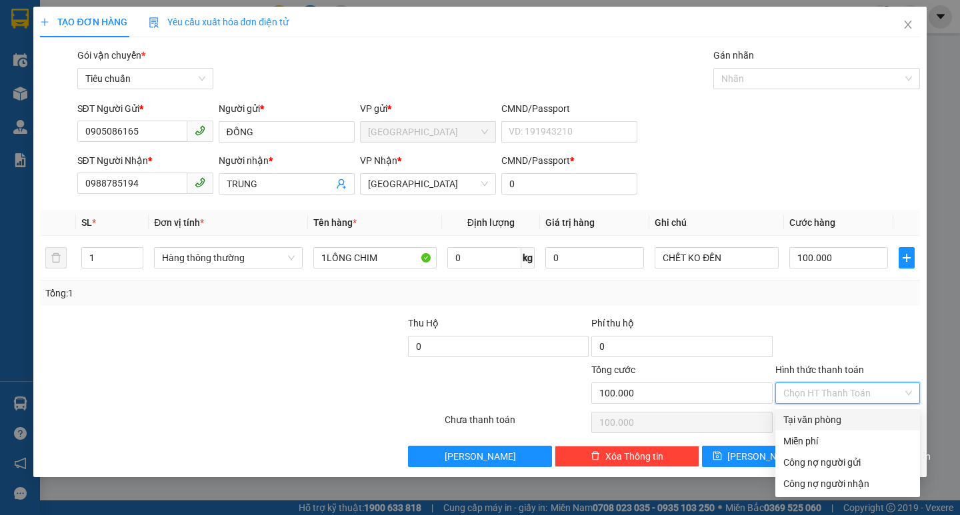
click at [844, 417] on div "Tại văn phòng" at bounding box center [847, 420] width 129 height 15
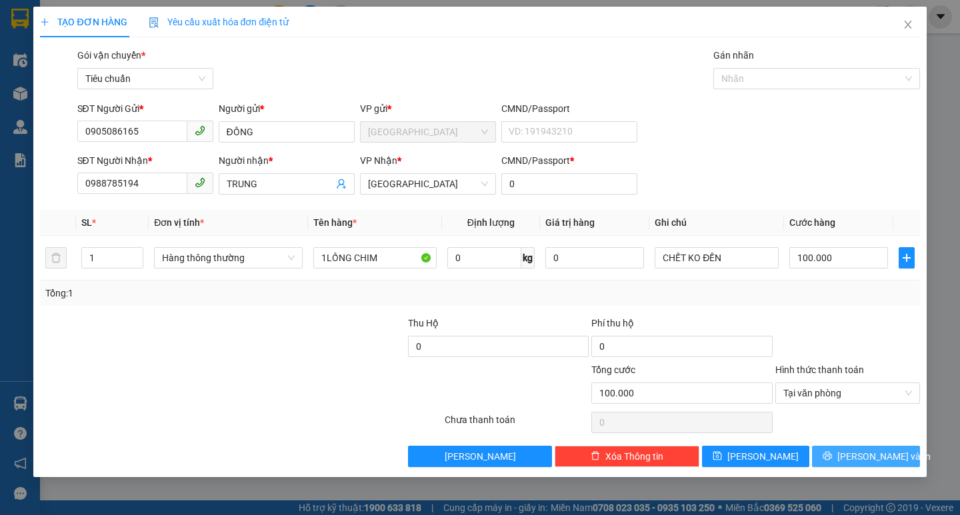
click at [860, 458] on span "[PERSON_NAME] và In" at bounding box center [883, 456] width 93 height 15
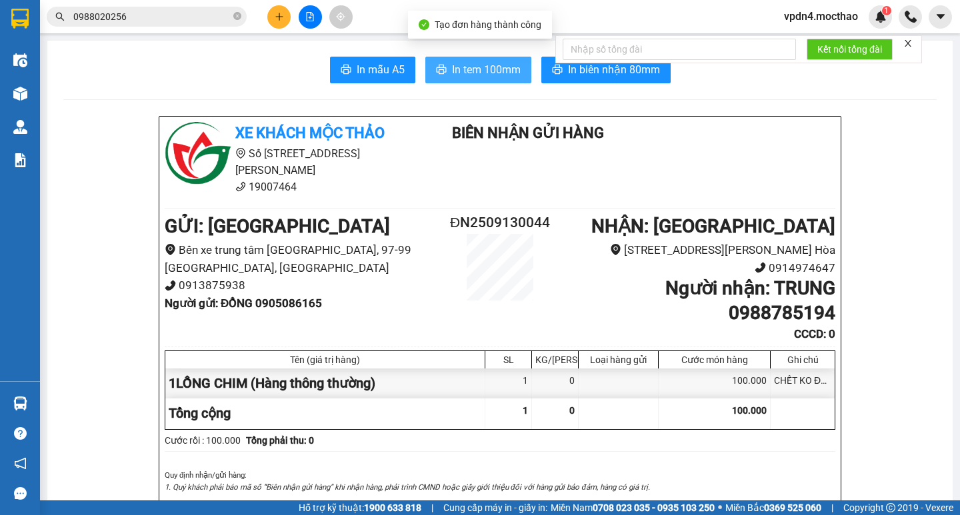
click at [477, 65] on span "In tem 100mm" at bounding box center [486, 69] width 69 height 17
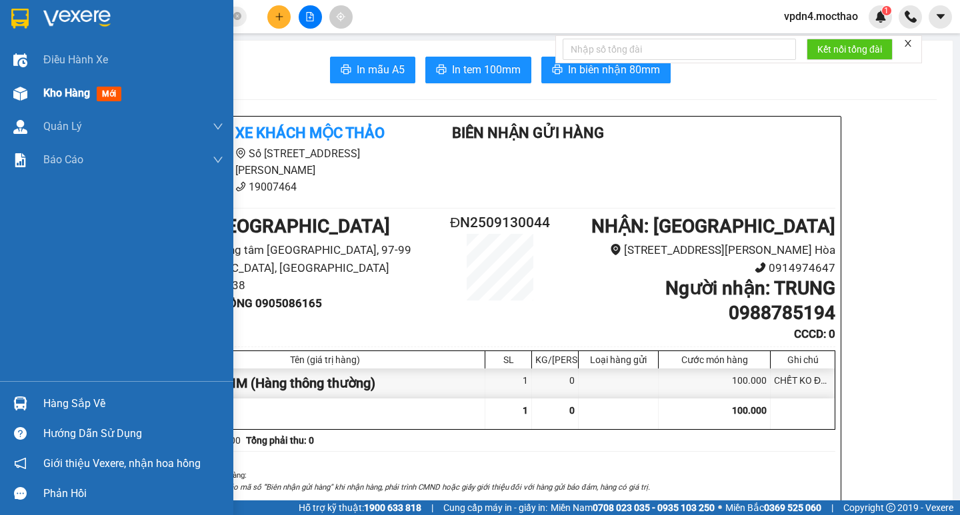
click at [55, 97] on span "Kho hàng" at bounding box center [66, 93] width 47 height 13
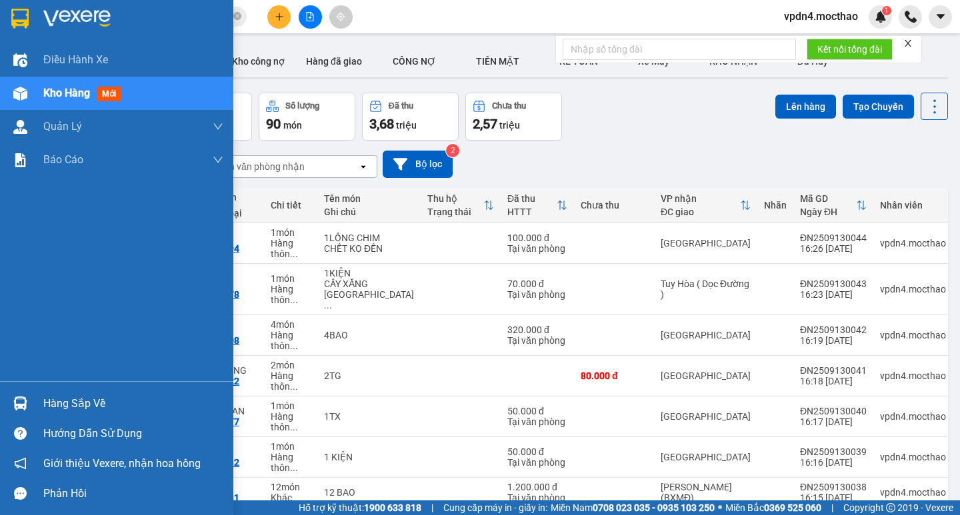
click at [55, 404] on div "Hàng sắp về" at bounding box center [133, 404] width 180 height 20
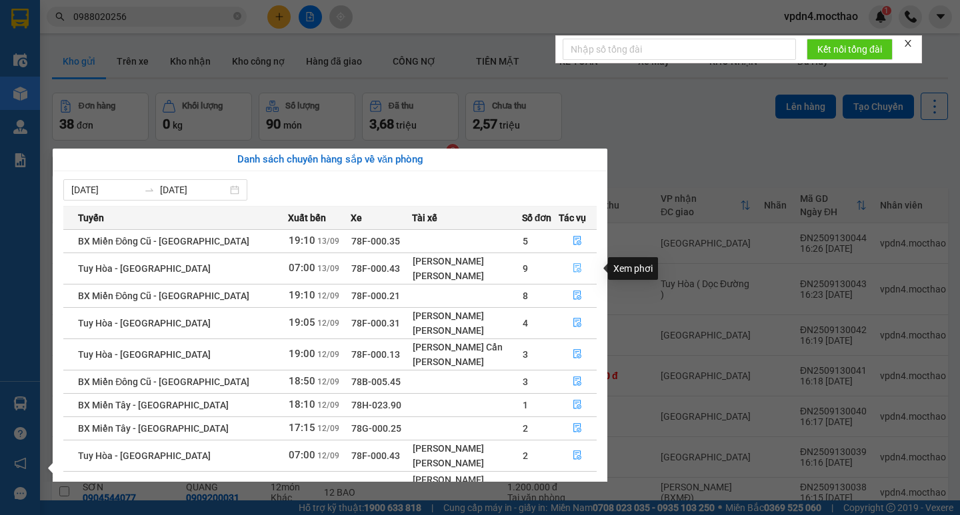
click at [571, 261] on button "button" at bounding box center [577, 268] width 37 height 21
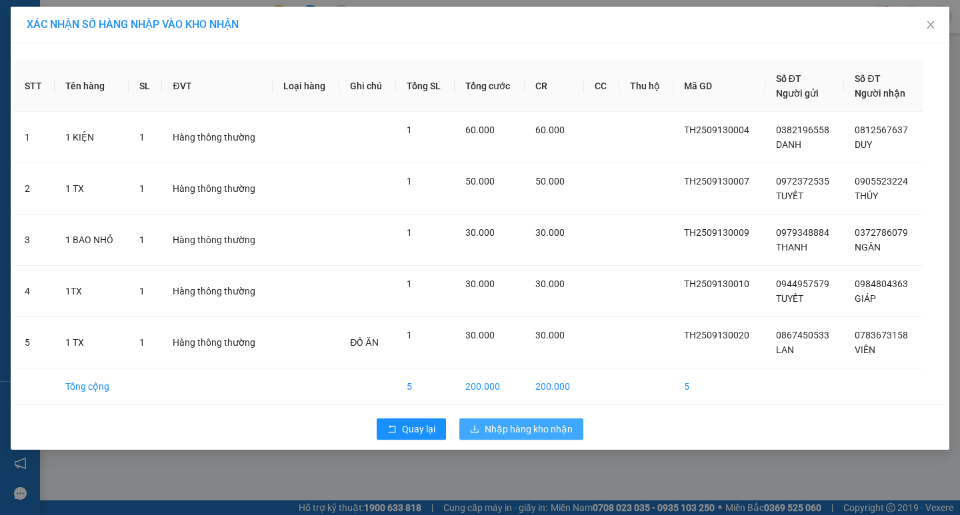
click at [505, 431] on span "Nhập hàng kho nhận" at bounding box center [529, 429] width 88 height 15
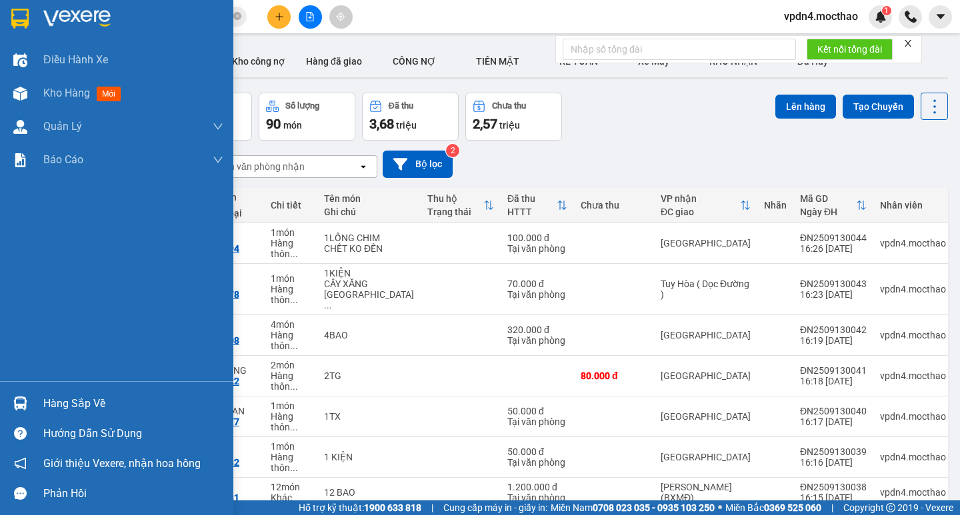
click at [89, 413] on div "Hàng sắp về" at bounding box center [133, 404] width 180 height 20
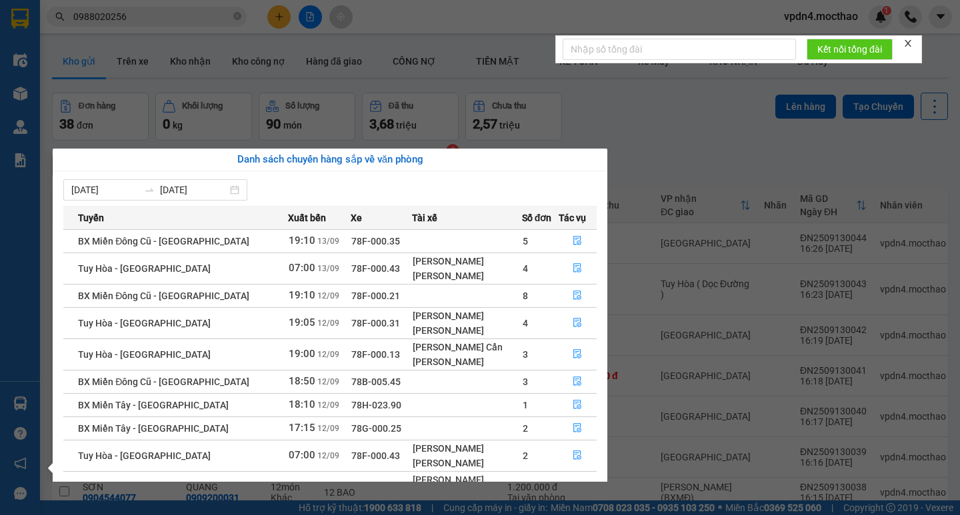
click at [748, 191] on section "Kết quả tìm kiếm ( 4 ) Bộ lọc Ngày lên hàng gần nhất Mã ĐH Trạng thái Món hàng …" at bounding box center [480, 257] width 960 height 515
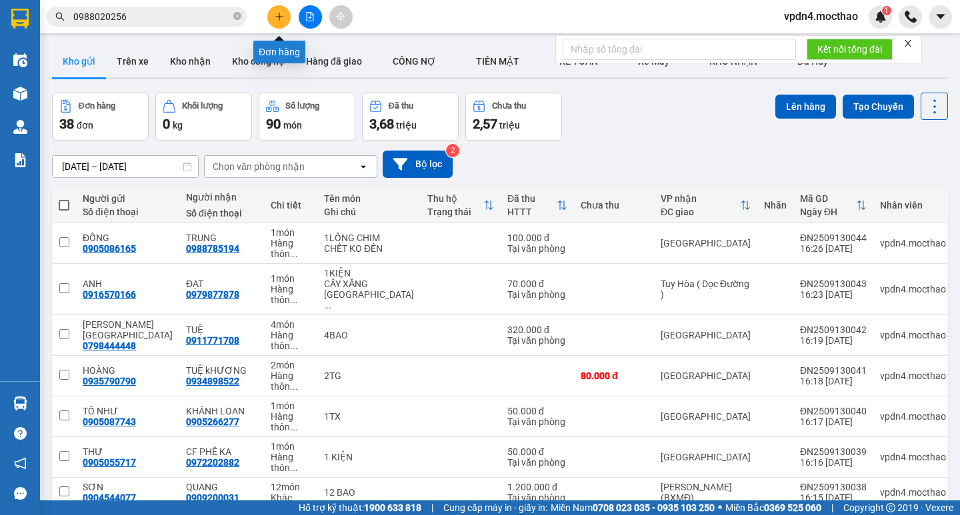
click at [285, 11] on button at bounding box center [278, 16] width 23 height 23
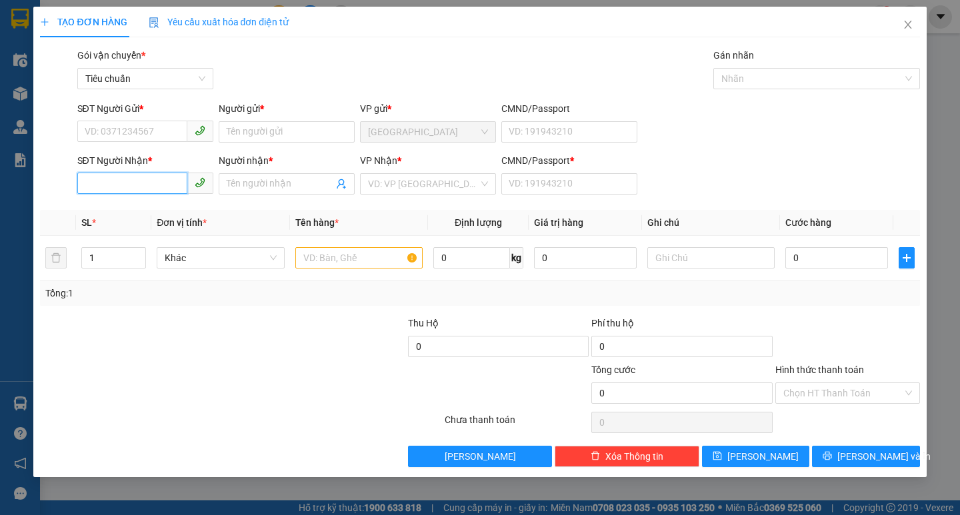
click at [148, 190] on input "SĐT Người Nhận *" at bounding box center [132, 183] width 110 height 21
click at [165, 203] on div "0932540185 - [PERSON_NAME]" at bounding box center [150, 210] width 147 height 21
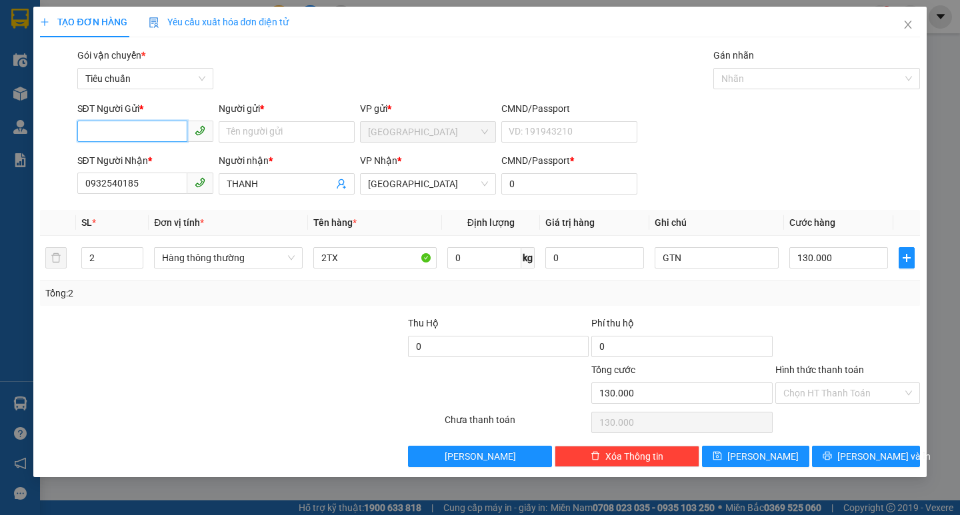
click at [151, 131] on input "SĐT Người Gửi *" at bounding box center [132, 131] width 110 height 21
click at [163, 155] on div "0907888111 - PHỐ HỘI" at bounding box center [145, 158] width 120 height 15
click at [121, 249] on input "2" at bounding box center [112, 258] width 61 height 20
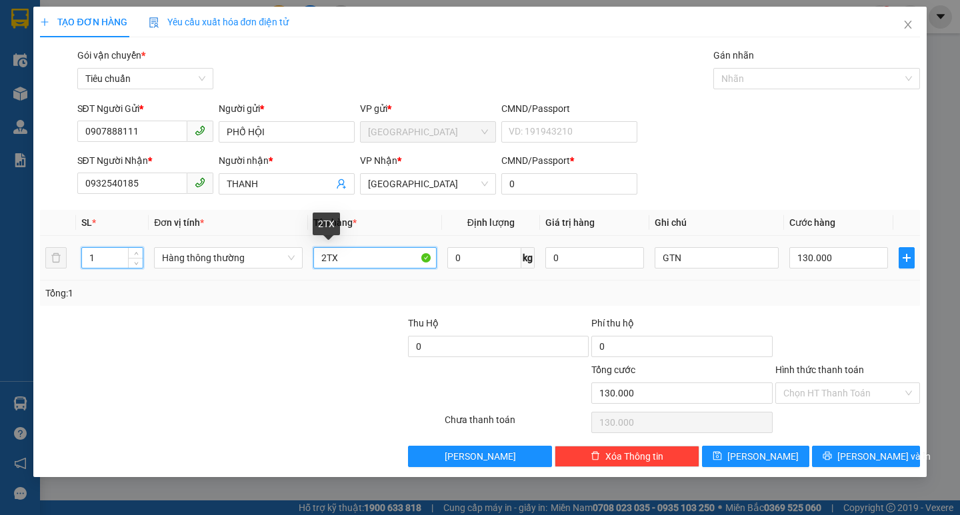
click at [326, 256] on input "2TX" at bounding box center [374, 257] width 123 height 21
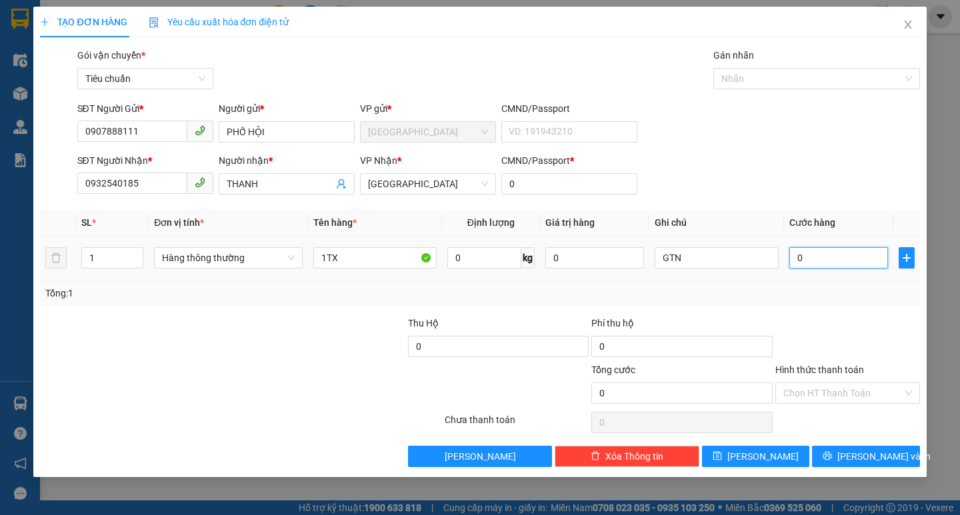
click at [847, 260] on input "0" at bounding box center [838, 257] width 99 height 21
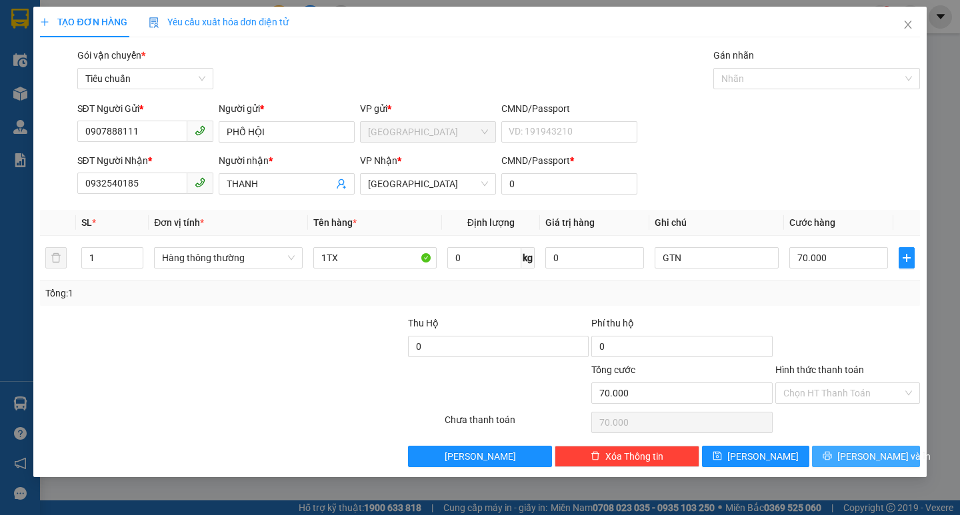
click at [878, 451] on span "[PERSON_NAME] và In" at bounding box center [883, 456] width 93 height 15
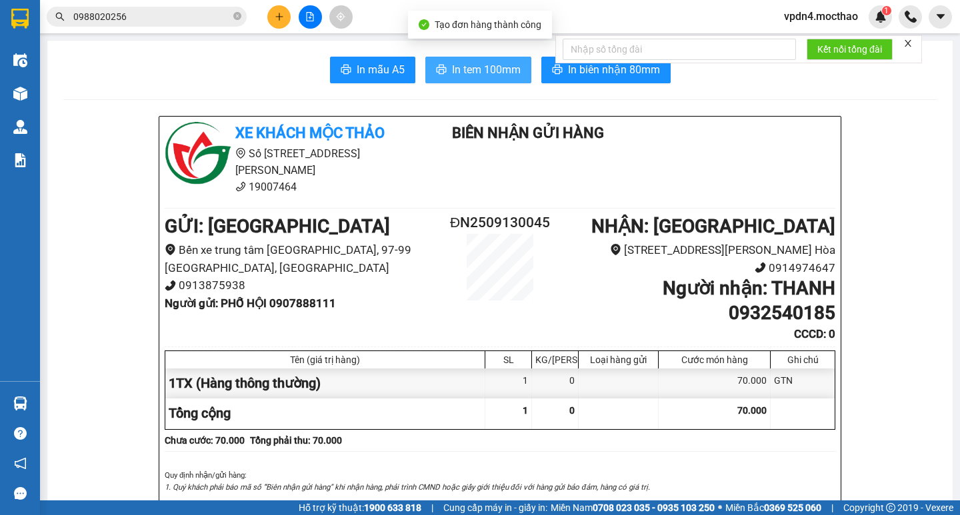
click at [480, 72] on span "In tem 100mm" at bounding box center [486, 69] width 69 height 17
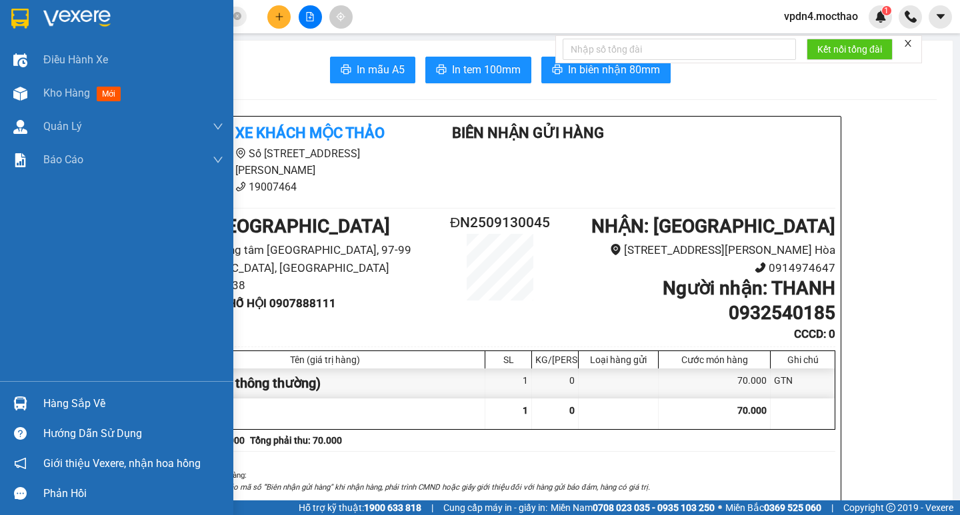
click at [54, 401] on div "Hàng sắp về" at bounding box center [133, 404] width 180 height 20
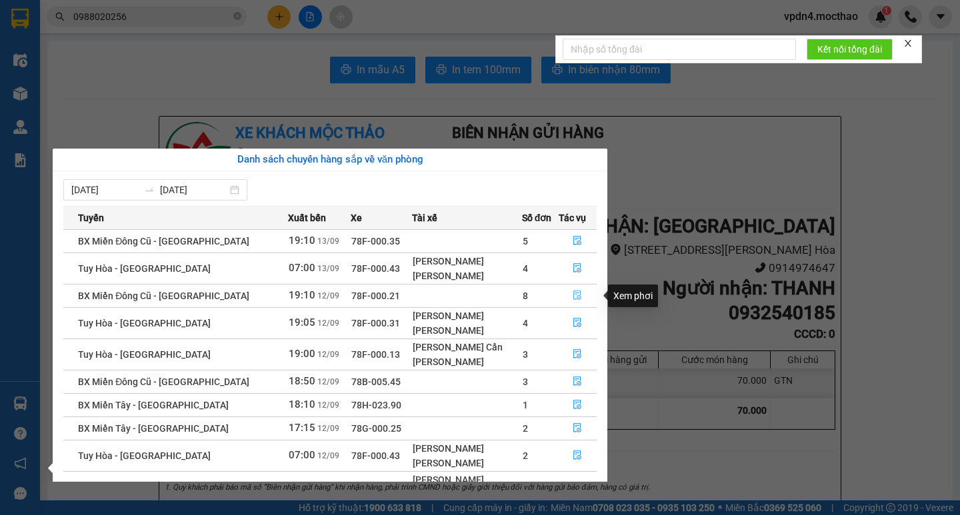
click at [578, 296] on icon "file-done" at bounding box center [577, 295] width 9 height 9
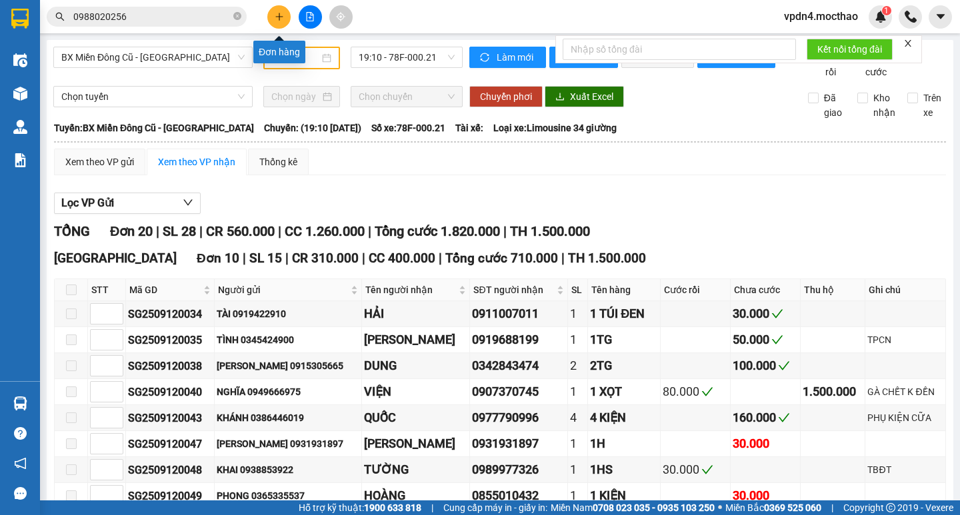
click at [280, 15] on icon "plus" at bounding box center [279, 16] width 9 height 9
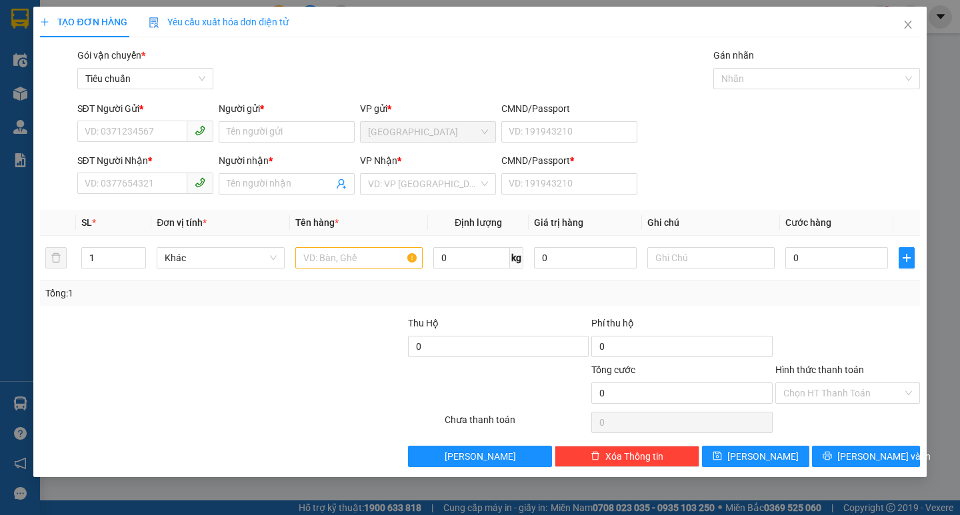
click at [149, 171] on div "SĐT Người Nhận *" at bounding box center [145, 163] width 136 height 20
click at [149, 187] on input "SĐT Người Nhận *" at bounding box center [132, 183] width 110 height 21
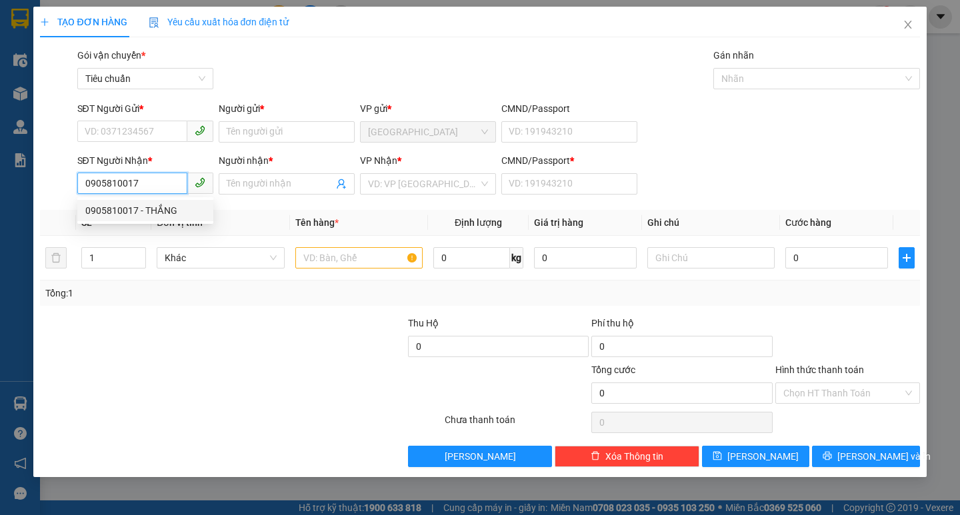
click at [160, 209] on div "0905810017 - THẮNG" at bounding box center [145, 210] width 120 height 15
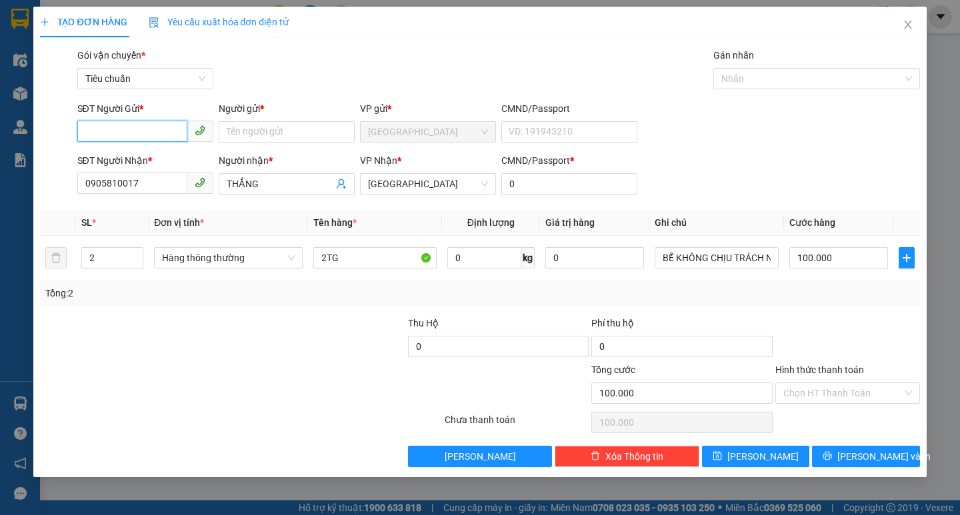
click at [156, 134] on input "SĐT Người Gửi *" at bounding box center [132, 131] width 110 height 21
click at [165, 152] on div "0905922226 - CHỊ [PERSON_NAME]" at bounding box center [159, 158] width 149 height 15
click at [108, 262] on input "2" at bounding box center [112, 258] width 61 height 20
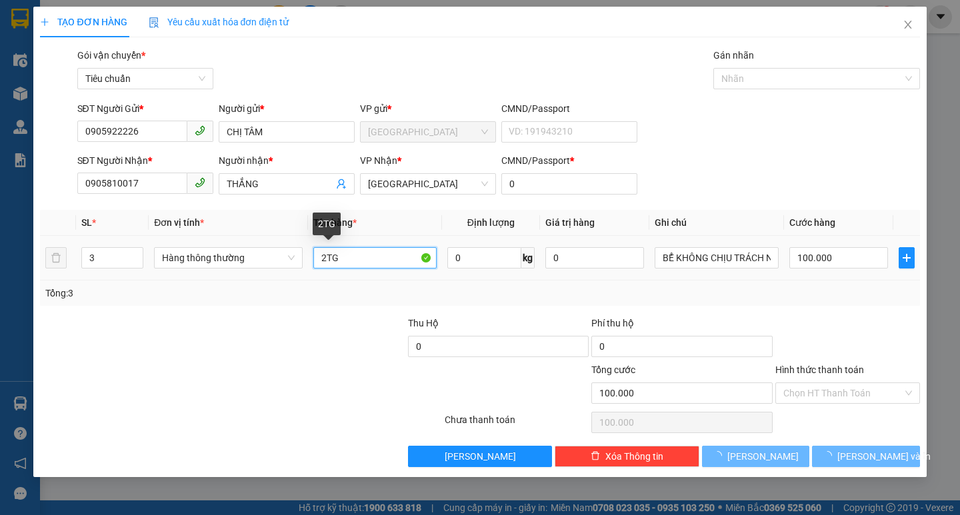
click at [325, 257] on input "2TG" at bounding box center [374, 257] width 123 height 21
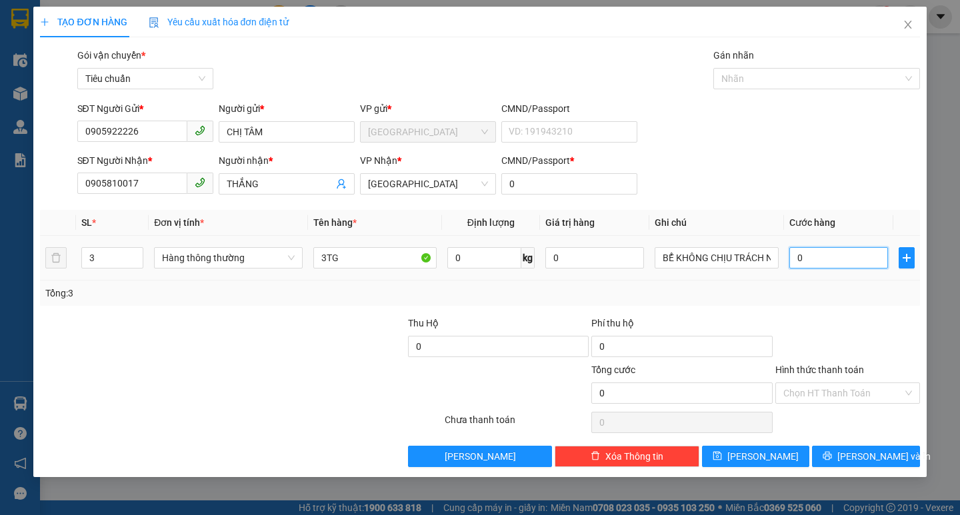
click at [869, 252] on input "0" at bounding box center [838, 257] width 99 height 21
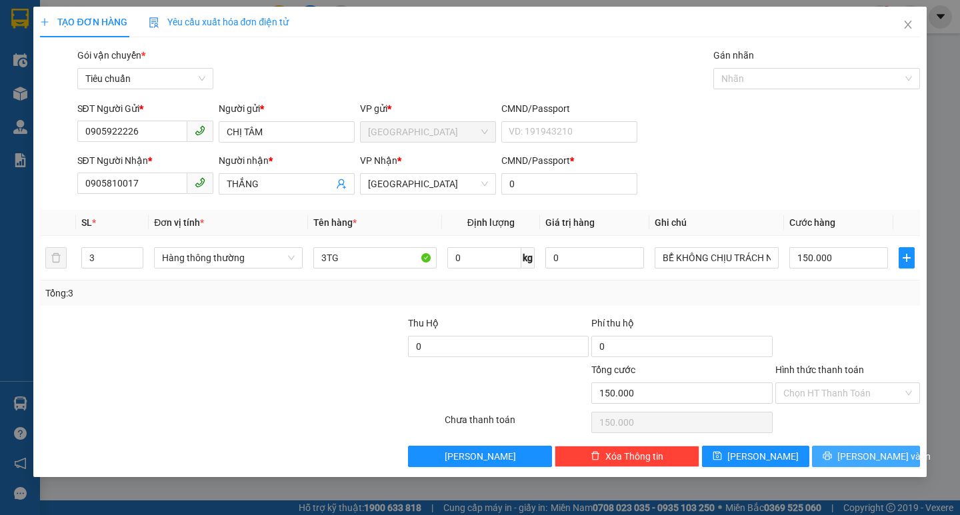
click at [894, 459] on button "[PERSON_NAME] và In" at bounding box center [865, 456] width 107 height 21
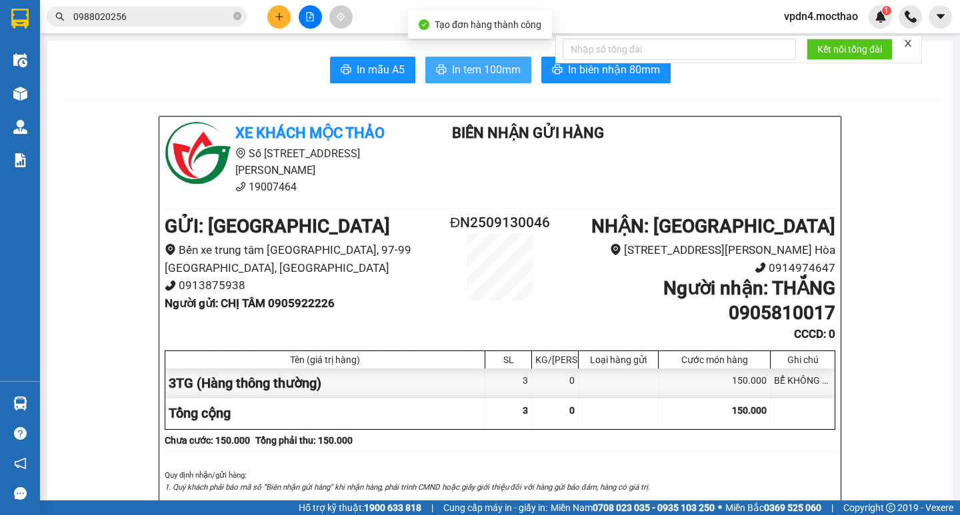
click at [483, 66] on span "In tem 100mm" at bounding box center [486, 69] width 69 height 17
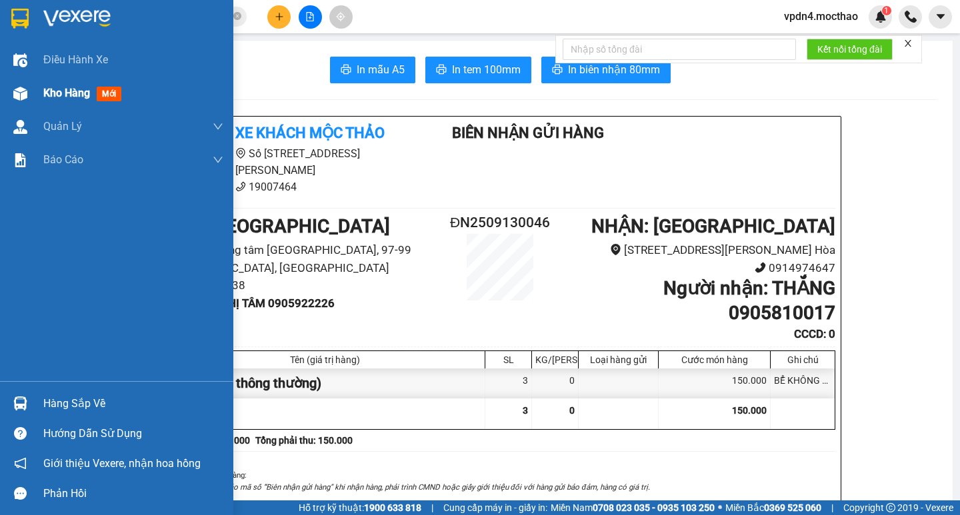
click at [52, 95] on span "Kho hàng" at bounding box center [66, 93] width 47 height 13
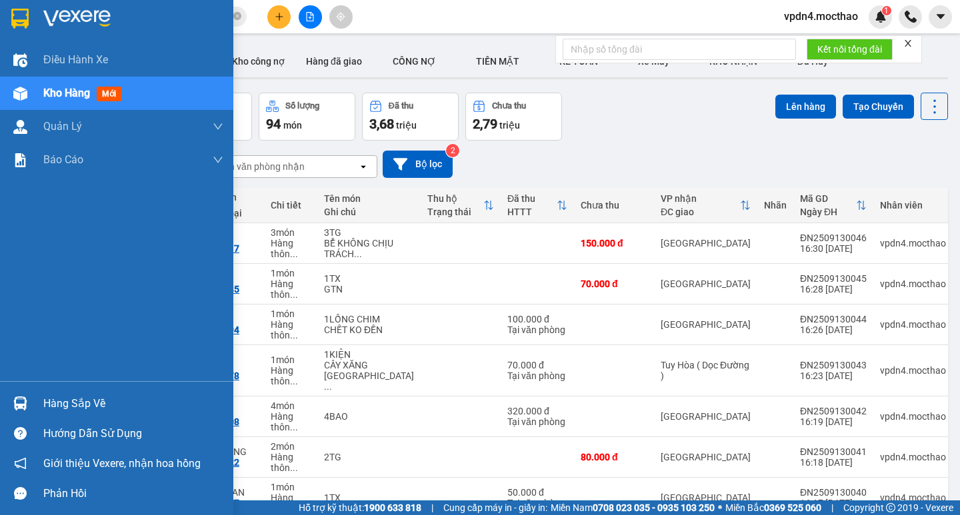
click at [64, 96] on span "Kho hàng" at bounding box center [66, 93] width 47 height 13
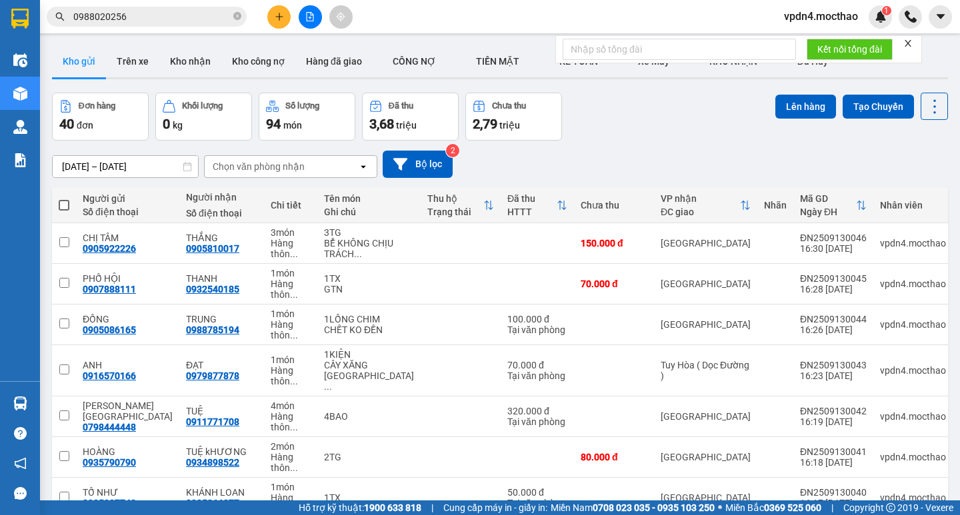
click at [62, 200] on span at bounding box center [64, 205] width 11 height 11
click at [64, 199] on input "checkbox" at bounding box center [64, 199] width 0 height 0
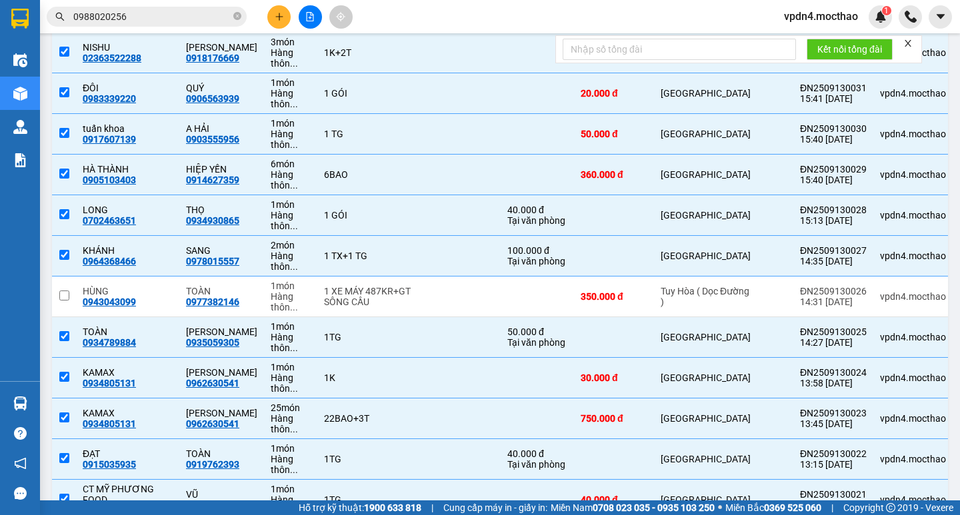
scroll to position [824, 0]
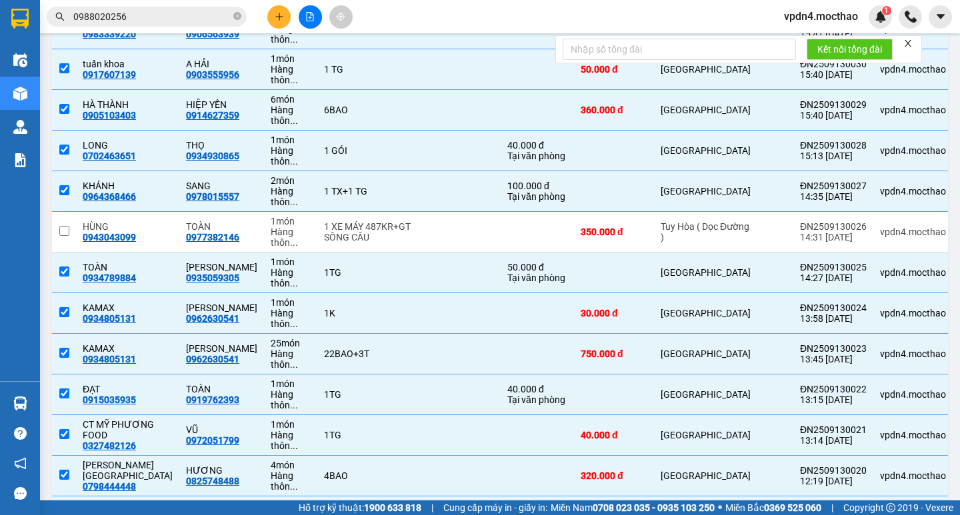
checkbox input "false"
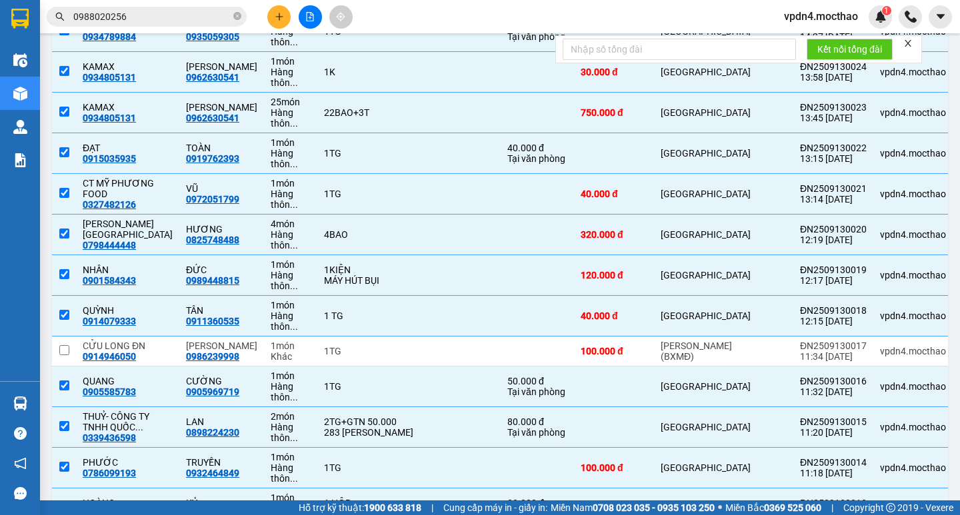
scroll to position [1092, 0]
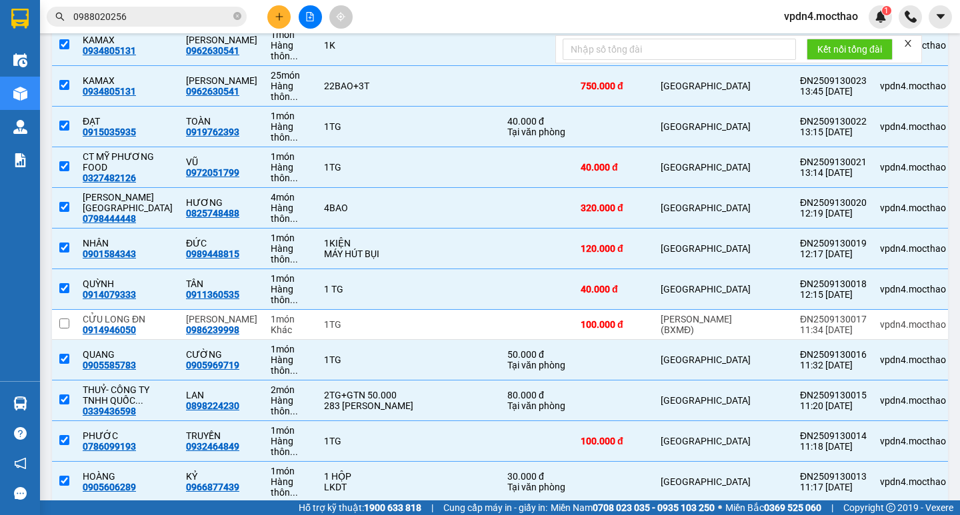
checkbox input "false"
click at [283, 14] on icon "plus" at bounding box center [279, 16] width 9 height 9
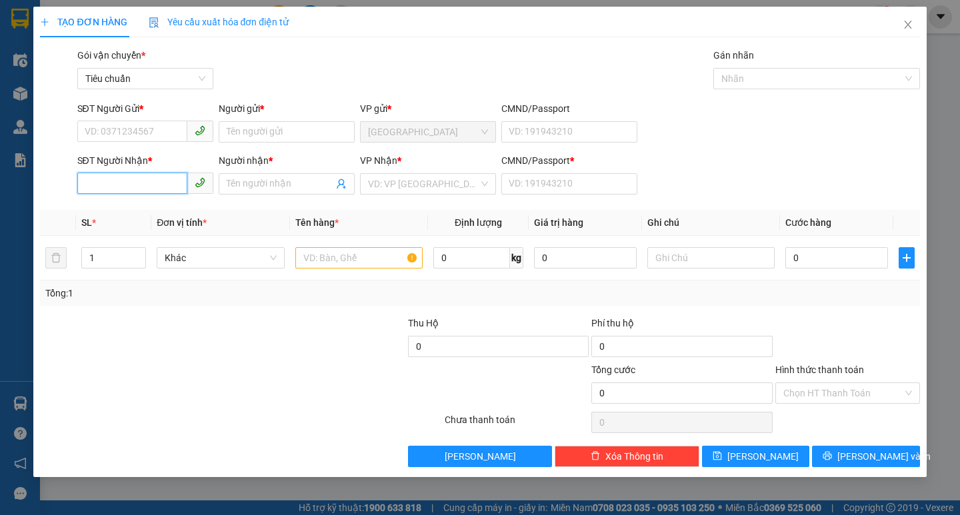
click at [130, 179] on input "SĐT Người Nhận *" at bounding box center [132, 183] width 110 height 21
click at [108, 211] on div "0914692909 - THIỆN" at bounding box center [145, 210] width 120 height 15
type input "0914692909"
type input "THIỆN"
type input "0"
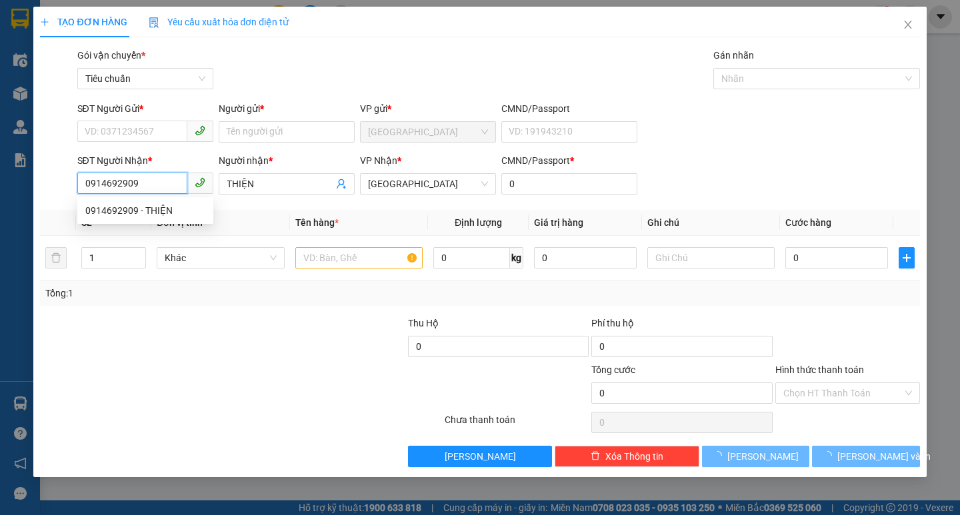
type input "60.000"
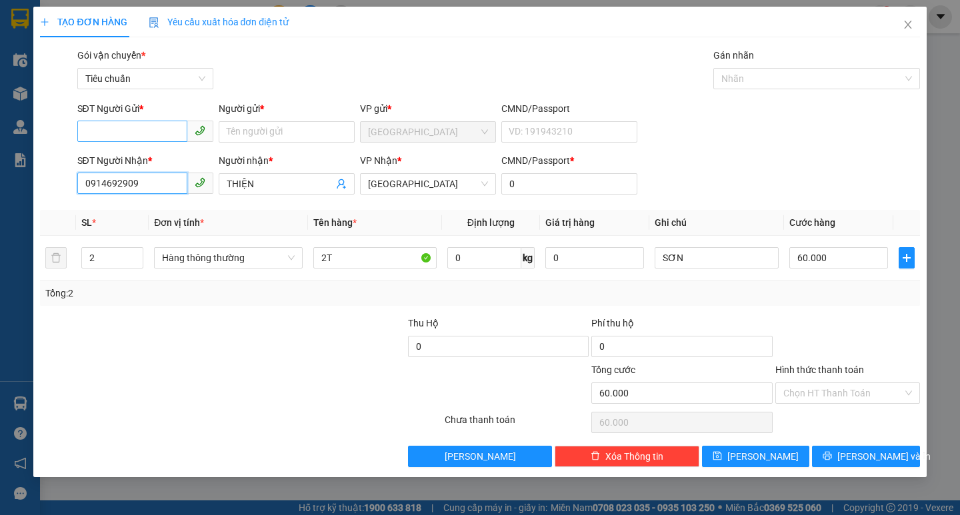
type input "0914692909"
click at [127, 129] on input "SĐT Người Gửi *" at bounding box center [132, 131] width 110 height 21
click at [128, 155] on div "0917170545 - BISON" at bounding box center [145, 158] width 120 height 15
type input "0917170545"
type input "BISON"
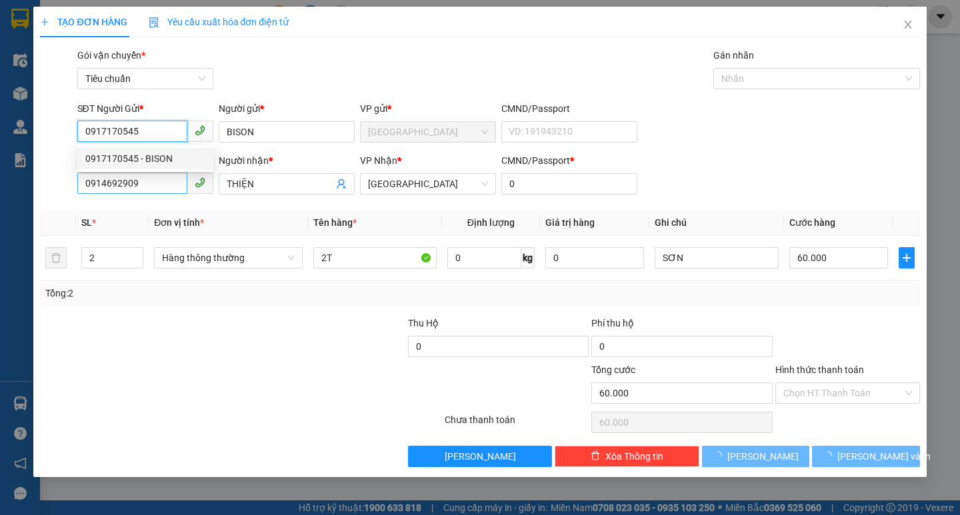
type input "120.000"
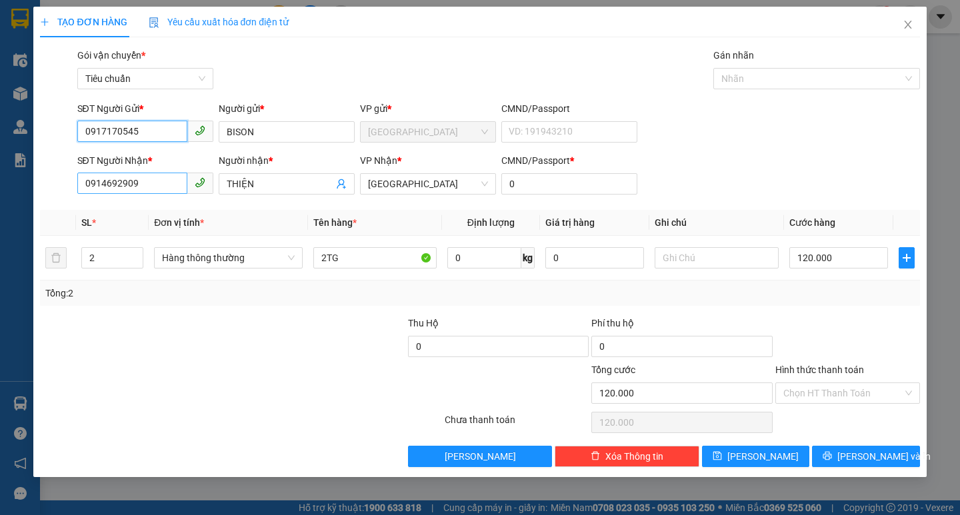
type input "0917170545"
click at [164, 189] on input "0914692909" at bounding box center [132, 183] width 110 height 21
type input "0"
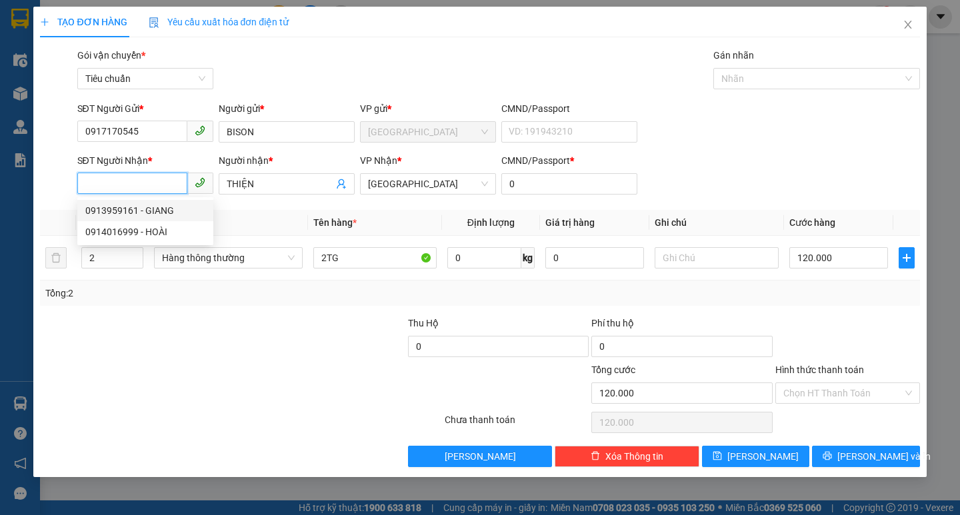
click at [170, 206] on div "0913959161 - GIANG" at bounding box center [145, 210] width 120 height 15
type input "0913959161"
type input "GIANG"
type input "0913959161"
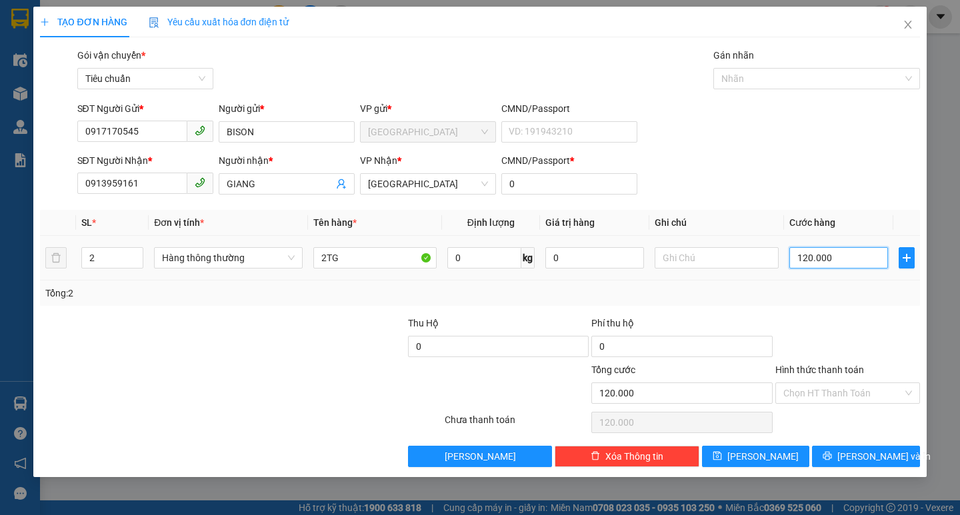
click at [820, 249] on input "120.000" at bounding box center [838, 257] width 99 height 21
type input "1"
type input "10"
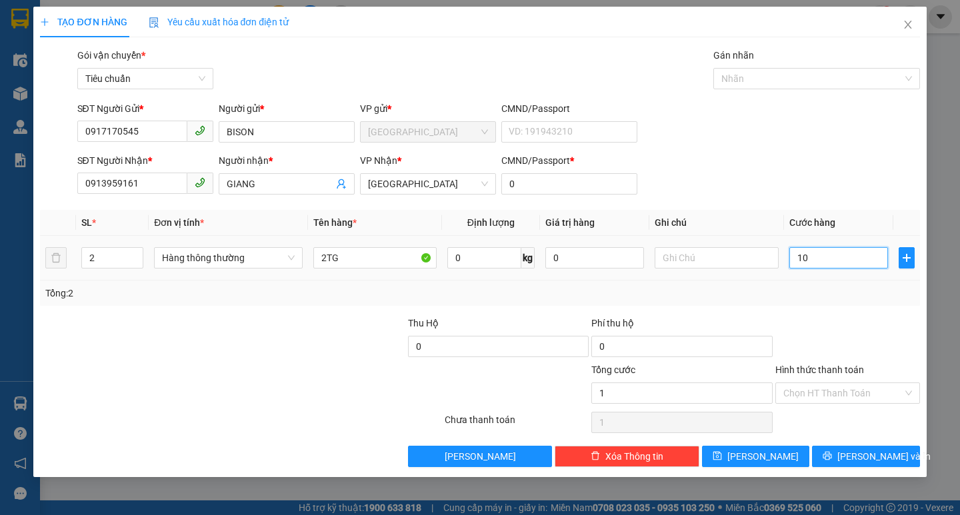
type input "10"
type input "100"
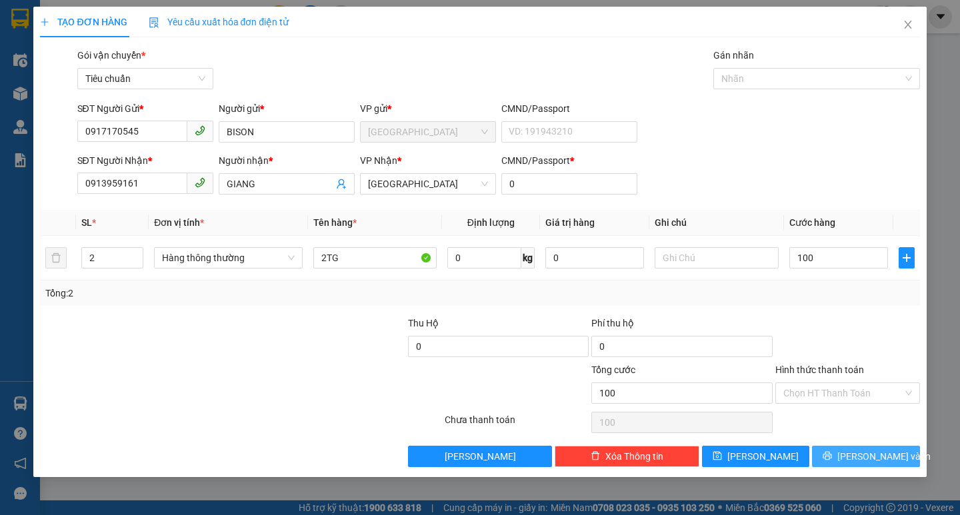
type input "100.000"
click at [856, 457] on span "[PERSON_NAME] và In" at bounding box center [883, 456] width 93 height 15
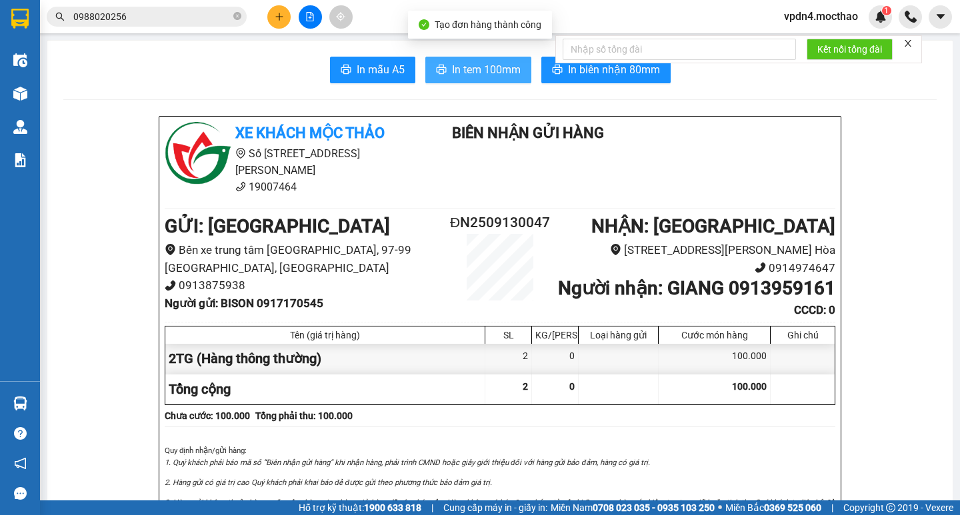
click at [505, 80] on button "In tem 100mm" at bounding box center [478, 70] width 106 height 27
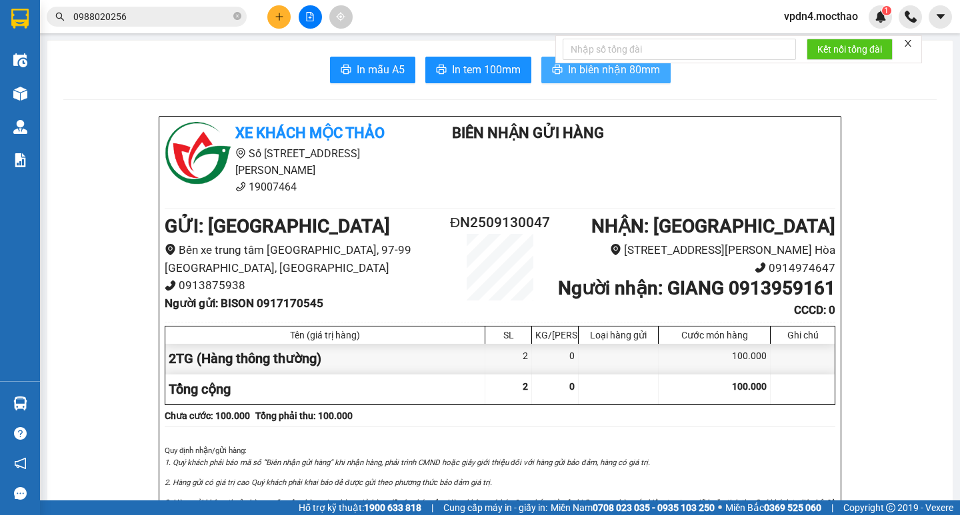
click at [619, 79] on button "In biên nhận 80mm" at bounding box center [605, 70] width 129 height 27
click at [281, 21] on button at bounding box center [278, 16] width 23 height 23
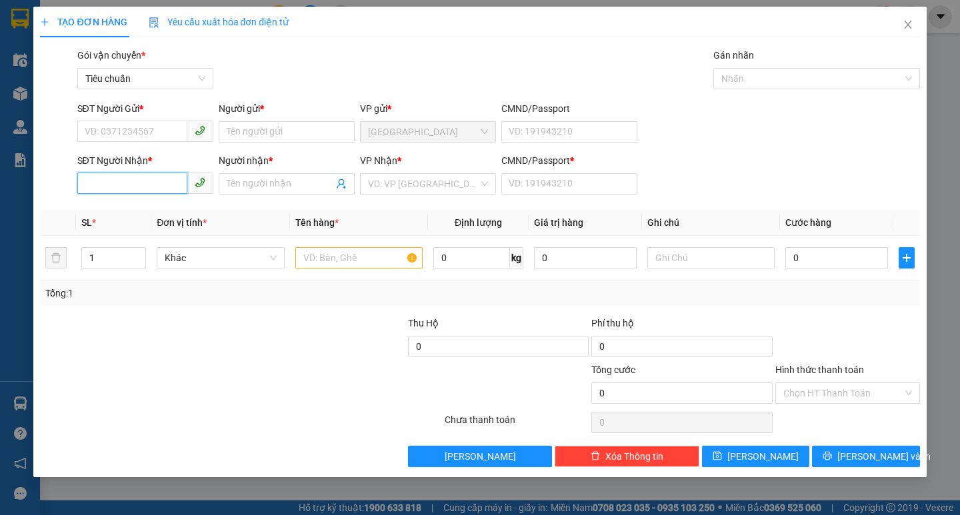
click at [149, 190] on input "SĐT Người Nhận *" at bounding box center [132, 183] width 110 height 21
click at [152, 206] on div "0397784255 - PHẠM SĨ" at bounding box center [150, 210] width 131 height 15
type input "0397784255"
type input "[PERSON_NAME]"
type input "0"
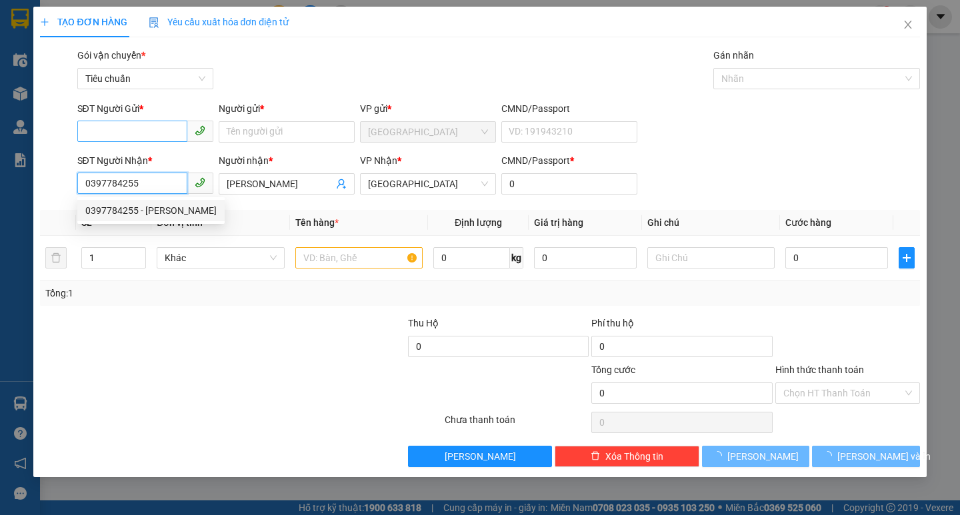
type input "40.000"
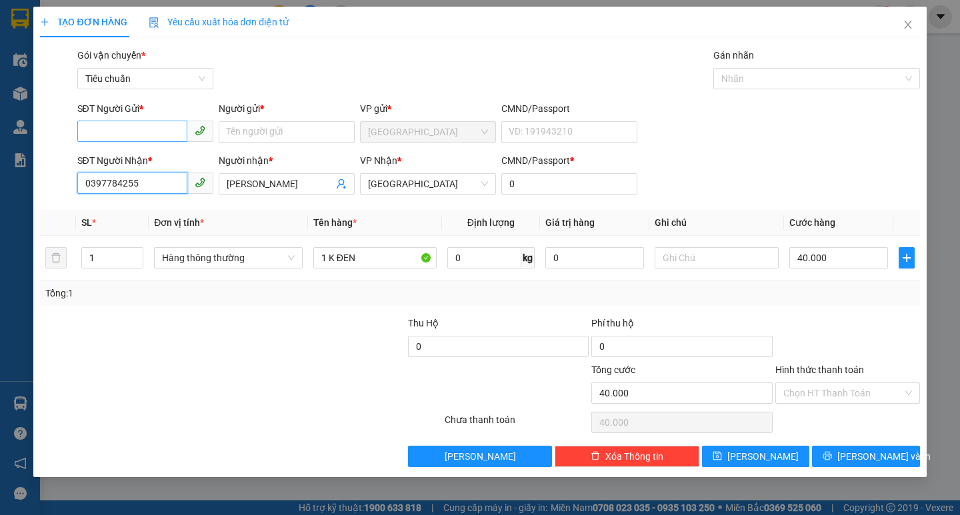
type input "0397784255"
click at [156, 138] on input "SĐT Người Gửi *" at bounding box center [132, 131] width 110 height 21
click at [174, 168] on div "0905045054 - BULBAL" at bounding box center [160, 158] width 166 height 21
type input "0905045054"
type input "BULBAL"
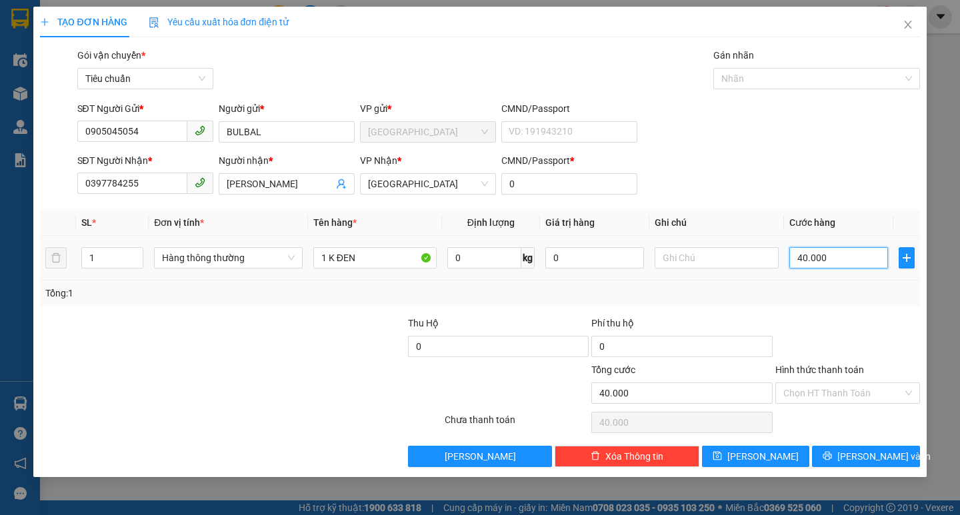
click at [824, 255] on input "40.000" at bounding box center [838, 257] width 99 height 21
type input "5"
type input "50"
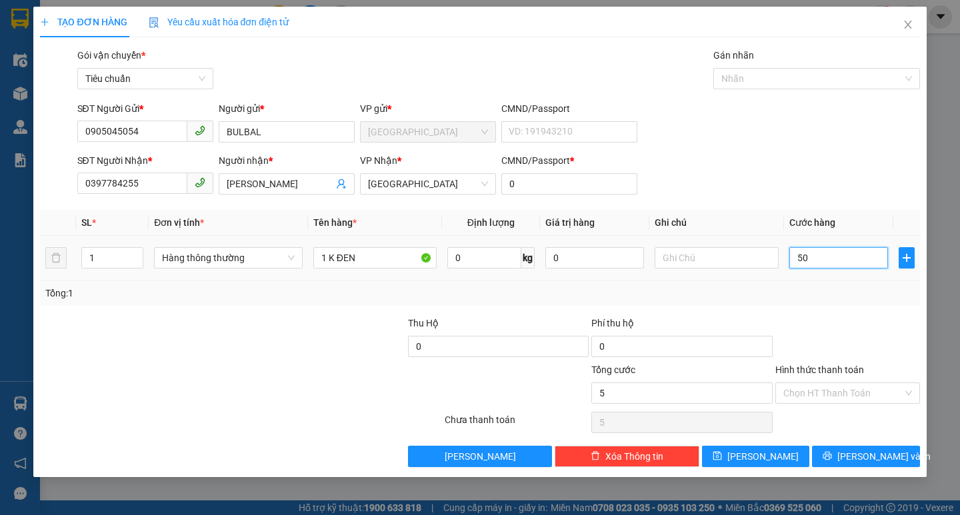
type input "50"
type input "50.000"
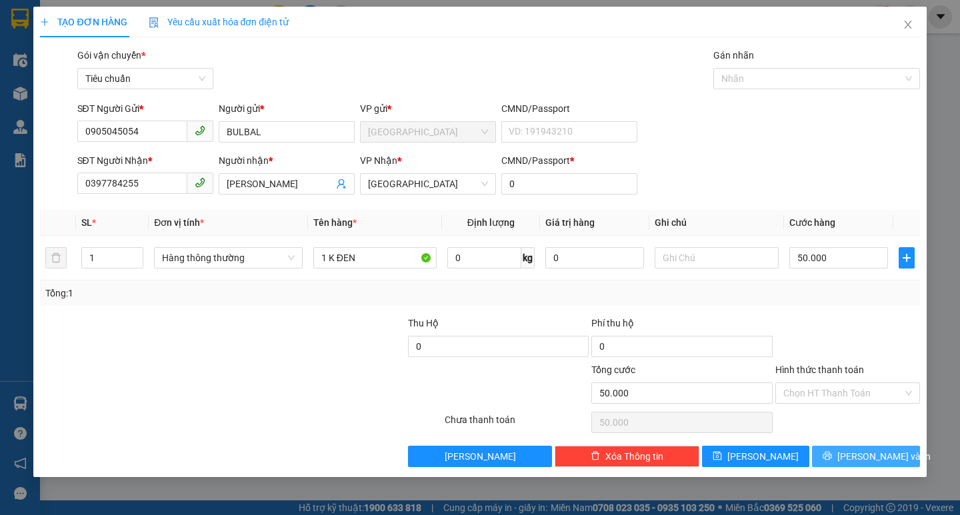
click at [886, 460] on span "[PERSON_NAME] và In" at bounding box center [883, 456] width 93 height 15
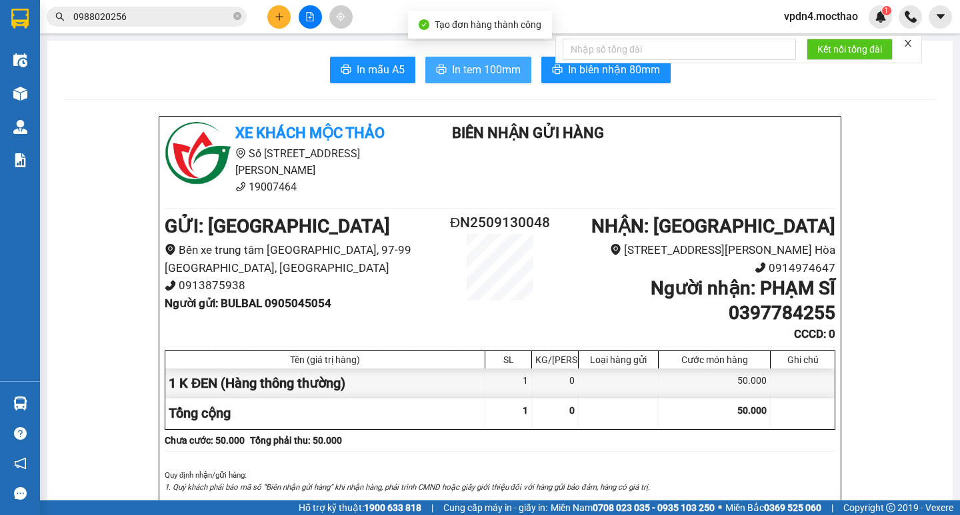
click at [481, 79] on button "In tem 100mm" at bounding box center [478, 70] width 106 height 27
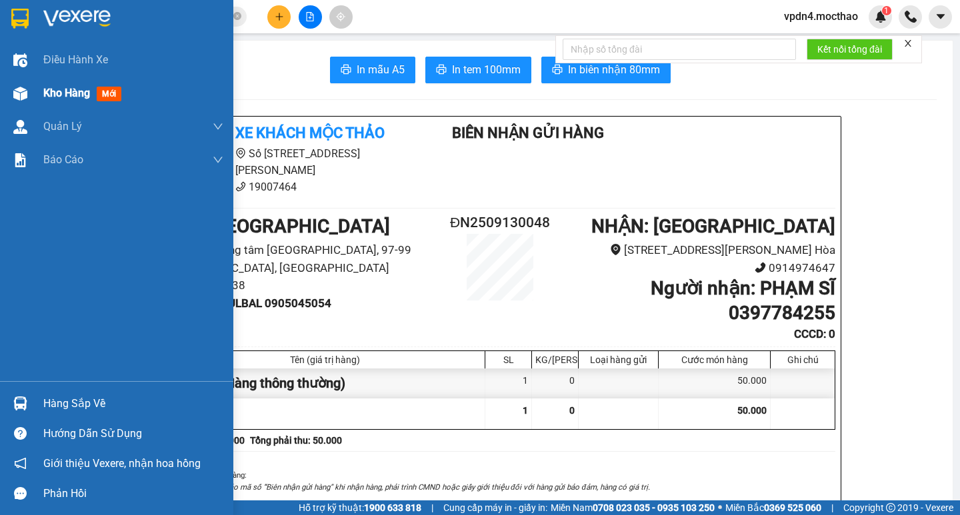
click at [63, 96] on span "Kho hàng" at bounding box center [66, 93] width 47 height 13
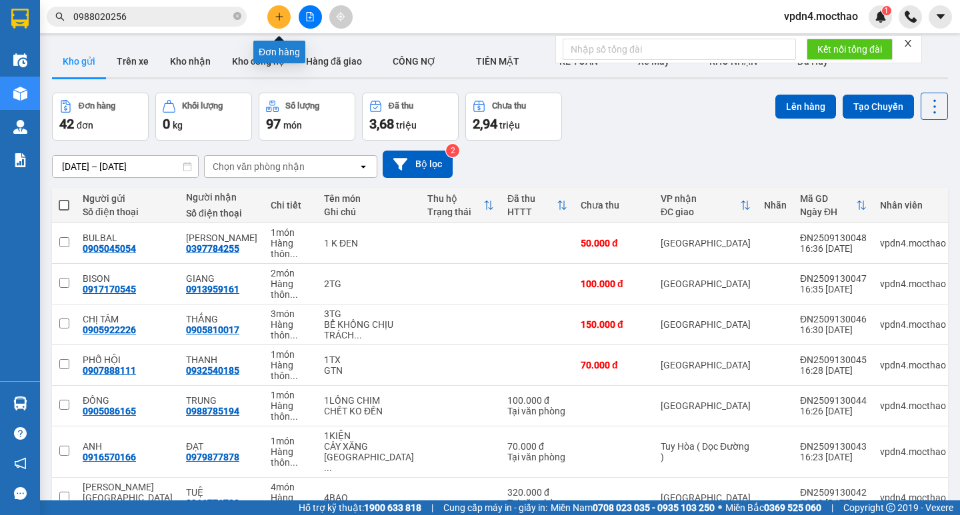
click at [275, 18] on icon "plus" at bounding box center [279, 16] width 9 height 9
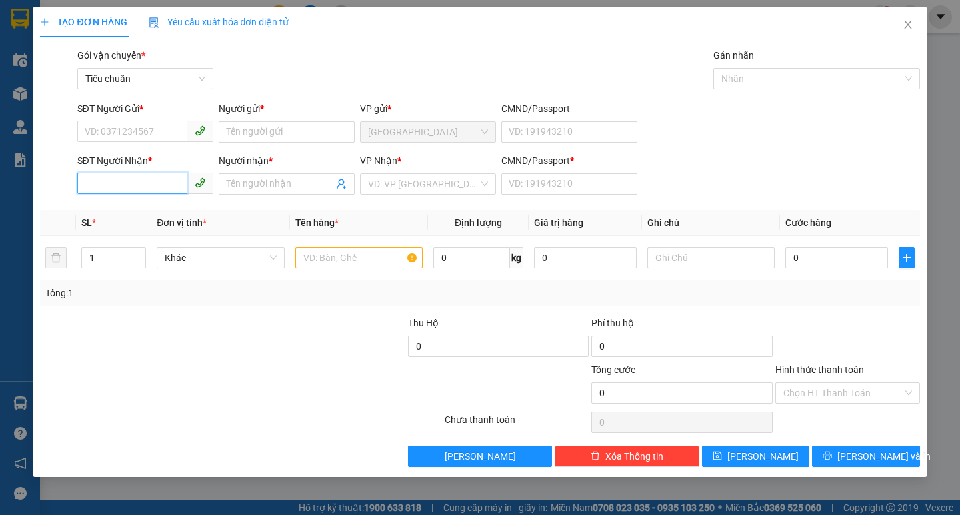
click at [162, 187] on input "SĐT Người Nhận *" at bounding box center [132, 183] width 110 height 21
click at [154, 216] on div "0914692909 - THIỆN" at bounding box center [145, 210] width 120 height 15
type input "0914692909"
type input "THIỆN"
type input "0"
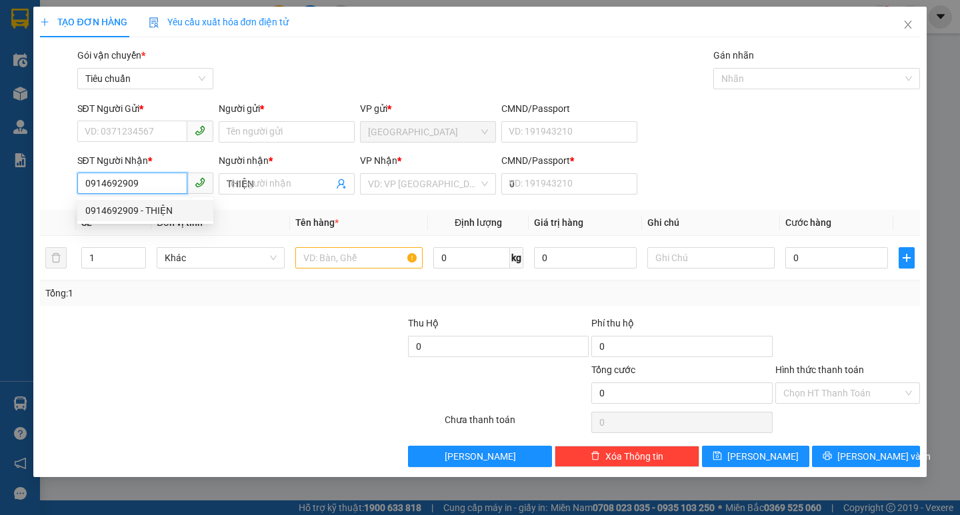
type input "60.000"
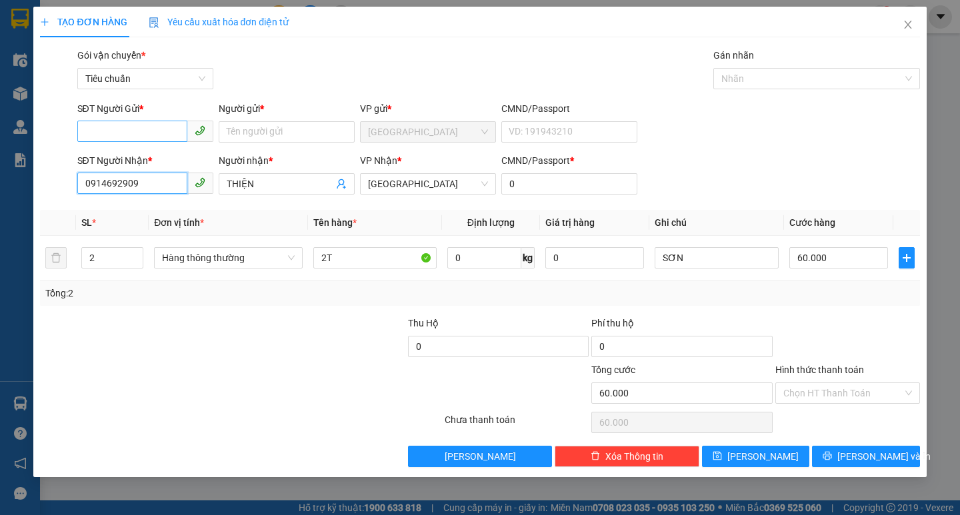
type input "0914692909"
click at [149, 125] on input "SĐT Người Gửi *" at bounding box center [132, 131] width 110 height 21
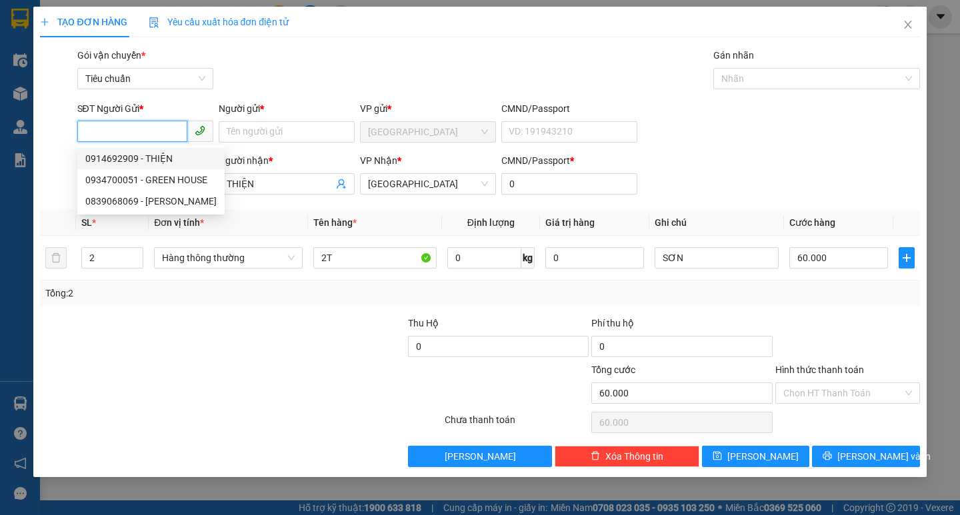
click at [145, 129] on input "SĐT Người Gửi *" at bounding box center [132, 131] width 110 height 21
type input "0905487854"
click at [147, 154] on div "0905487854 - GREEN HOUSE" at bounding box center [160, 158] width 150 height 15
type input "GREEN HOUSE"
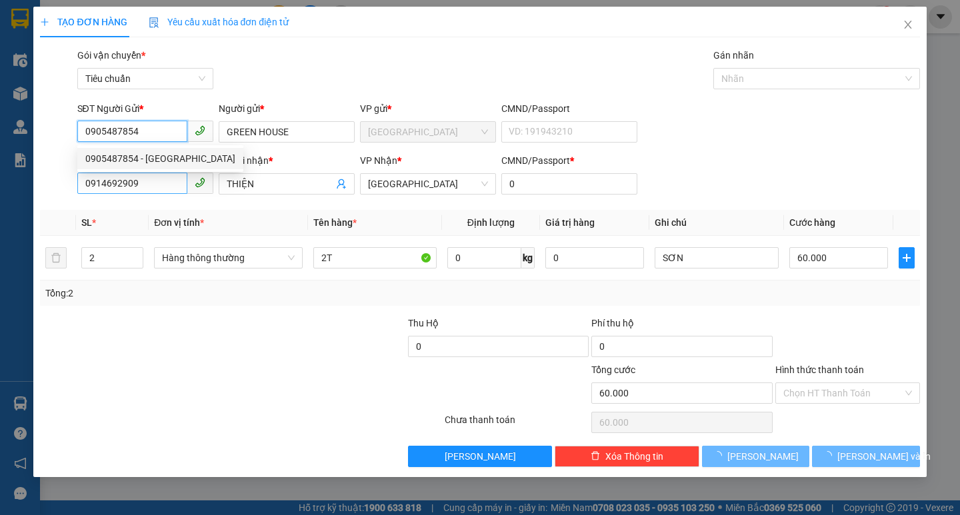
type input "100.000"
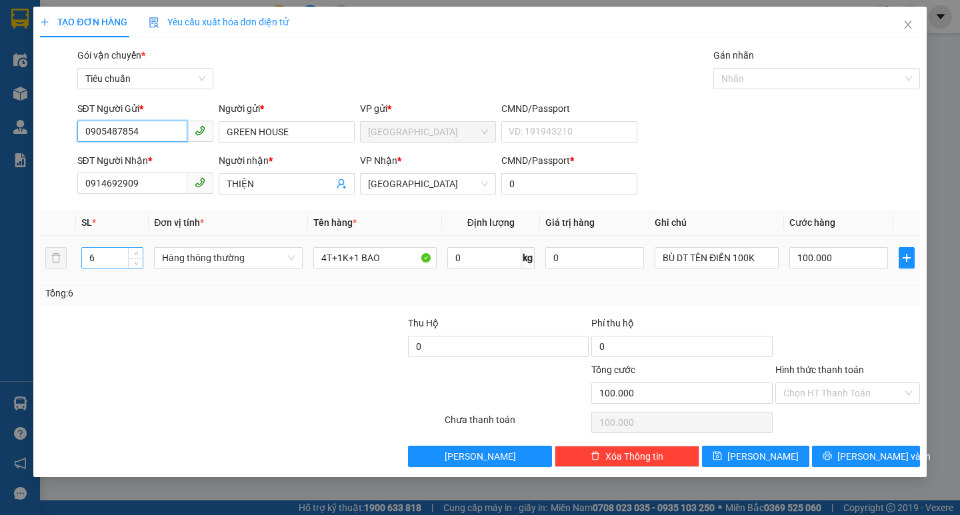
type input "0905487854"
click at [117, 263] on input "6" at bounding box center [112, 258] width 61 height 20
type input "3"
click at [404, 255] on input "4T+1K+1 BAO" at bounding box center [374, 257] width 123 height 21
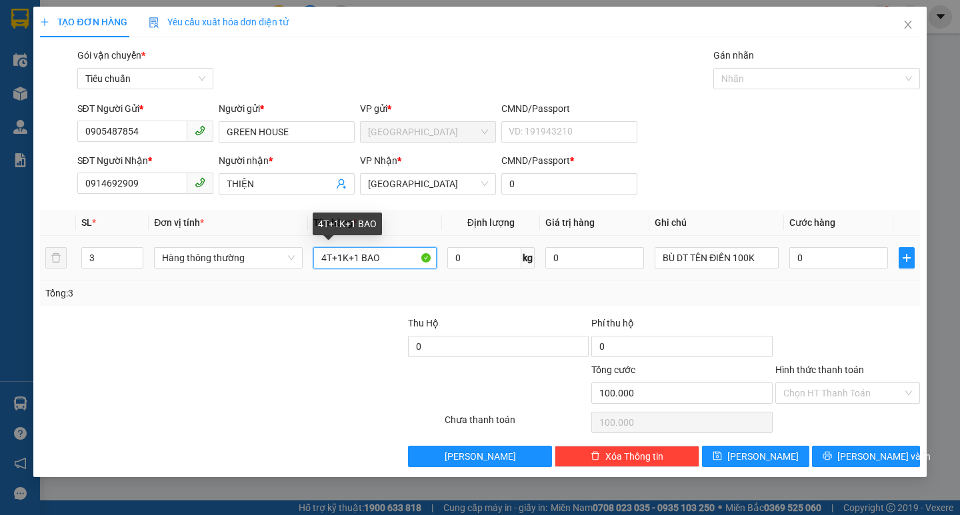
type input "0"
type input "4"
type input "3T"
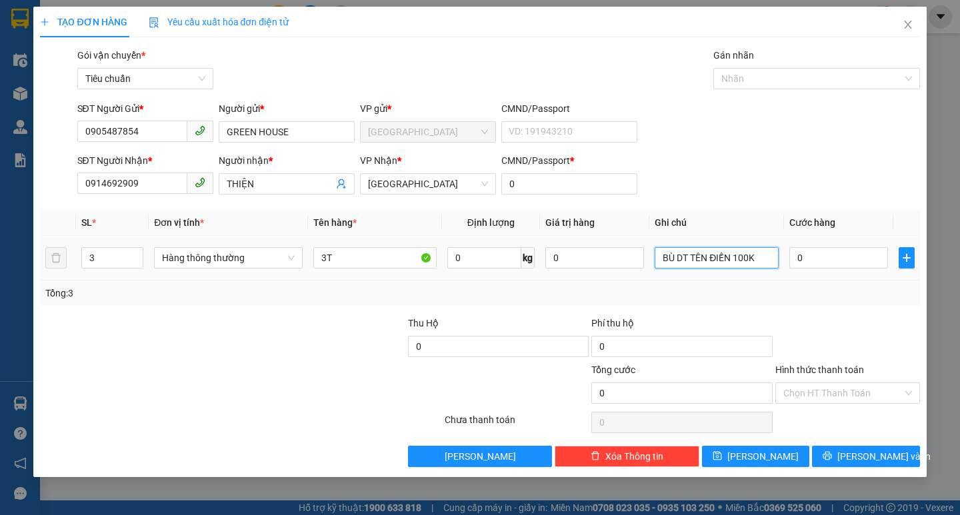
click at [757, 259] on input "BÙ DT TÊN ĐIỀN 100K" at bounding box center [716, 257] width 123 height 21
type input "B"
click at [838, 250] on input "0" at bounding box center [838, 257] width 99 height 21
type input "9"
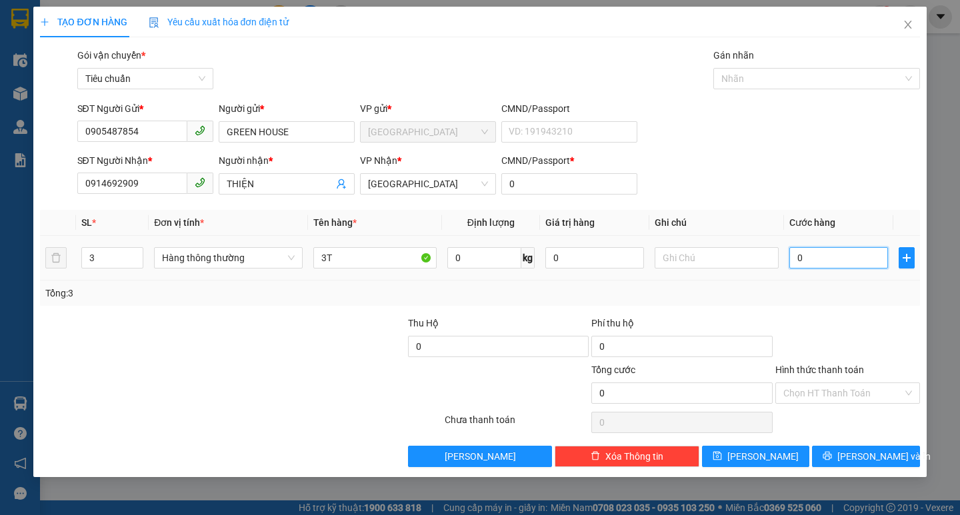
type input "9"
type input "90"
type input "90.000"
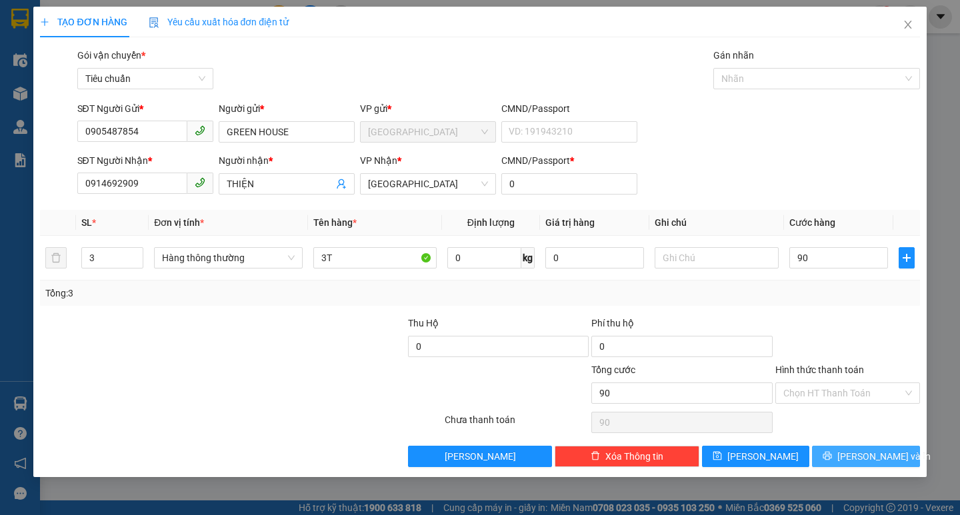
type input "90.000"
click at [876, 447] on button "[PERSON_NAME] và In" at bounding box center [865, 456] width 107 height 21
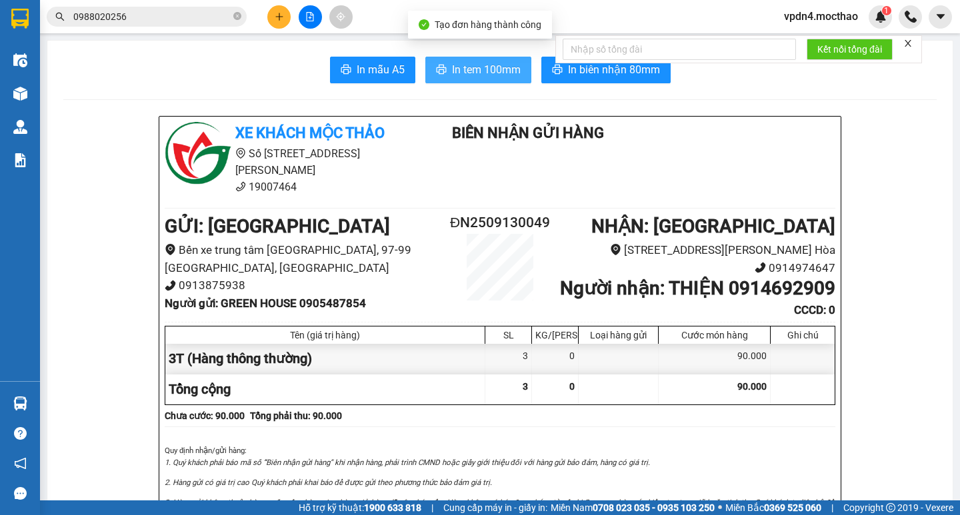
click at [475, 67] on span "In tem 100mm" at bounding box center [486, 69] width 69 height 17
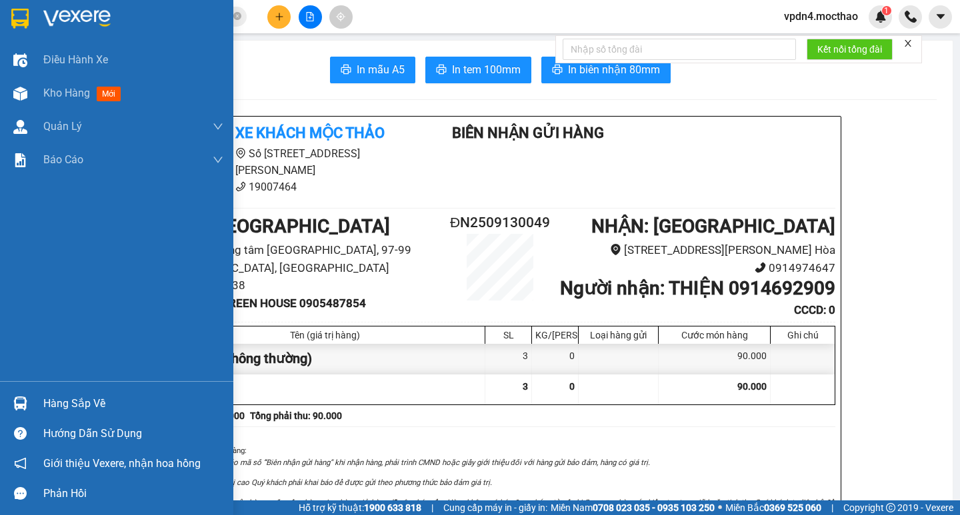
click at [46, 401] on div "Hàng sắp về" at bounding box center [133, 404] width 180 height 20
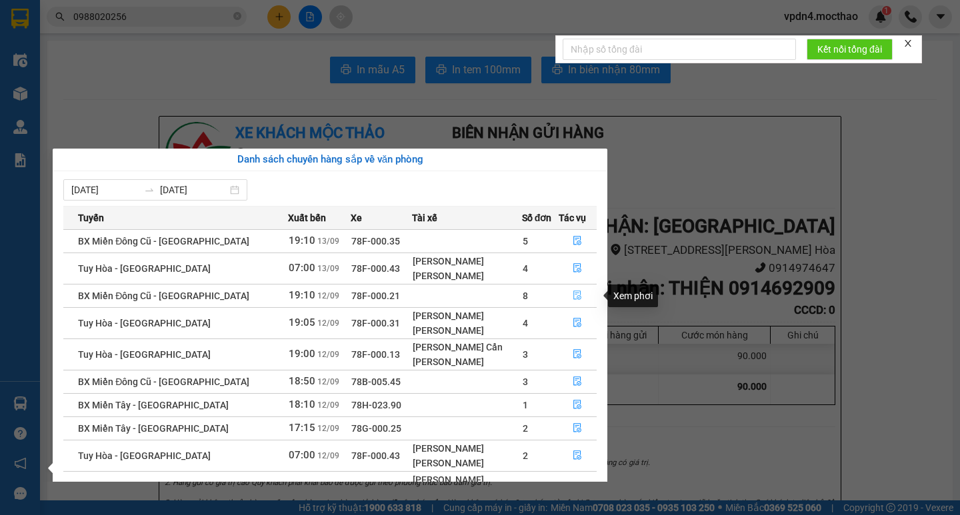
click at [575, 296] on icon "file-done" at bounding box center [578, 295] width 8 height 9
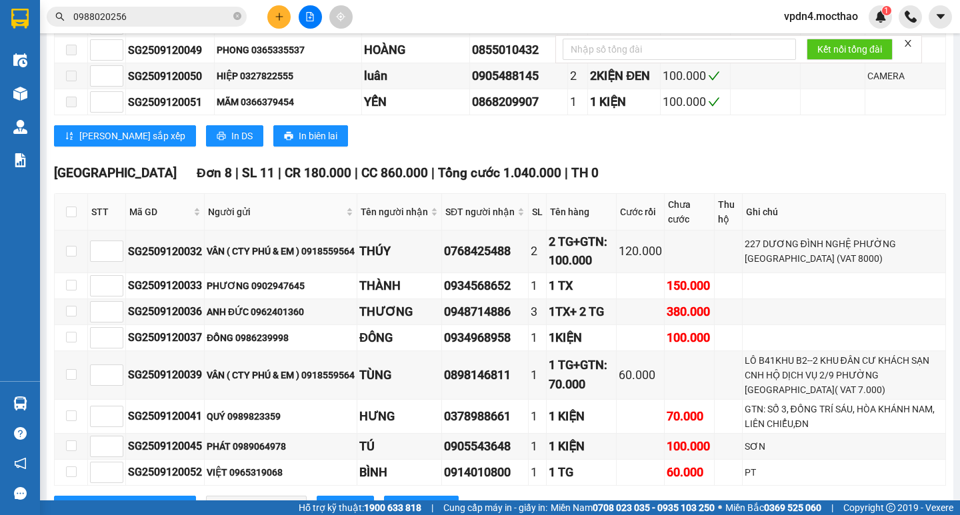
scroll to position [447, 0]
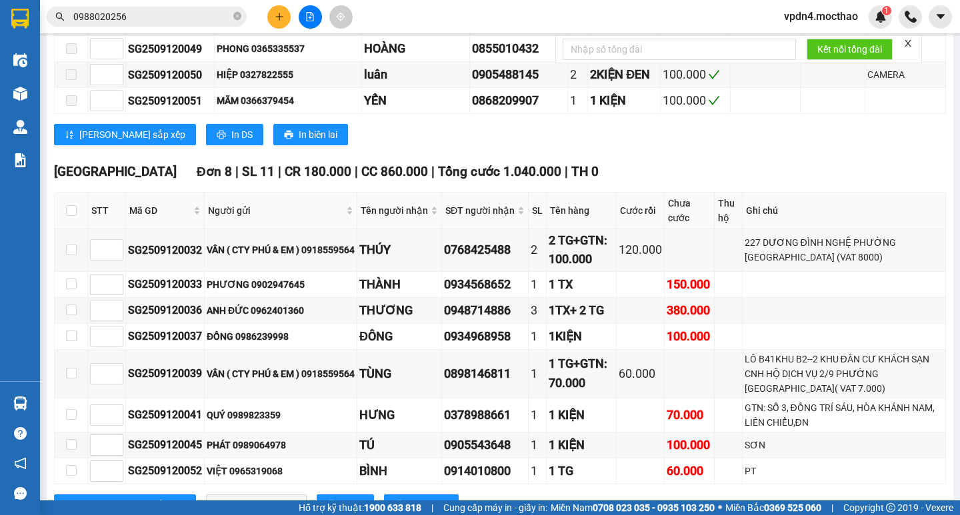
click at [77, 227] on th at bounding box center [71, 211] width 33 height 37
click at [75, 216] on input "checkbox" at bounding box center [71, 210] width 11 height 11
checkbox input "true"
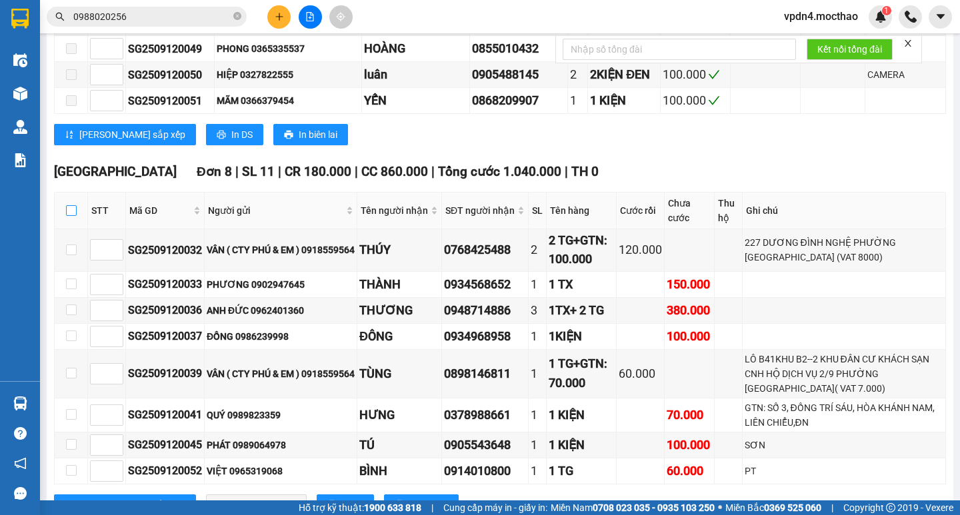
checkbox input "true"
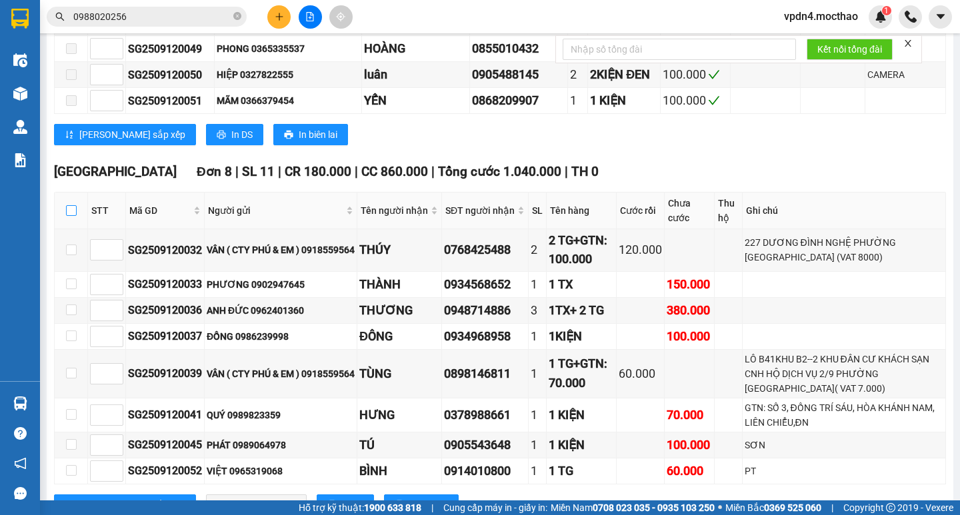
checkbox input "true"
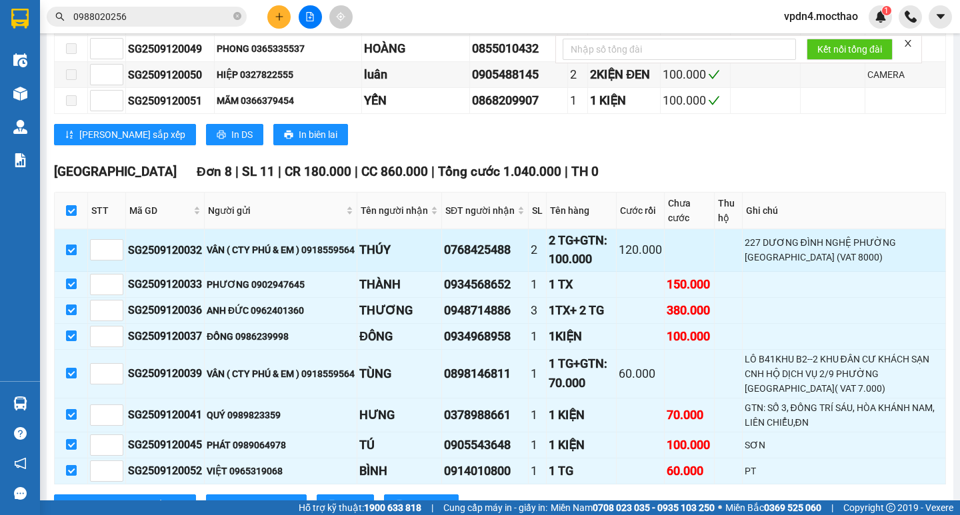
click at [75, 255] on input "checkbox" at bounding box center [71, 250] width 11 height 11
checkbox input "false"
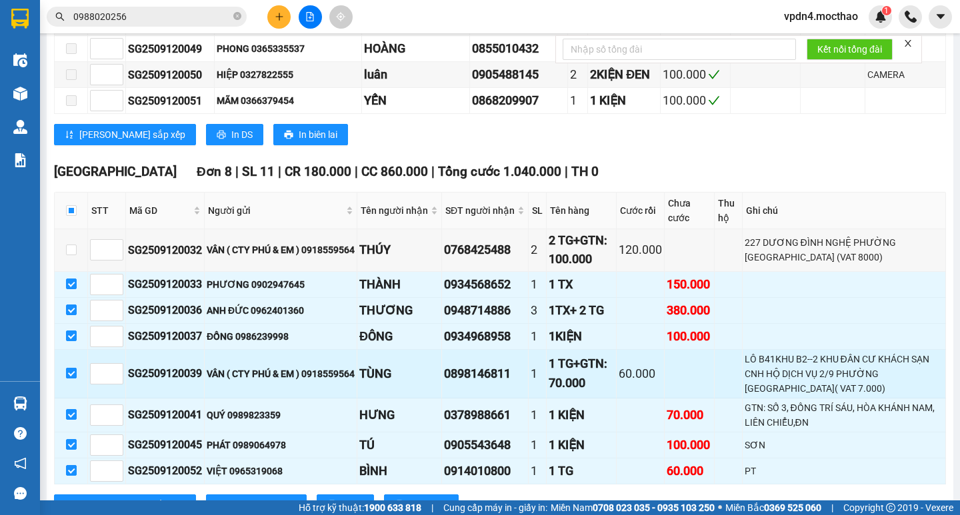
click at [70, 379] on input "checkbox" at bounding box center [71, 373] width 11 height 11
checkbox input "false"
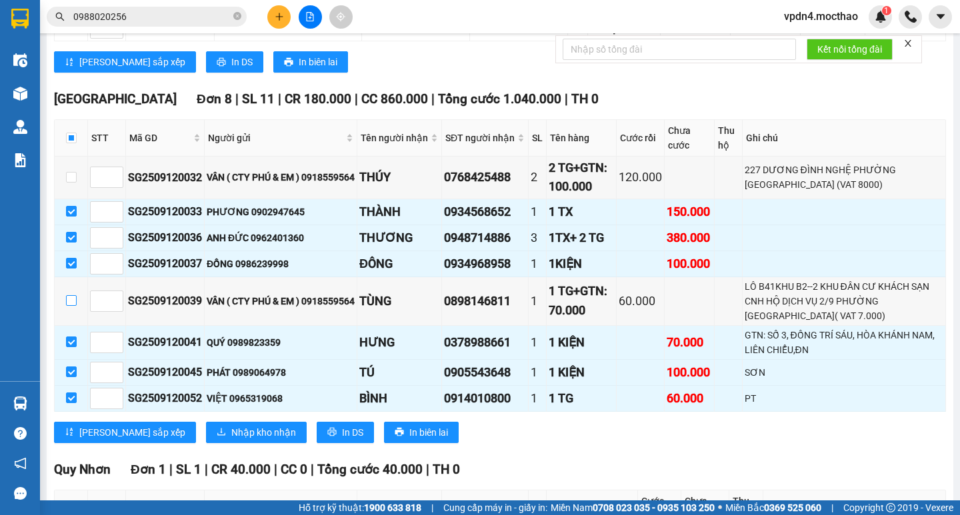
scroll to position [527, 0]
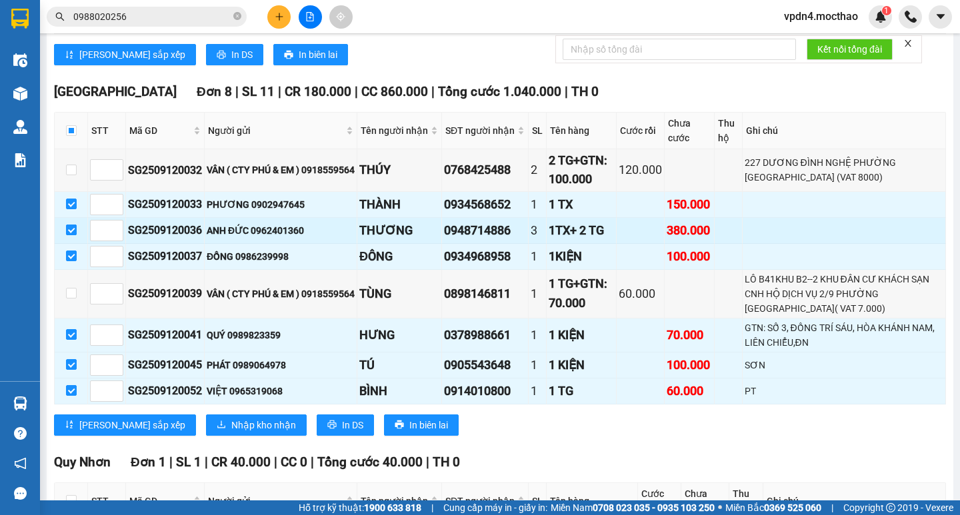
click at [75, 235] on input "checkbox" at bounding box center [71, 230] width 11 height 11
checkbox input "false"
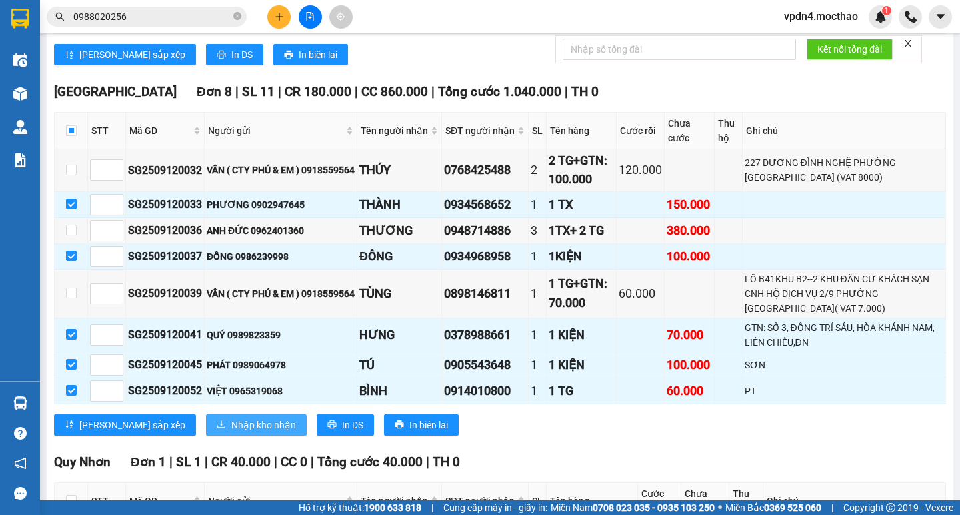
click at [206, 436] on button "Nhập kho nhận" at bounding box center [256, 425] width 101 height 21
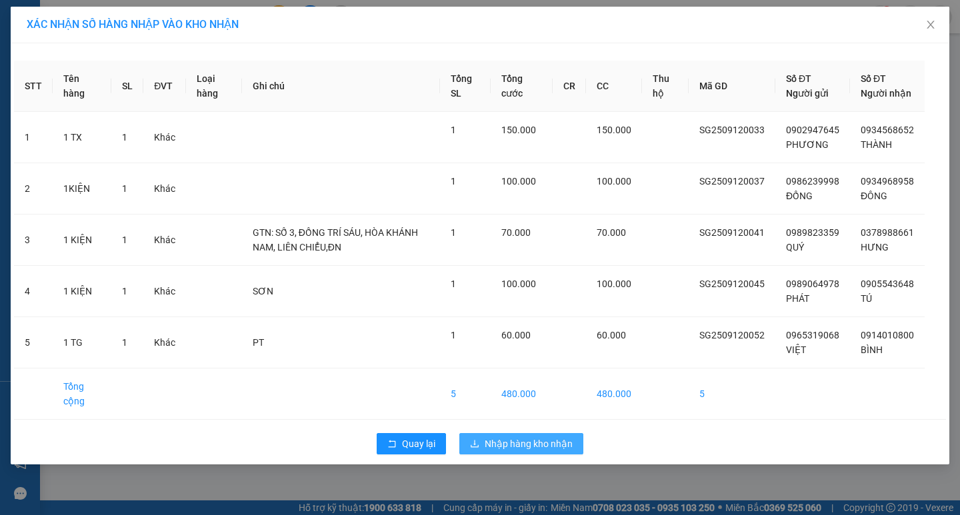
click at [507, 451] on span "Nhập hàng kho nhận" at bounding box center [529, 444] width 88 height 15
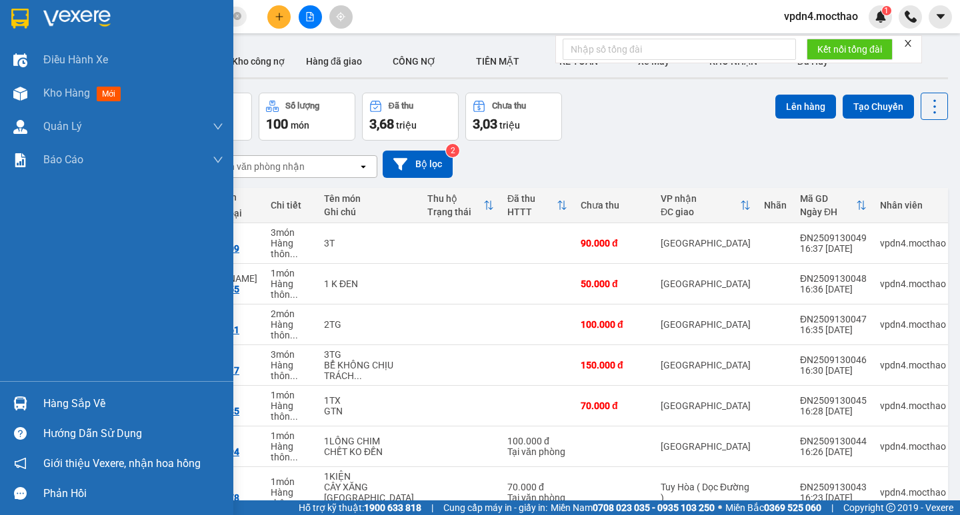
click at [47, 411] on div "Hàng sắp về" at bounding box center [133, 404] width 180 height 20
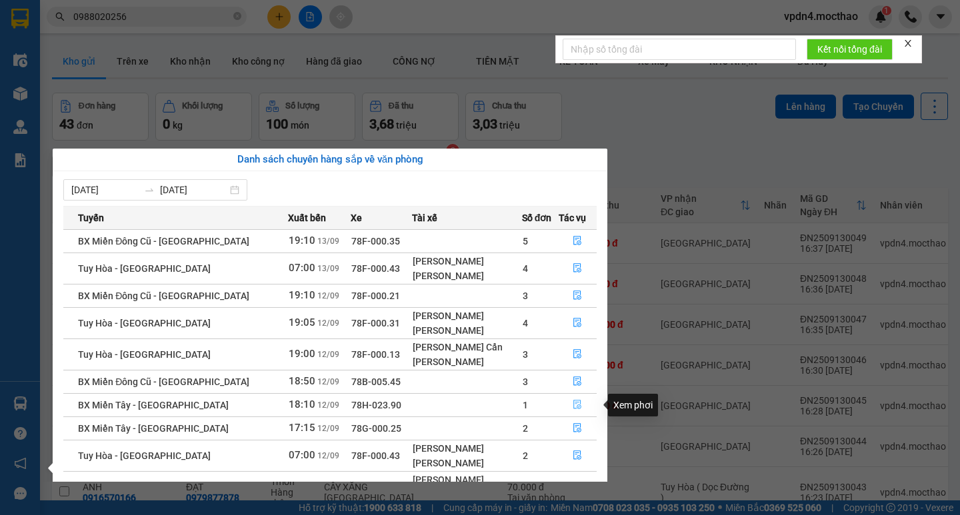
click at [579, 408] on button "button" at bounding box center [577, 405] width 37 height 21
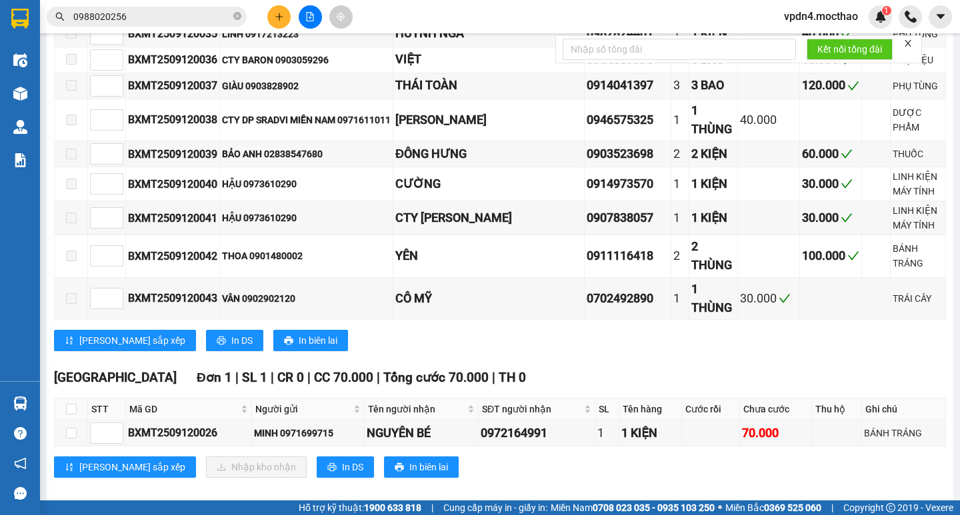
scroll to position [633, 0]
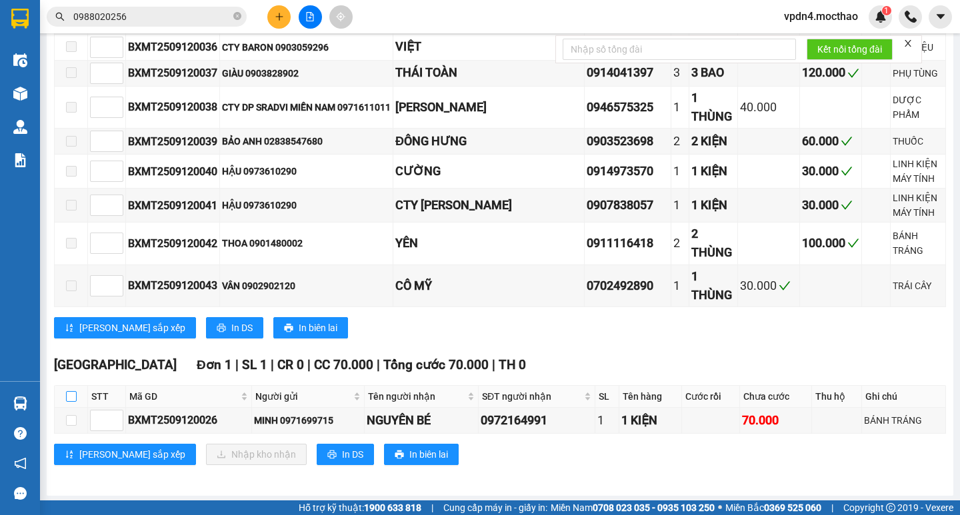
click at [72, 397] on input "checkbox" at bounding box center [71, 396] width 11 height 11
checkbox input "true"
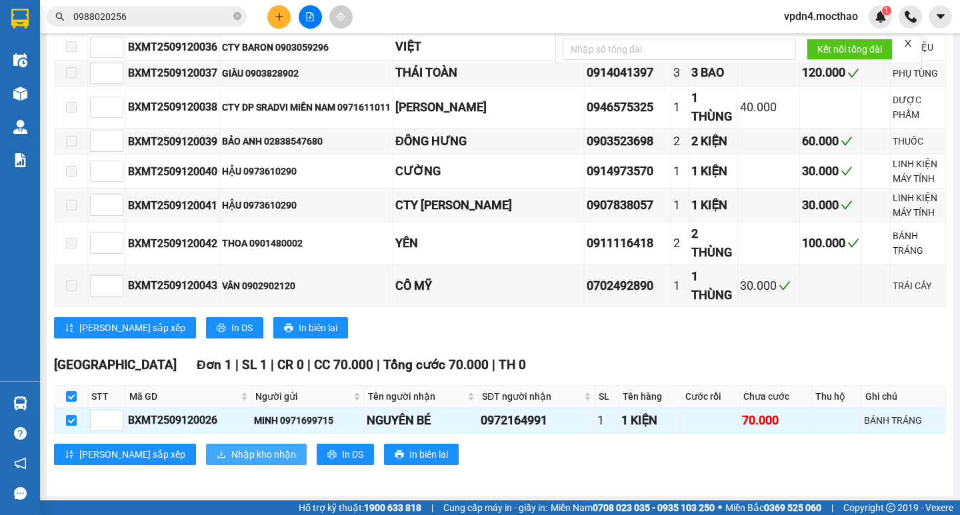
click at [206, 447] on button "Nhập kho nhận" at bounding box center [256, 454] width 101 height 21
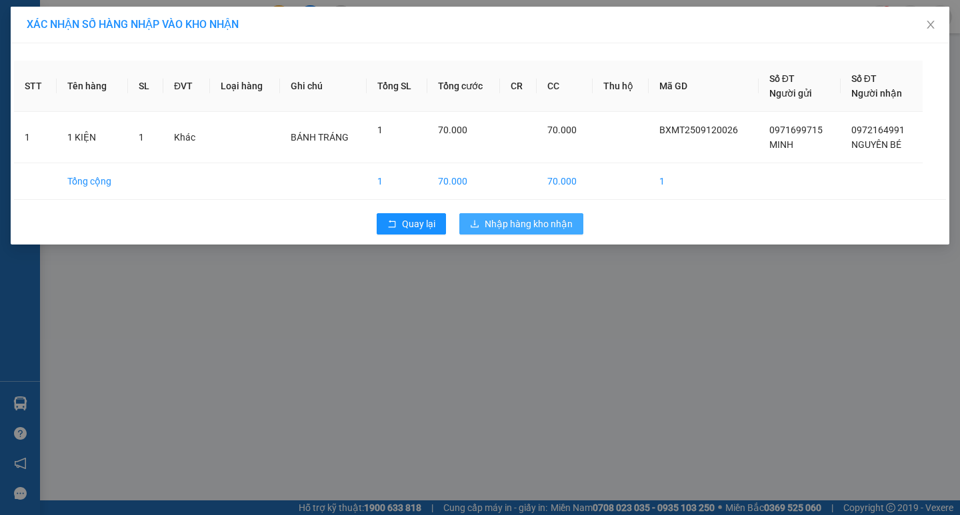
click at [525, 225] on span "Nhập hàng kho nhận" at bounding box center [529, 224] width 88 height 15
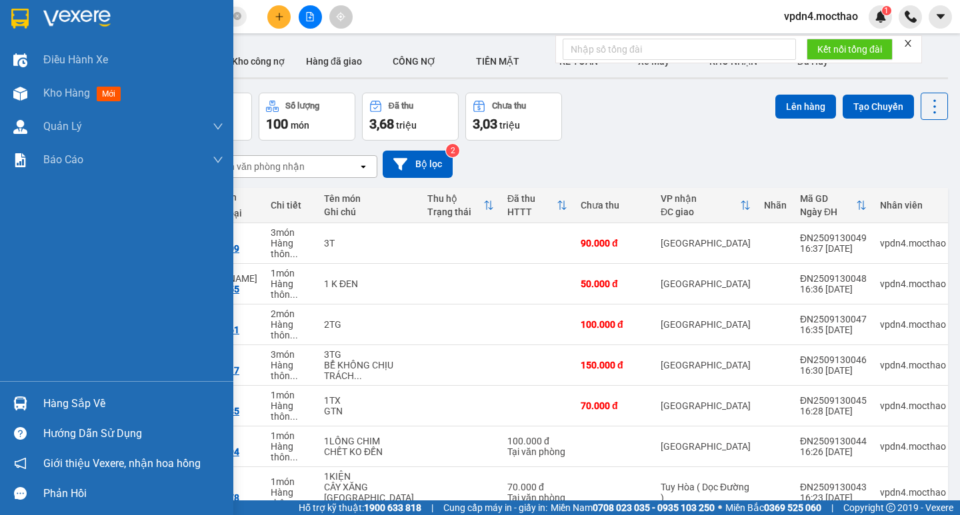
click at [53, 404] on div "Hàng sắp về" at bounding box center [133, 404] width 180 height 20
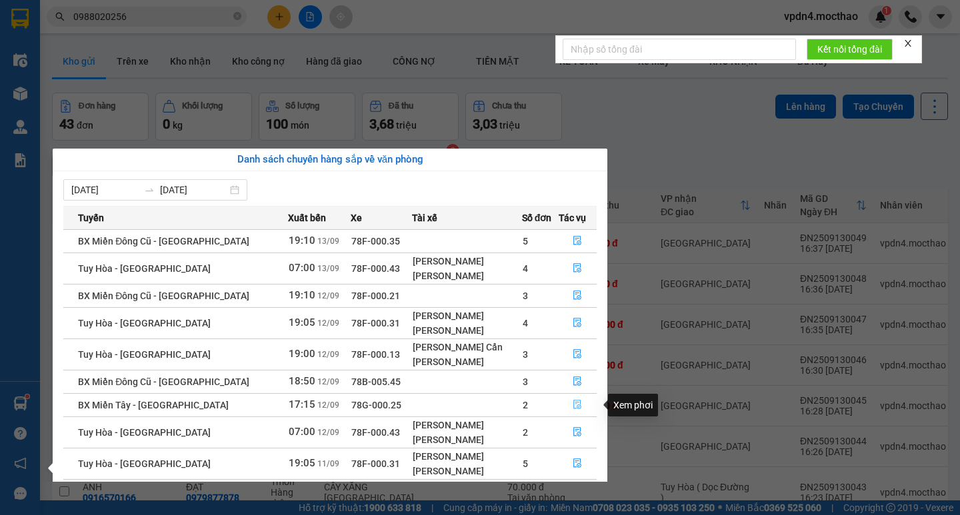
click at [573, 403] on icon "file-done" at bounding box center [577, 404] width 9 height 9
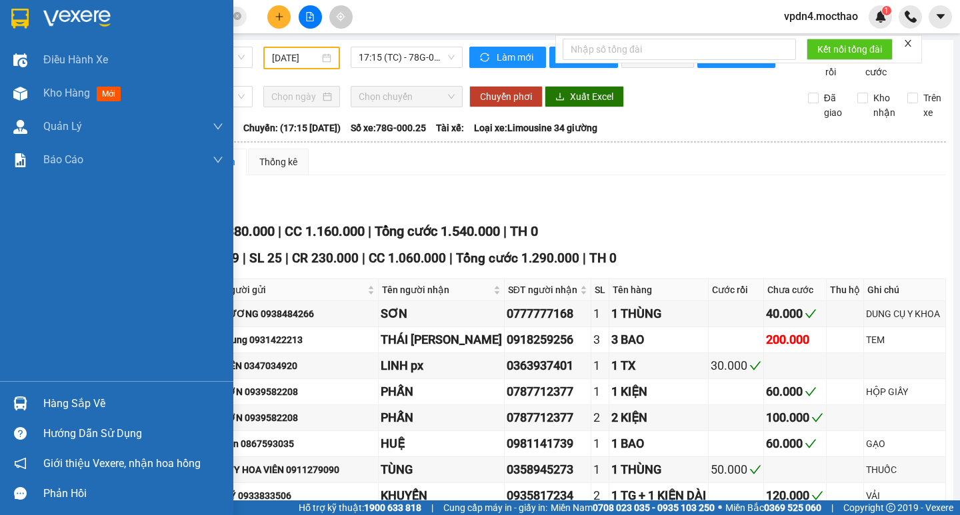
click at [76, 401] on div "Hàng sắp về" at bounding box center [133, 404] width 180 height 20
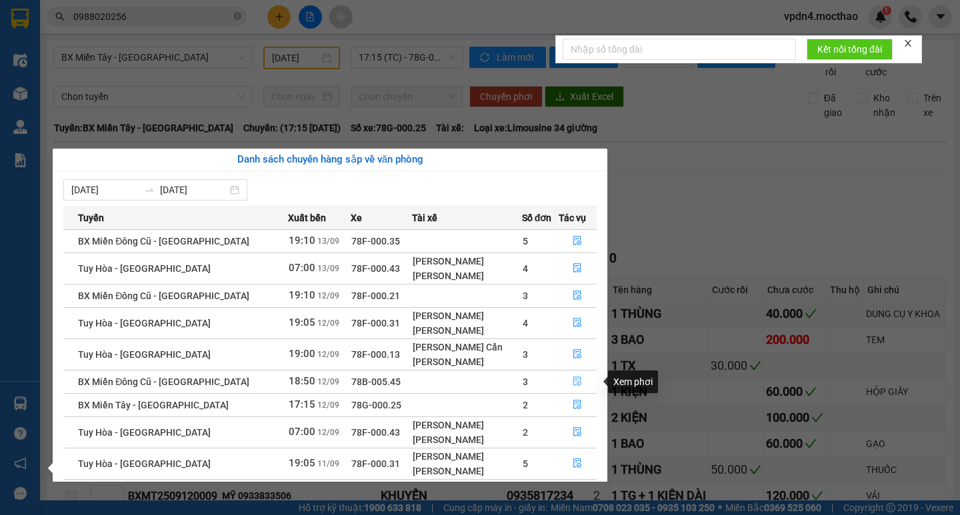
click at [577, 383] on icon "file-done" at bounding box center [578, 381] width 8 height 9
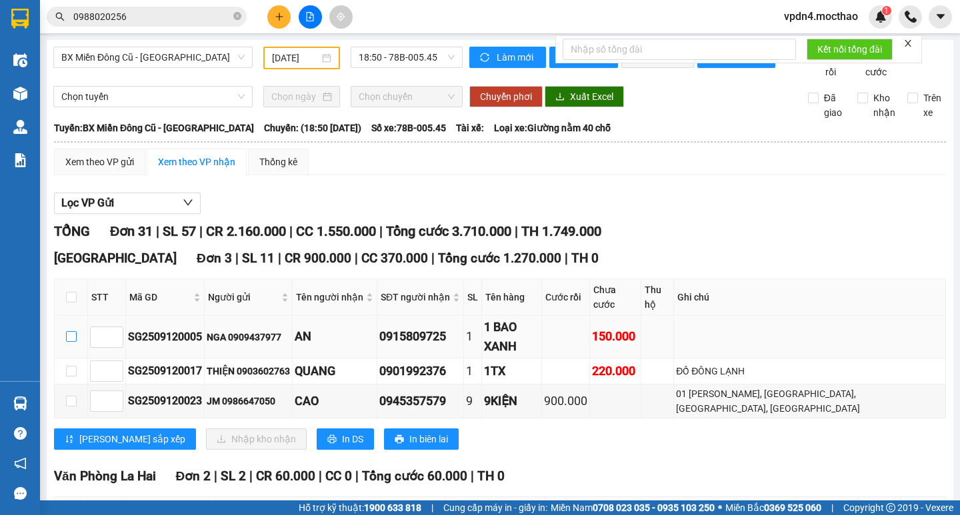
click at [66, 331] on input "checkbox" at bounding box center [71, 336] width 11 height 11
checkbox input "true"
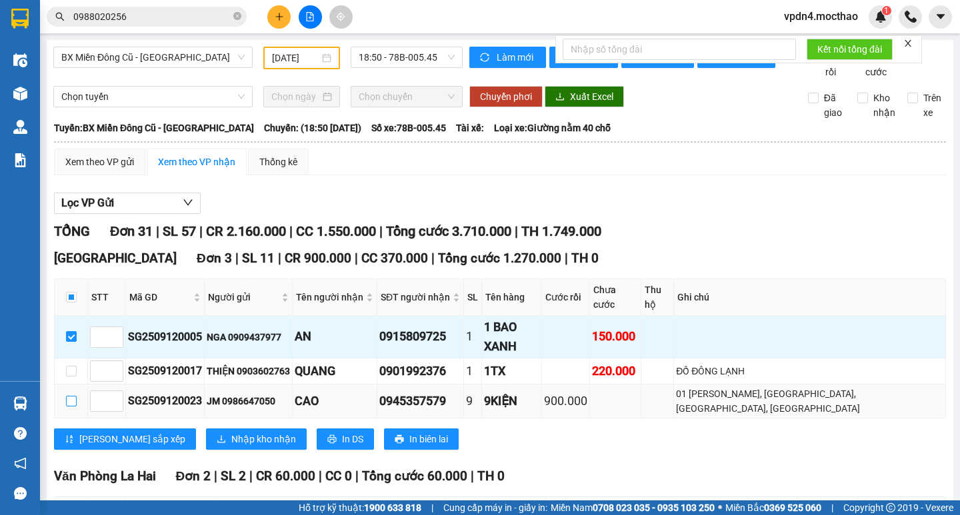
click at [73, 396] on input "checkbox" at bounding box center [71, 401] width 11 height 11
checkbox input "true"
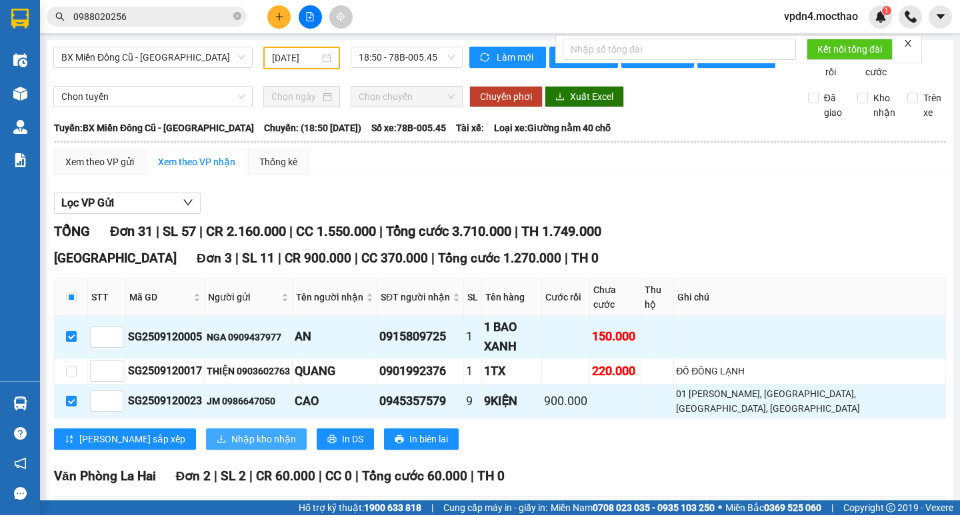
click at [231, 432] on span "Nhập kho nhận" at bounding box center [263, 439] width 65 height 15
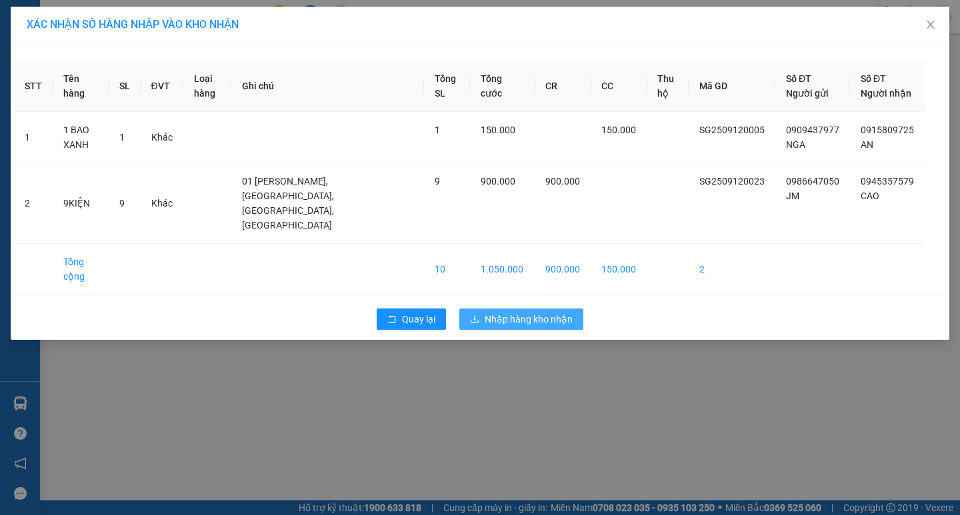
click at [524, 312] on span "Nhập hàng kho nhận" at bounding box center [529, 319] width 88 height 15
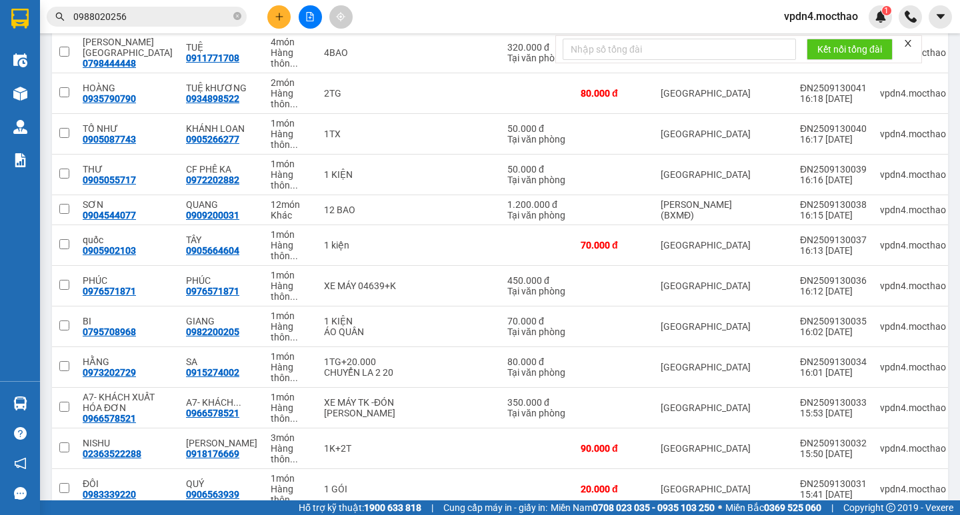
scroll to position [517, 0]
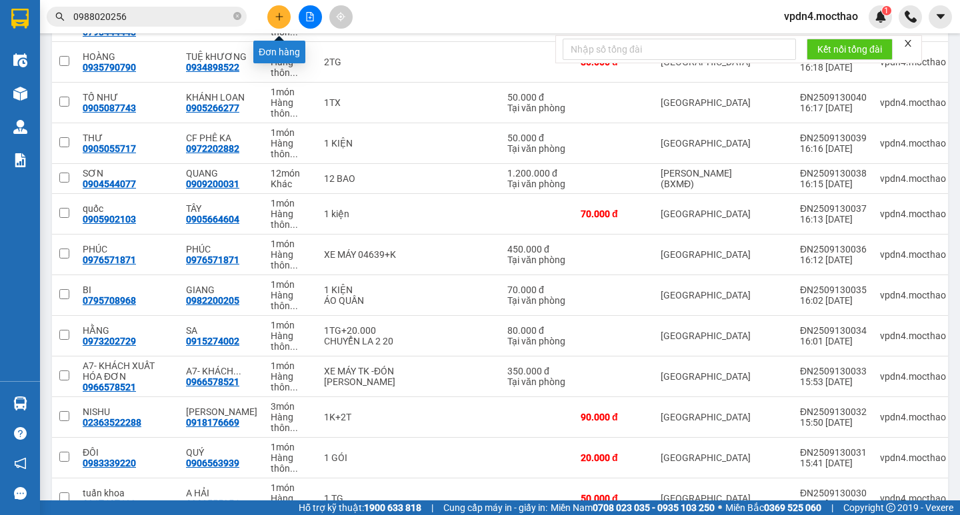
click at [283, 21] on button at bounding box center [278, 16] width 23 height 23
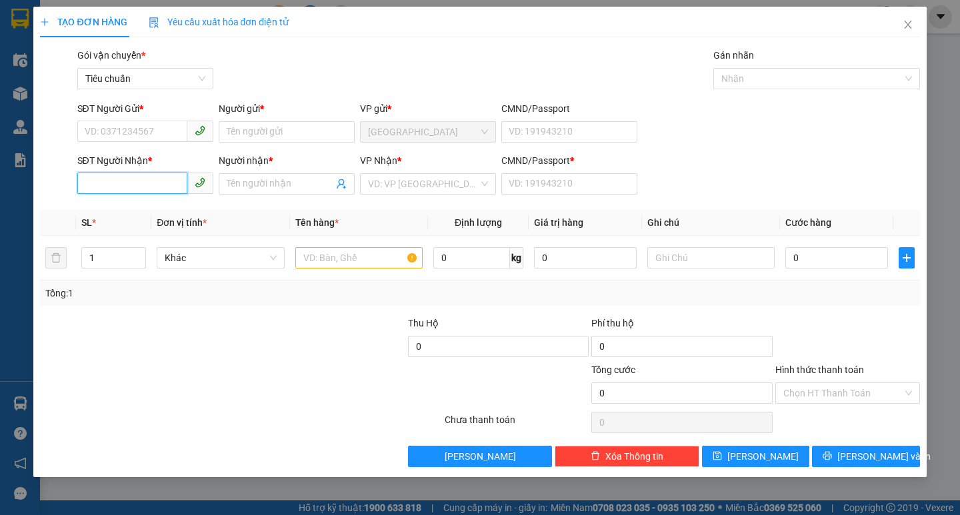
click at [153, 179] on input "SĐT Người Nhận *" at bounding box center [132, 183] width 110 height 21
click at [159, 212] on div "0914692909 - THIỆN" at bounding box center [145, 210] width 120 height 15
type input "0914692909"
type input "THIỆN"
type input "0"
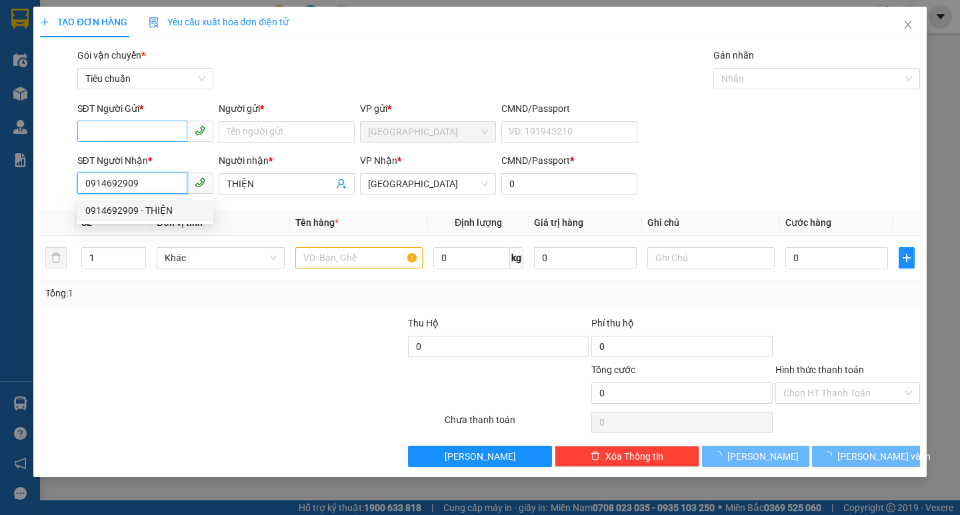
type input "90.000"
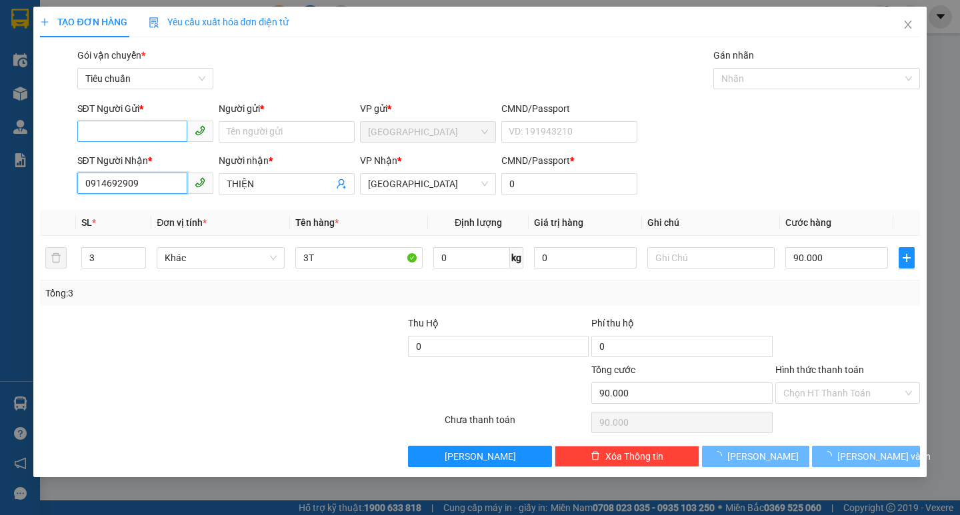
type input "0914692909"
click at [157, 139] on input "SĐT Người Gửi *" at bounding box center [132, 131] width 110 height 21
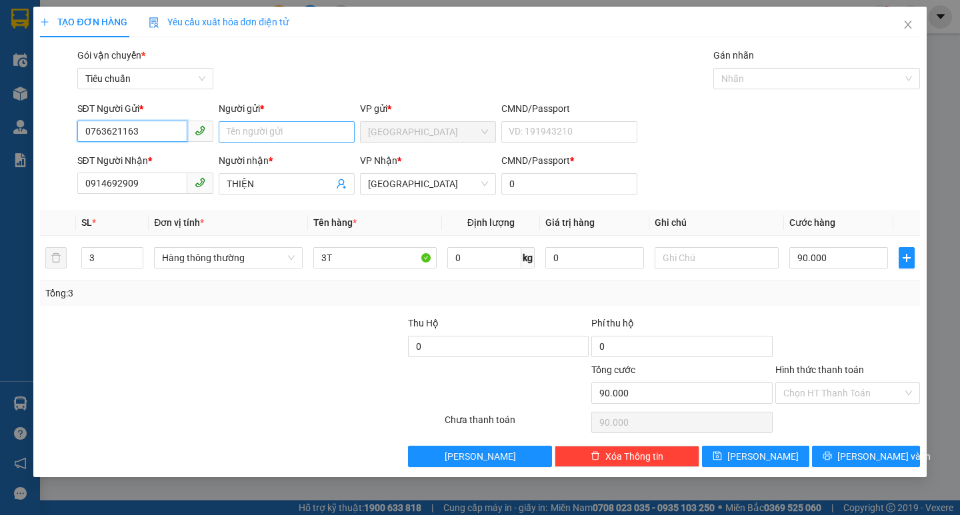
type input "0763621163"
click at [255, 135] on input "Người gửi *" at bounding box center [287, 131] width 136 height 21
type input "SƠN MIỀN TRUNG"
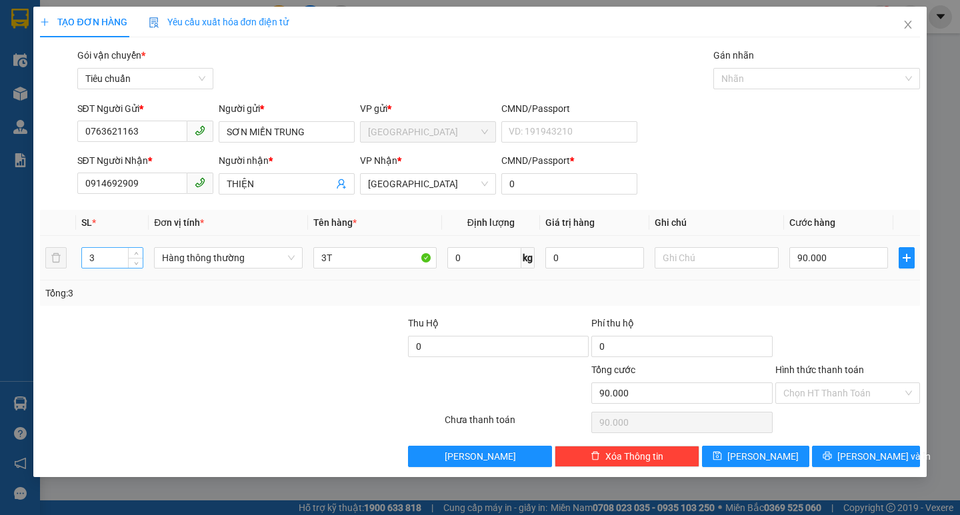
click at [125, 262] on input "3" at bounding box center [112, 258] width 61 height 20
type input "21"
click at [345, 256] on input "3T" at bounding box center [374, 257] width 123 height 21
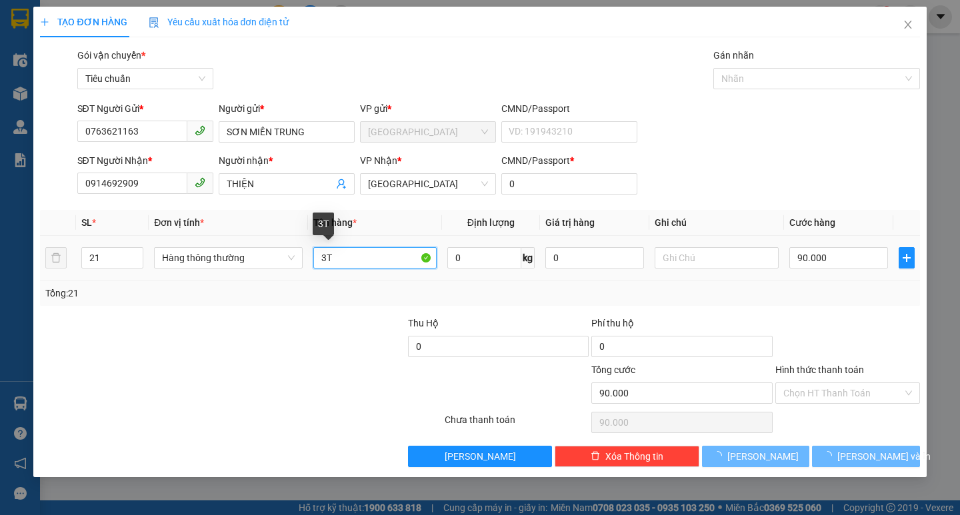
type input "0"
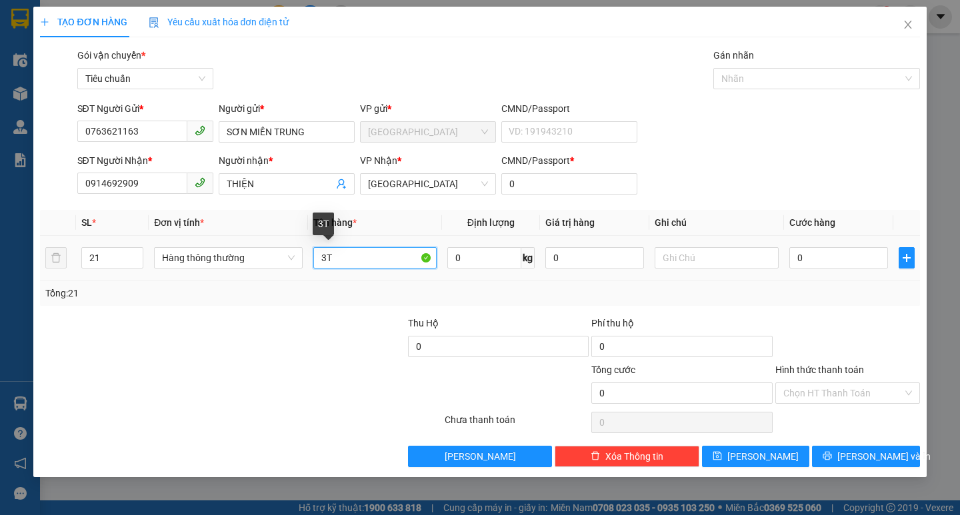
type input "3"
type input "21BAO"
click at [834, 260] on input "0" at bounding box center [838, 257] width 99 height 21
type input "6"
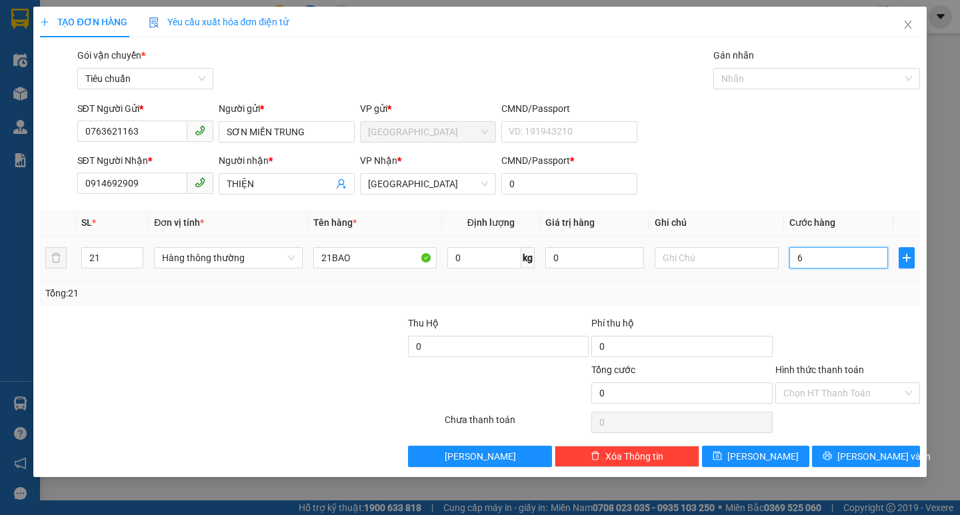
type input "6"
type input "63"
type input "630"
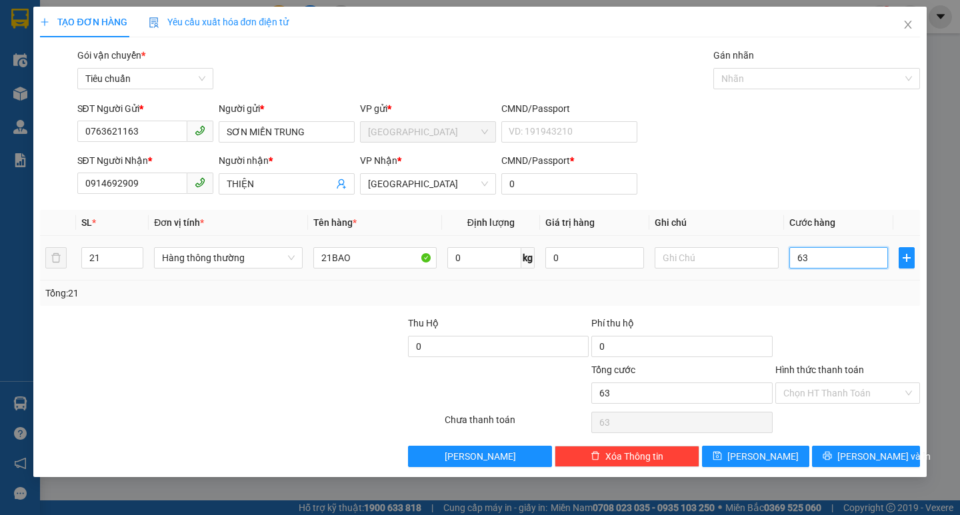
type input "630"
type input "630.000"
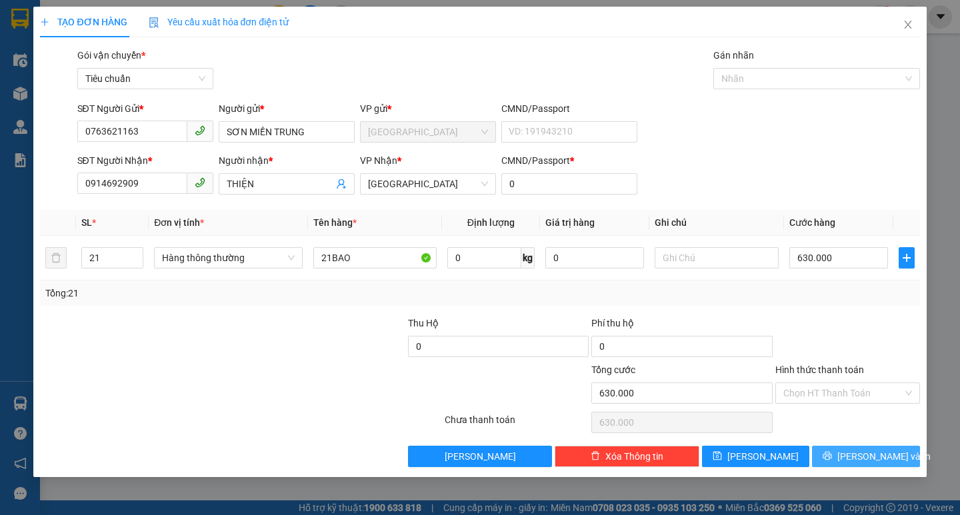
click at [861, 448] on button "[PERSON_NAME] và In" at bounding box center [865, 456] width 107 height 21
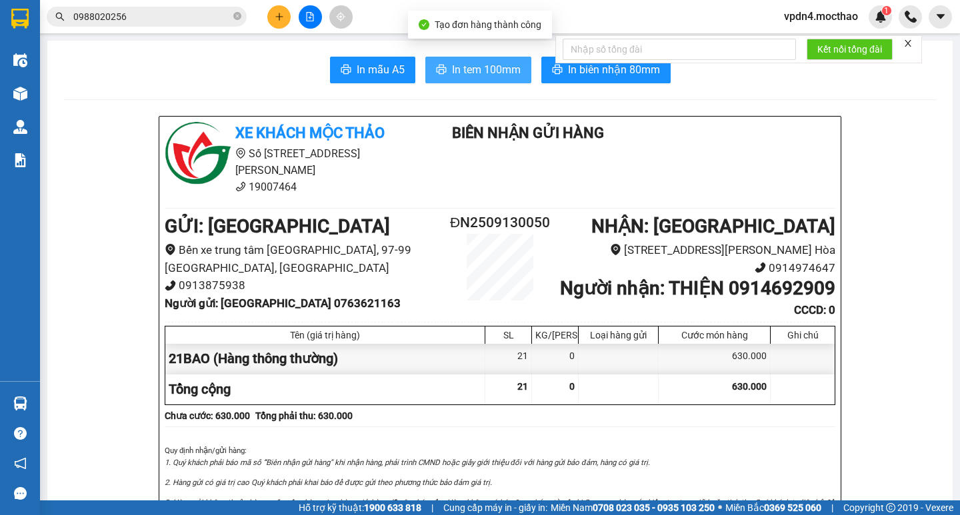
click at [465, 61] on button "In tem 100mm" at bounding box center [478, 70] width 106 height 27
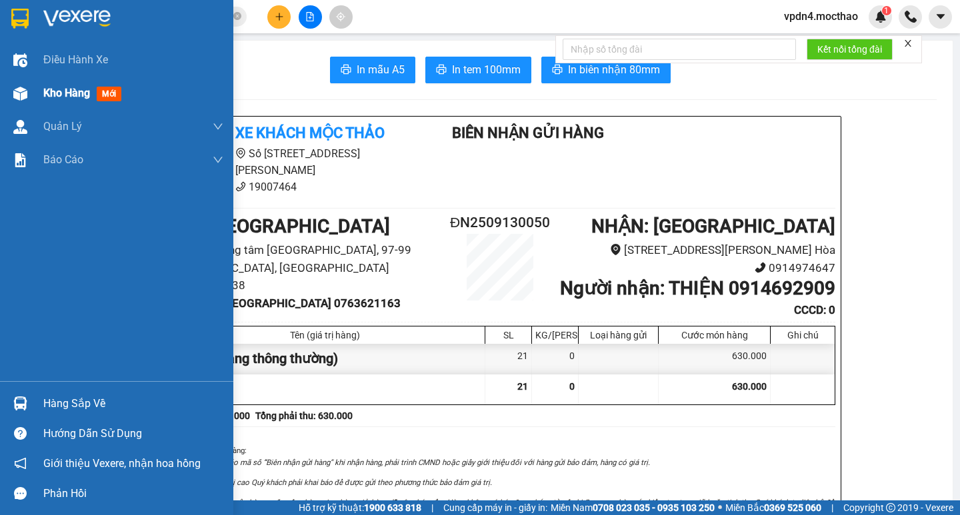
click at [62, 95] on span "Kho hàng" at bounding box center [66, 93] width 47 height 13
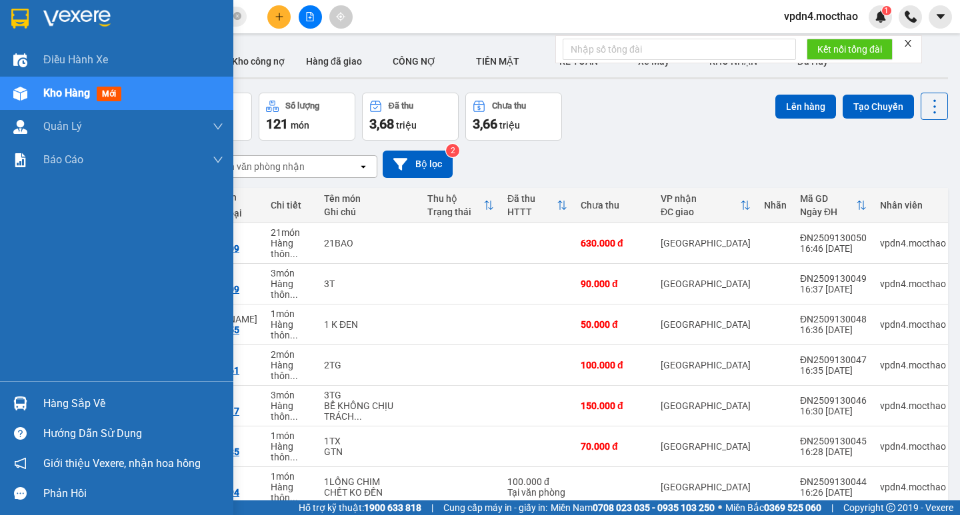
click at [45, 85] on div "Kho hàng mới" at bounding box center [84, 93] width 83 height 17
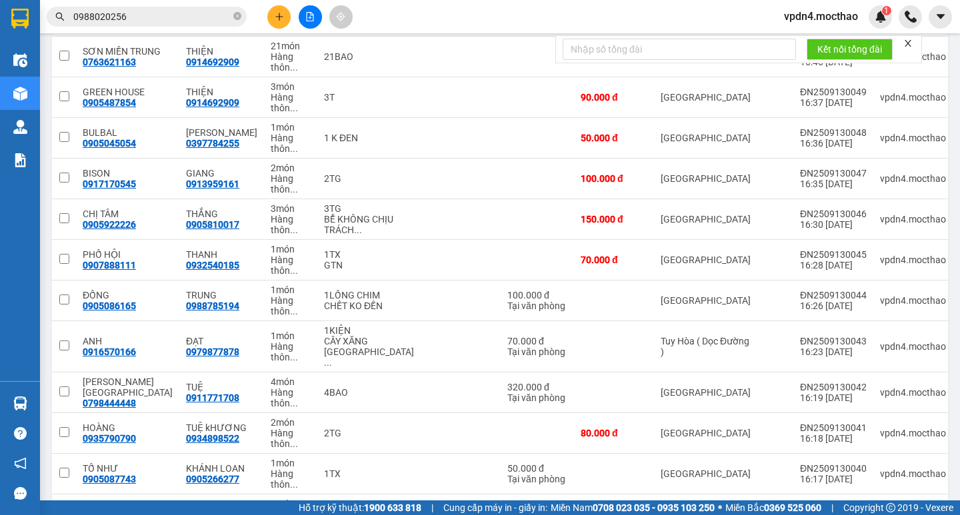
scroll to position [257, 0]
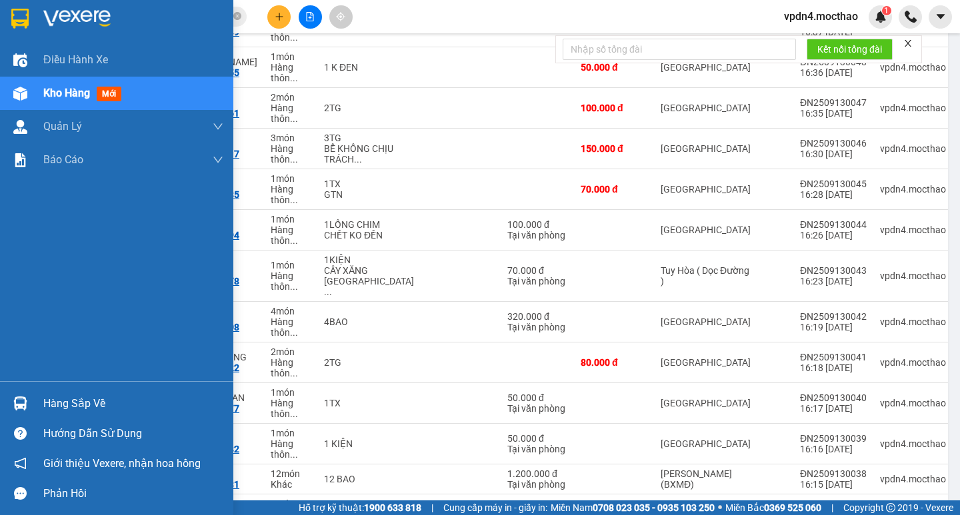
click at [59, 414] on div "Hàng sắp về" at bounding box center [116, 404] width 233 height 30
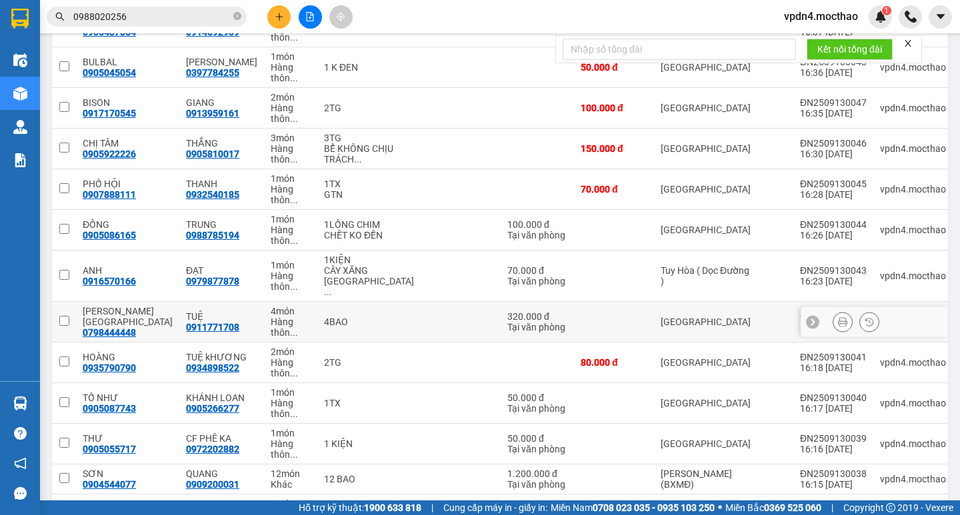
click at [713, 277] on section "Kết quả tìm kiếm ( 4 ) Bộ lọc Ngày lên hàng gần nhất Mã ĐH Trạng thái Món hàng …" at bounding box center [480, 257] width 960 height 515
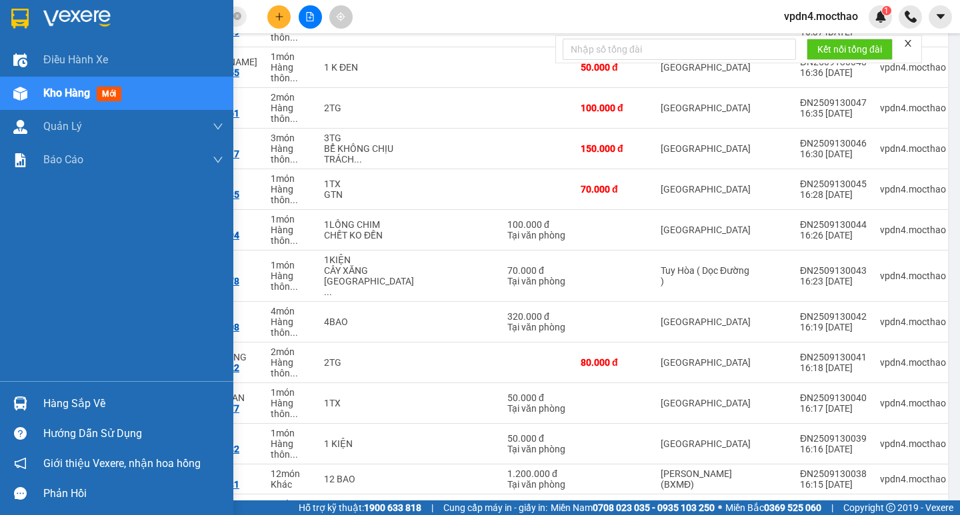
click at [55, 92] on span "Kho hàng" at bounding box center [66, 93] width 47 height 13
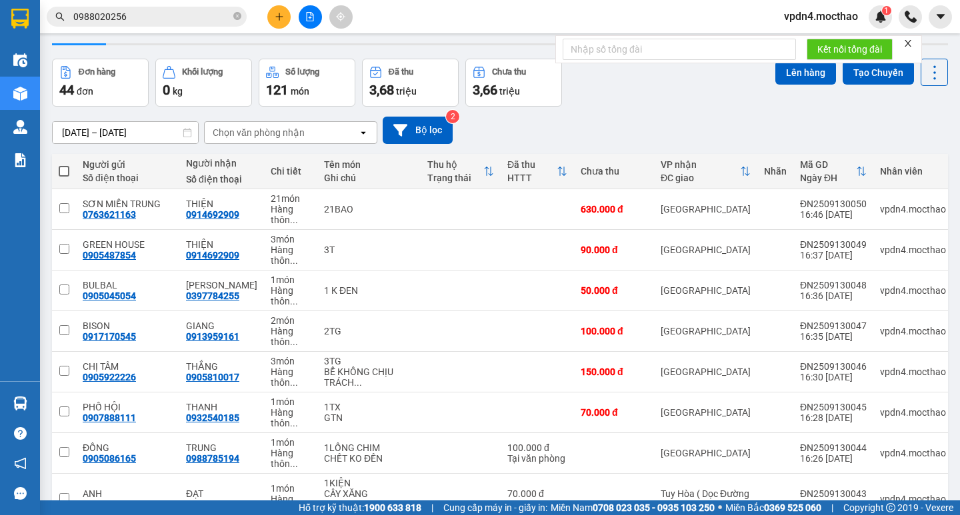
scroll to position [19, 0]
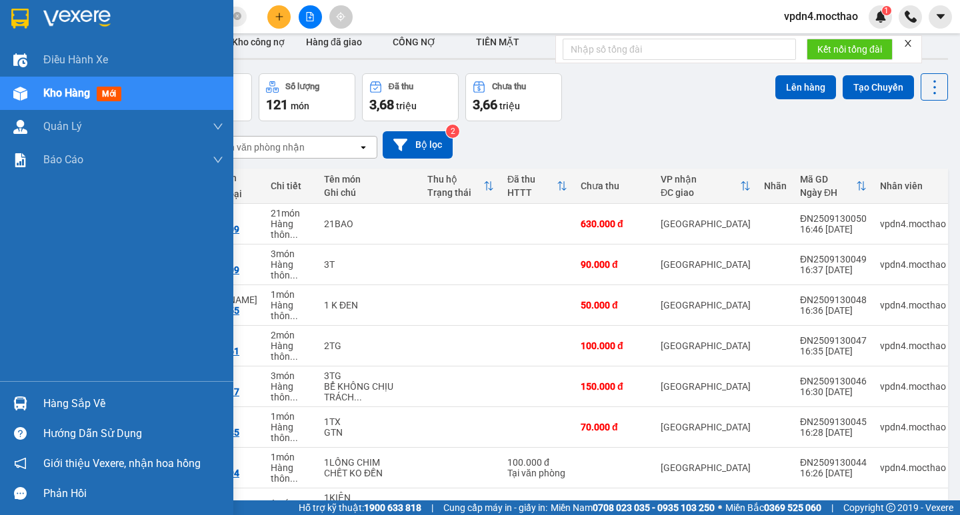
click at [44, 93] on span "Kho hàng" at bounding box center [66, 93] width 47 height 13
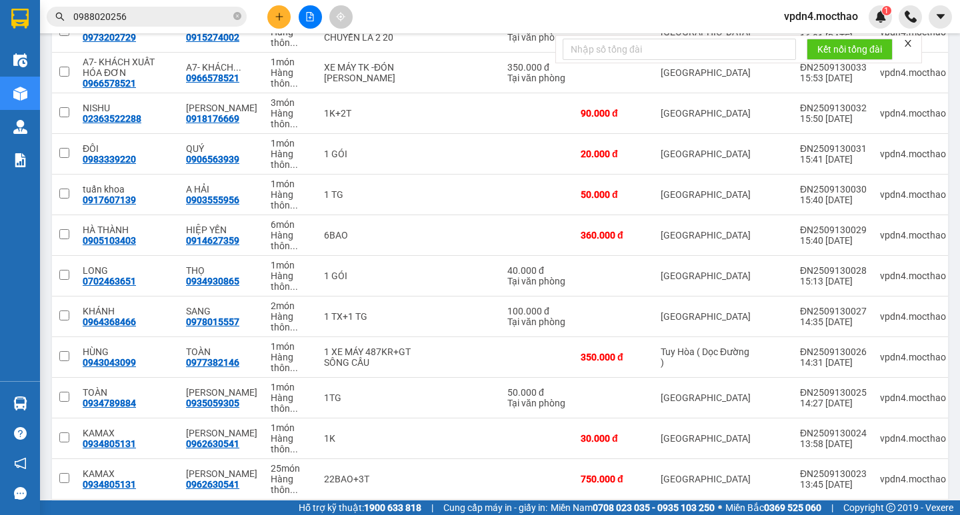
scroll to position [850, 0]
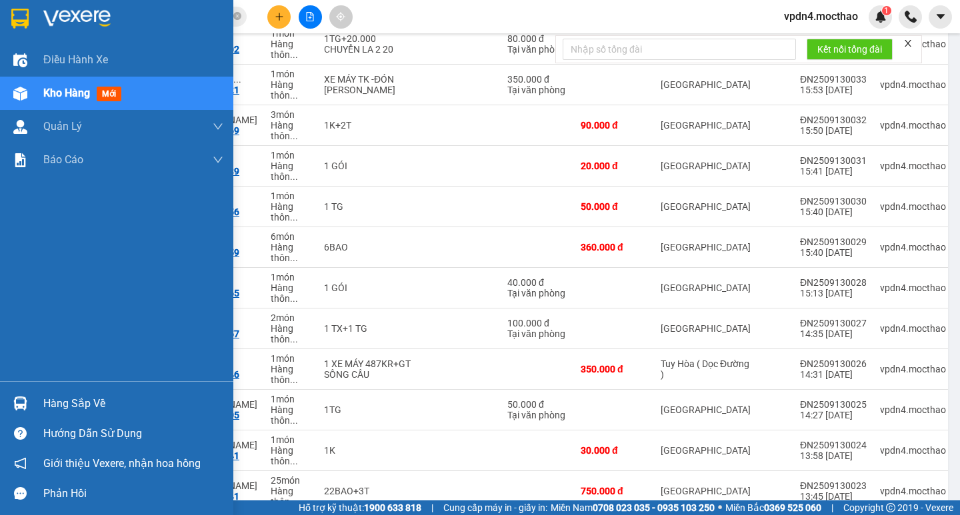
click at [81, 99] on span "Kho hàng" at bounding box center [66, 93] width 47 height 13
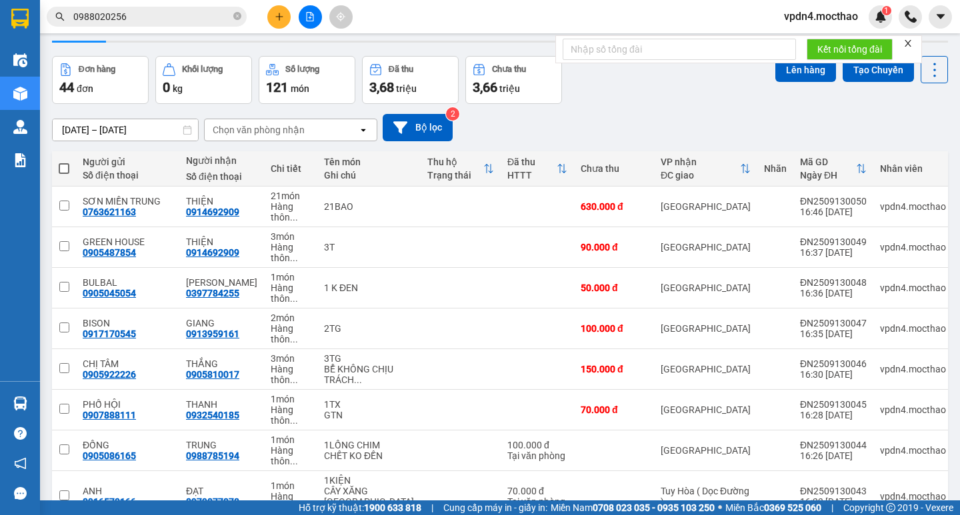
scroll to position [0, 0]
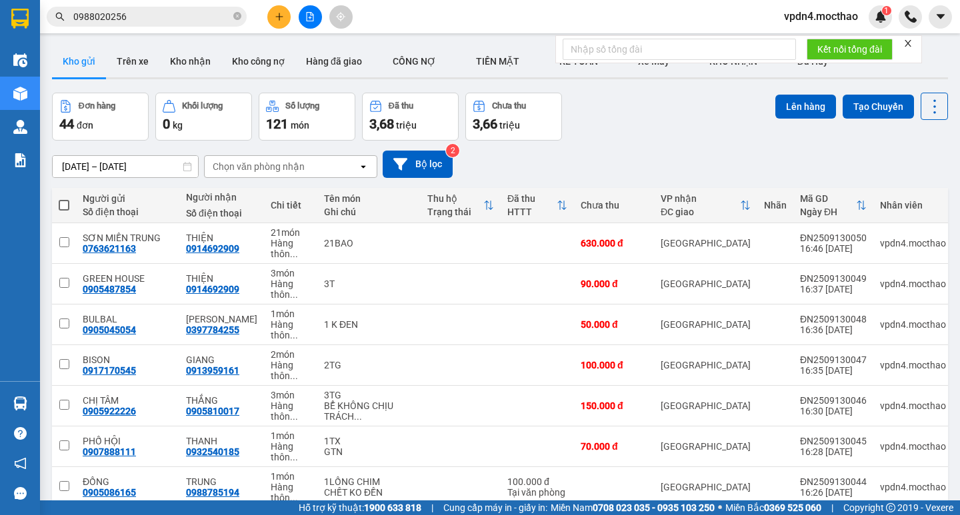
click at [64, 202] on span at bounding box center [64, 205] width 11 height 11
click at [64, 199] on input "checkbox" at bounding box center [64, 199] width 0 height 0
checkbox input "true"
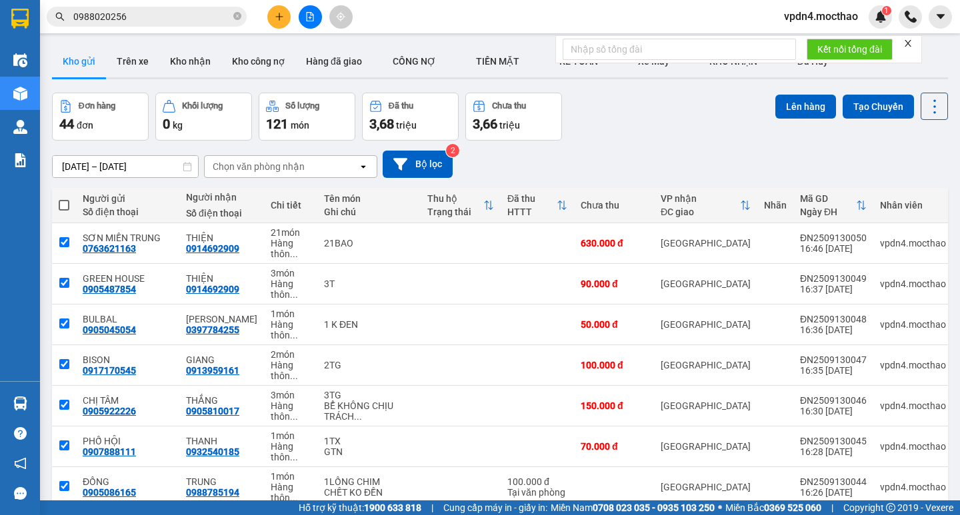
checkbox input "true"
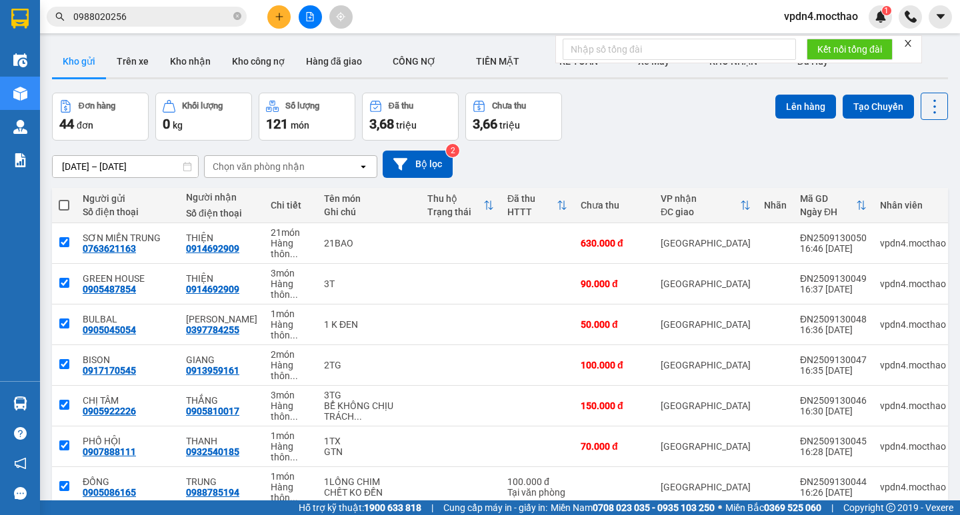
checkbox input "true"
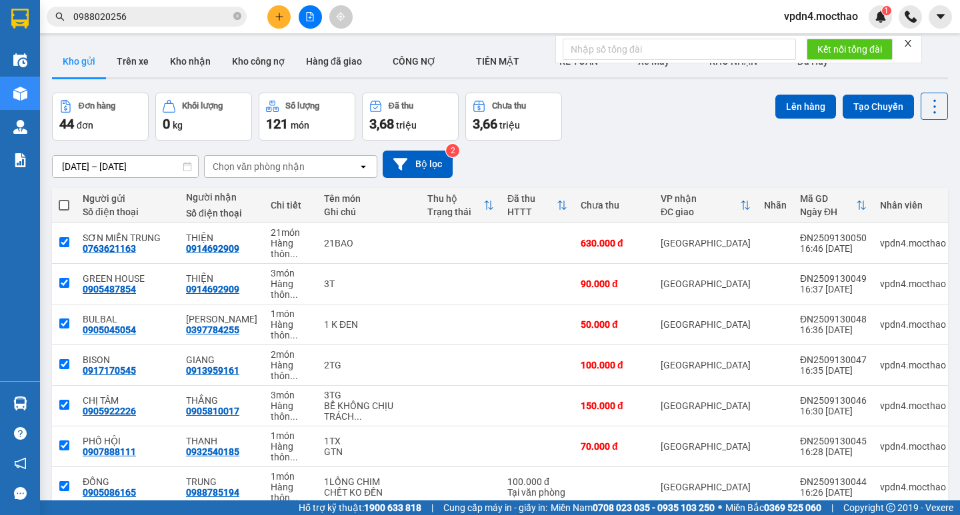
checkbox input "true"
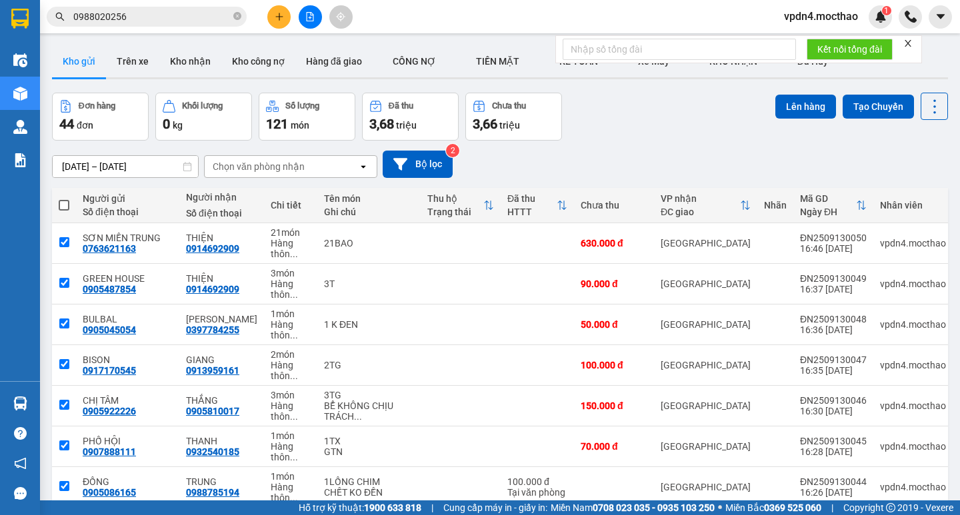
checkbox input "true"
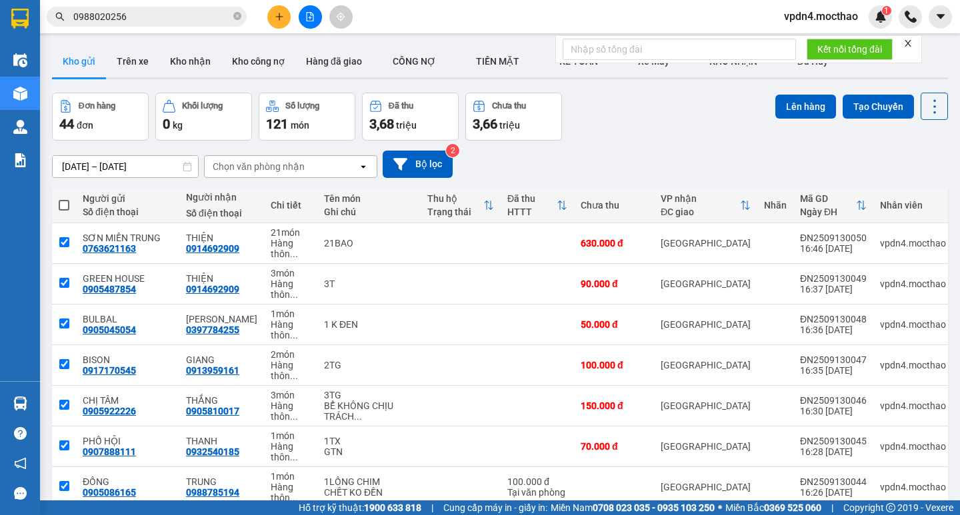
checkbox input "true"
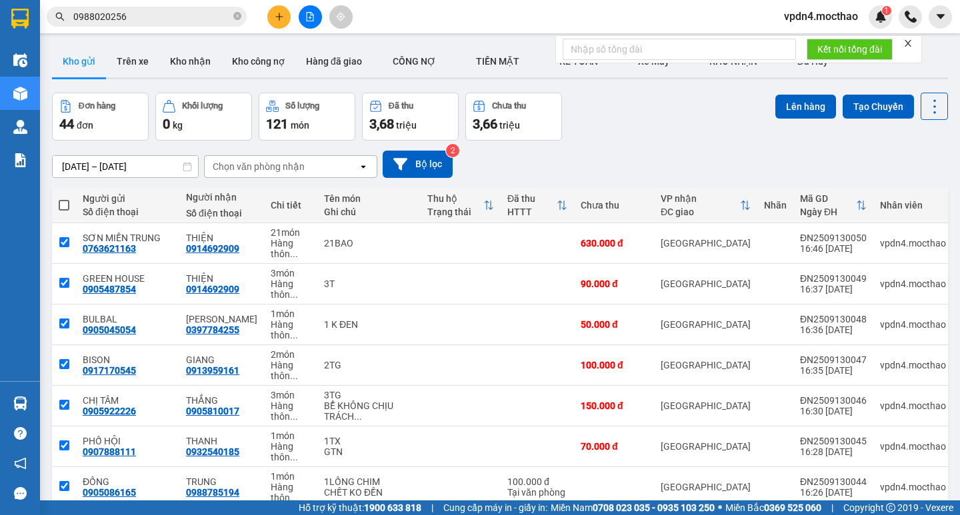
checkbox input "true"
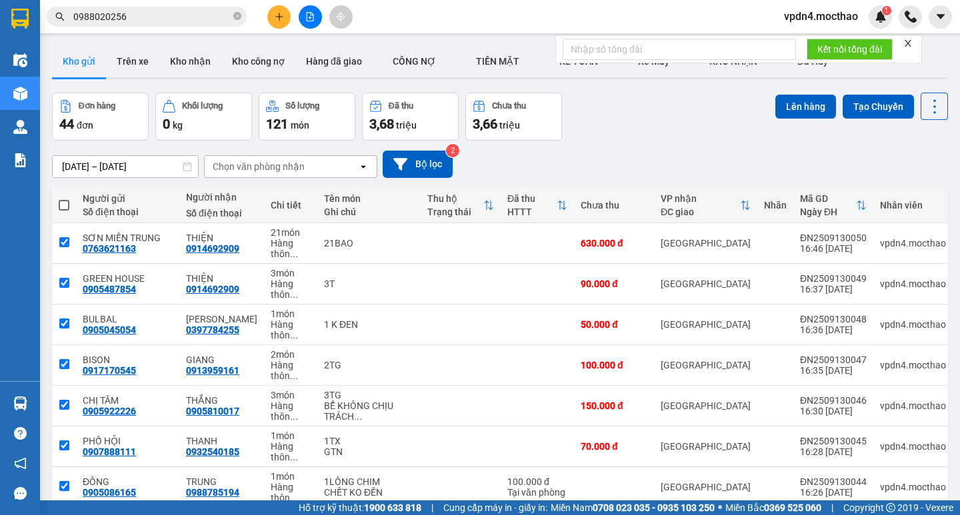
checkbox input "true"
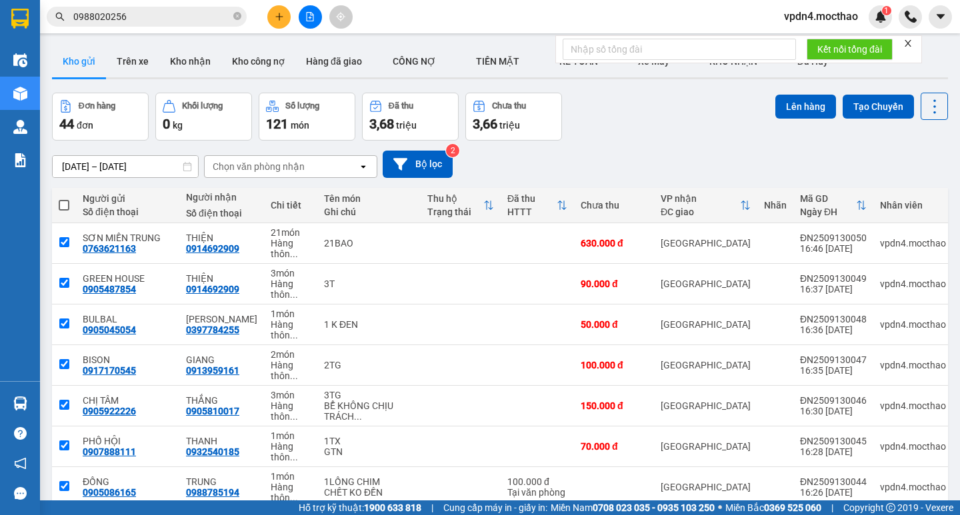
checkbox input "true"
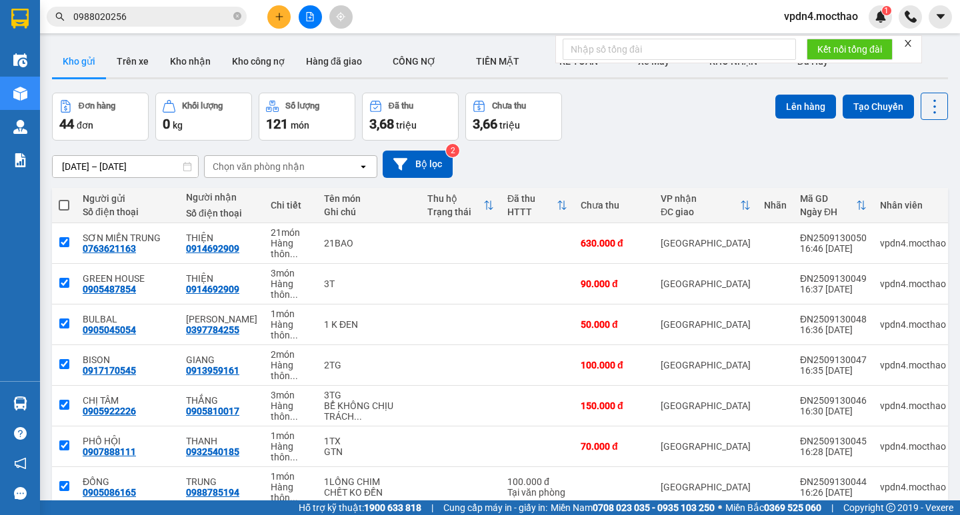
checkbox input "true"
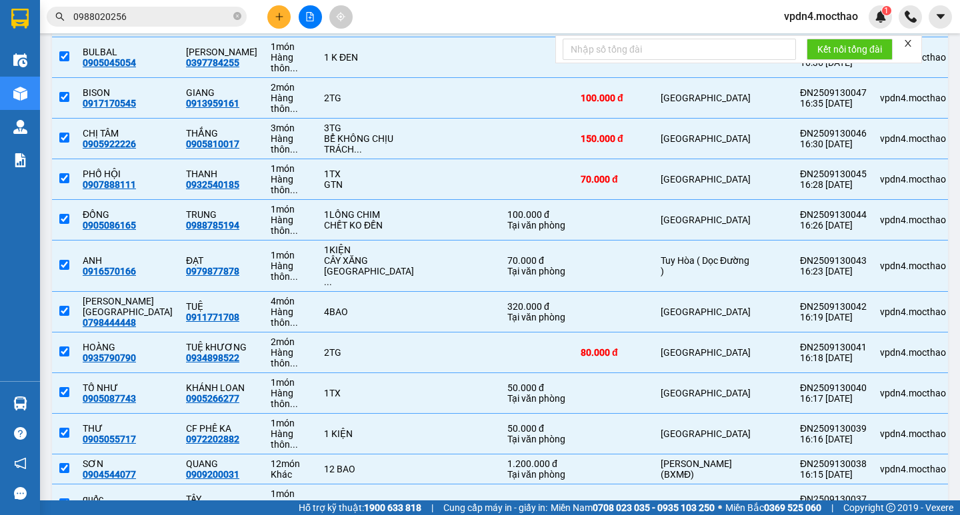
scroll to position [357, 0]
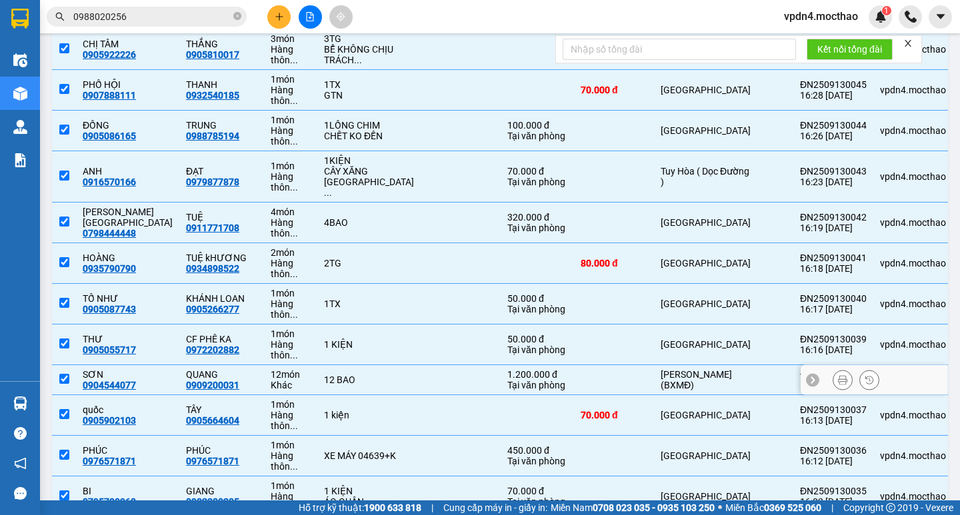
click at [67, 374] on input "checkbox" at bounding box center [64, 379] width 10 height 10
checkbox input "false"
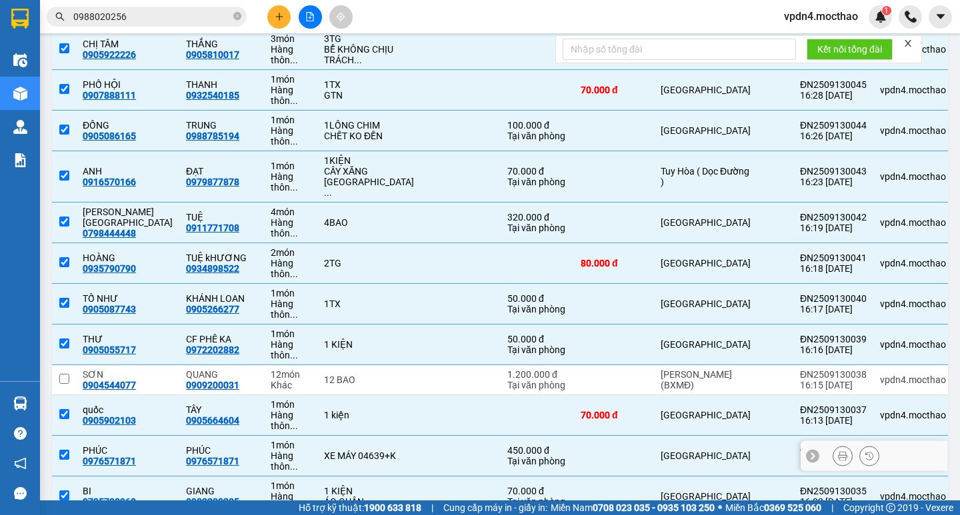
click at [62, 450] on input "checkbox" at bounding box center [64, 455] width 10 height 10
checkbox input "false"
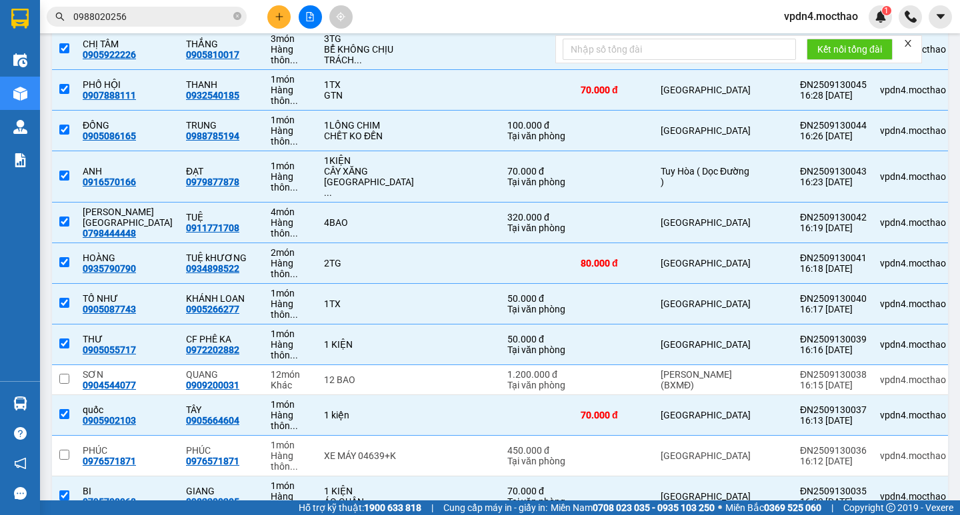
checkbox input "false"
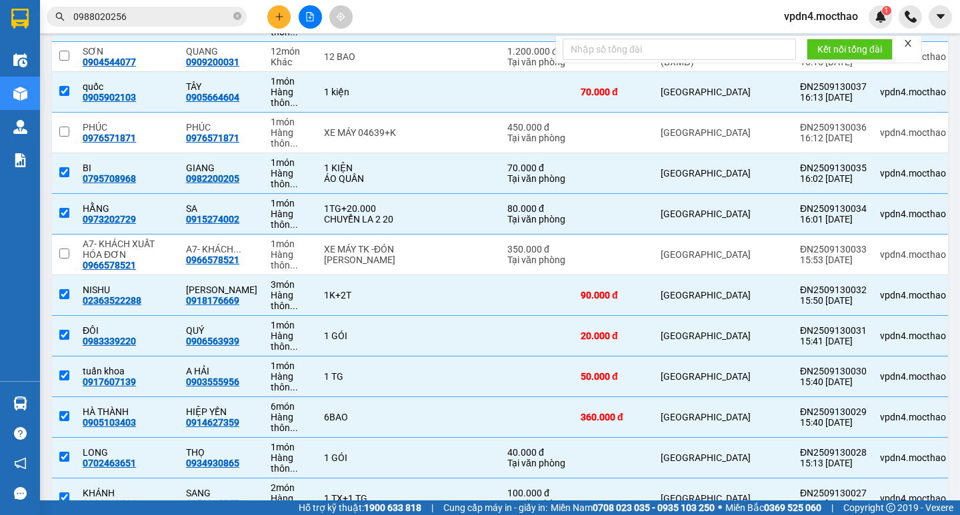
scroll to position [685, 0]
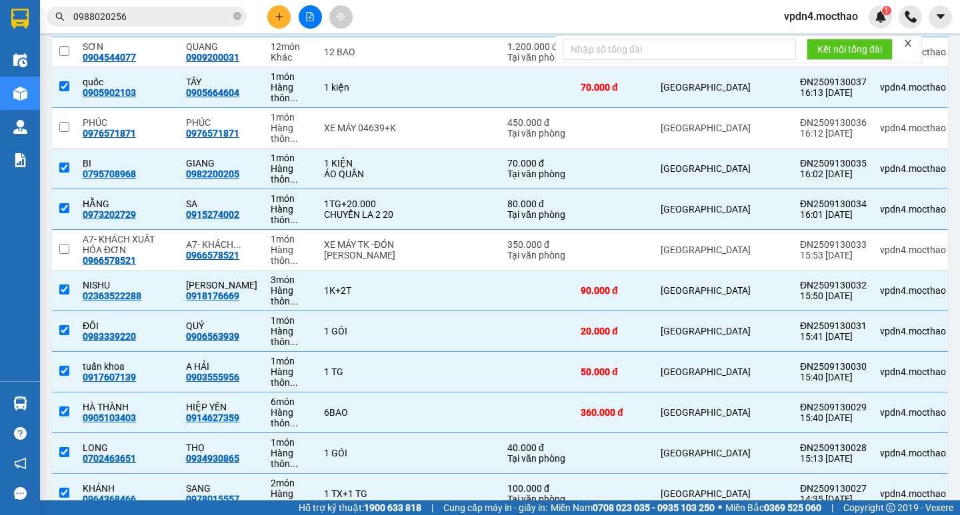
checkbox input "false"
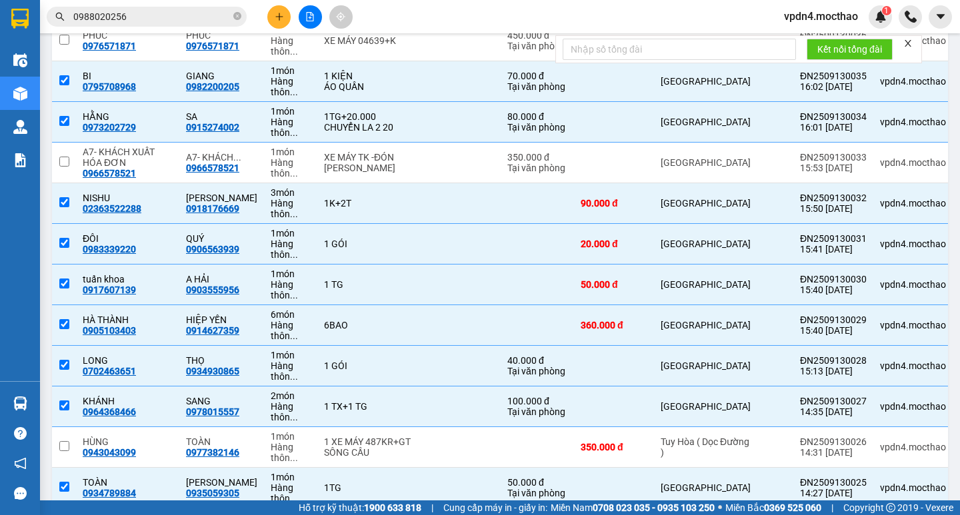
scroll to position [866, 0]
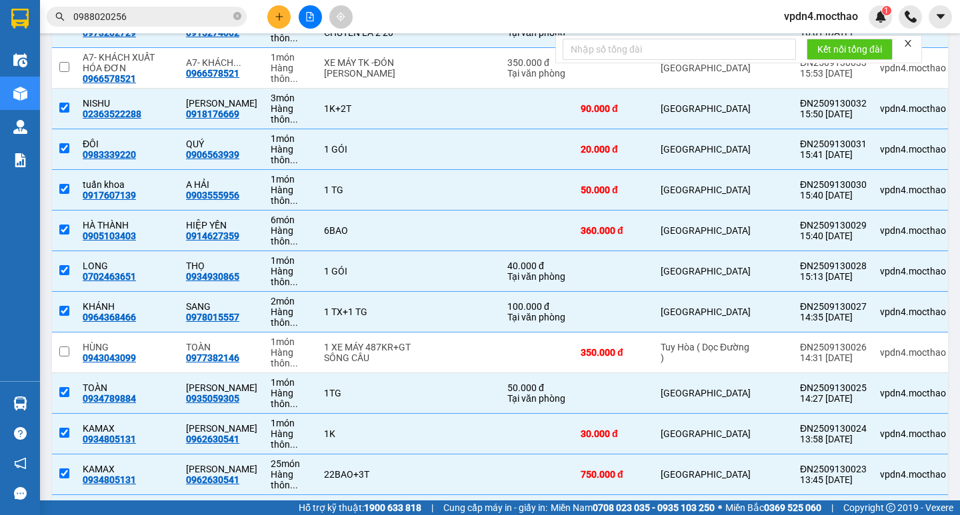
checkbox input "false"
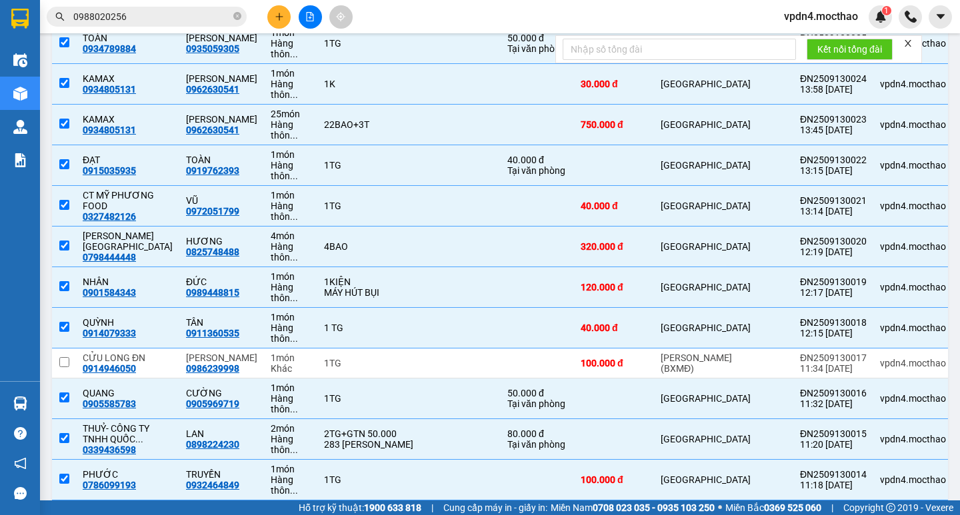
scroll to position [1236, 0]
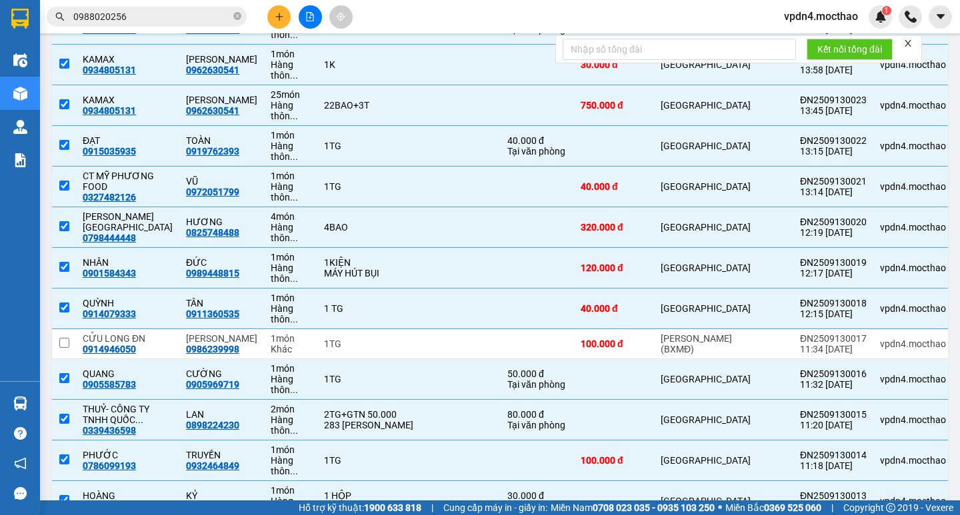
drag, startPoint x: 64, startPoint y: 421, endPoint x: 111, endPoint y: 421, distance: 46.7
checkbox input "false"
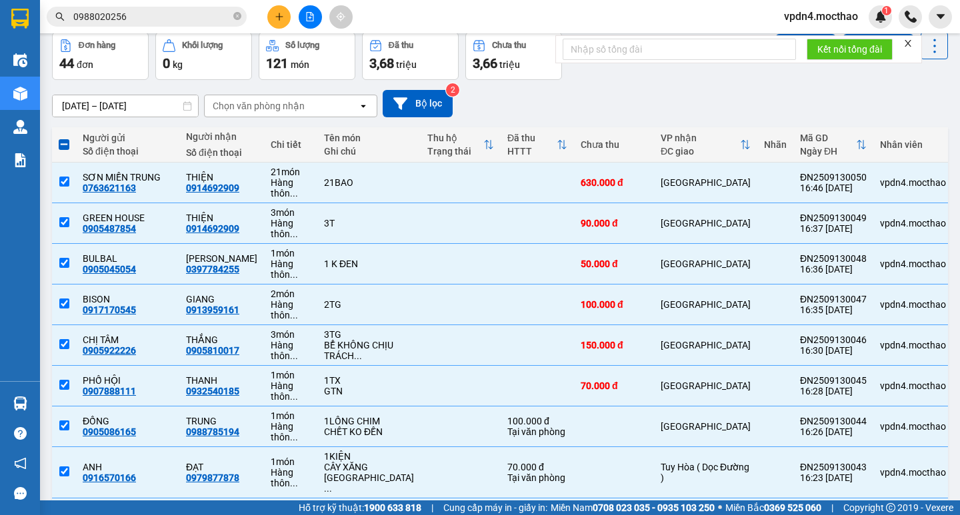
scroll to position [0, 0]
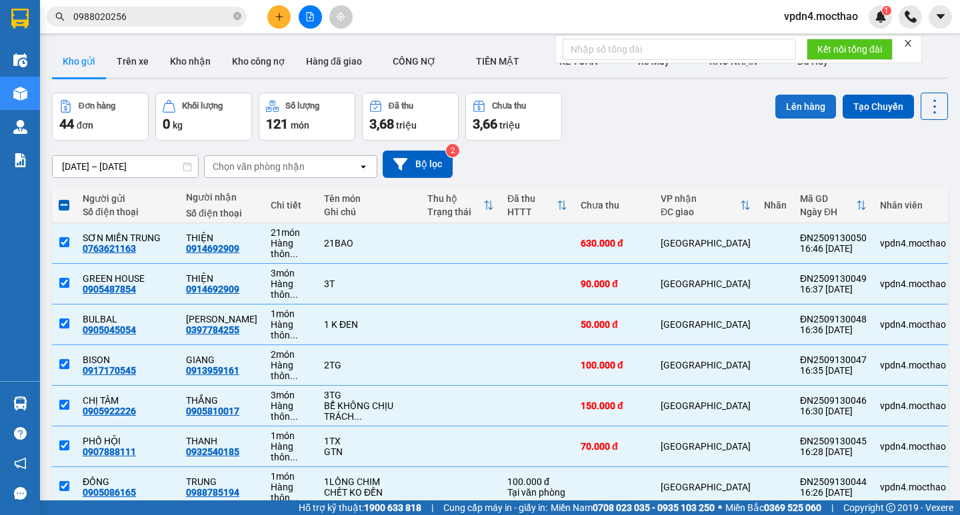
click at [805, 109] on button "Lên hàng" at bounding box center [805, 107] width 61 height 24
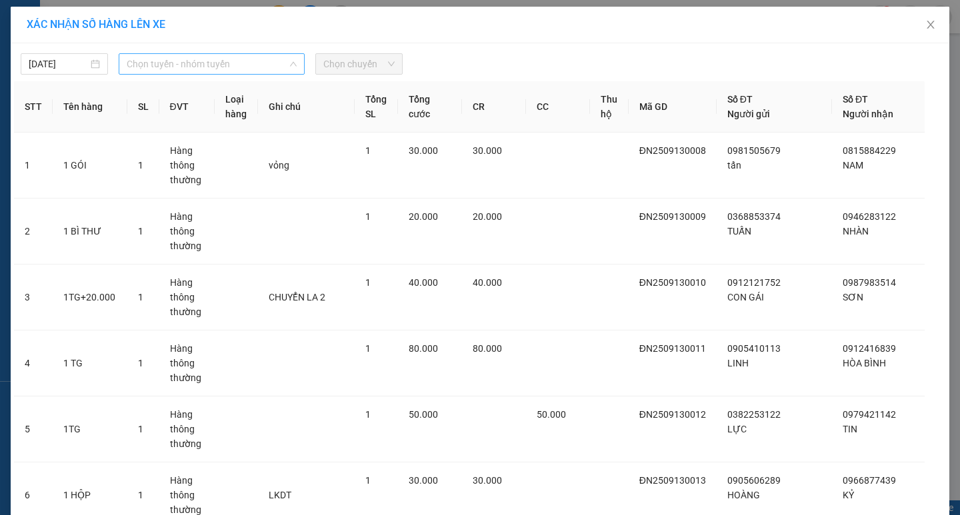
click at [238, 59] on span "Chọn tuyến - nhóm tuyến" at bounding box center [212, 64] width 170 height 20
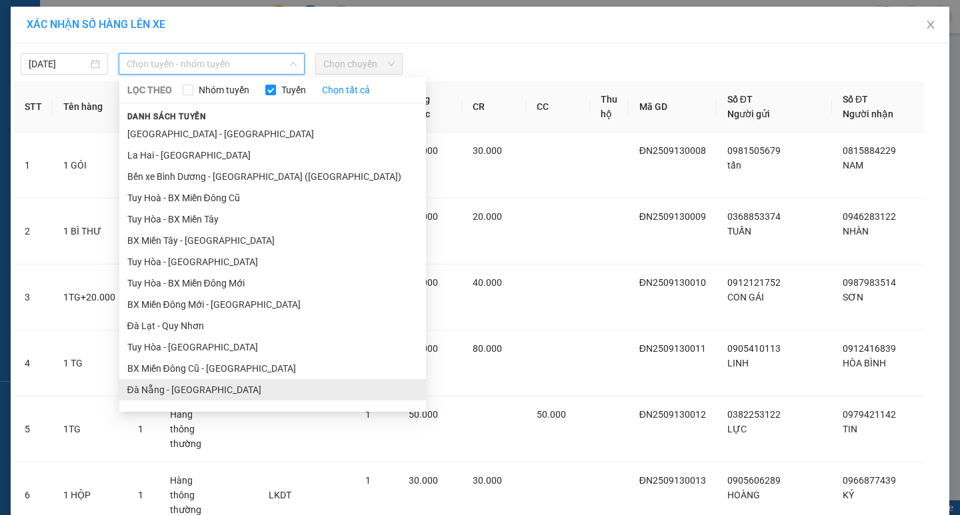
click at [231, 385] on li "Đà Nẵng - [GEOGRAPHIC_DATA]" at bounding box center [272, 389] width 307 height 21
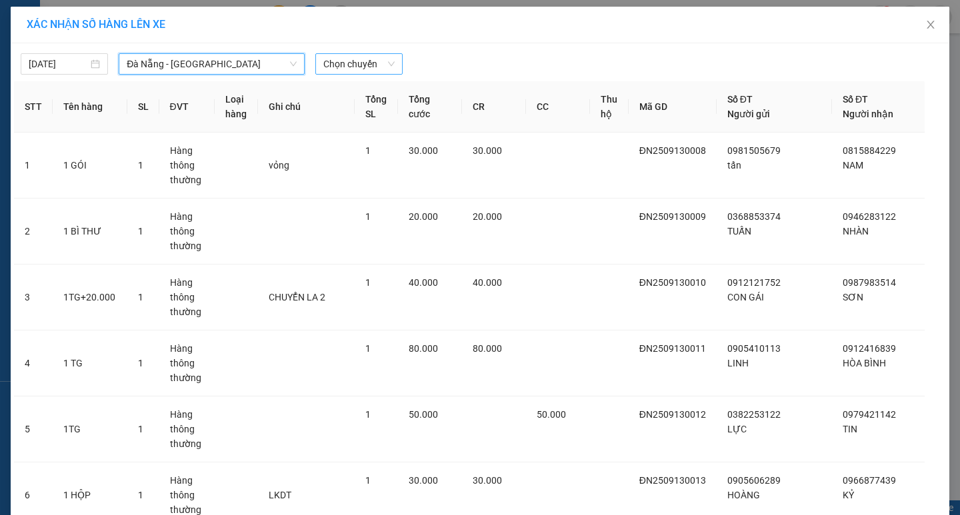
click at [328, 62] on span "Chọn chuyến" at bounding box center [358, 64] width 71 height 20
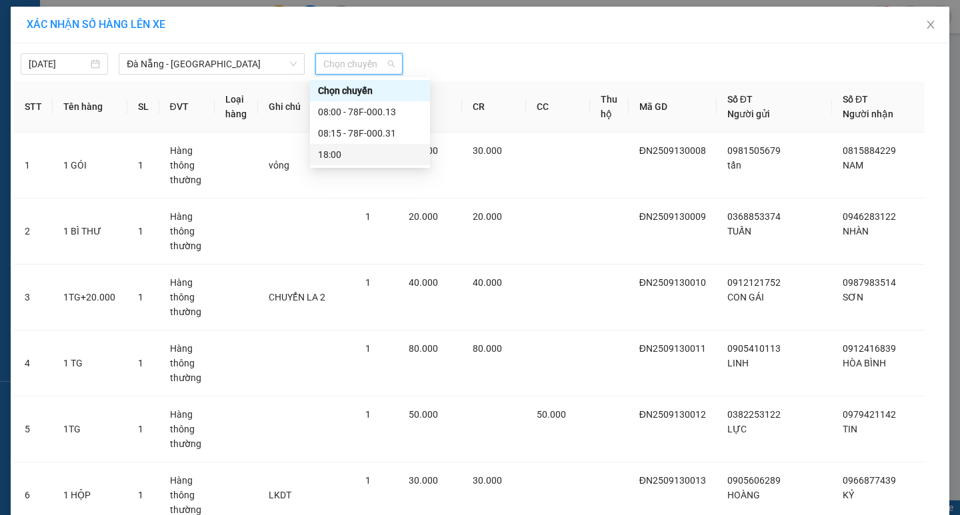
click at [336, 158] on div "18:00" at bounding box center [370, 154] width 104 height 15
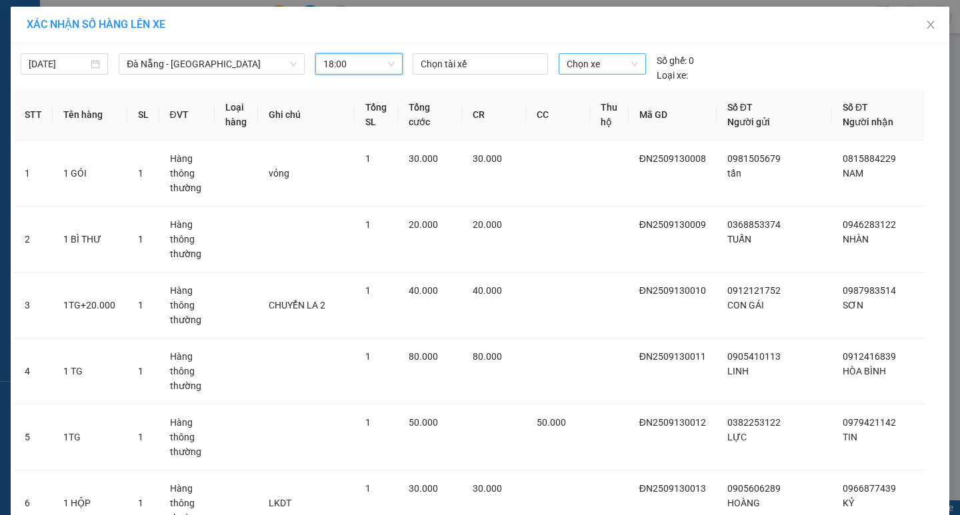
click at [591, 65] on span "Chọn xe" at bounding box center [602, 64] width 71 height 20
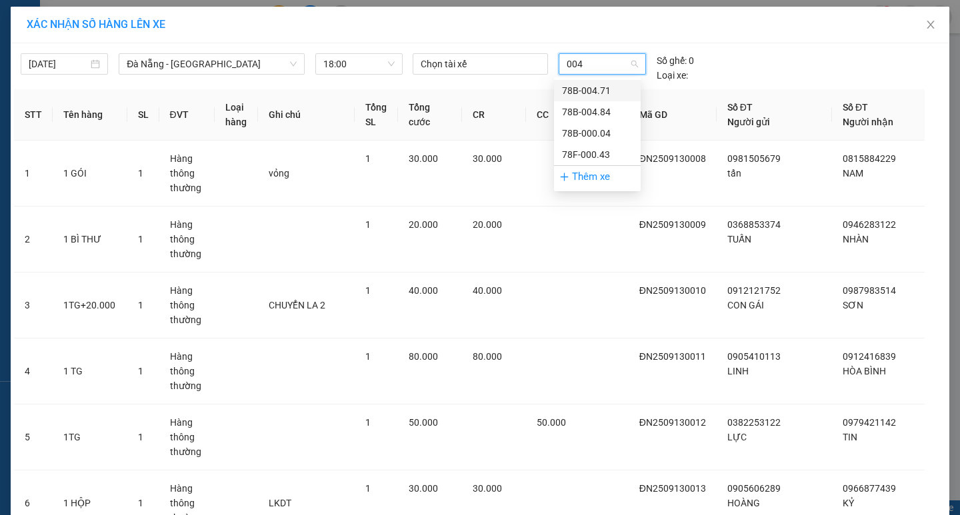
type input "0043"
click at [596, 86] on div "78F-000.43" at bounding box center [597, 90] width 71 height 15
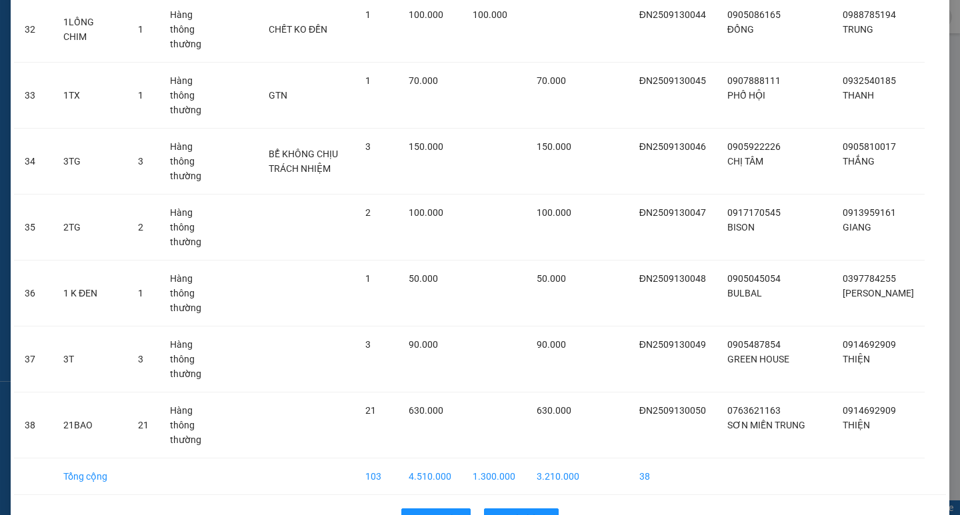
scroll to position [2222, 0]
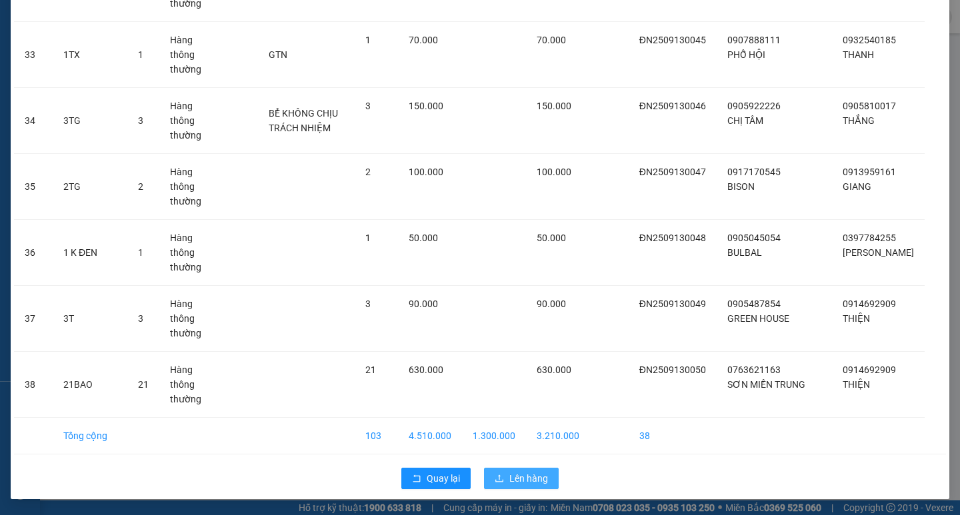
click at [521, 480] on span "Lên hàng" at bounding box center [528, 478] width 39 height 15
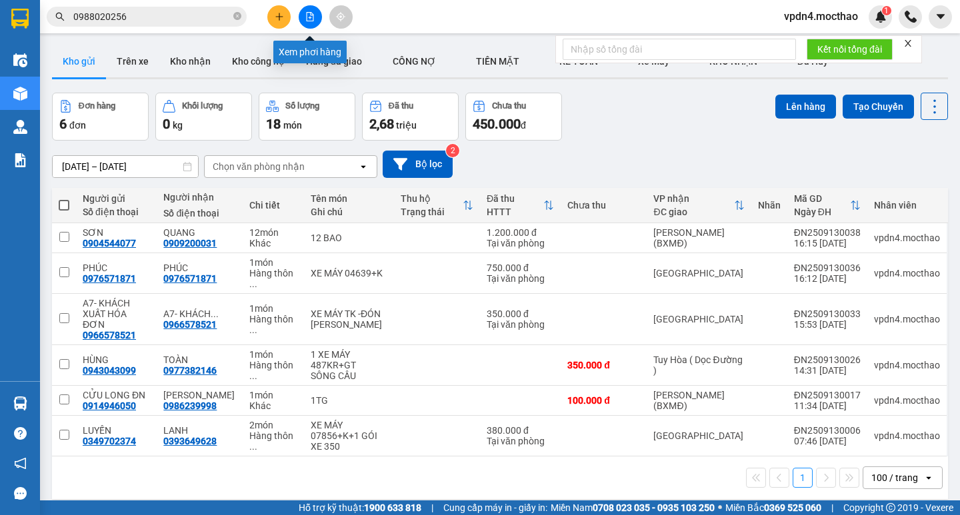
click at [307, 23] on button at bounding box center [310, 16] width 23 height 23
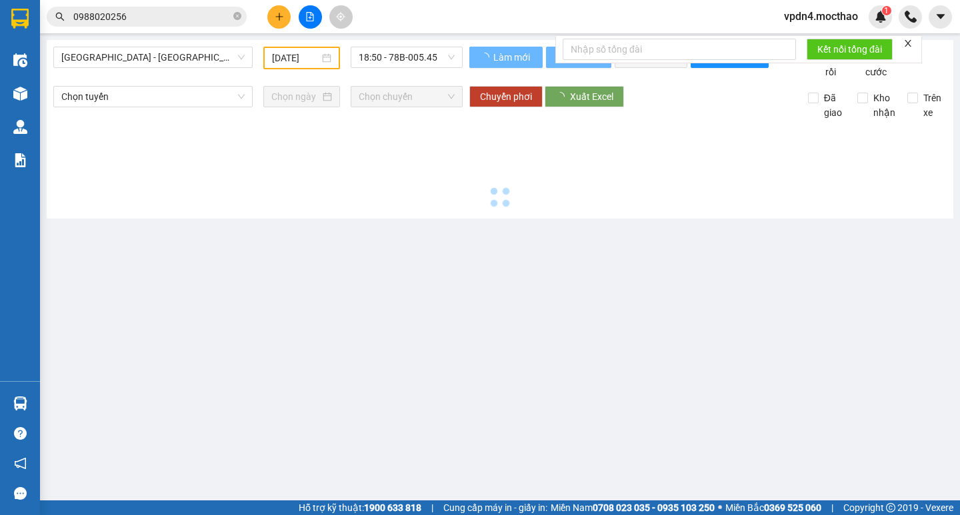
type input "[DATE]"
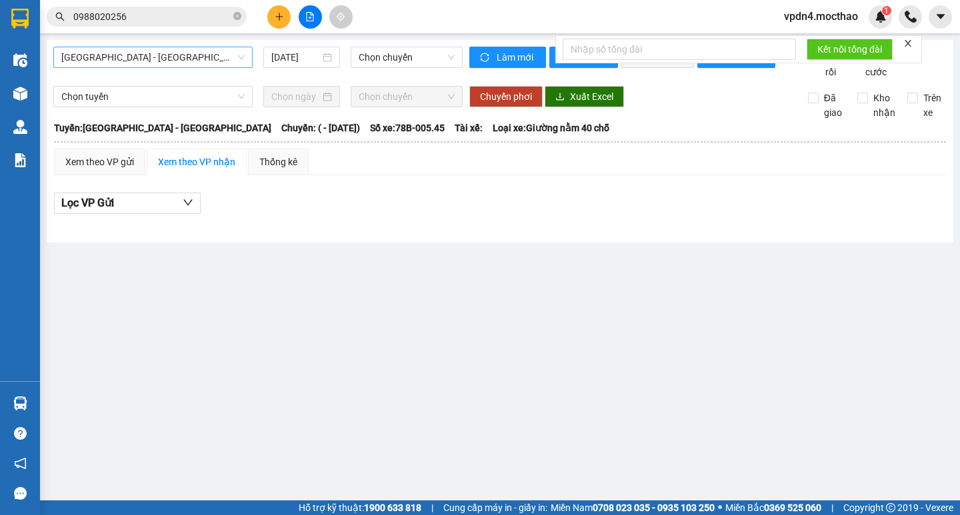
click at [217, 57] on span "Sài Gòn - Tuy Hòa" at bounding box center [152, 57] width 183 height 20
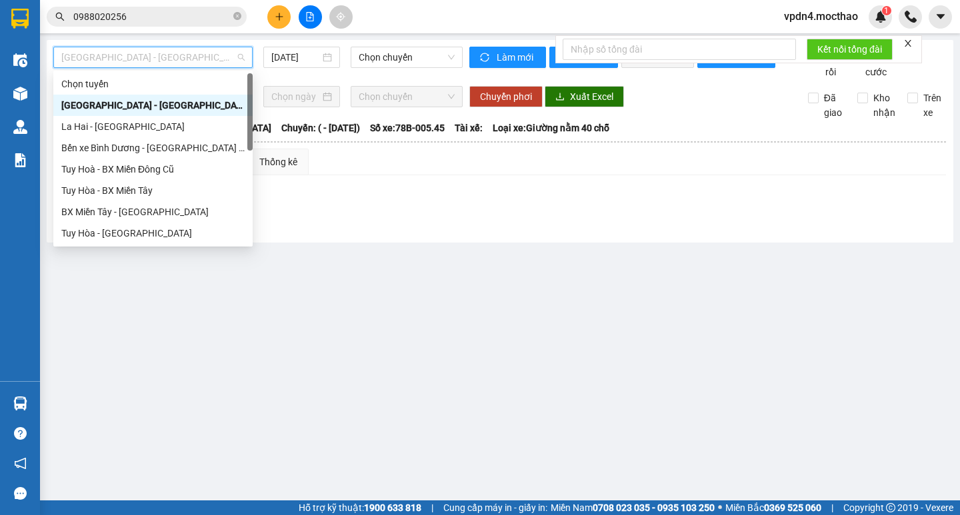
type input "D"
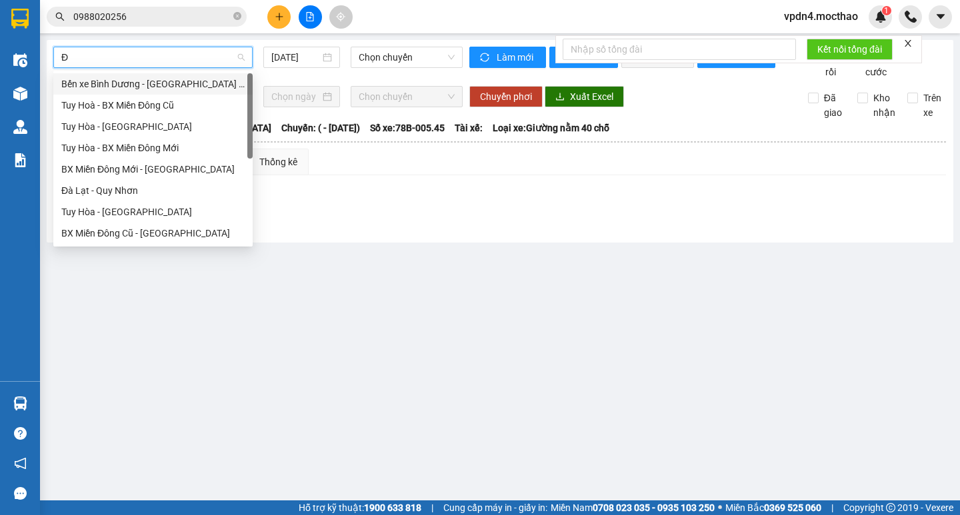
type input "ĐA"
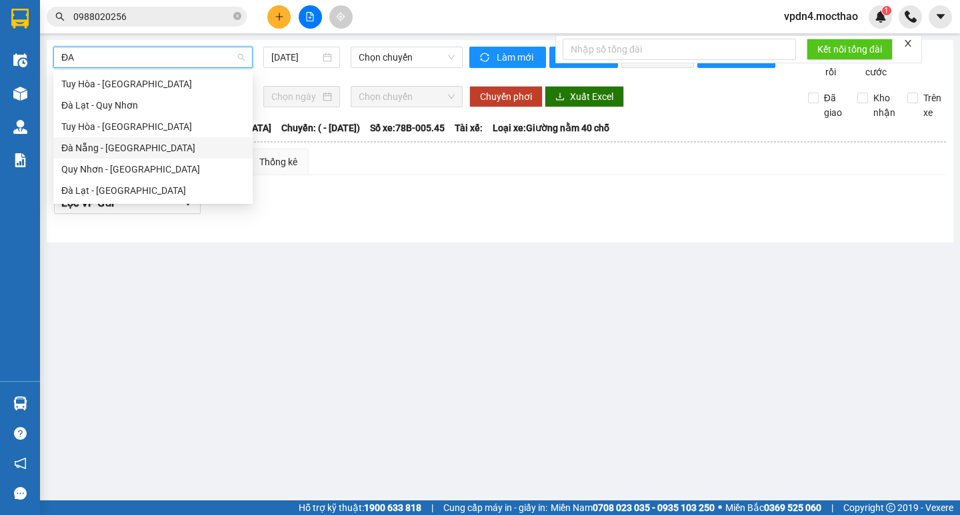
click at [208, 149] on div "Đà Nẵng - [GEOGRAPHIC_DATA]" at bounding box center [152, 148] width 183 height 15
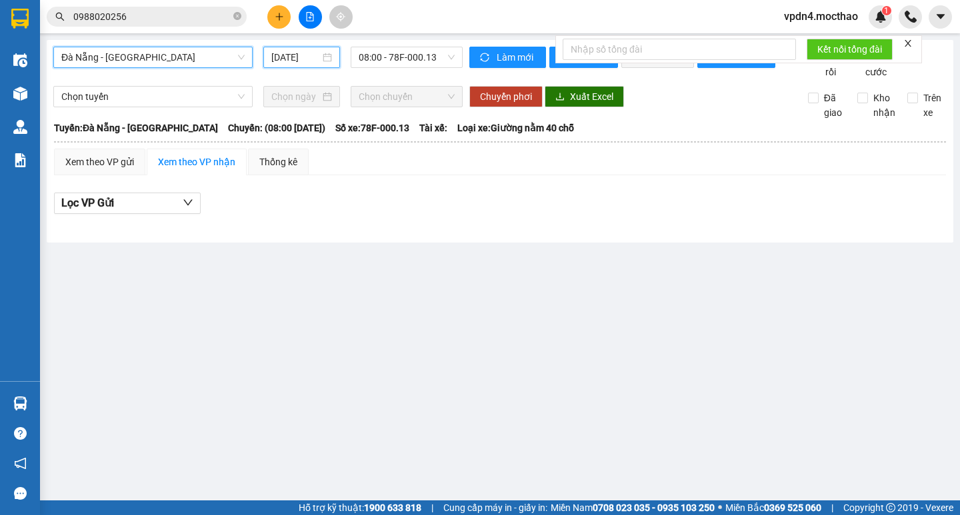
click at [319, 59] on input "[DATE]" at bounding box center [295, 57] width 49 height 15
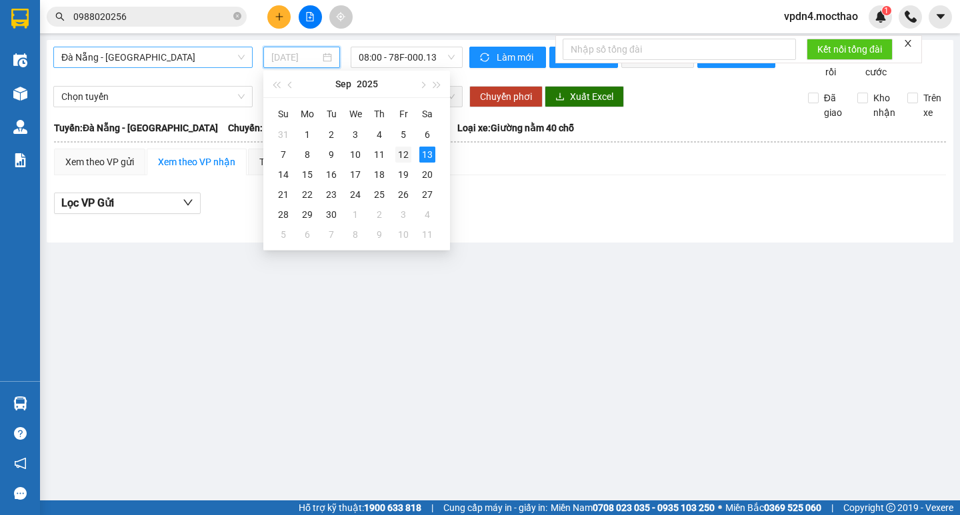
click at [398, 153] on div "12" at bounding box center [403, 155] width 16 height 16
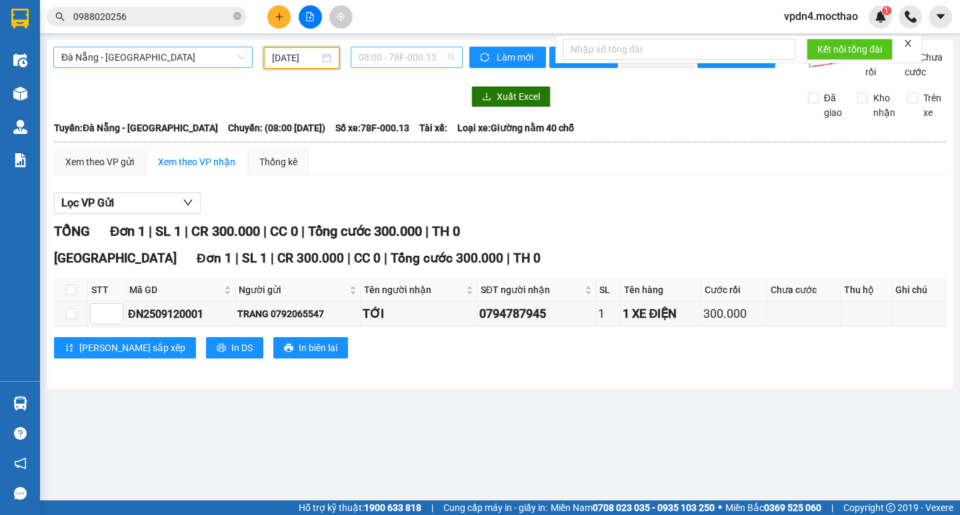
click at [399, 57] on span "08:00 - 78F-000.13" at bounding box center [407, 57] width 96 height 20
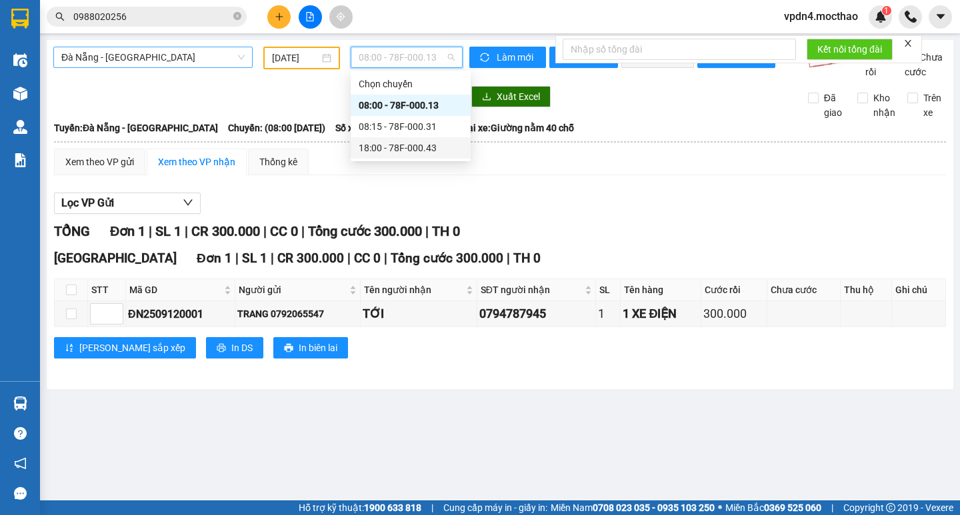
click at [422, 151] on div "18:00 - 78F-000.43" at bounding box center [411, 148] width 104 height 15
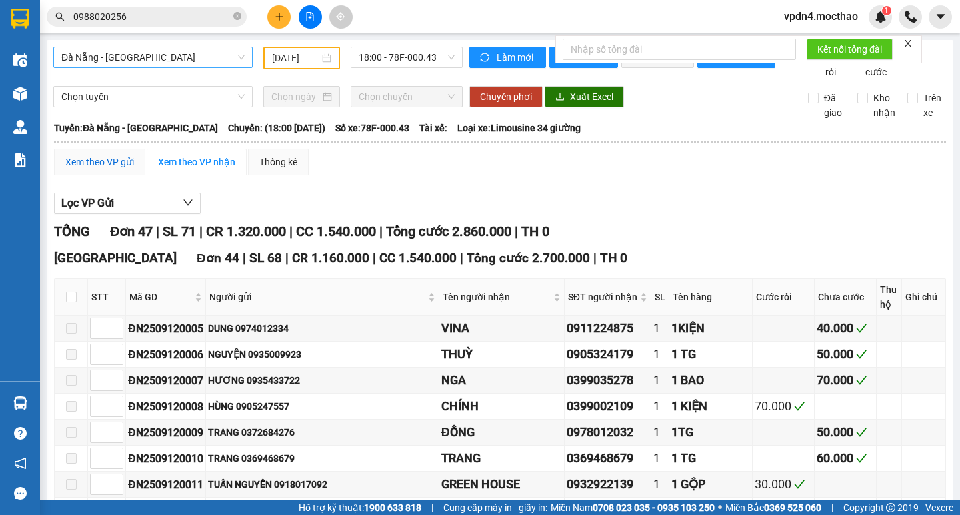
click at [101, 169] on div "Xem theo VP gửi" at bounding box center [99, 162] width 69 height 15
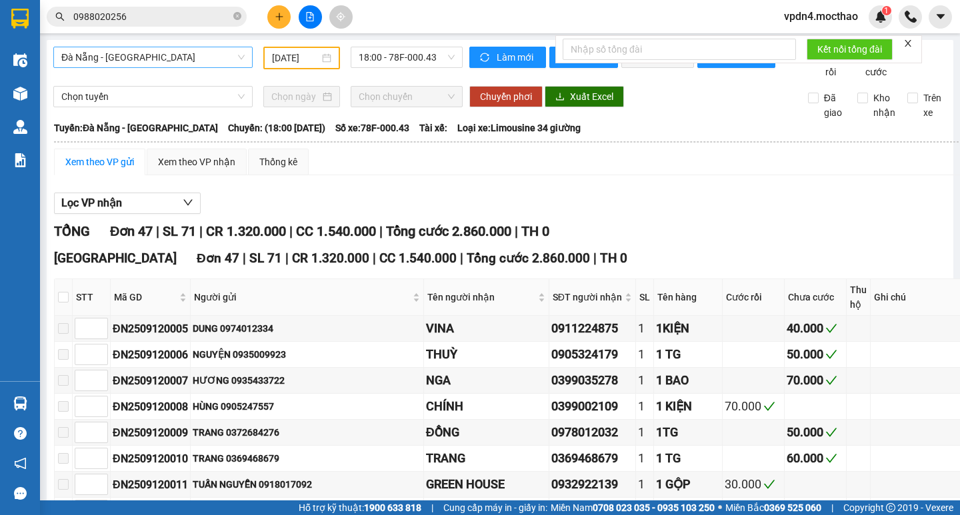
click at [277, 50] on div "[DATE]" at bounding box center [301, 58] width 77 height 23
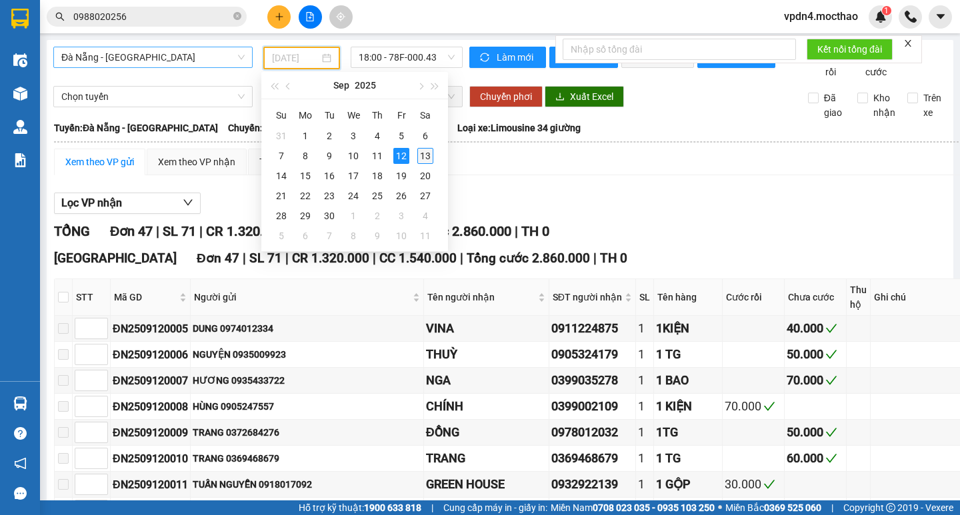
click at [417, 157] on div "13" at bounding box center [425, 156] width 16 height 16
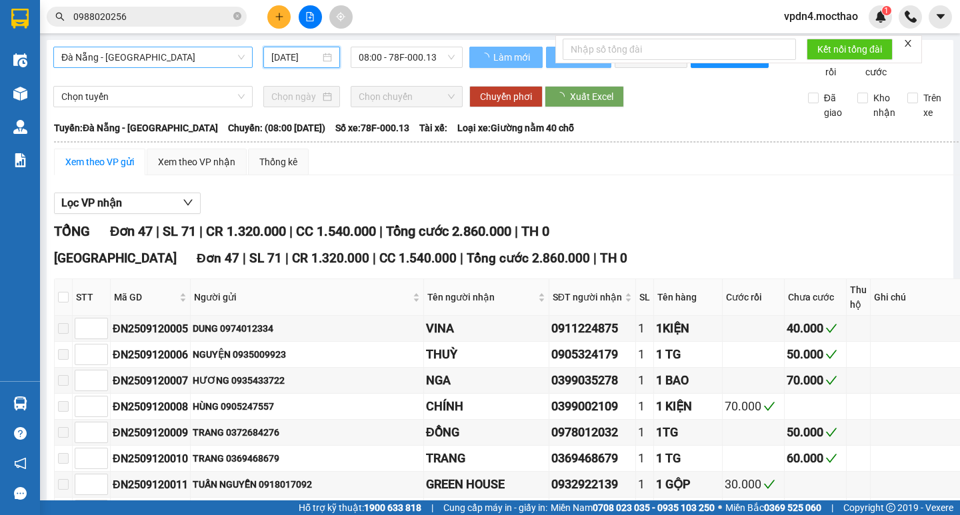
type input "[DATE]"
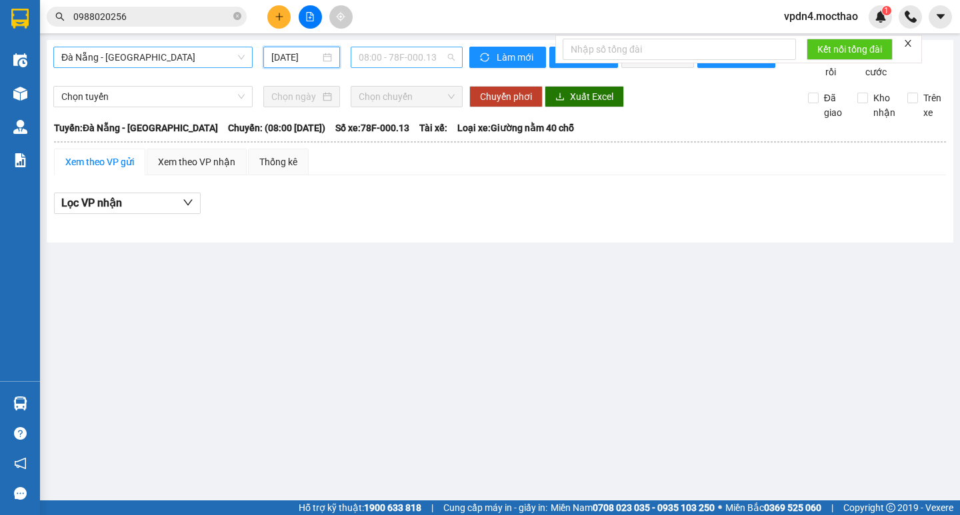
click at [390, 55] on span "08:00 - 78F-000.13" at bounding box center [407, 57] width 96 height 20
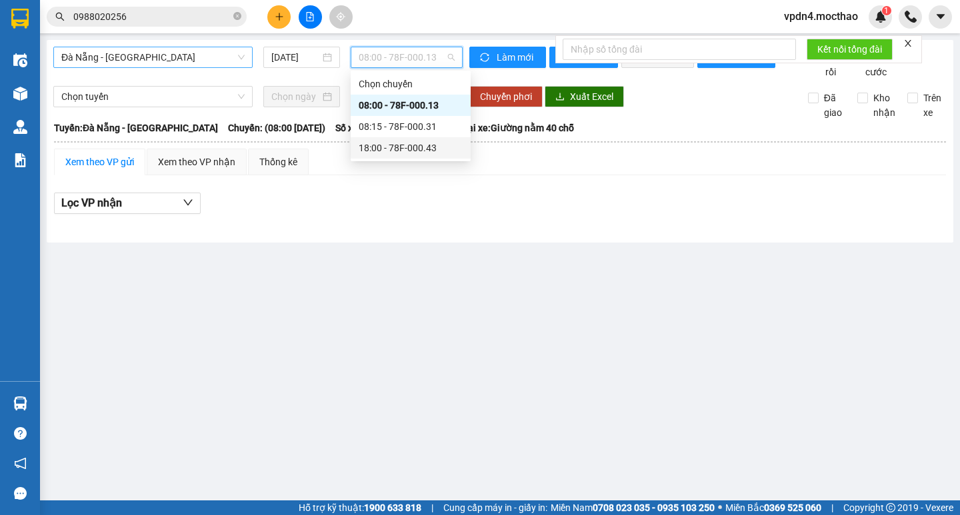
click at [418, 150] on div "18:00 - 78F-000.43" at bounding box center [411, 148] width 104 height 15
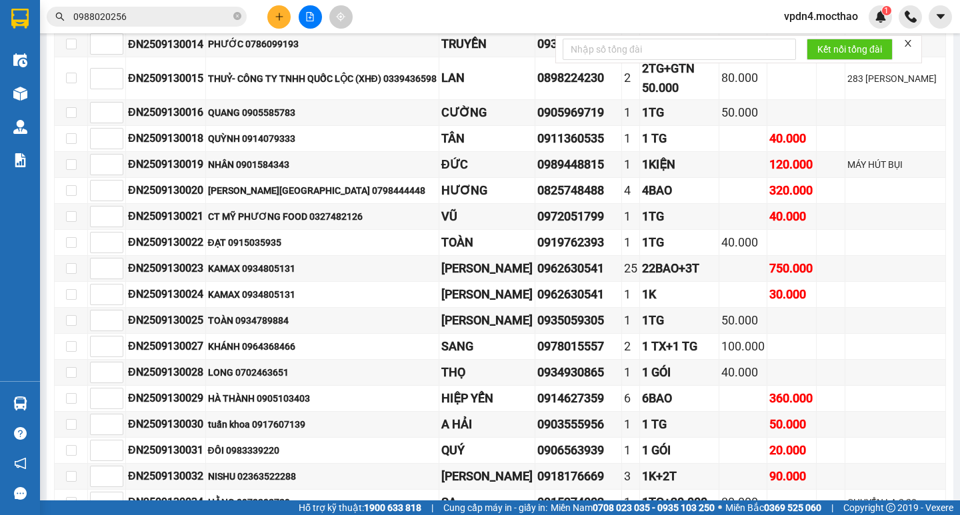
scroll to position [497, 0]
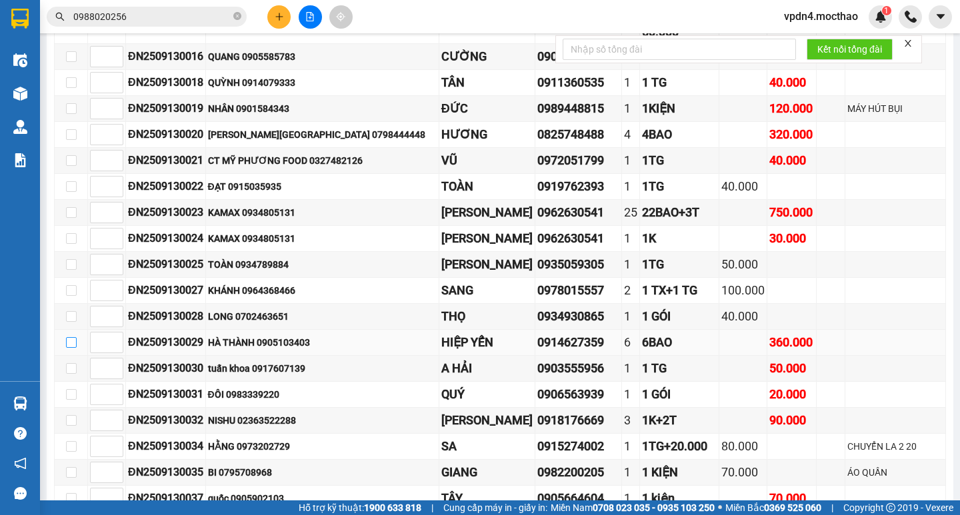
click at [72, 348] on input "checkbox" at bounding box center [71, 342] width 11 height 11
checkbox input "true"
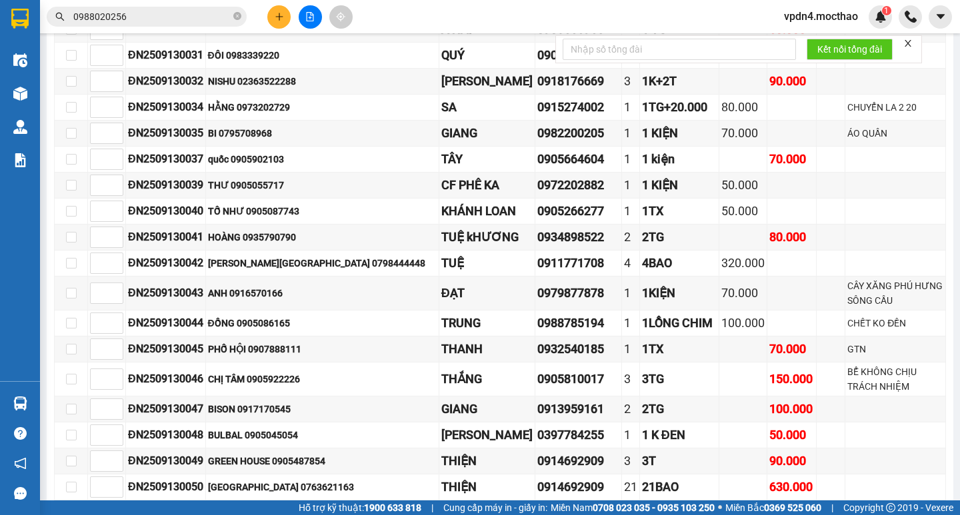
scroll to position [919, 0]
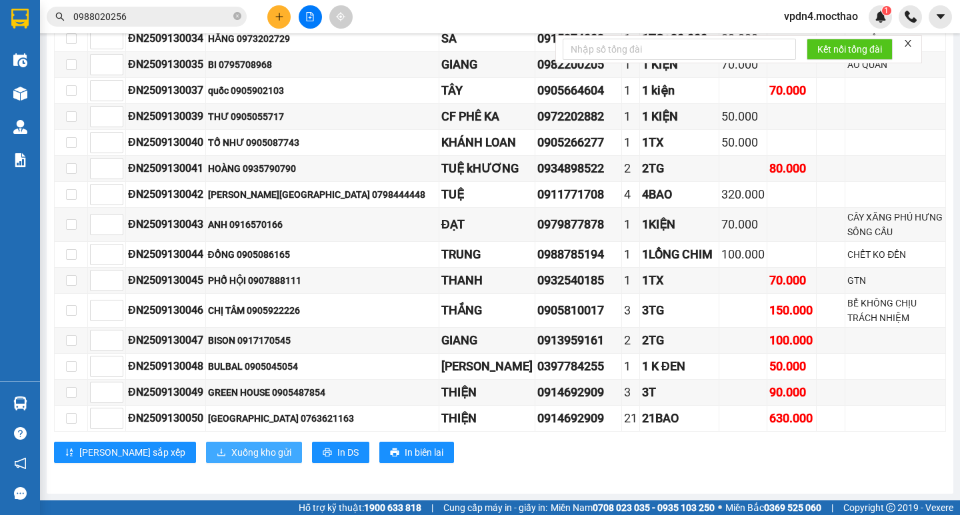
click at [221, 462] on button "Xuống kho gửi" at bounding box center [254, 452] width 96 height 21
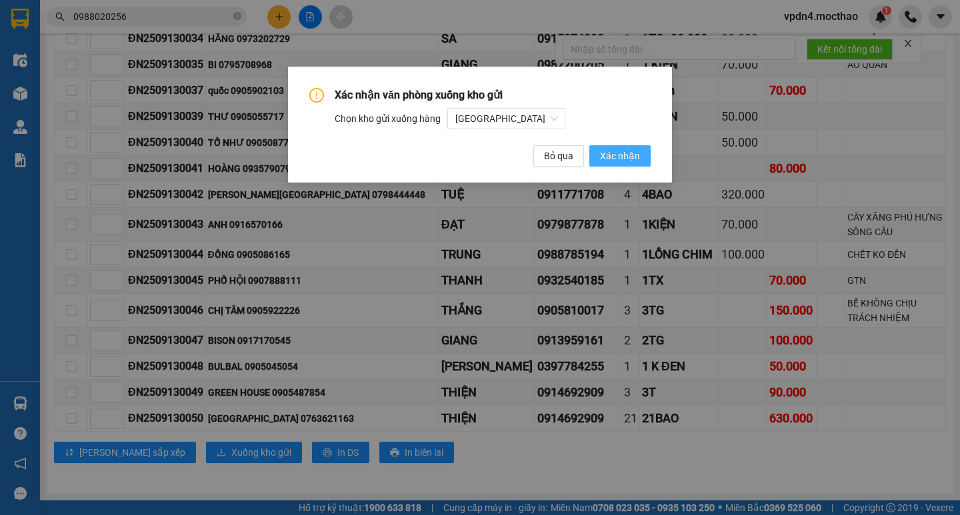
click at [617, 157] on span "Xác nhận" at bounding box center [620, 156] width 40 height 15
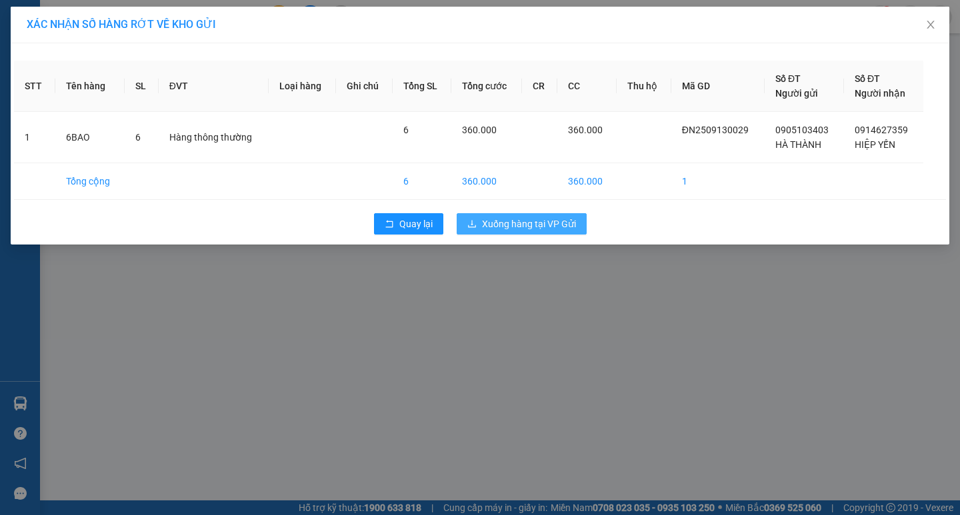
click at [565, 216] on button "Xuống hàng tại VP Gửi" at bounding box center [522, 223] width 130 height 21
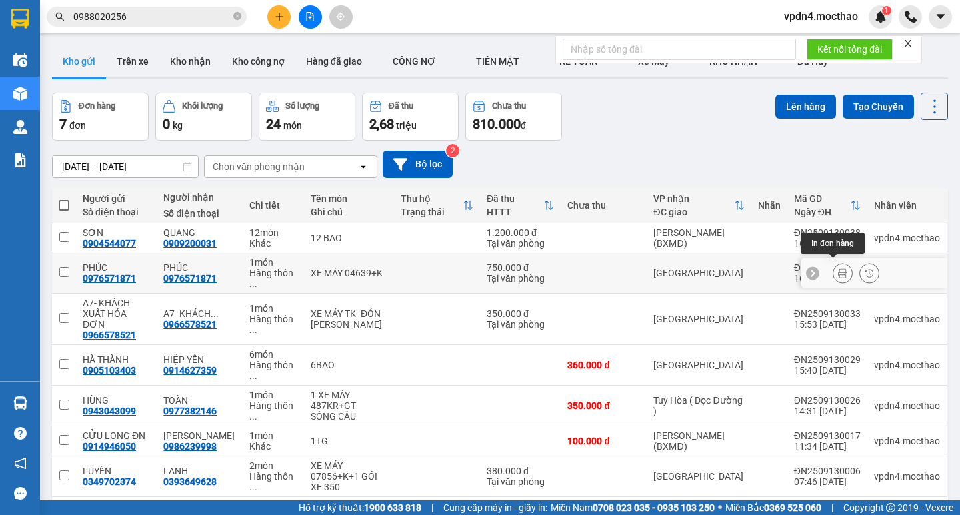
click at [838, 272] on icon at bounding box center [842, 273] width 9 height 9
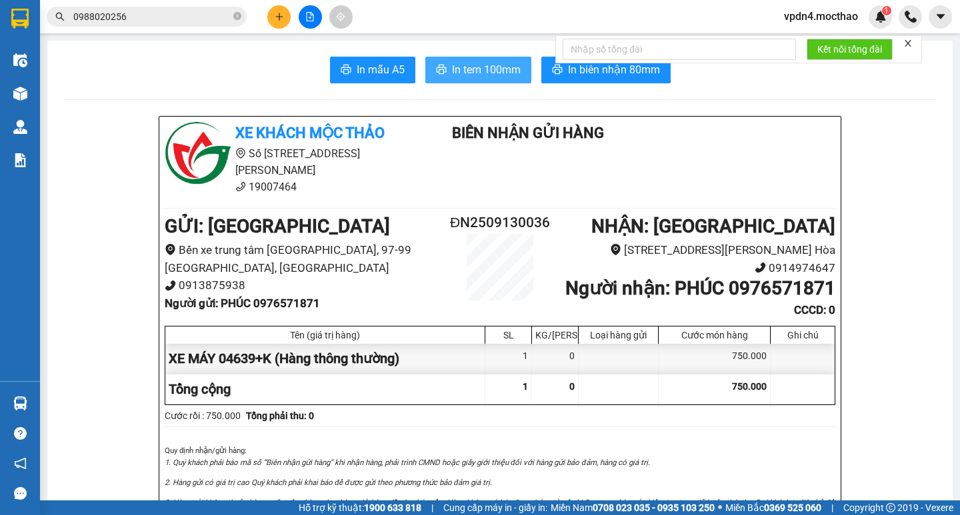
click at [469, 76] on span "In tem 100mm" at bounding box center [486, 69] width 69 height 17
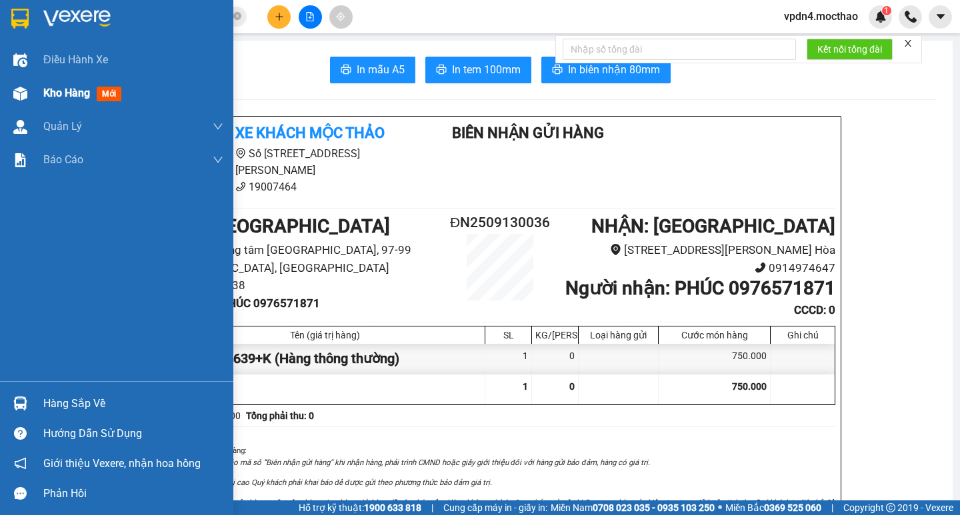
click at [44, 96] on span "Kho hàng" at bounding box center [66, 93] width 47 height 13
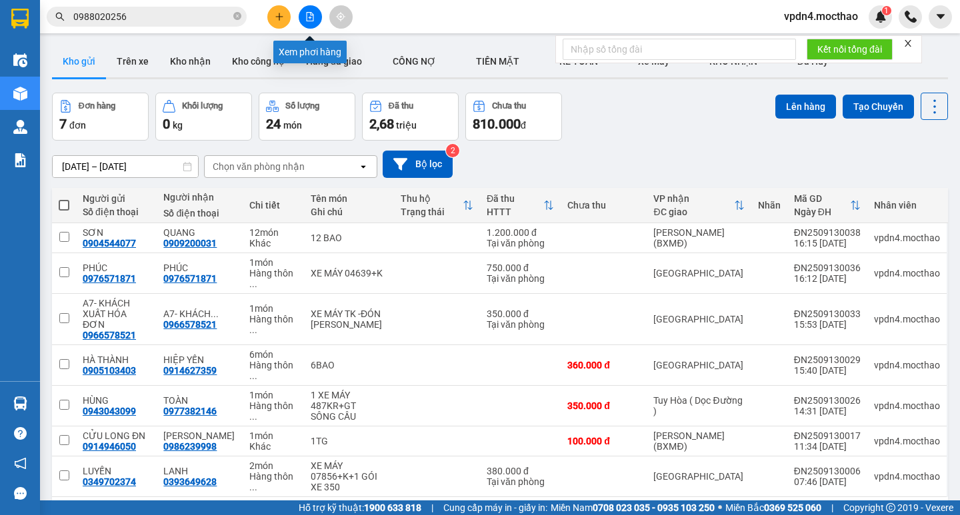
click at [308, 14] on icon "file-add" at bounding box center [309, 16] width 9 height 9
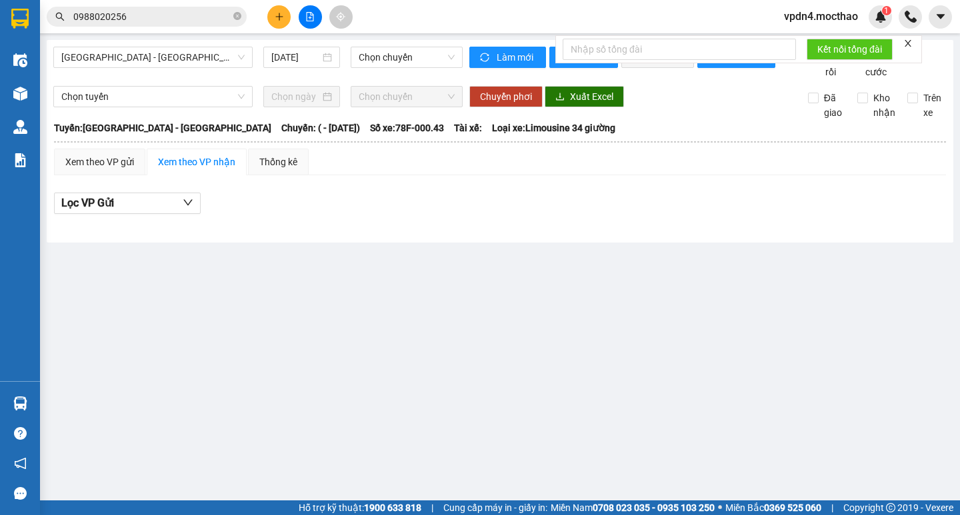
click at [269, 25] on div at bounding box center [310, 16] width 100 height 23
click at [279, 16] on icon "plus" at bounding box center [279, 16] width 9 height 9
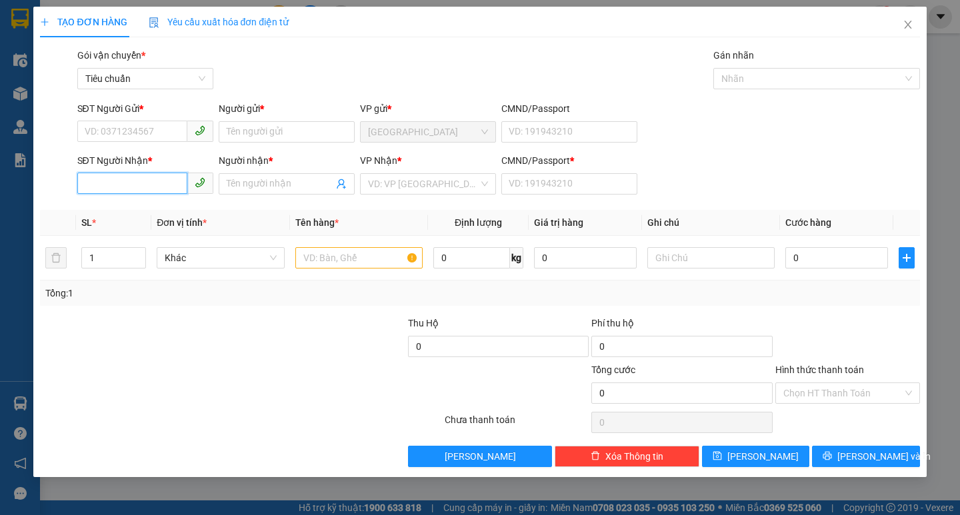
click at [166, 189] on input "SĐT Người Nhận *" at bounding box center [132, 183] width 110 height 21
click at [168, 211] on div "0975387162 - KHUYẾN" at bounding box center [145, 210] width 120 height 15
type input "0975387162"
type input "KHUYẾN"
type input "0"
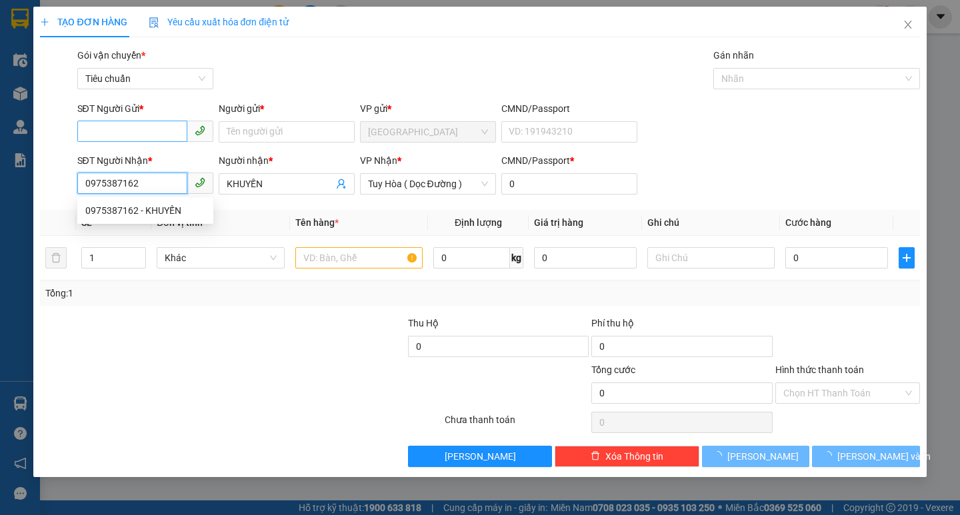
type input "60.000"
type input "0975387162"
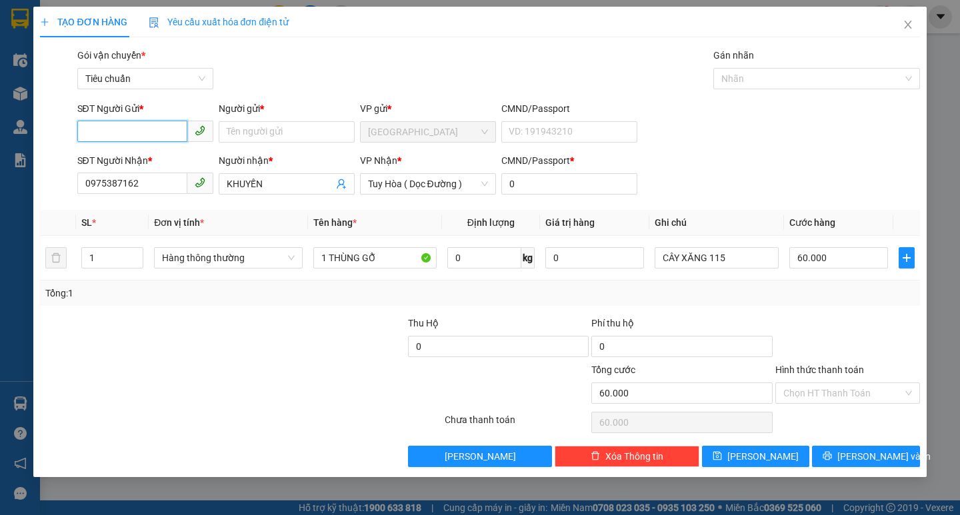
click at [157, 129] on input "SĐT Người Gửi *" at bounding box center [132, 131] width 110 height 21
click at [174, 165] on div "0906444685 - LỘC" at bounding box center [145, 158] width 120 height 15
type input "0906444685"
type input "LỘC"
click at [860, 454] on span "[PERSON_NAME] và In" at bounding box center [883, 456] width 93 height 15
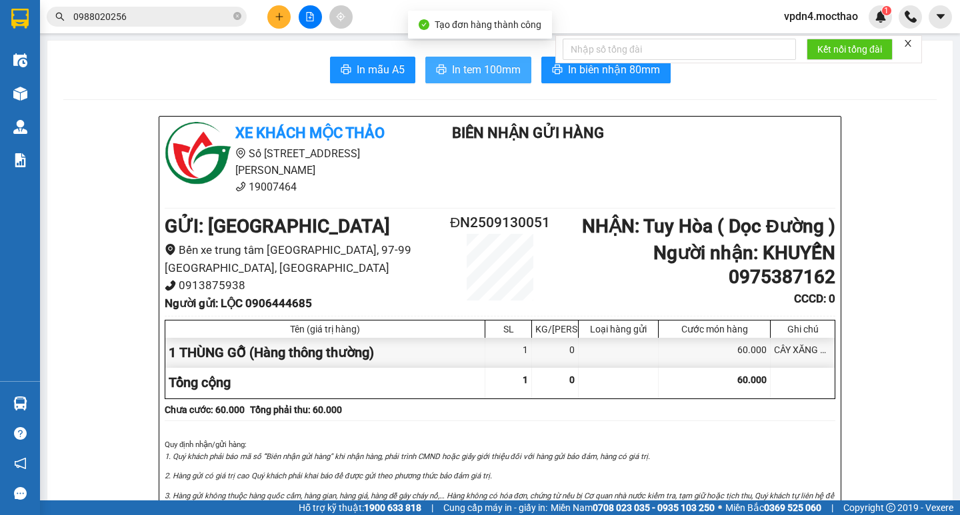
click at [471, 64] on span "In tem 100mm" at bounding box center [486, 69] width 69 height 17
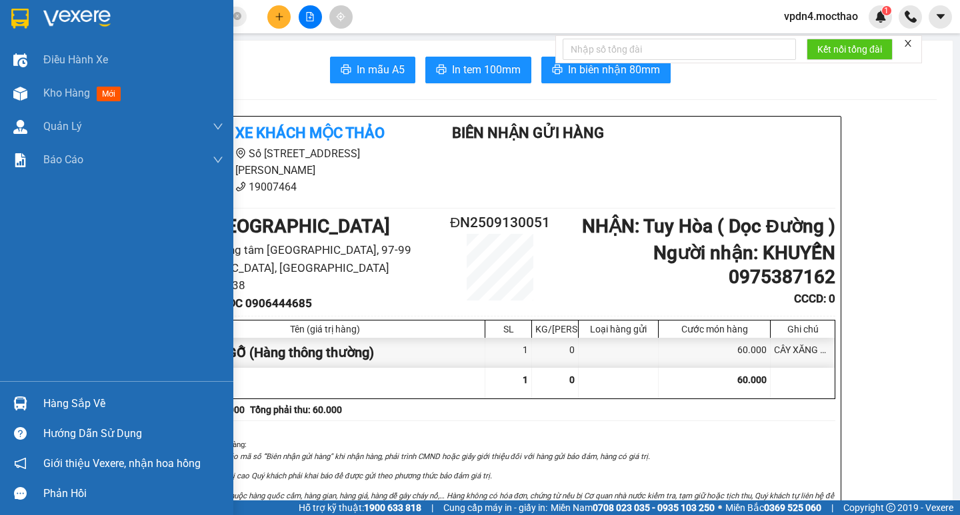
click at [80, 409] on div "Hàng sắp về" at bounding box center [133, 404] width 180 height 20
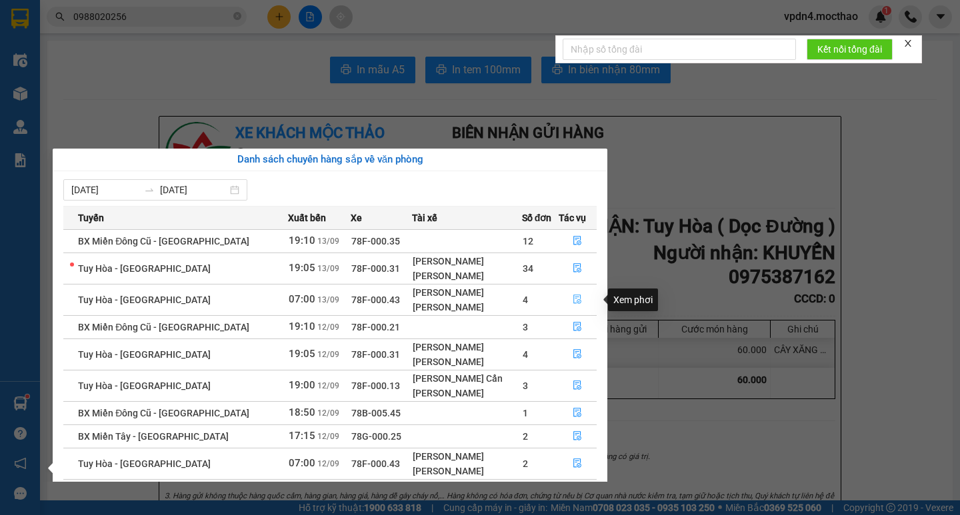
click at [573, 302] on icon "file-done" at bounding box center [577, 299] width 9 height 9
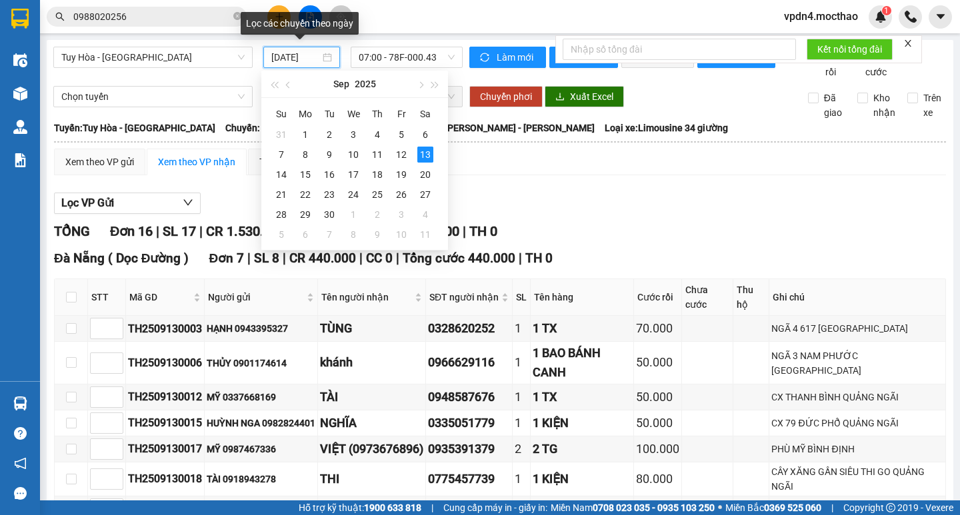
click at [309, 55] on input "[DATE]" at bounding box center [295, 57] width 49 height 15
click at [394, 153] on div "12" at bounding box center [401, 155] width 16 height 16
type input "[DATE]"
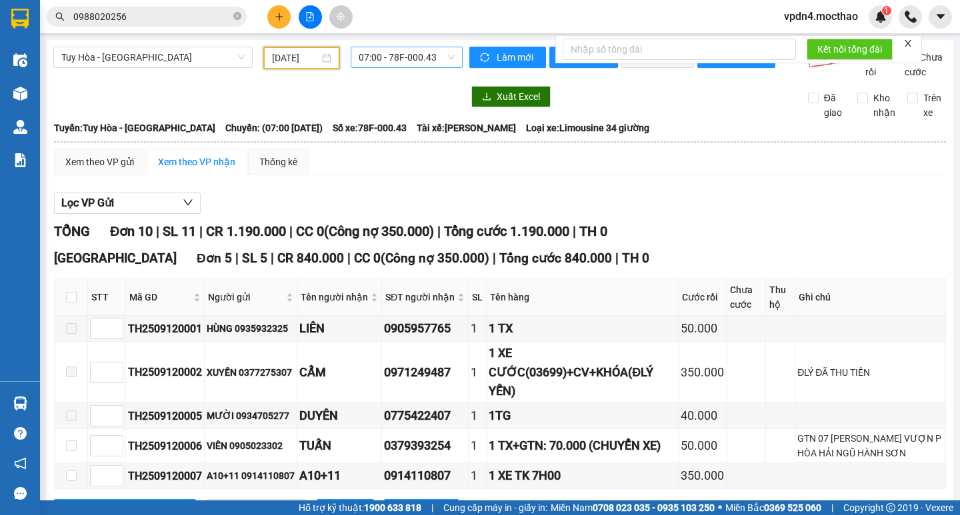
click at [384, 49] on span "07:00 - 78F-000.43" at bounding box center [407, 57] width 96 height 20
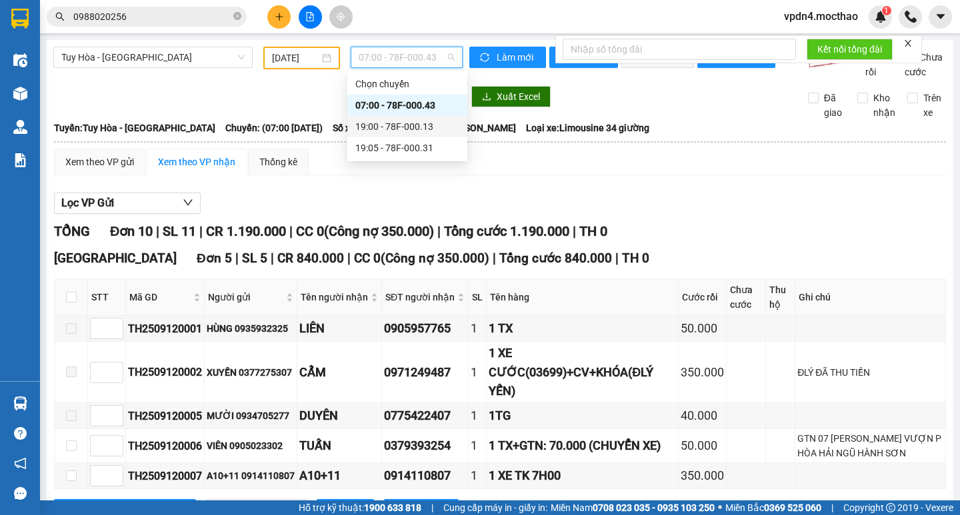
click at [404, 122] on div "19:00 - 78F-000.13" at bounding box center [407, 126] width 104 height 15
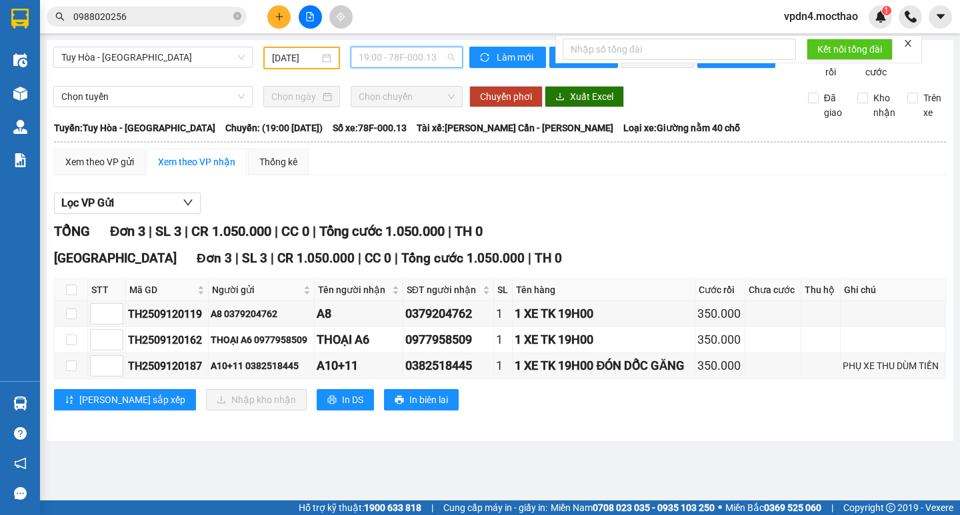
click at [398, 58] on span "19:00 - 78F-000.13" at bounding box center [407, 57] width 96 height 20
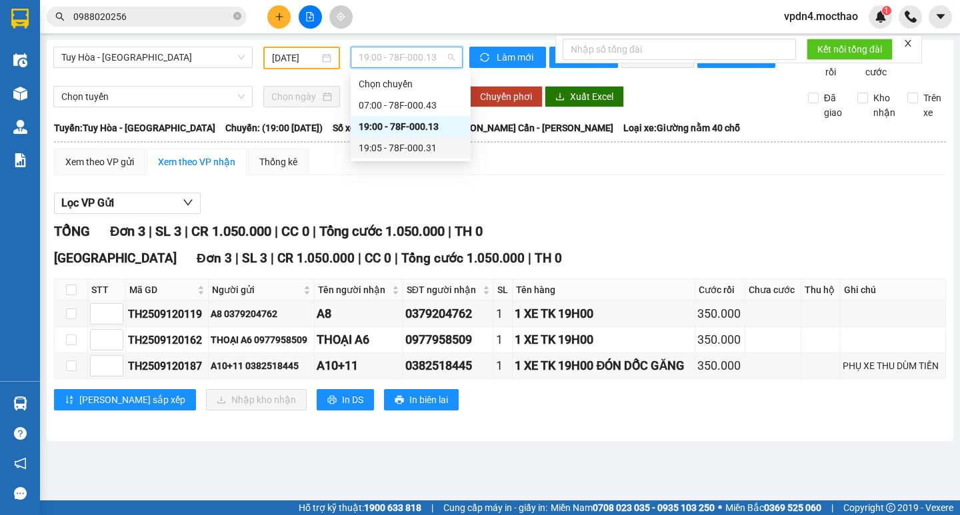
click at [423, 154] on div "19:05 - 78F-000.31" at bounding box center [411, 148] width 104 height 15
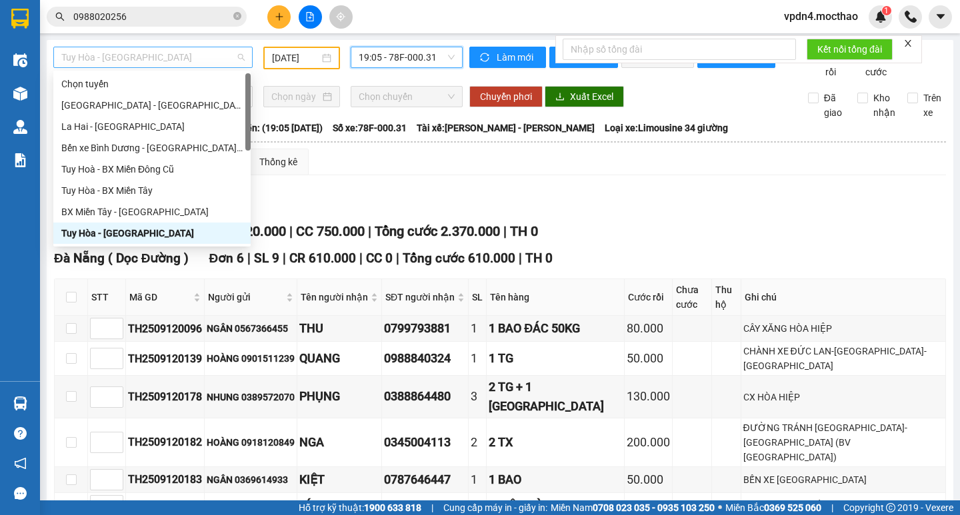
click at [212, 53] on span "Tuy Hòa - [GEOGRAPHIC_DATA]" at bounding box center [152, 57] width 183 height 20
type input "D"
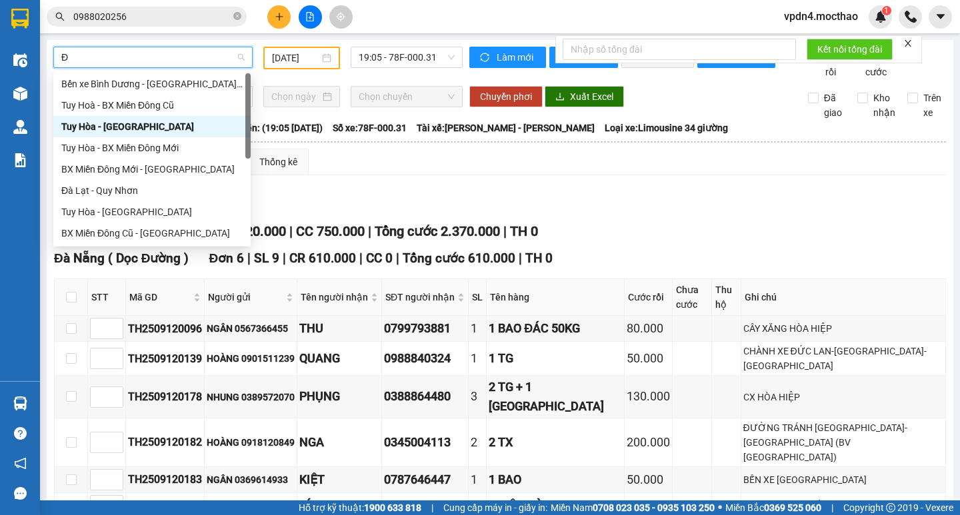
type input "ĐA"
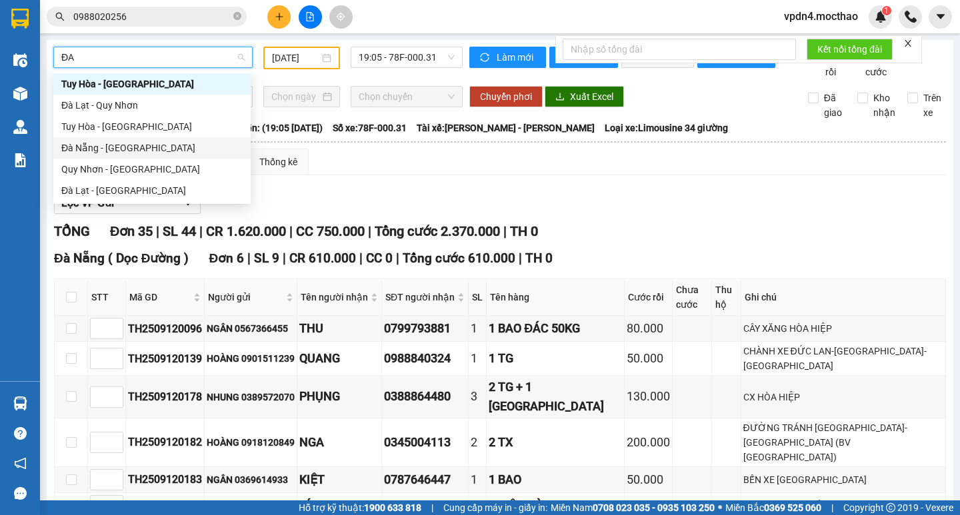
click at [191, 155] on div "Đà Nẵng - [GEOGRAPHIC_DATA]" at bounding box center [151, 148] width 181 height 15
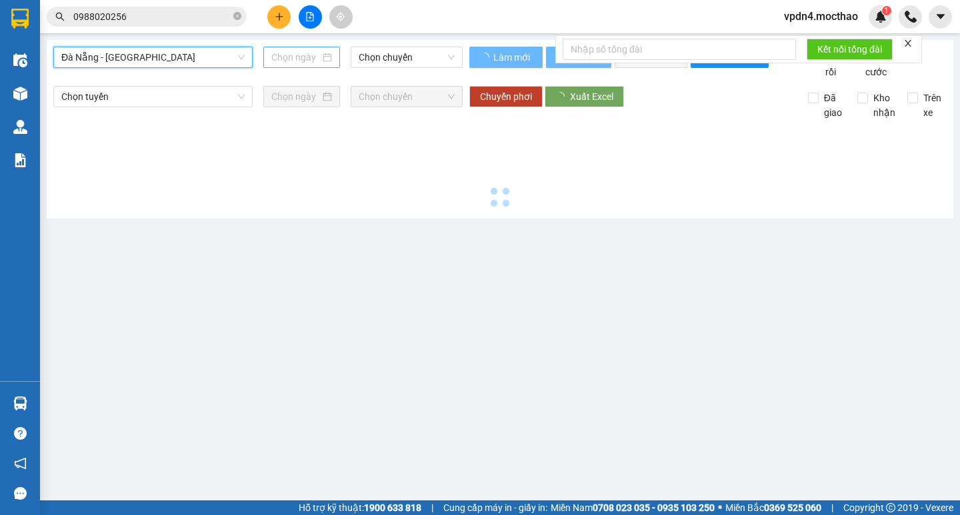
type input "[DATE]"
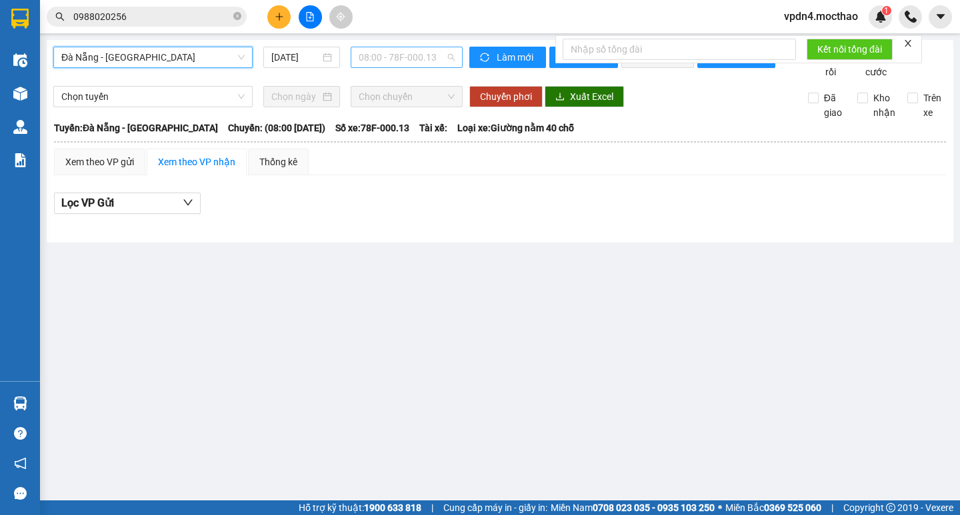
click at [393, 62] on span "08:00 - 78F-000.13" at bounding box center [407, 57] width 96 height 20
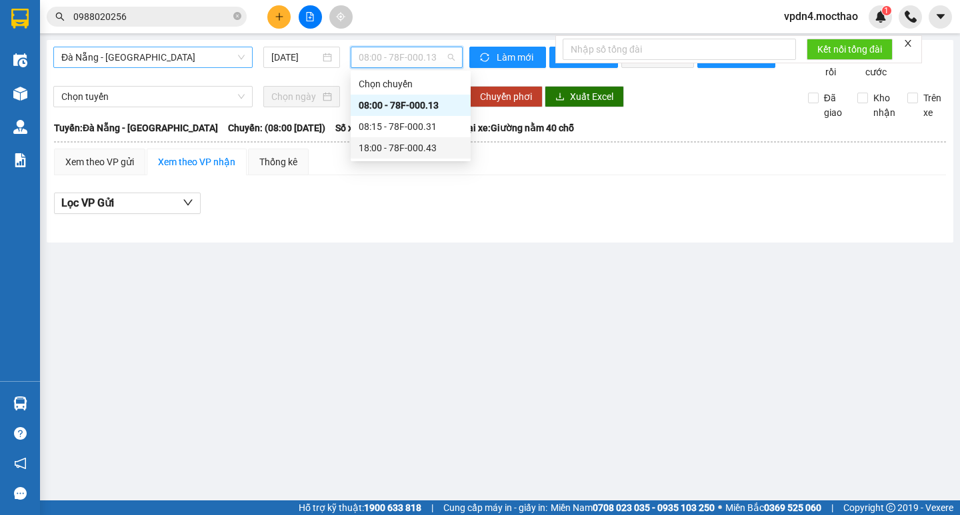
click at [419, 145] on div "18:00 - 78F-000.43" at bounding box center [411, 148] width 104 height 15
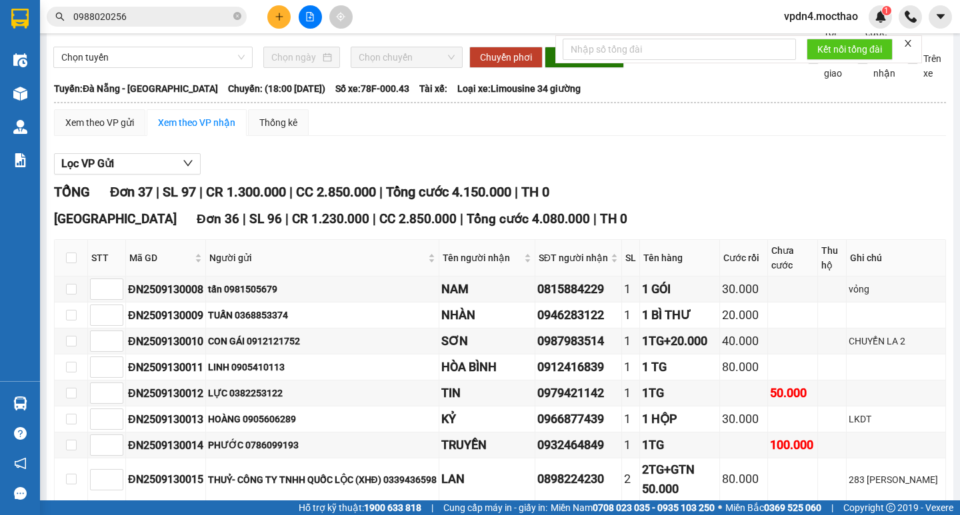
scroll to position [21, 0]
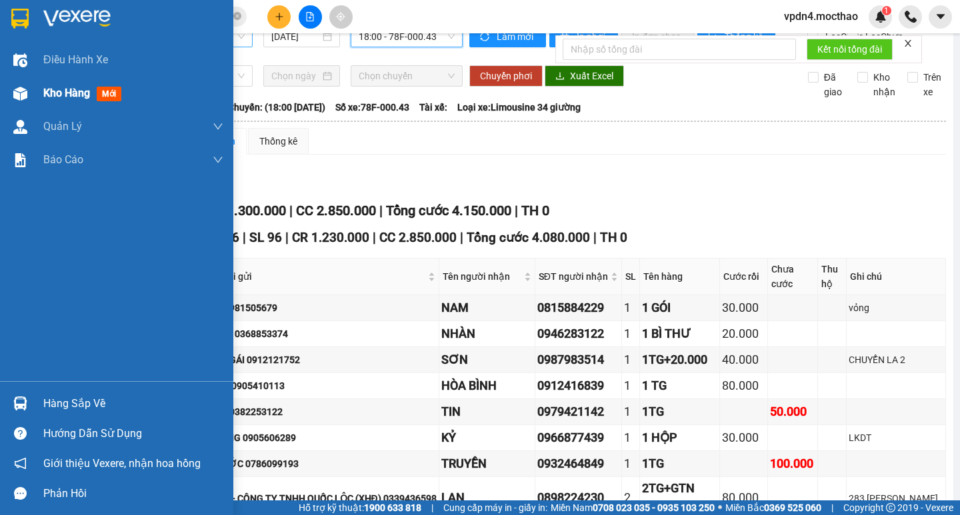
click at [45, 96] on span "Kho hàng" at bounding box center [66, 93] width 47 height 13
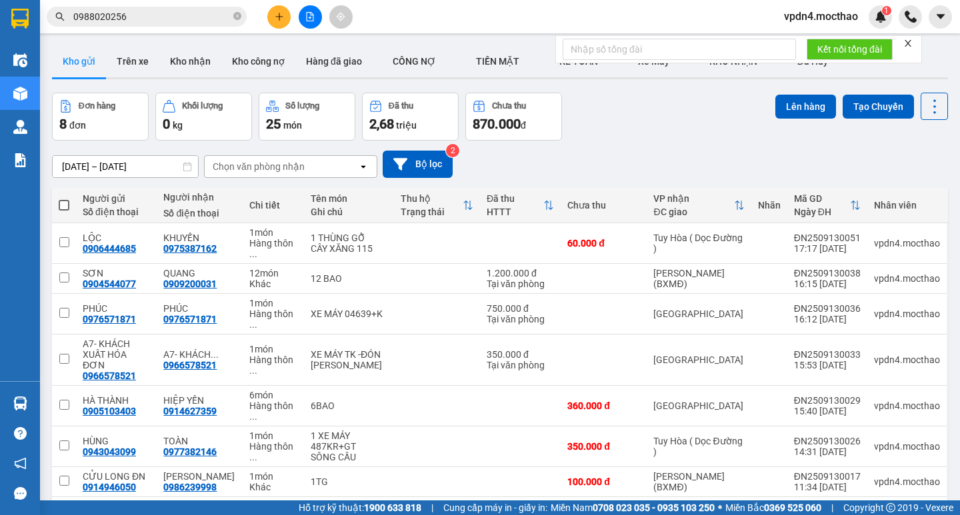
scroll to position [31, 0]
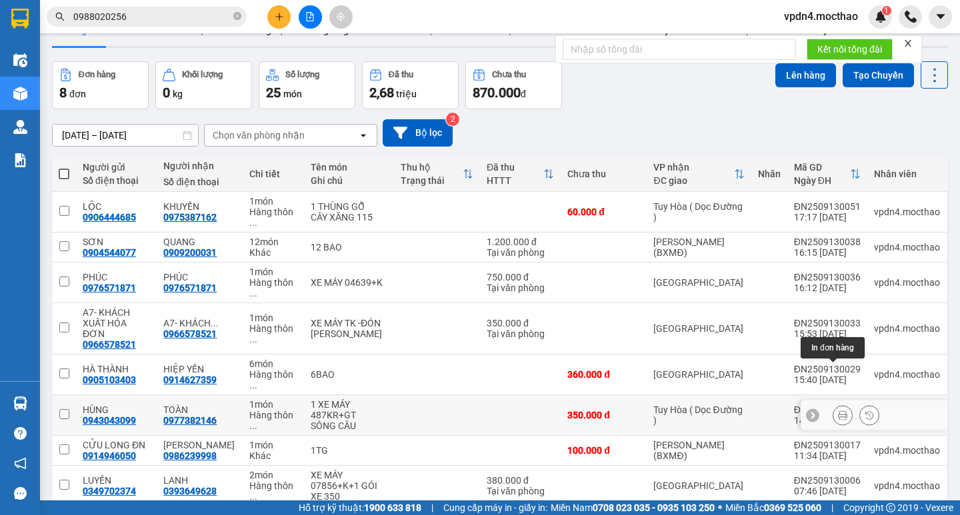
click at [838, 411] on icon at bounding box center [842, 415] width 9 height 9
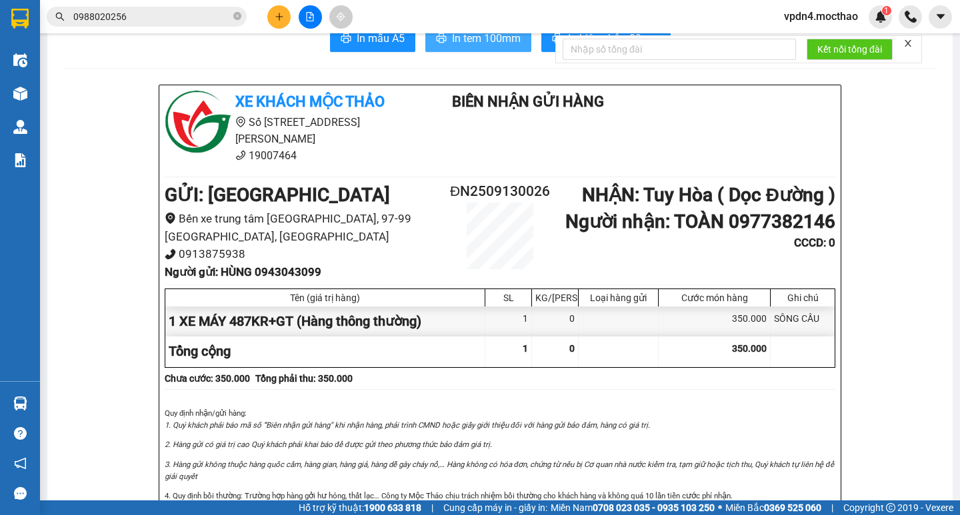
click at [452, 39] on span "In tem 100mm" at bounding box center [486, 38] width 69 height 17
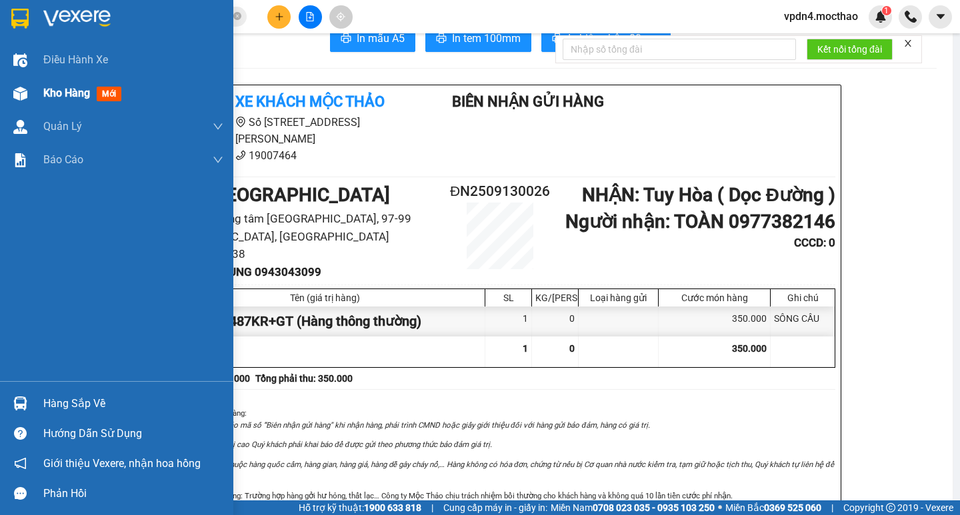
click at [56, 97] on span "Kho hàng" at bounding box center [66, 93] width 47 height 13
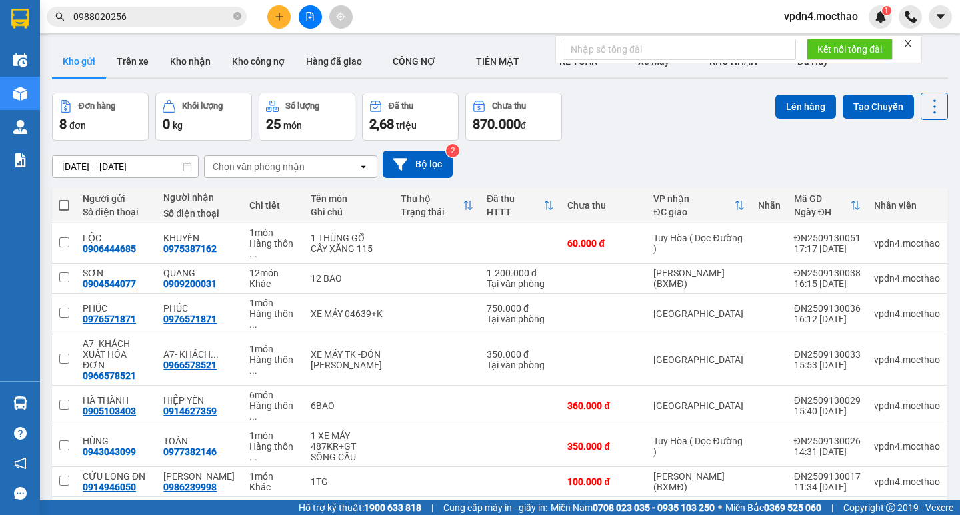
scroll to position [31, 0]
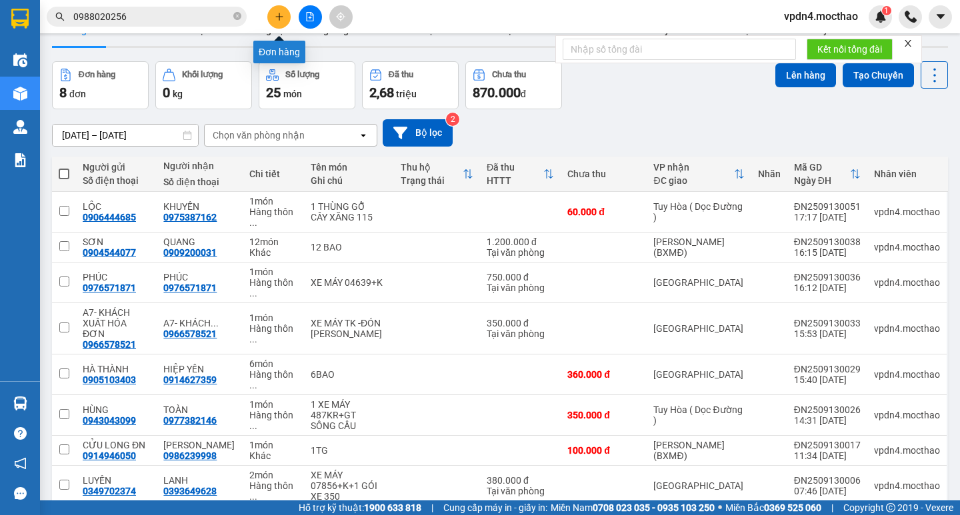
click at [273, 17] on button at bounding box center [278, 16] width 23 height 23
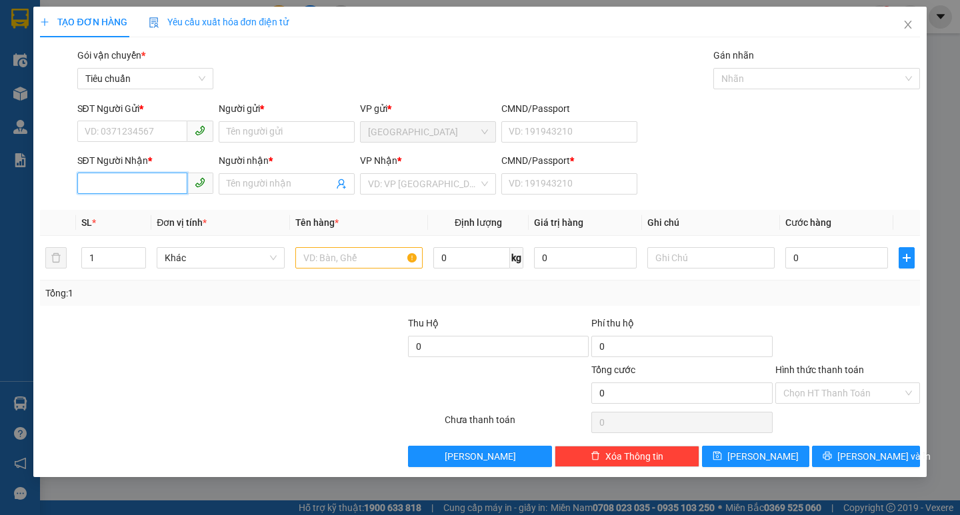
click at [171, 183] on input "SĐT Người Nhận *" at bounding box center [132, 183] width 110 height 21
click at [176, 215] on div "0918164141 - CHÁNH" at bounding box center [145, 210] width 120 height 15
type input "0918164141"
type input "CHÁNH"
type input "0"
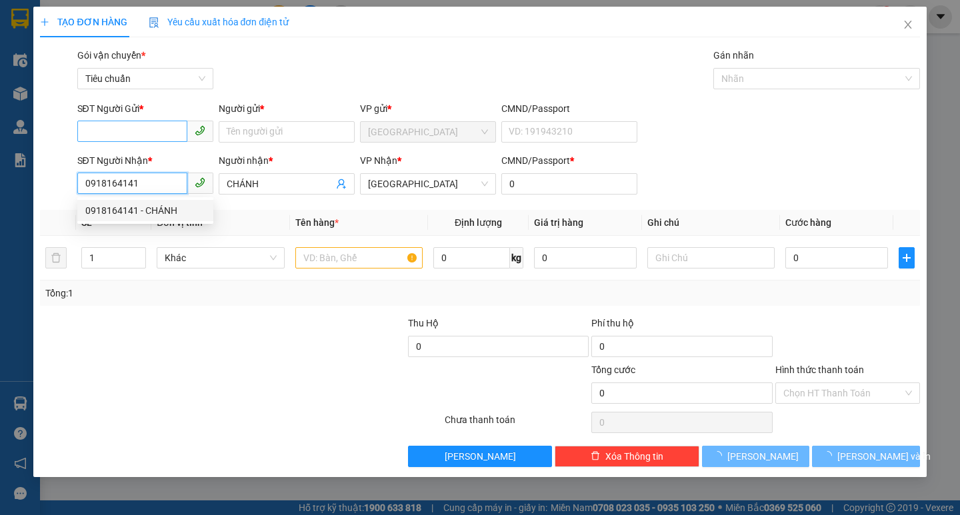
type input "30.000"
type input "0918164141"
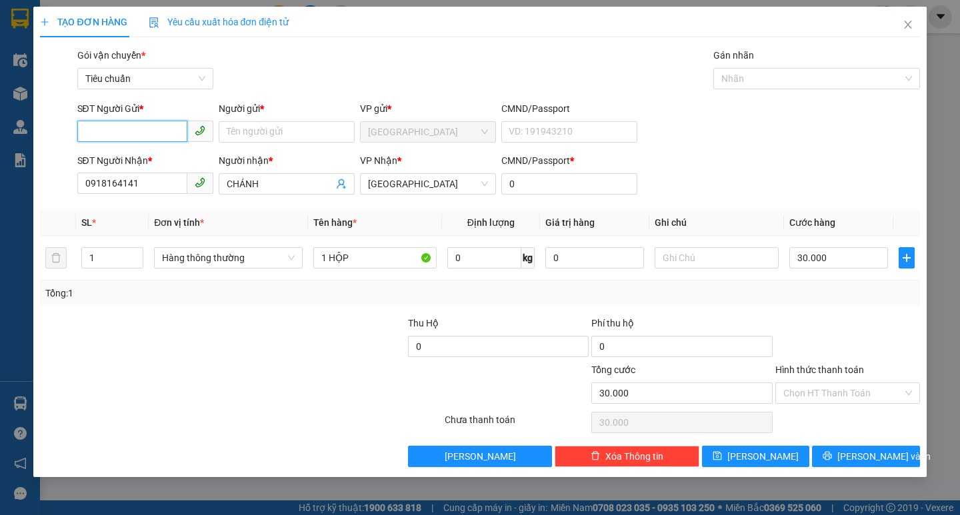
click at [139, 127] on input "SĐT Người Gửi *" at bounding box center [132, 131] width 110 height 21
click at [169, 155] on div "0905488382 - HÙNG MINH" at bounding box center [160, 158] width 150 height 15
type input "0905488382"
type input "HÙNG MINH"
click at [852, 449] on button "[PERSON_NAME] và In" at bounding box center [865, 456] width 107 height 21
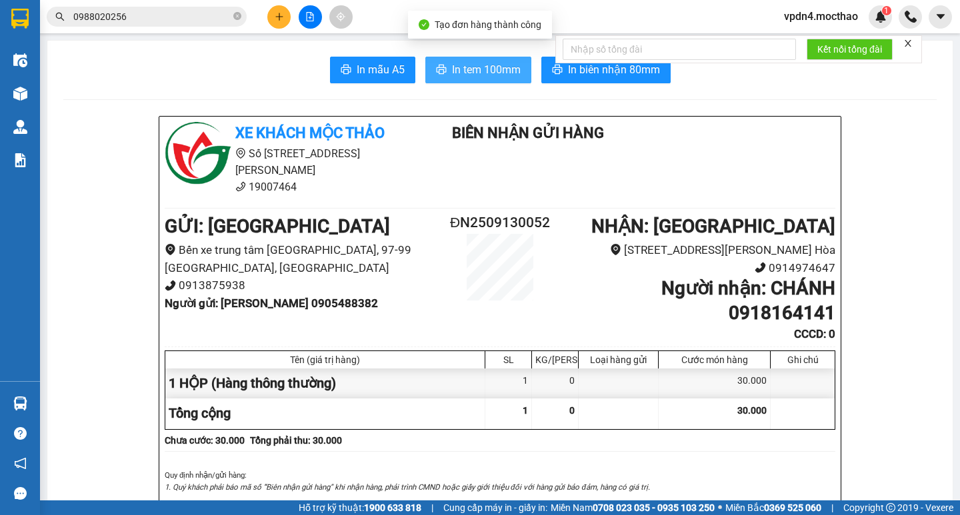
click at [459, 62] on span "In tem 100mm" at bounding box center [486, 69] width 69 height 17
click at [487, 79] on button "In tem 100mm" at bounding box center [478, 70] width 106 height 27
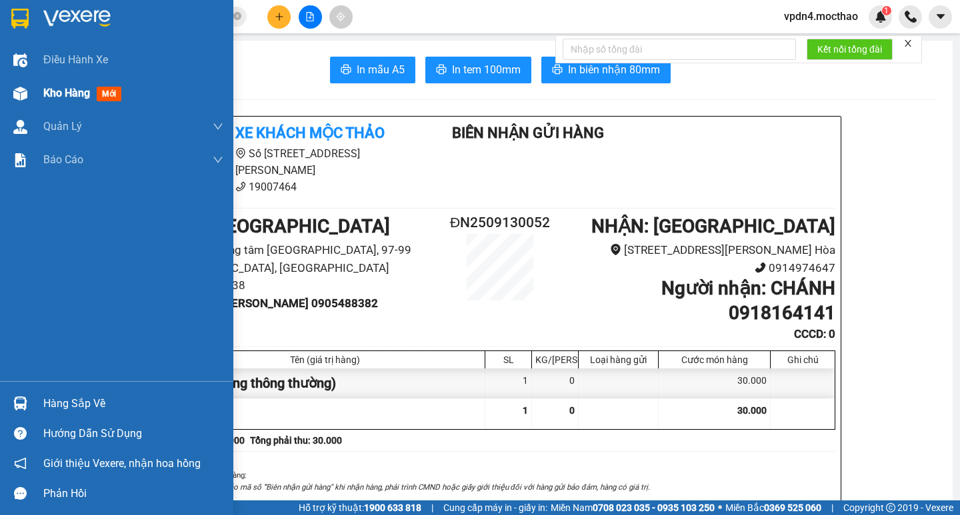
click at [49, 93] on span "Kho hàng" at bounding box center [66, 93] width 47 height 13
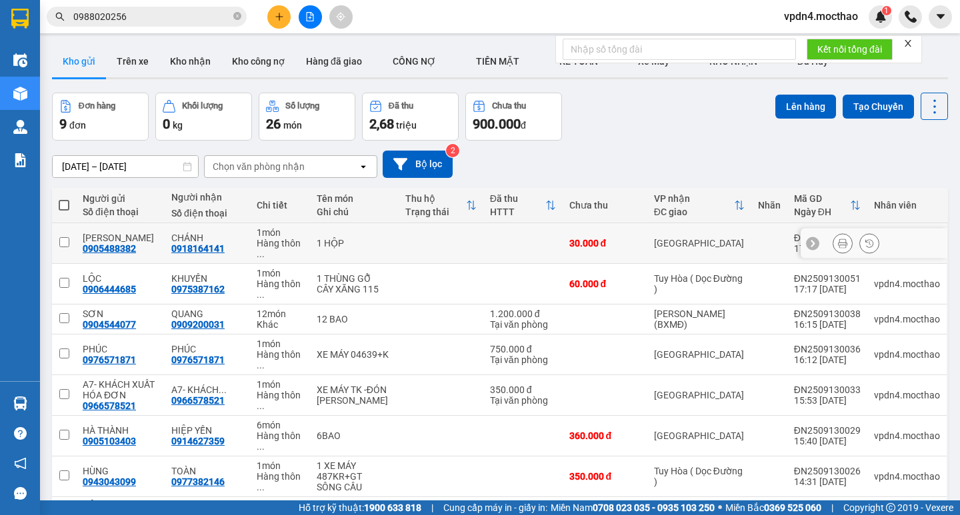
click at [65, 237] on input "checkbox" at bounding box center [64, 242] width 10 height 10
checkbox input "true"
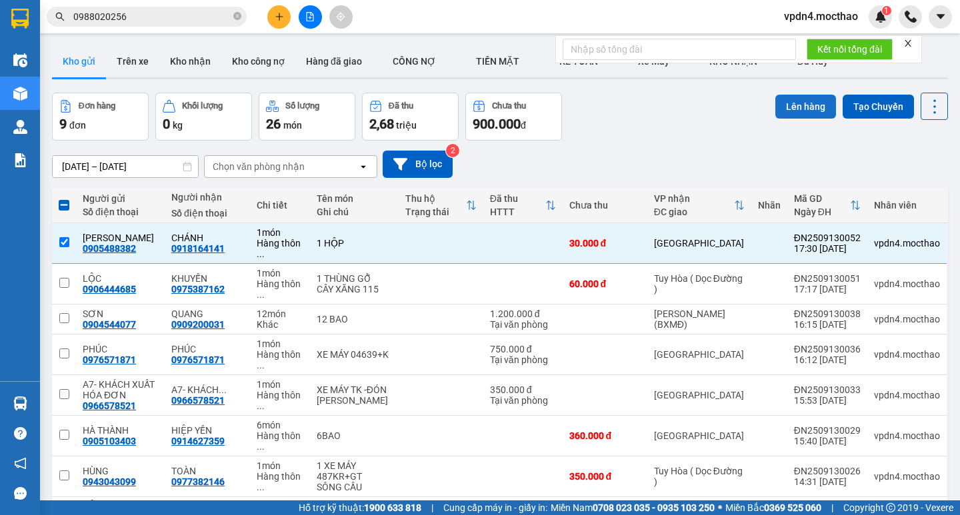
click at [790, 114] on button "Lên hàng" at bounding box center [805, 107] width 61 height 24
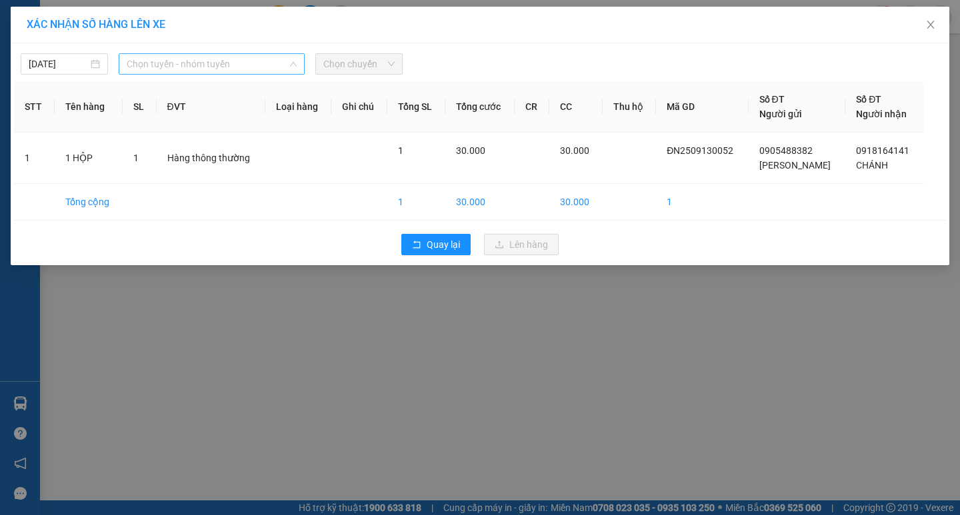
click at [206, 65] on span "Chọn tuyến - nhóm tuyến" at bounding box center [212, 64] width 170 height 20
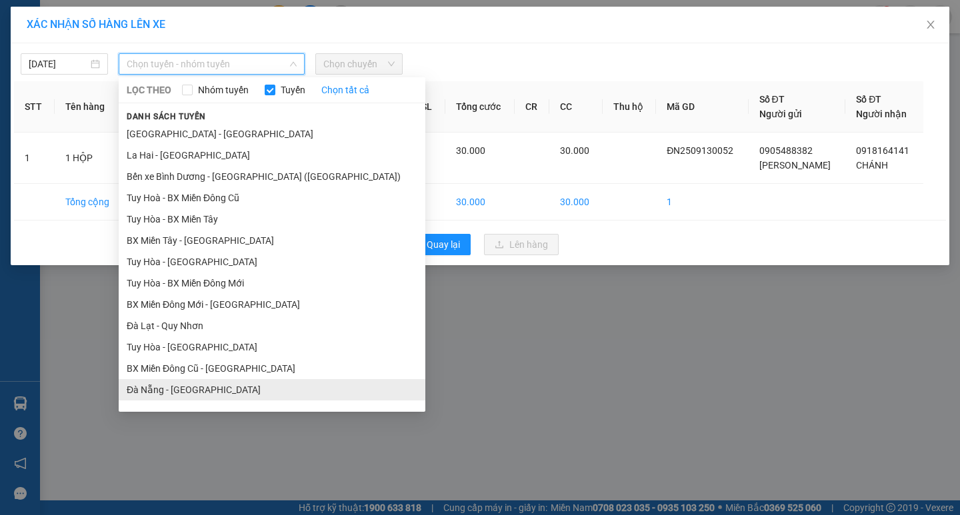
click at [213, 397] on li "Đà Nẵng - [GEOGRAPHIC_DATA]" at bounding box center [272, 389] width 307 height 21
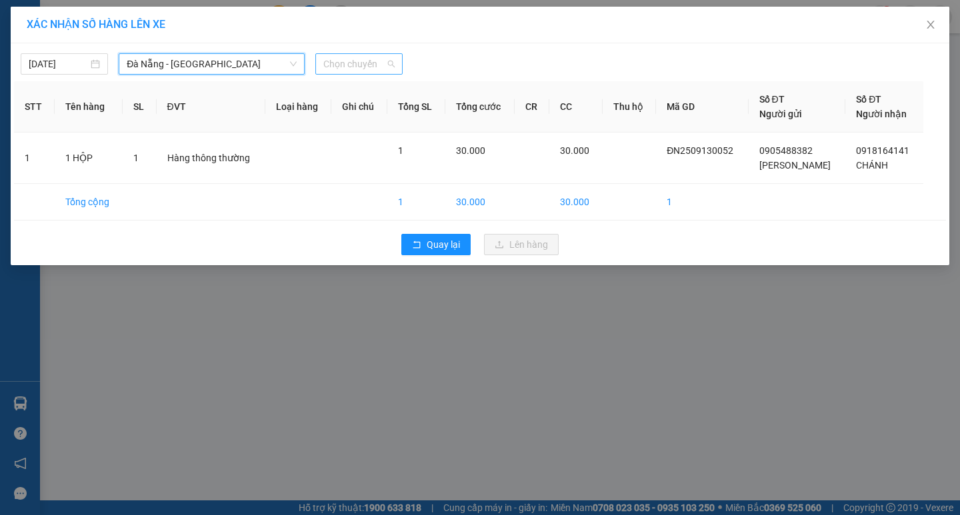
click at [358, 69] on span "Chọn chuyến" at bounding box center [358, 64] width 71 height 20
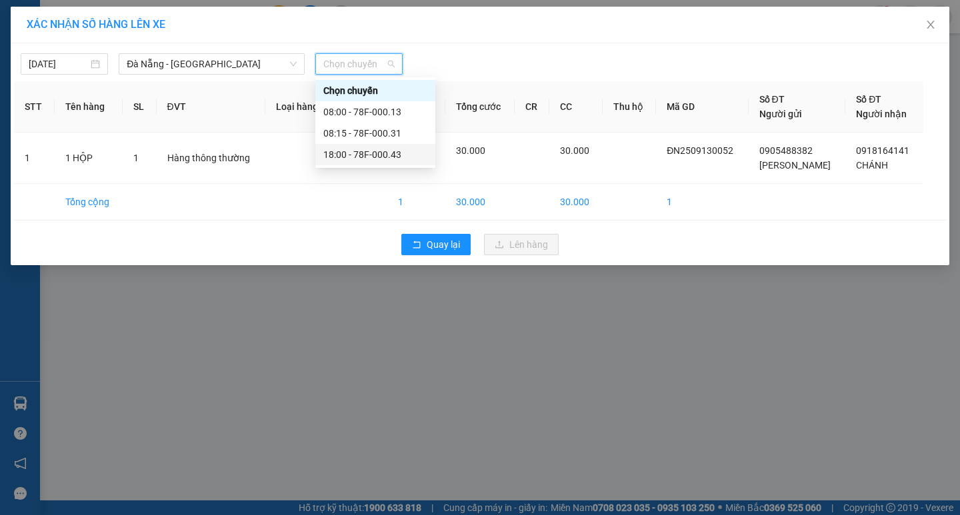
click at [403, 151] on div "18:00 - 78F-000.43" at bounding box center [375, 154] width 104 height 15
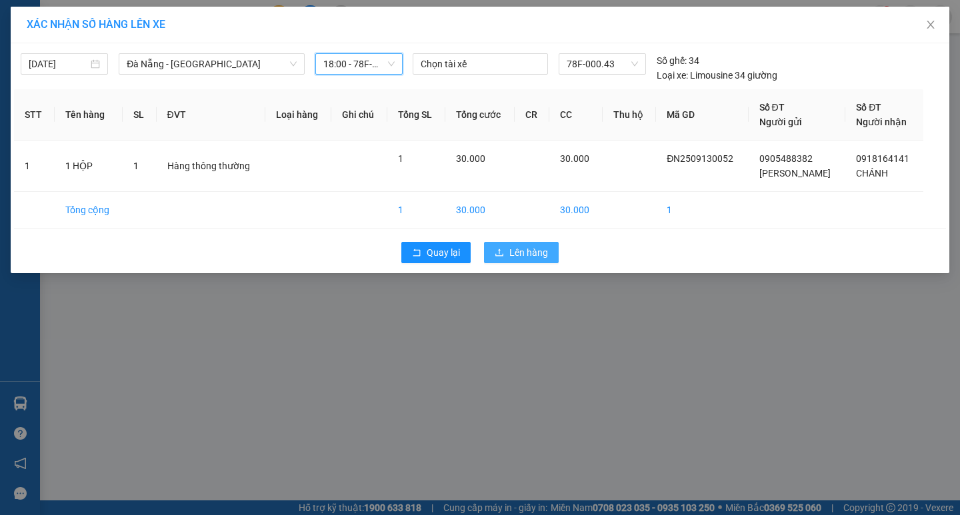
click at [550, 257] on button "Lên hàng" at bounding box center [521, 252] width 75 height 21
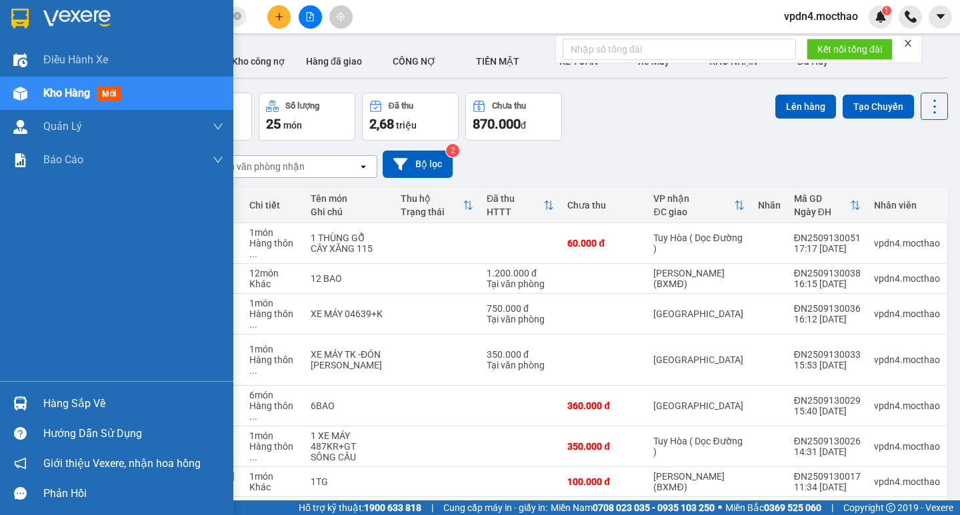
click at [69, 413] on div "Hàng sắp về" at bounding box center [133, 404] width 180 height 20
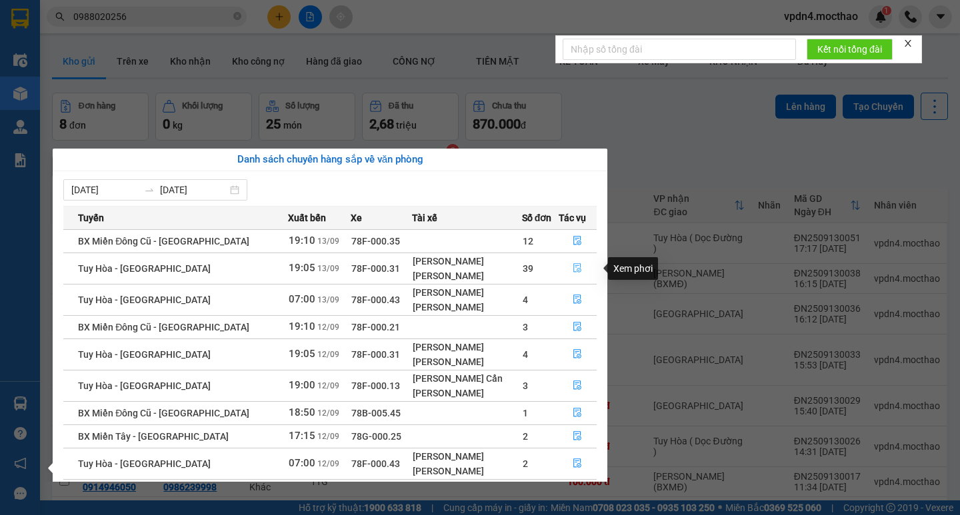
click at [580, 273] on button "button" at bounding box center [577, 268] width 37 height 21
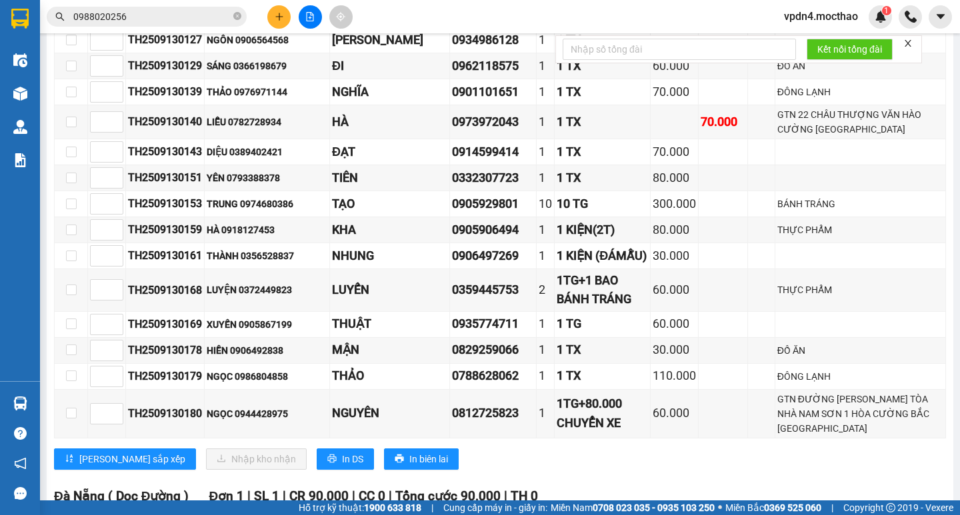
scroll to position [1135, 0]
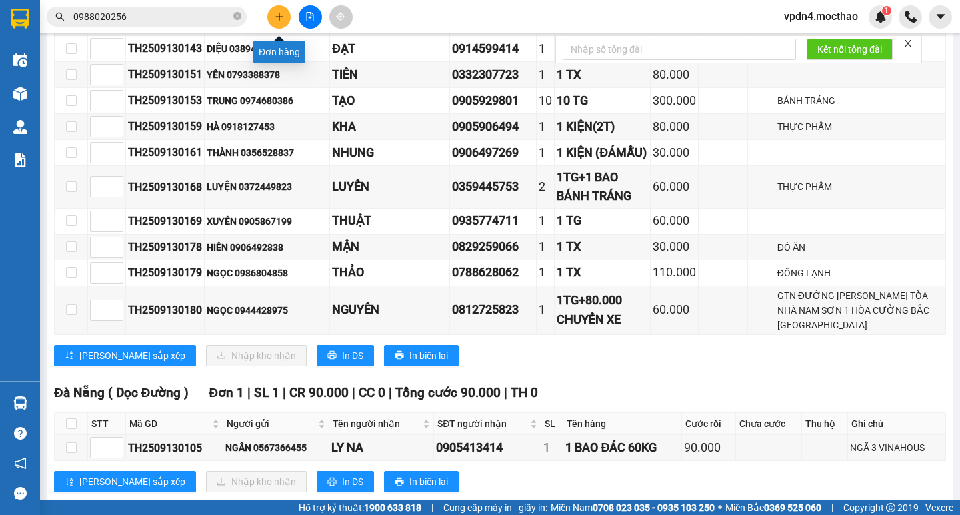
click at [282, 16] on icon "plus" at bounding box center [279, 16] width 9 height 9
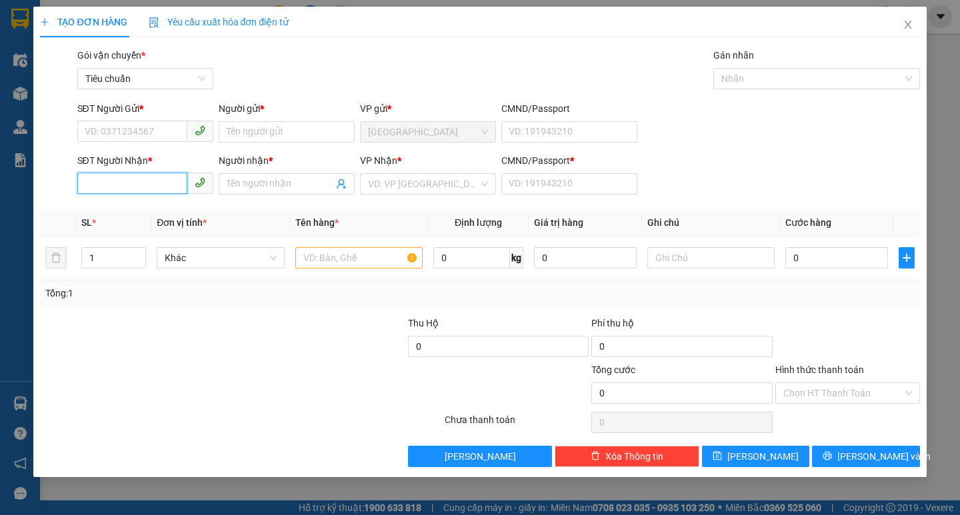
click at [151, 184] on input "SĐT Người Nhận *" at bounding box center [132, 183] width 110 height 21
type input "0777509609"
click at [169, 219] on div "0777509609 - TIÊN TIÊN" at bounding box center [160, 210] width 166 height 21
type input "TIÊN TIÊN"
type input "0"
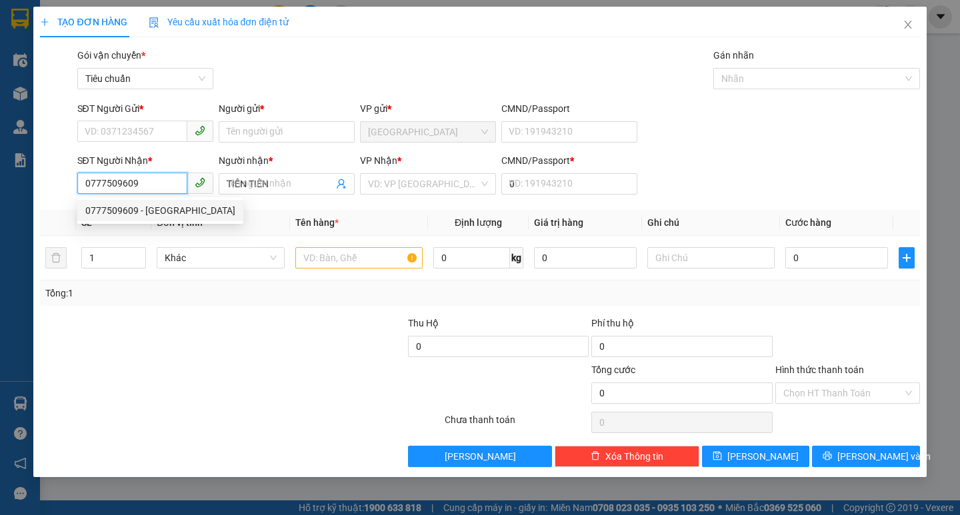
type input "60.000"
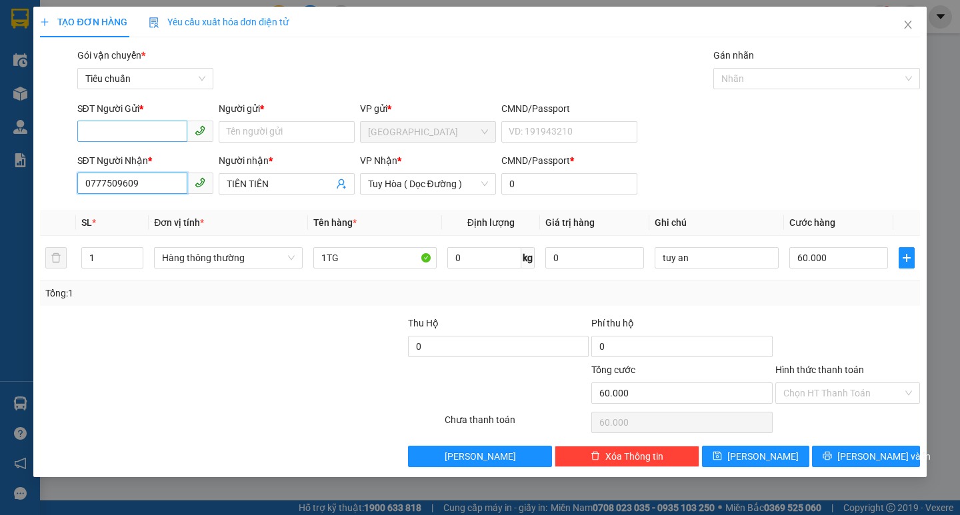
type input "0777509609"
click at [156, 136] on input "SĐT Người Gửi *" at bounding box center [132, 131] width 110 height 21
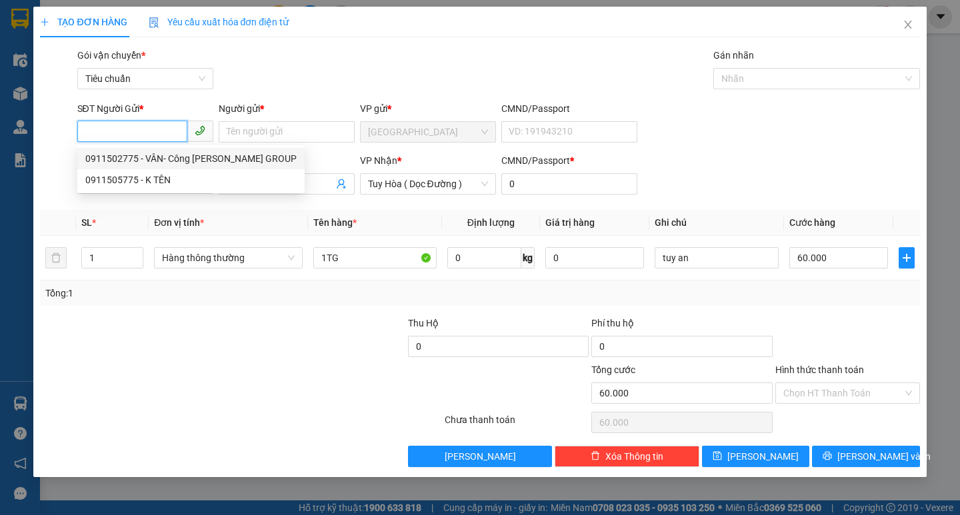
click at [165, 153] on div "0911502775 - VÂN- Công ty MOORE GROUP" at bounding box center [190, 158] width 211 height 15
type input "0911502775"
type input "VÂN- Công ty MOORE GROUP"
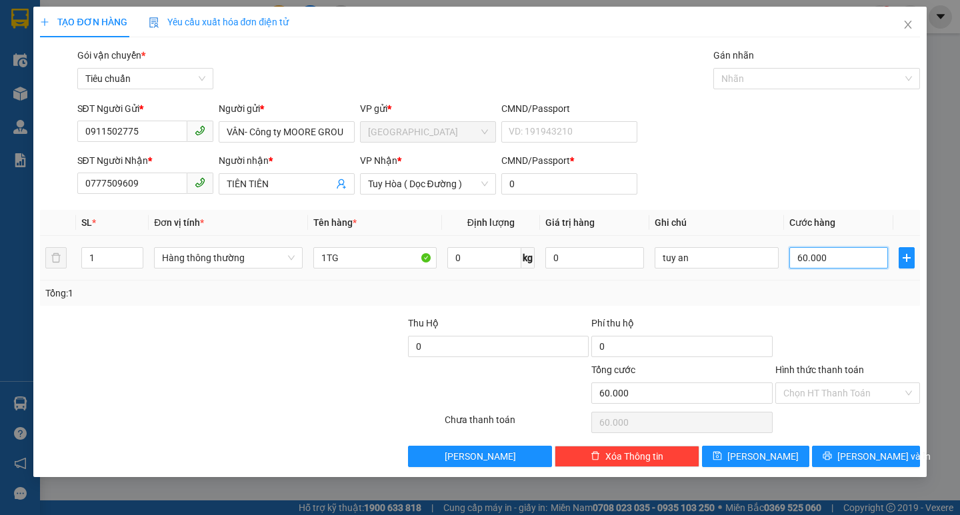
click at [838, 263] on input "60.000" at bounding box center [838, 257] width 99 height 21
type input "7"
type input "70"
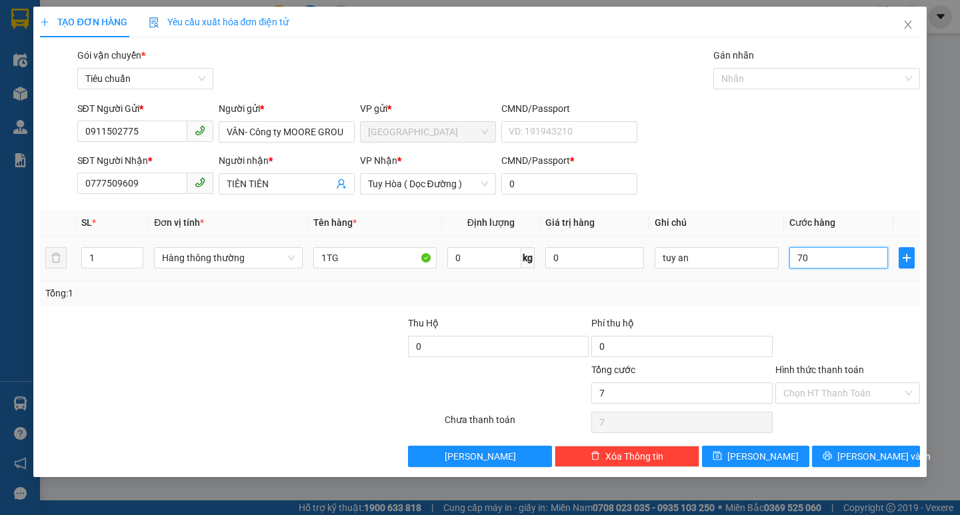
type input "70"
type input "70.000"
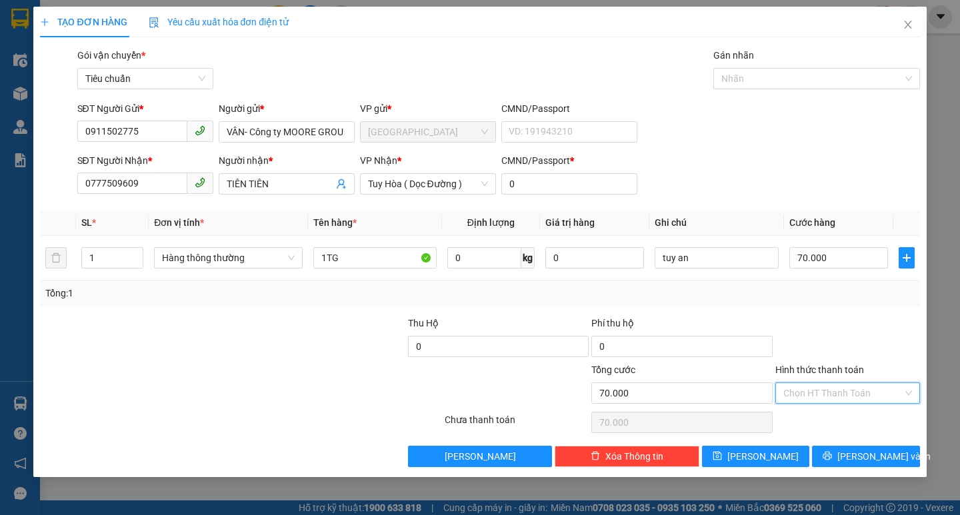
click at [869, 395] on input "Hình thức thanh toán" at bounding box center [842, 393] width 119 height 20
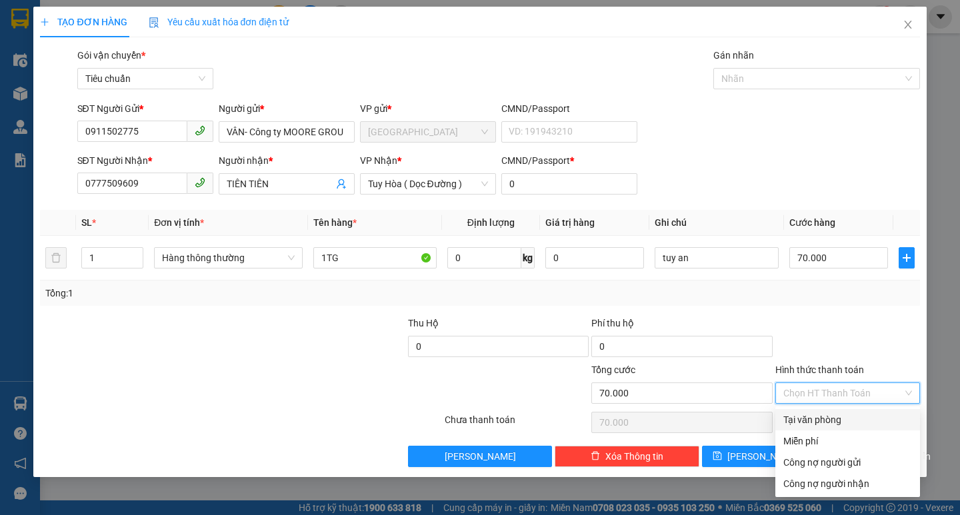
click at [860, 419] on div "Tại văn phòng" at bounding box center [847, 420] width 129 height 15
type input "0"
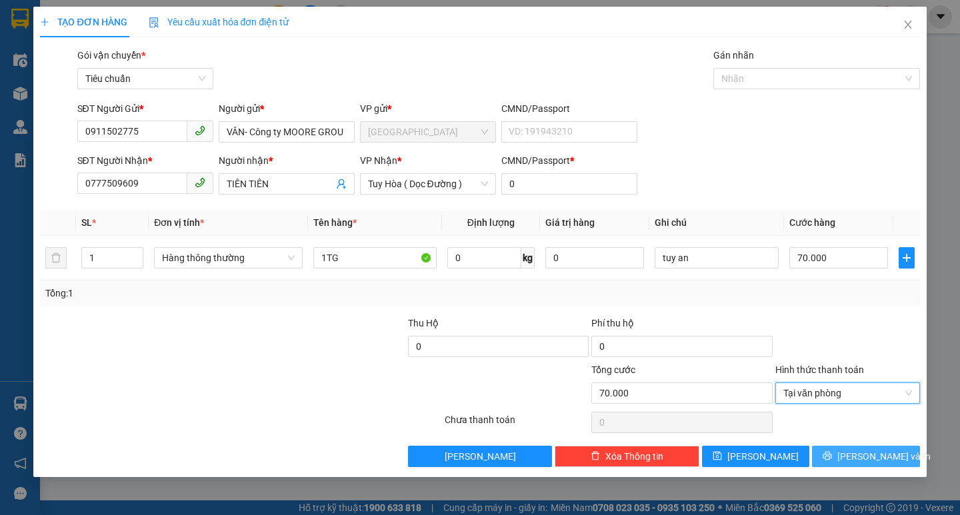
click at [867, 451] on span "[PERSON_NAME] và In" at bounding box center [883, 456] width 93 height 15
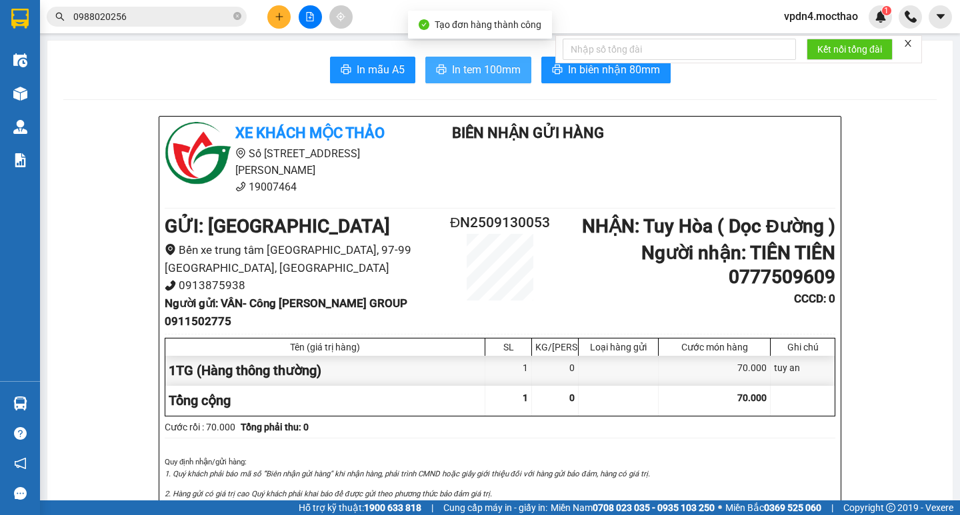
click at [481, 79] on button "In tem 100mm" at bounding box center [478, 70] width 106 height 27
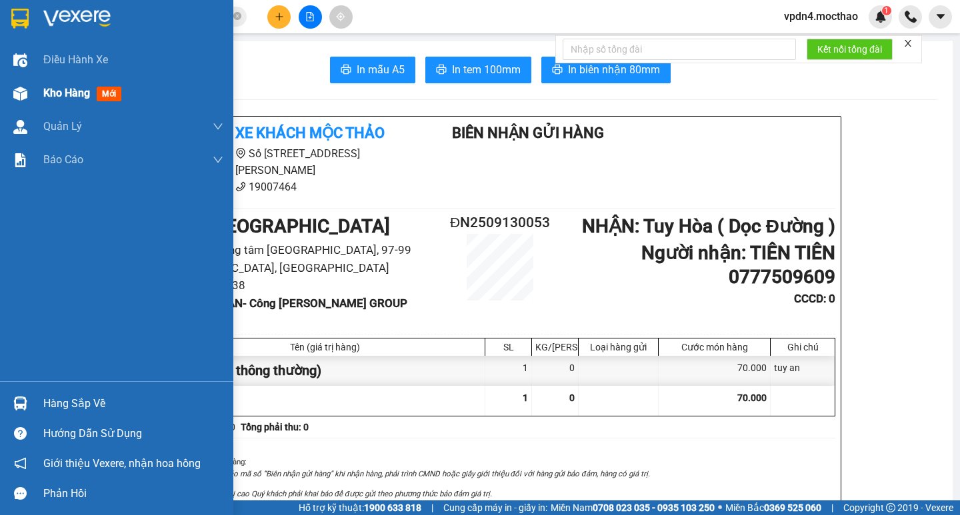
click at [49, 102] on div "Kho hàng mới" at bounding box center [133, 93] width 180 height 33
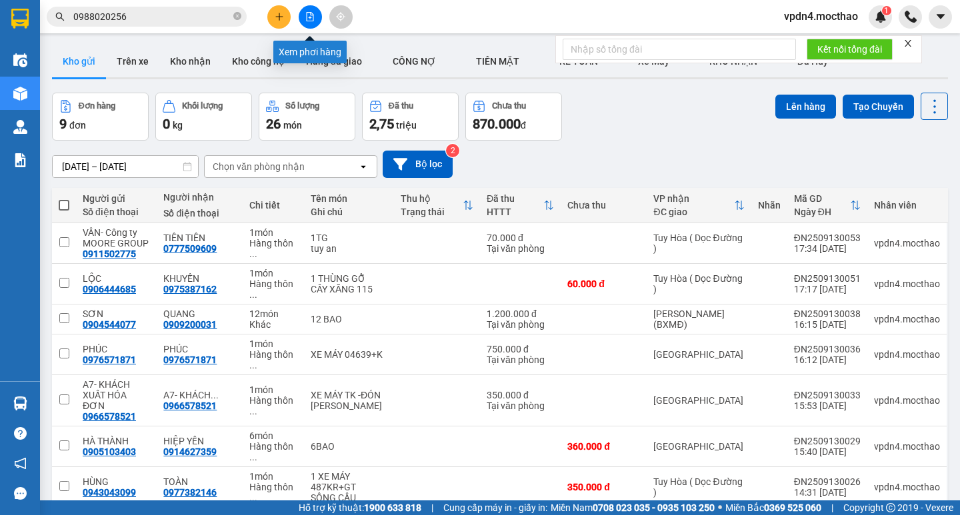
click at [303, 17] on button at bounding box center [310, 16] width 23 height 23
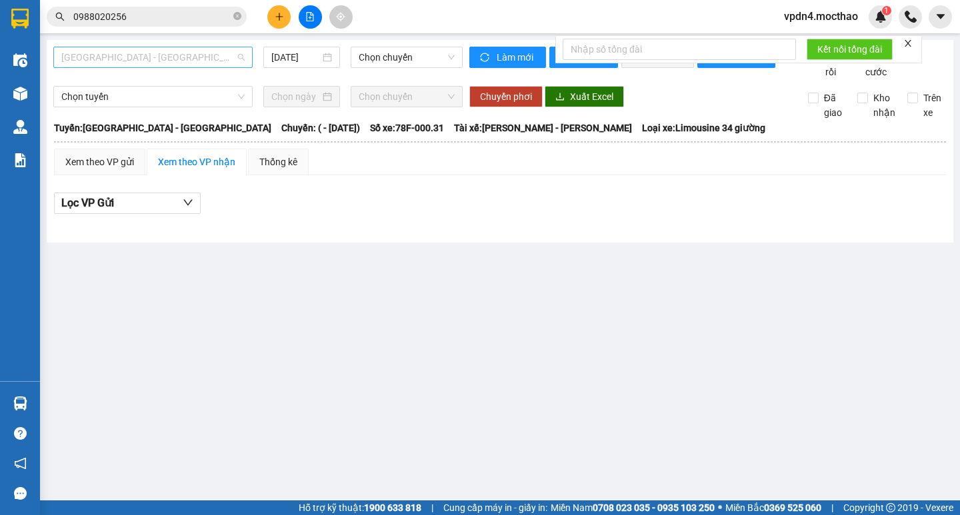
click at [205, 51] on span "Sài Gòn - Tuy Hòa" at bounding box center [152, 57] width 183 height 20
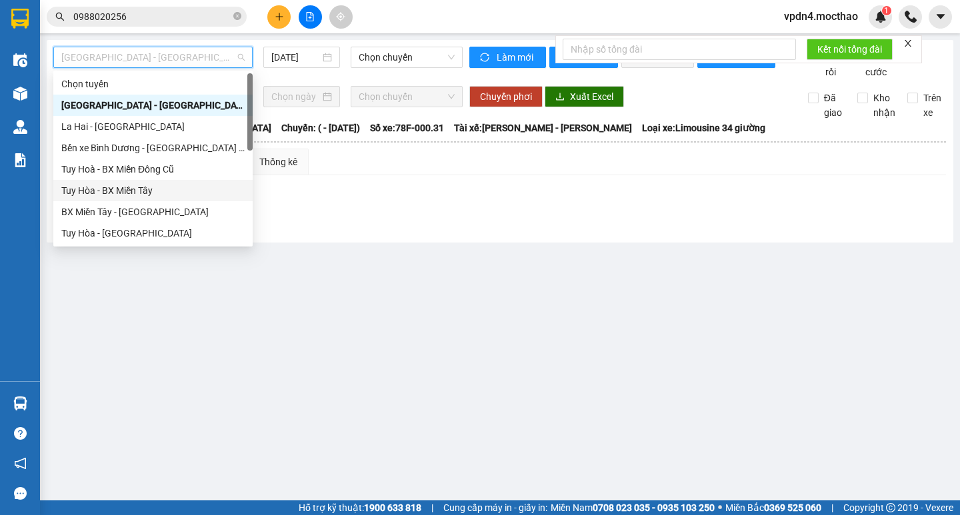
type input "D"
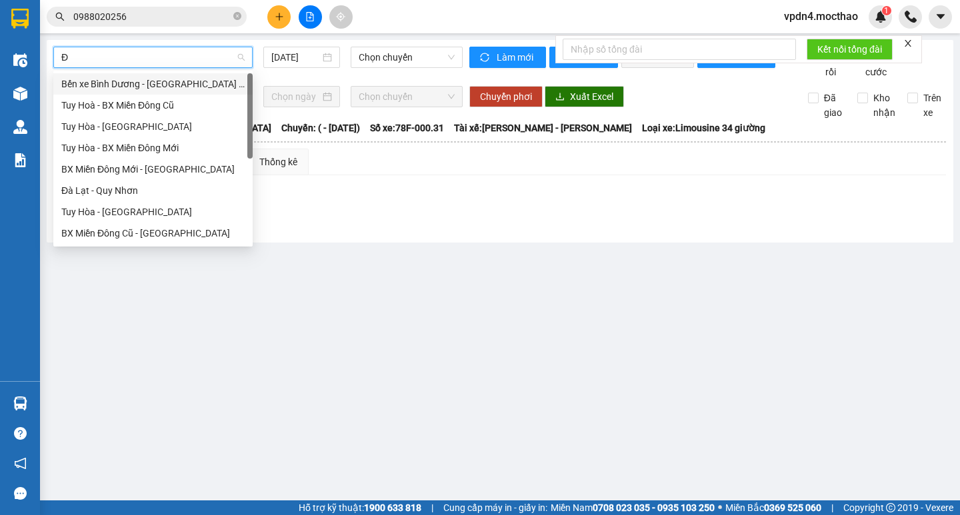
type input "ĐA"
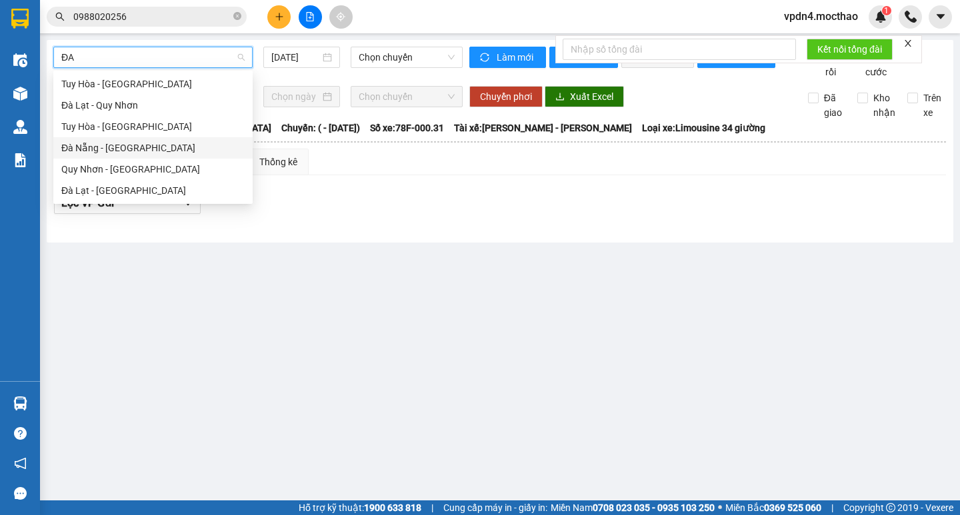
click at [164, 142] on div "Đà Nẵng - [GEOGRAPHIC_DATA]" at bounding box center [152, 148] width 183 height 15
type input "[DATE]"
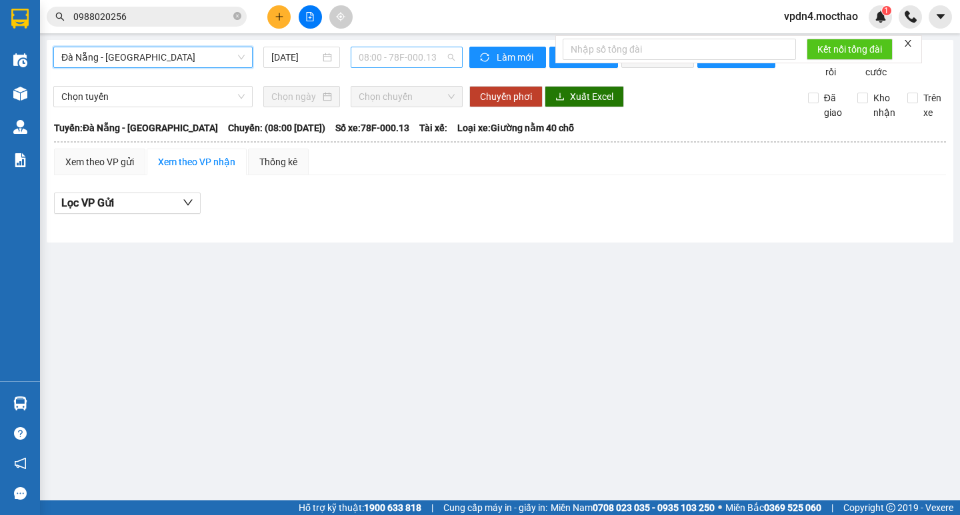
click at [375, 59] on span "08:00 - 78F-000.13" at bounding box center [407, 57] width 96 height 20
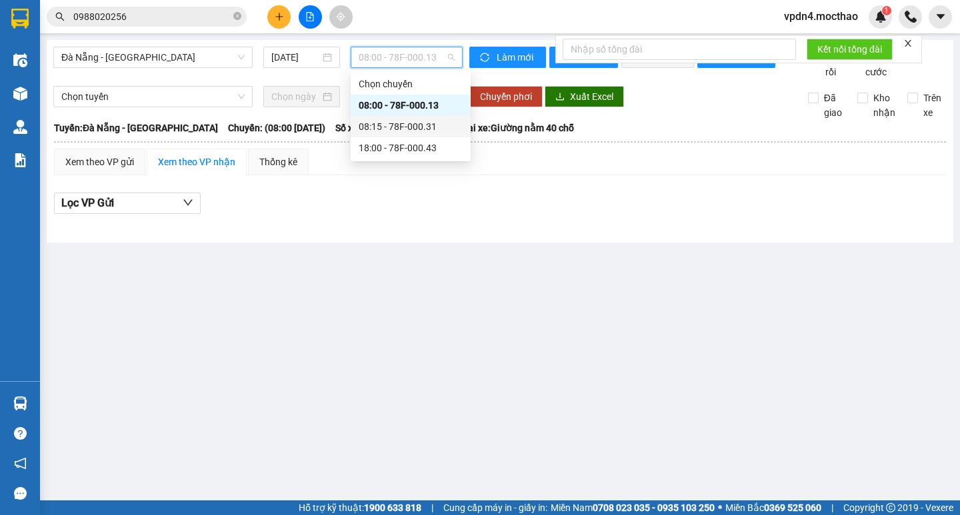
click at [391, 123] on div "08:15 - 78F-000.31" at bounding box center [411, 126] width 104 height 15
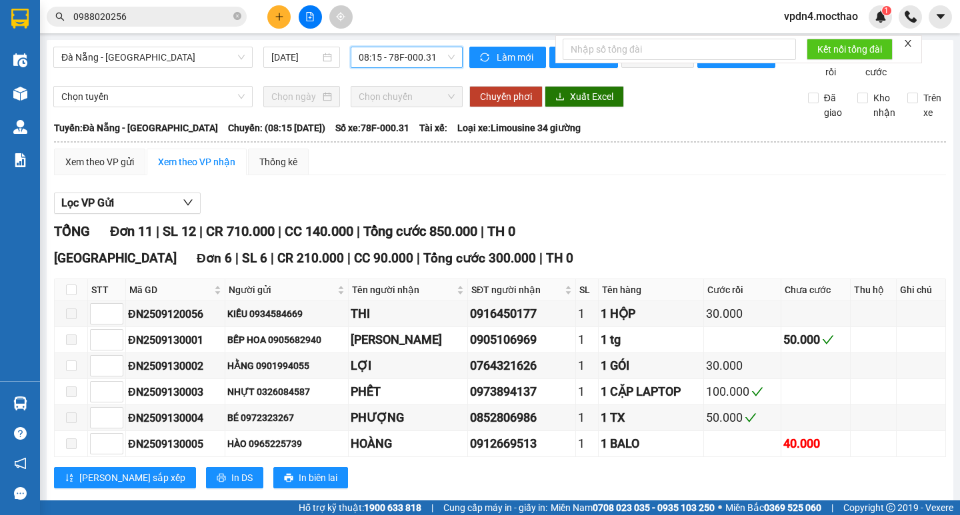
click at [908, 43] on icon "close" at bounding box center [907, 43] width 9 height 9
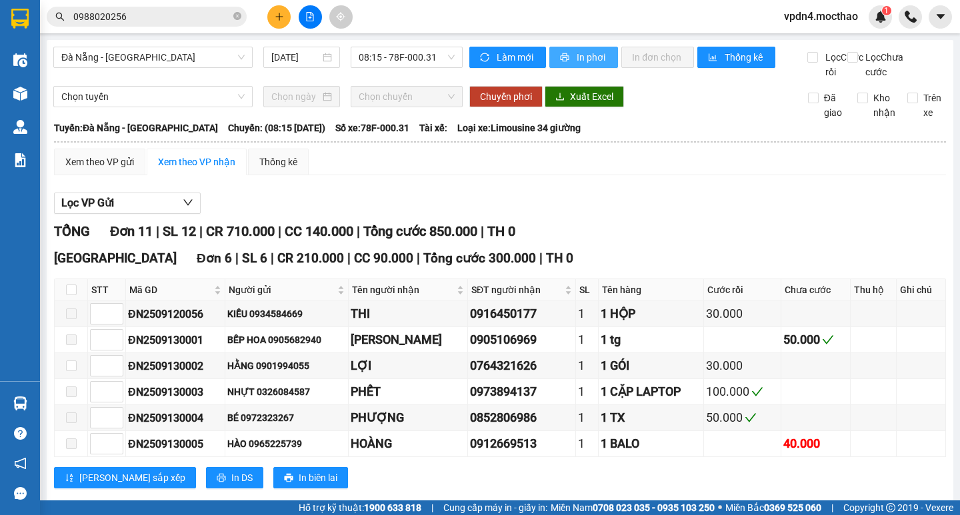
click at [587, 62] on span "In phơi" at bounding box center [592, 57] width 31 height 15
click at [413, 49] on span "08:15 - 78F-000.31" at bounding box center [407, 57] width 96 height 20
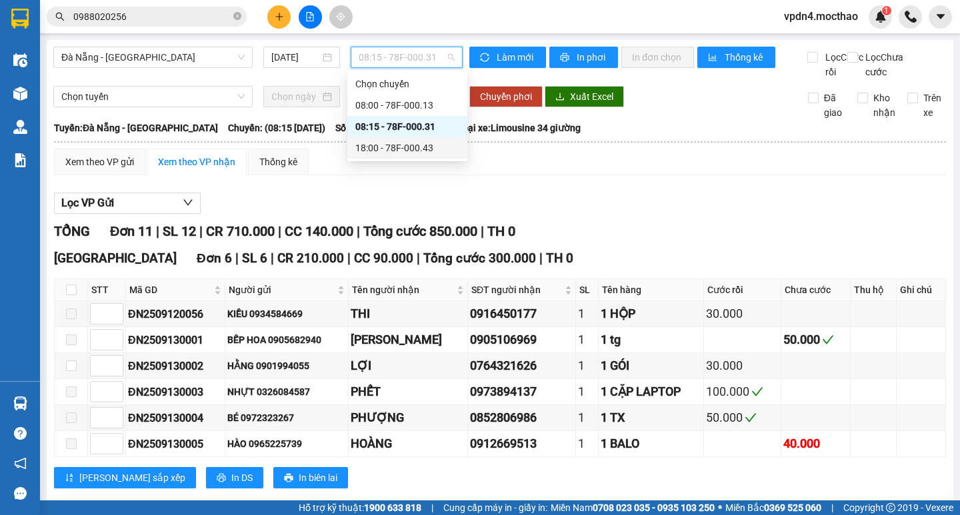
click at [427, 152] on div "18:00 - 78F-000.43" at bounding box center [407, 148] width 104 height 15
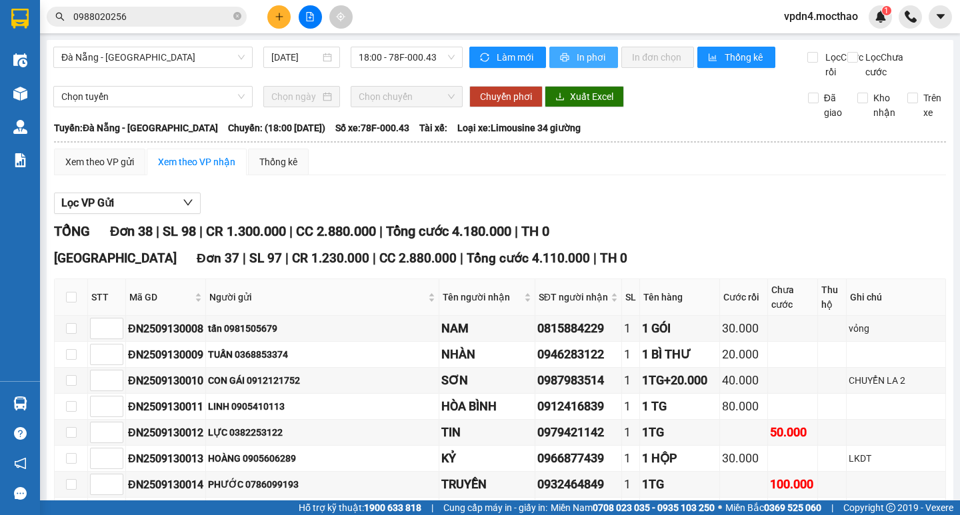
click at [579, 65] on button "In phơi" at bounding box center [583, 57] width 69 height 21
click at [287, 17] on button at bounding box center [278, 16] width 23 height 23
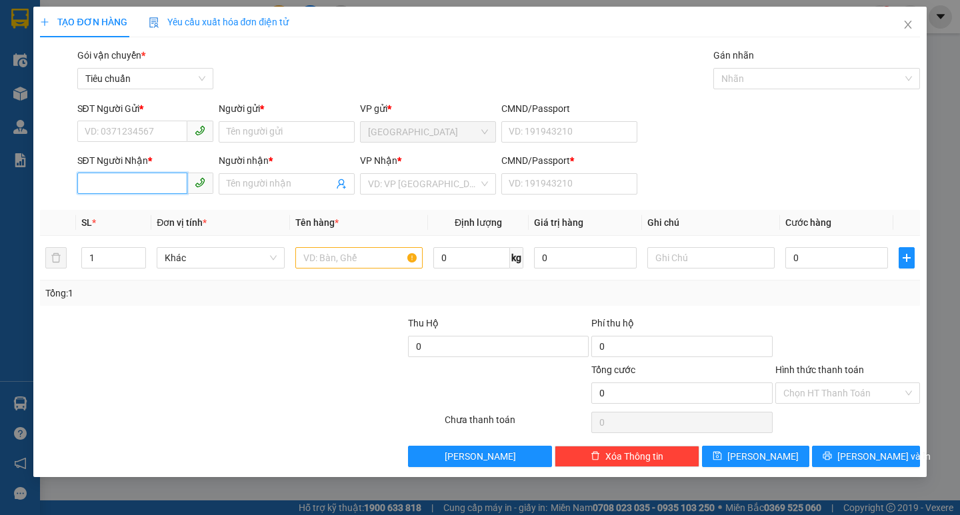
click at [166, 188] on input "SĐT Người Nhận *" at bounding box center [132, 183] width 110 height 21
type input "0906566139"
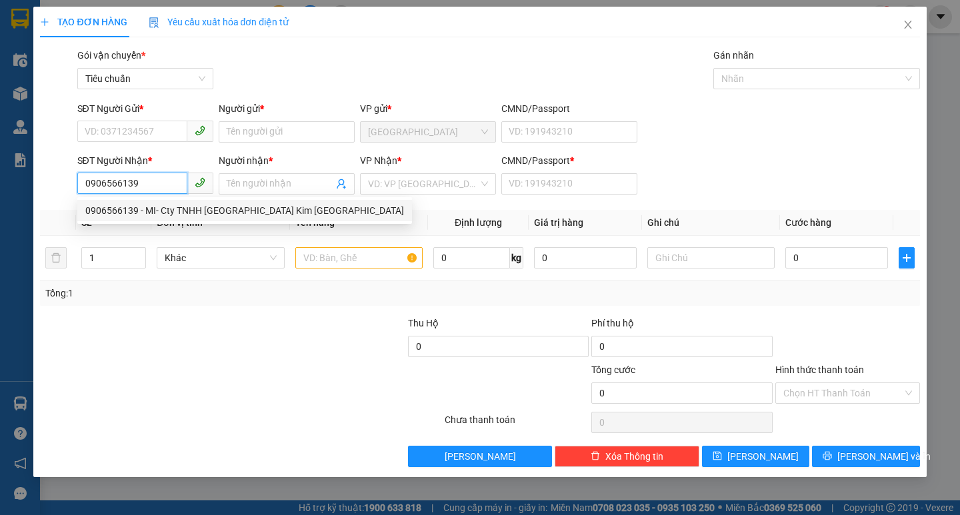
click at [169, 211] on div "0906566139 - MI- Cty TNHH Phú Kim Phú Yên" at bounding box center [244, 210] width 319 height 15
type input "MI- Cty TNHH Phú Kim Phú Yên"
type input "0"
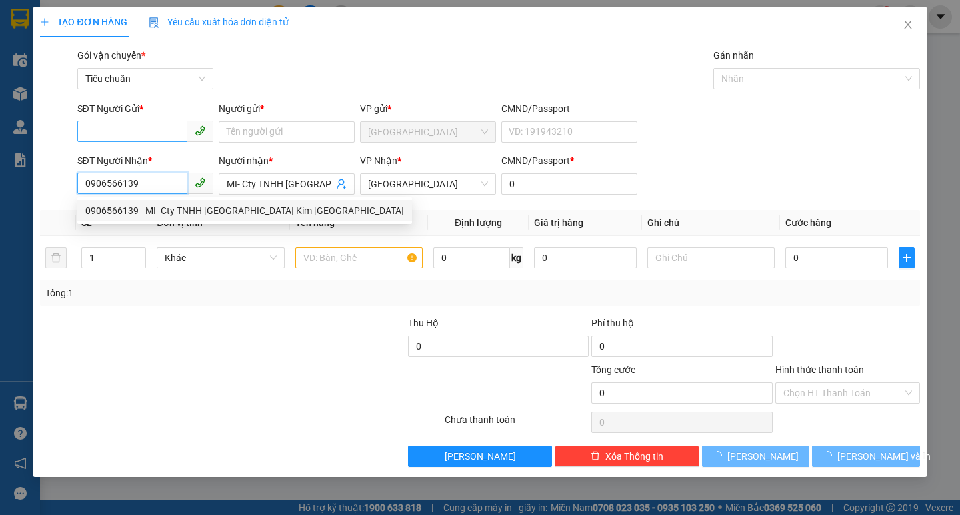
type input "180.000"
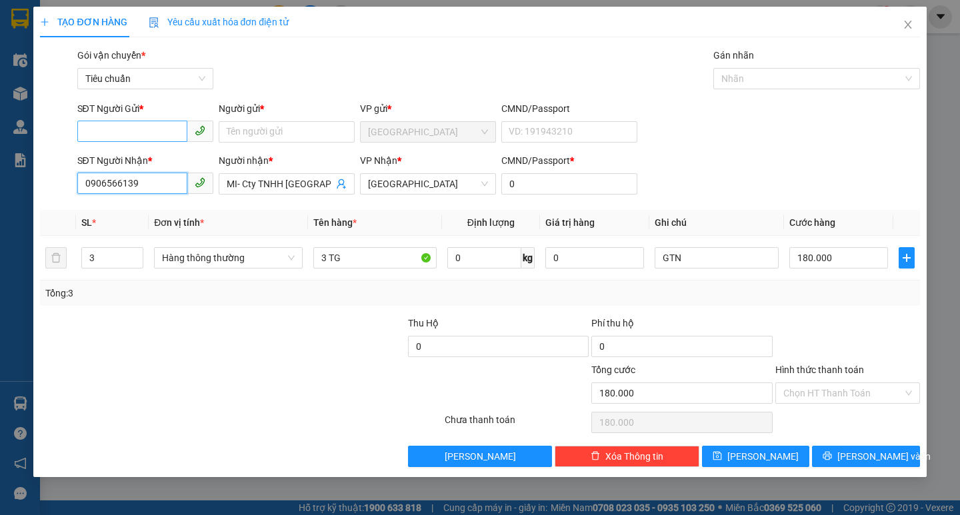
type input "0906566139"
click at [167, 135] on input "SĐT Người Gửi *" at bounding box center [132, 131] width 110 height 21
type input "0935290327"
click at [163, 166] on div "0935290327 - LÂM" at bounding box center [145, 158] width 136 height 21
type input "LÂM"
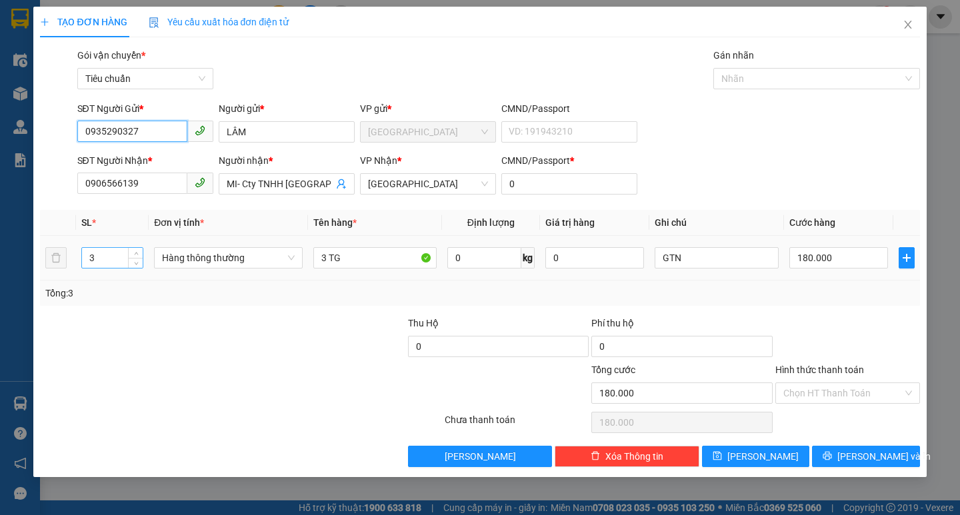
type input "0935290327"
click at [102, 261] on input "3" at bounding box center [112, 258] width 61 height 20
type input "1"
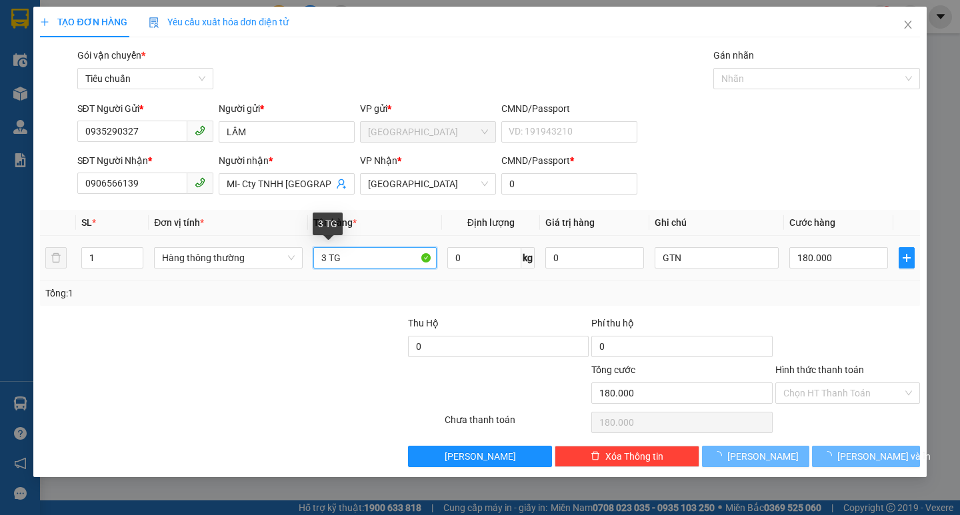
click at [325, 256] on input "3 TG" at bounding box center [374, 257] width 123 height 21
type input "0"
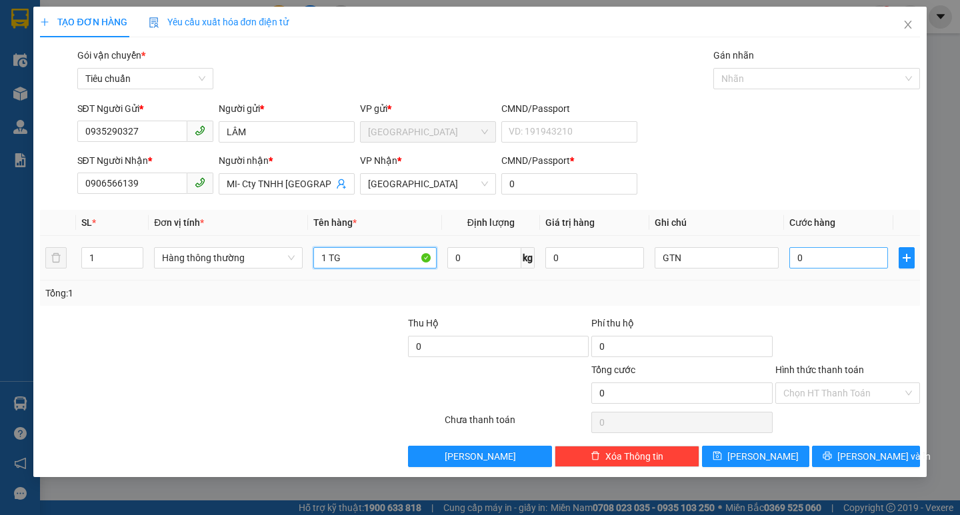
type input "1 TG"
click at [825, 264] on input "0" at bounding box center [838, 257] width 99 height 21
type input "6"
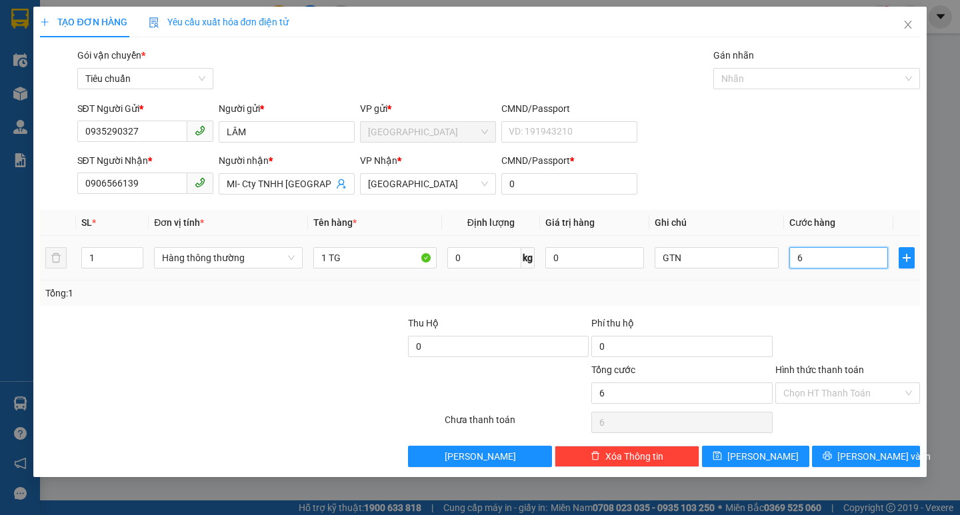
type input "60"
type input "60.000"
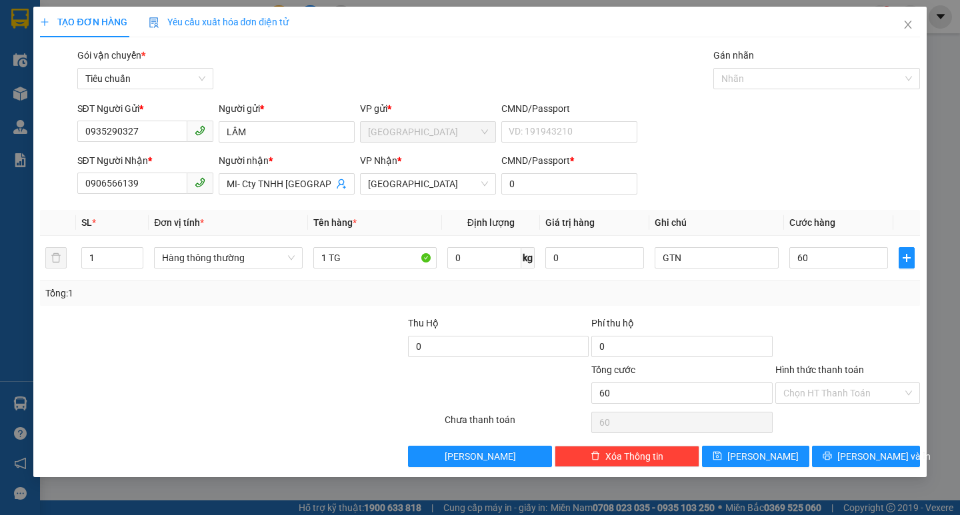
type input "60.000"
click at [868, 445] on div "Transit Pickup Surcharge Ids Transit Deliver Surcharge Ids Transit Deliver Surc…" at bounding box center [479, 257] width 879 height 419
click at [870, 453] on span "[PERSON_NAME] và In" at bounding box center [883, 456] width 93 height 15
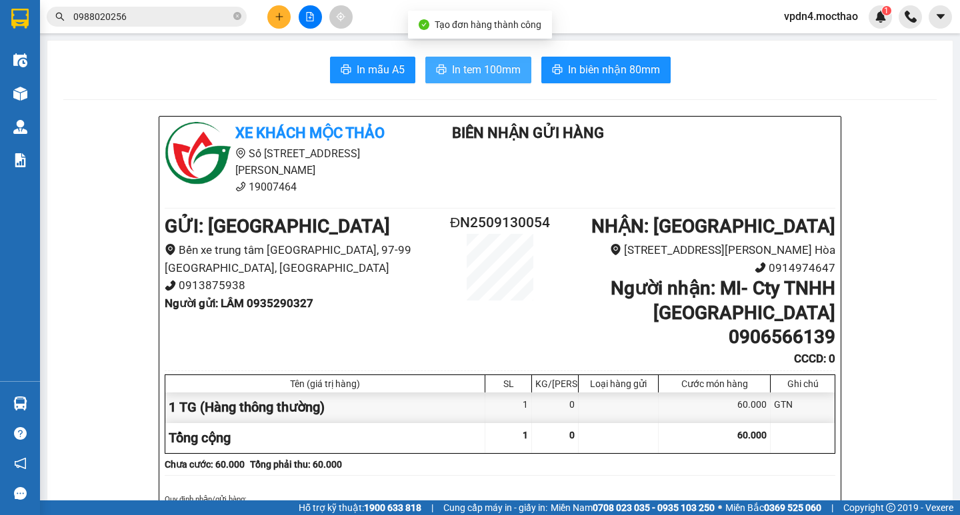
click at [482, 63] on span "In tem 100mm" at bounding box center [486, 69] width 69 height 17
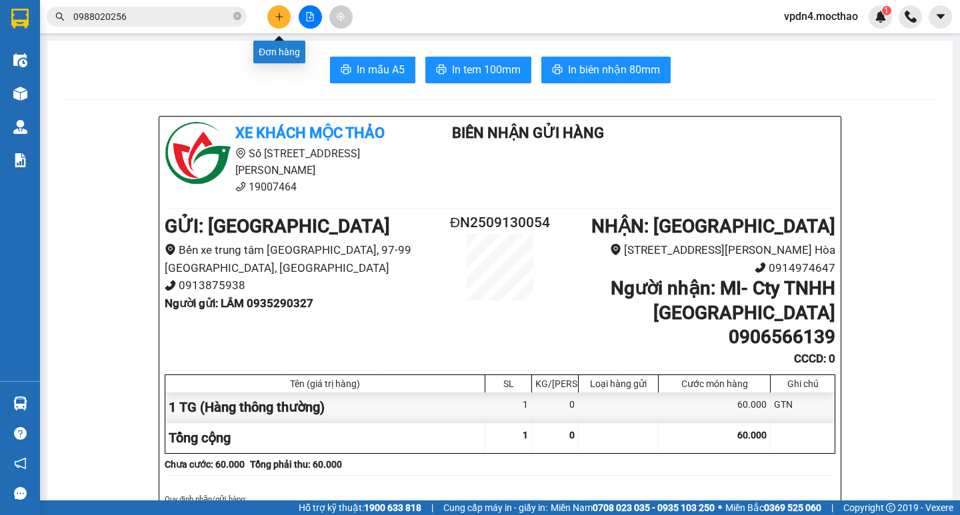
click at [277, 27] on button at bounding box center [278, 16] width 23 height 23
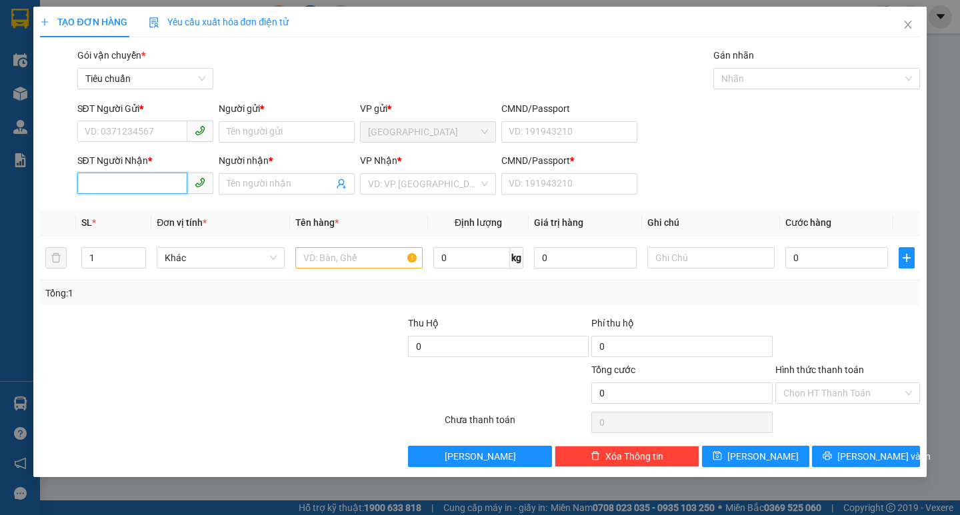
click at [167, 179] on input "SĐT Người Nhận *" at bounding box center [132, 183] width 110 height 21
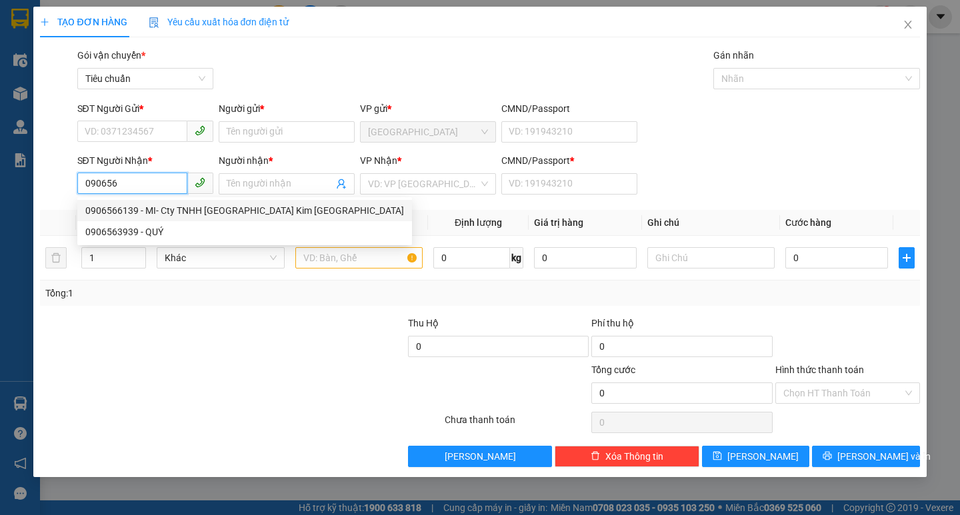
click at [169, 205] on div "0906566139 - MI- Cty TNHH Phú Kim Phú Yên" at bounding box center [244, 210] width 319 height 15
type input "0906566139"
type input "MI- Cty TNHH Phú Kim Phú Yên"
type input "0"
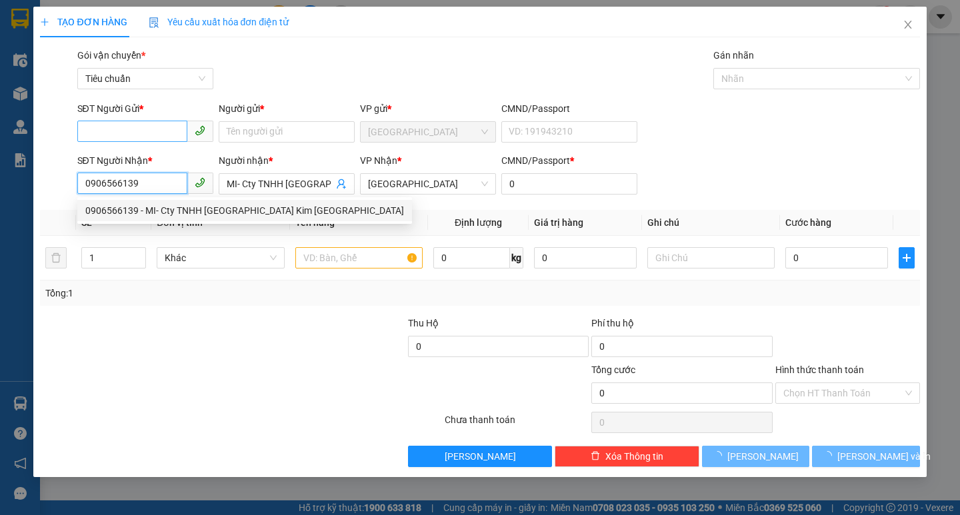
type input "60.000"
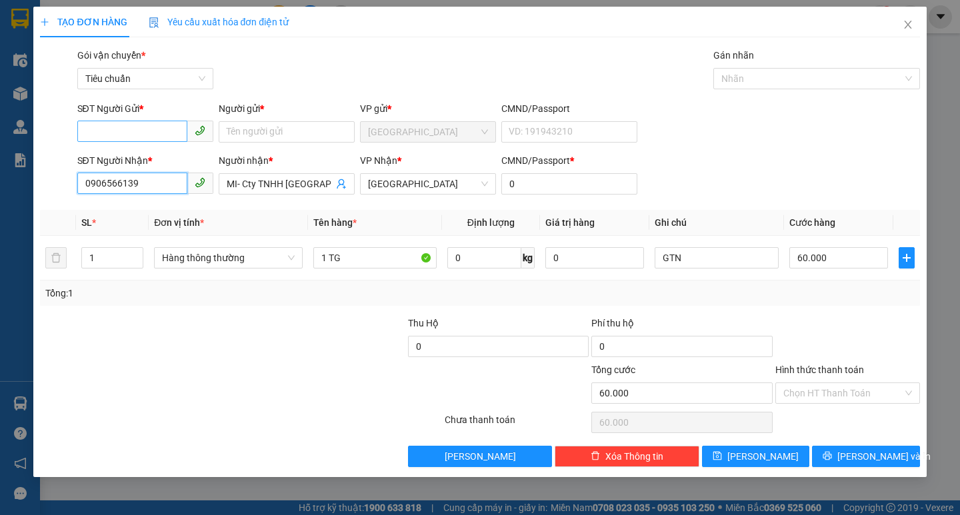
type input "0906566139"
click at [145, 129] on input "SĐT Người Gửi *" at bounding box center [132, 131] width 110 height 21
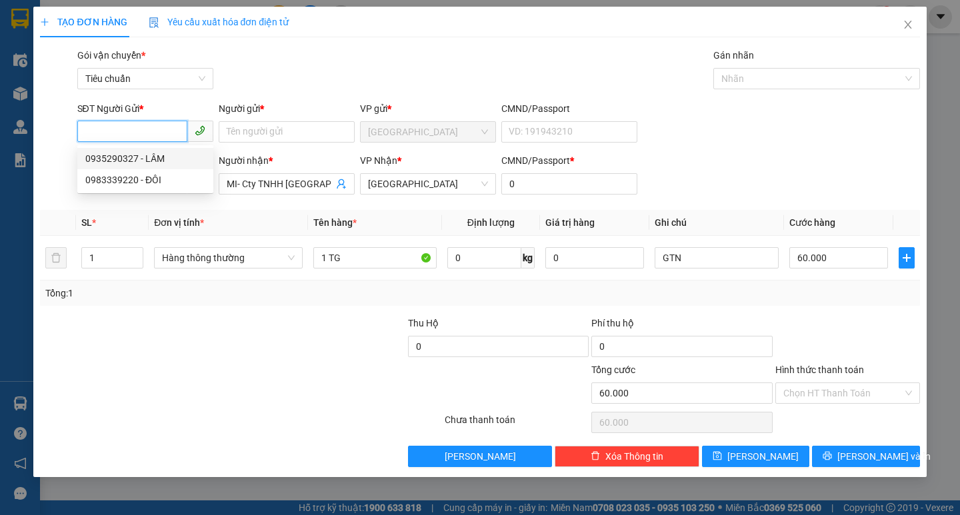
click at [155, 153] on div "0935290327 - LÂM" at bounding box center [145, 158] width 120 height 15
type input "0935290327"
type input "LÂM"
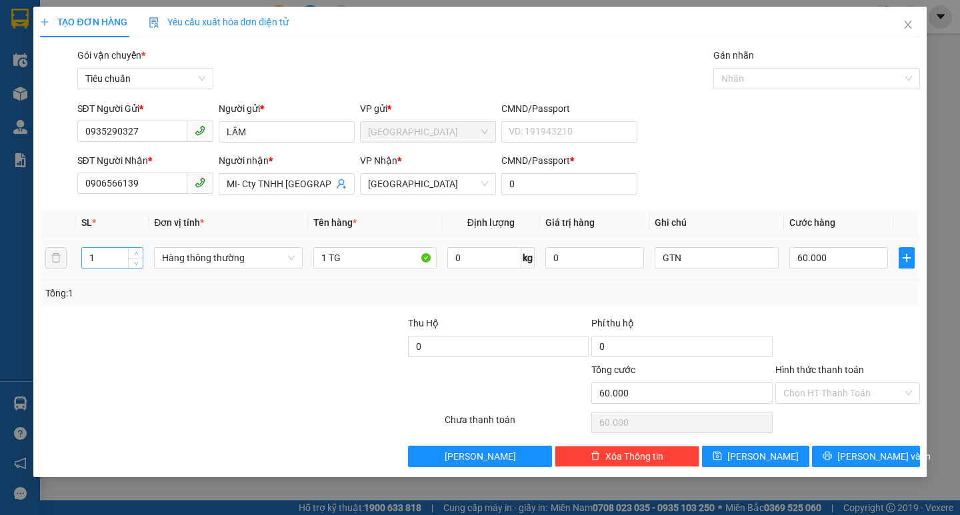
click at [112, 253] on input "1" at bounding box center [112, 258] width 61 height 20
type input "5"
click at [328, 263] on input "1 TG" at bounding box center [374, 257] width 123 height 21
type input "0"
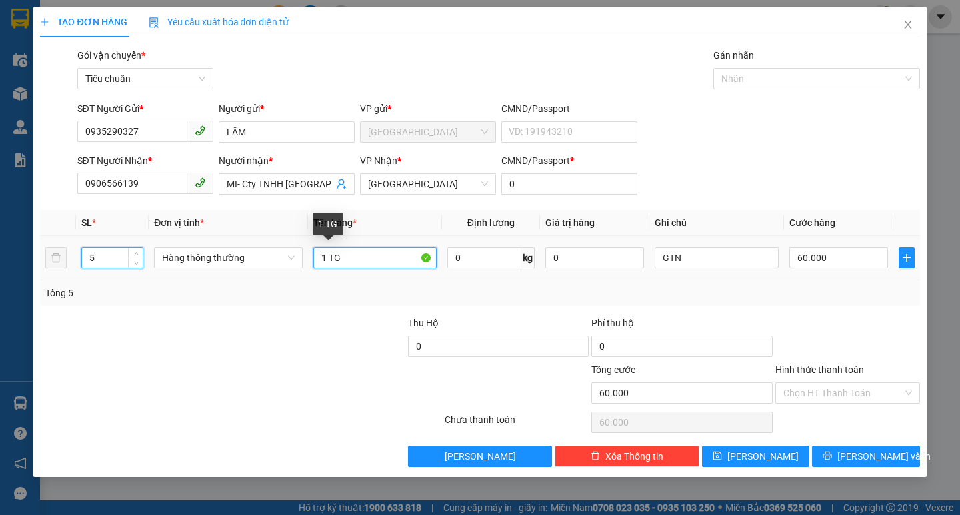
type input "0"
type input "5TG"
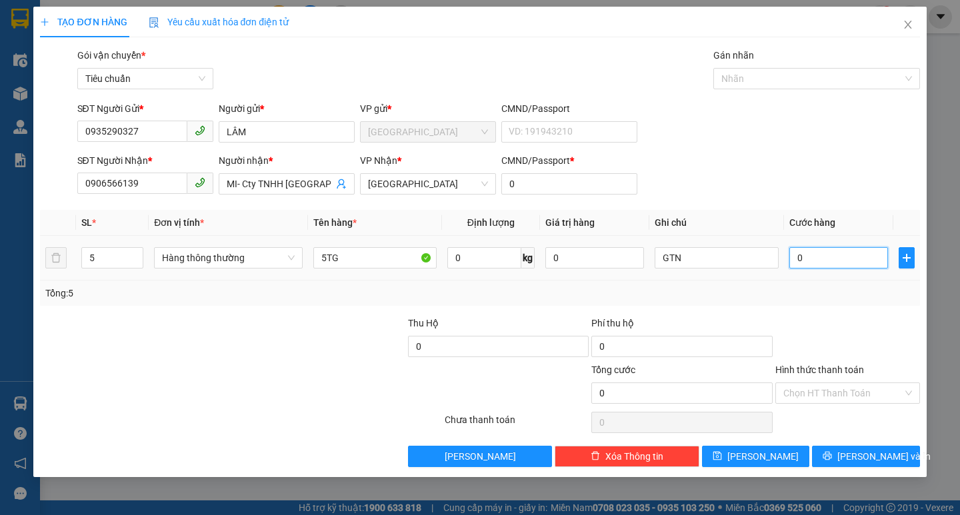
click at [817, 257] on input "0" at bounding box center [838, 257] width 99 height 21
type input "2"
type input "25"
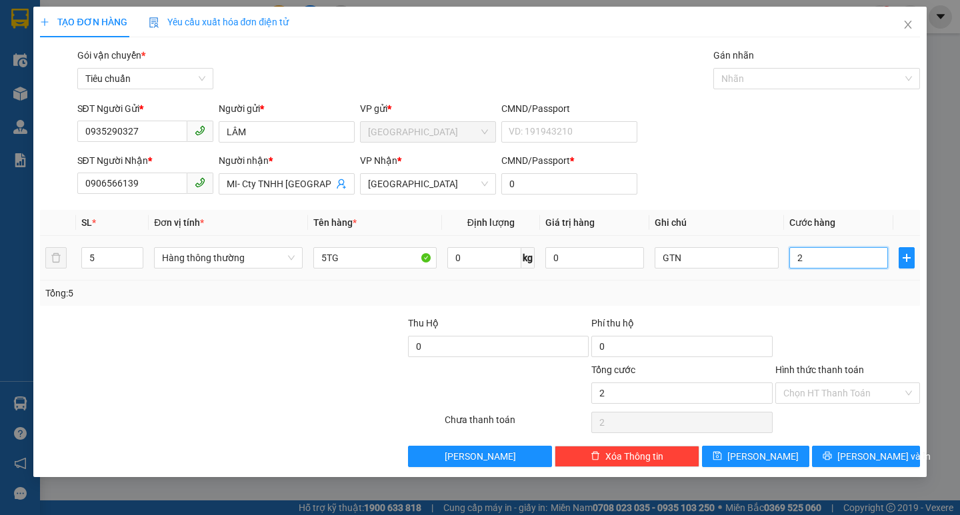
type input "25"
type input "250"
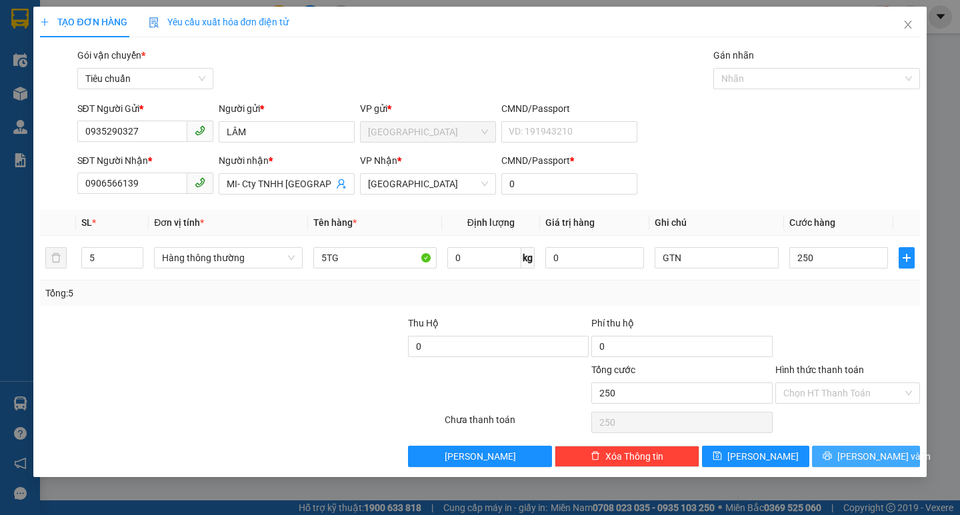
type input "250.000"
click at [882, 460] on span "[PERSON_NAME] và In" at bounding box center [883, 456] width 93 height 15
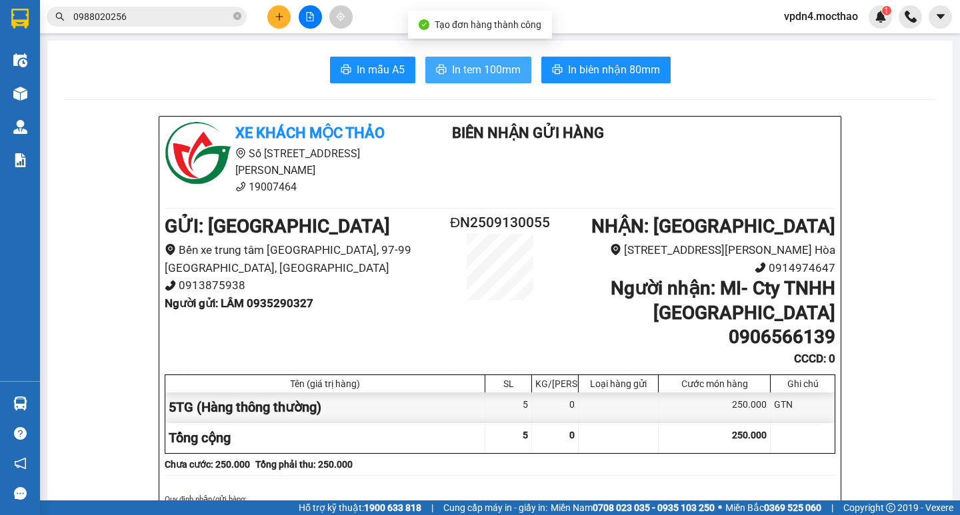
click at [469, 64] on span "In tem 100mm" at bounding box center [486, 69] width 69 height 17
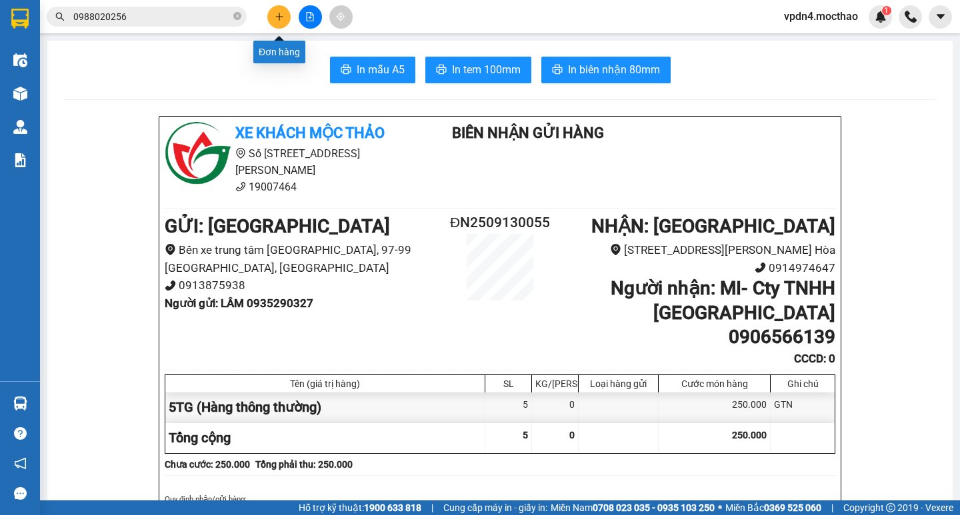
click at [273, 25] on button at bounding box center [278, 16] width 23 height 23
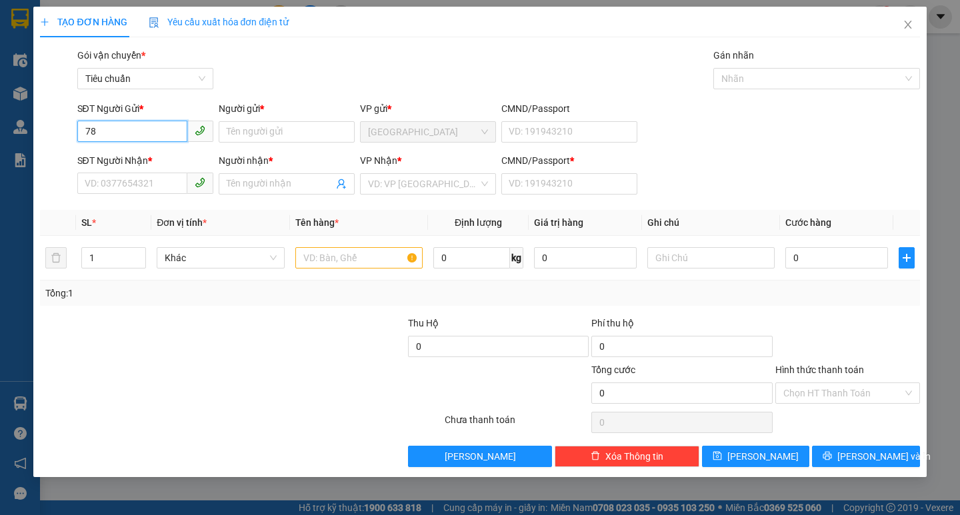
type input "7"
click at [187, 151] on div "0788666460 - GIÊN" at bounding box center [145, 158] width 136 height 21
type input "0788666460"
type input "GIÊN"
type input "0933444246"
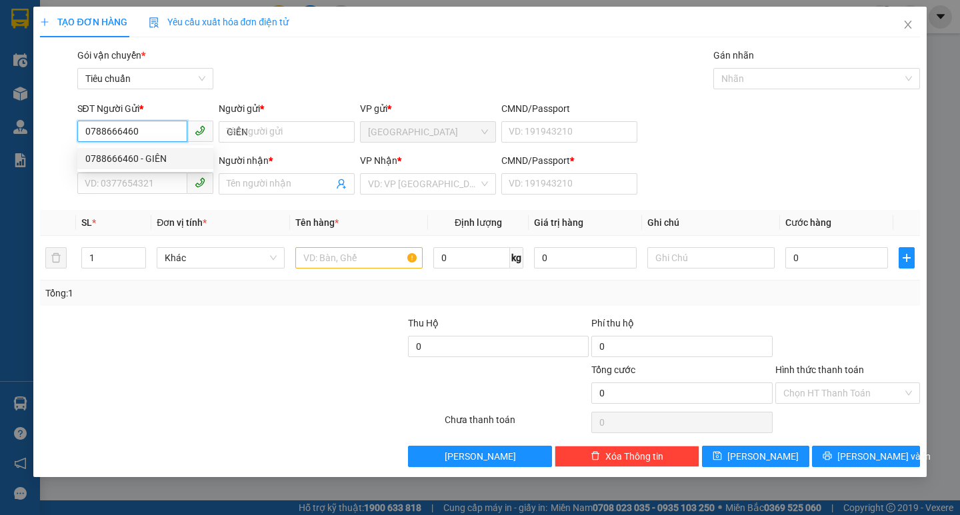
type input "KO TÊN"
type input "0"
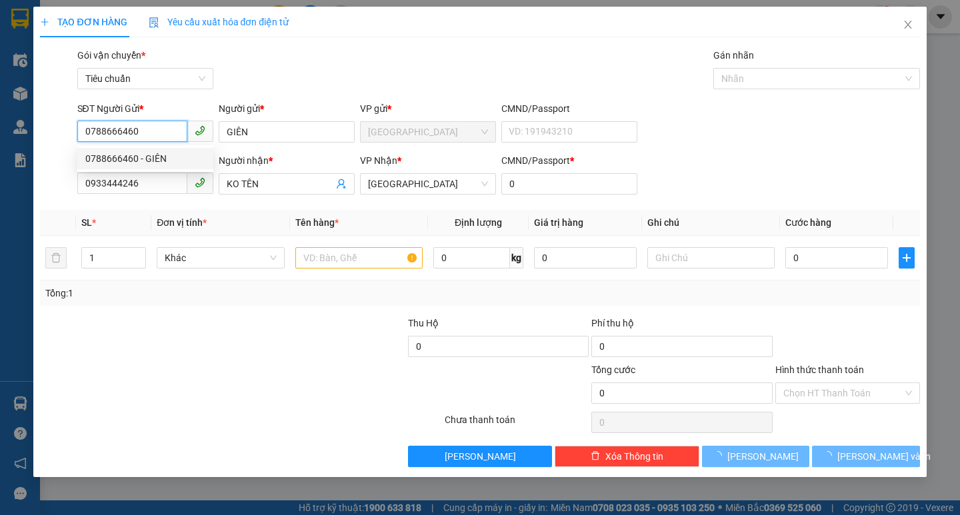
type input "40.000"
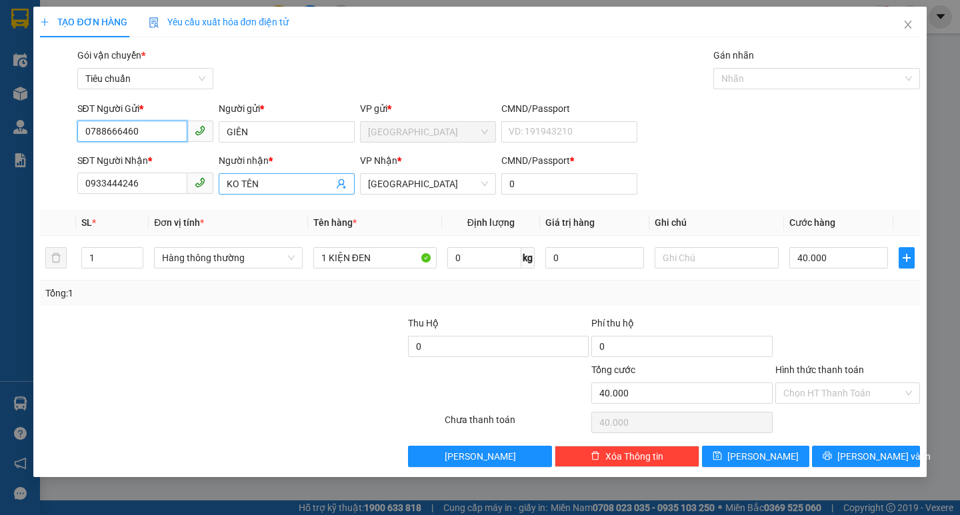
type input "0788666460"
click at [295, 185] on input "KO TÊN" at bounding box center [280, 184] width 107 height 15
type input "K"
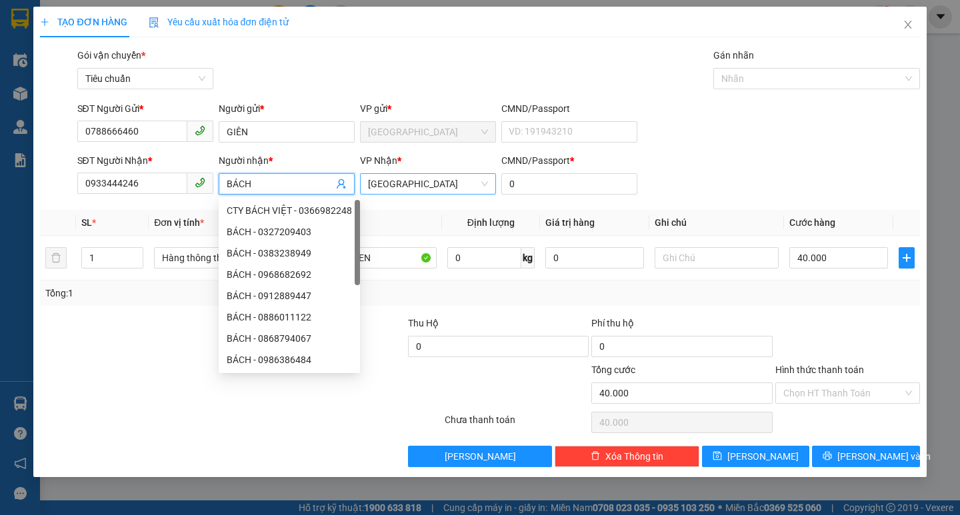
click at [465, 183] on span "[GEOGRAPHIC_DATA]" at bounding box center [428, 184] width 120 height 20
type input "BÁCH"
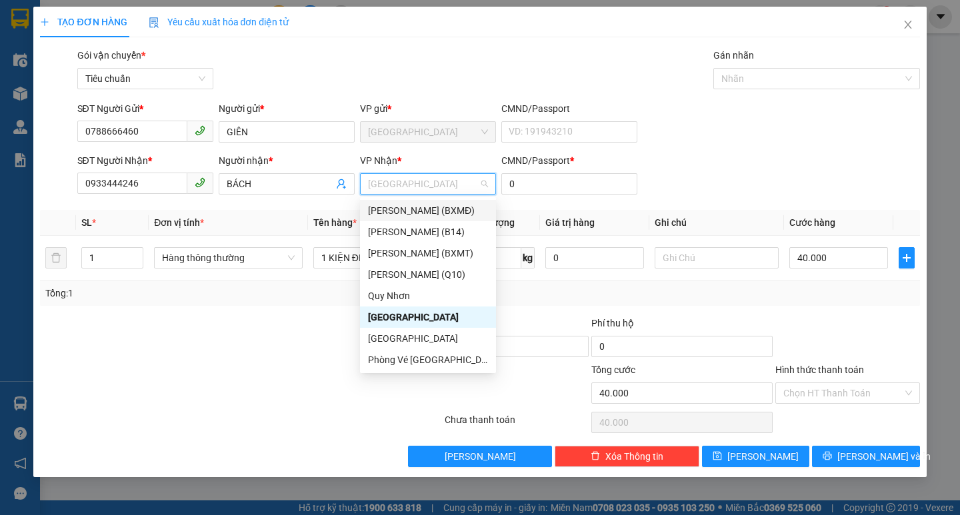
click at [465, 209] on div "[PERSON_NAME] (BXMĐ)" at bounding box center [428, 210] width 120 height 15
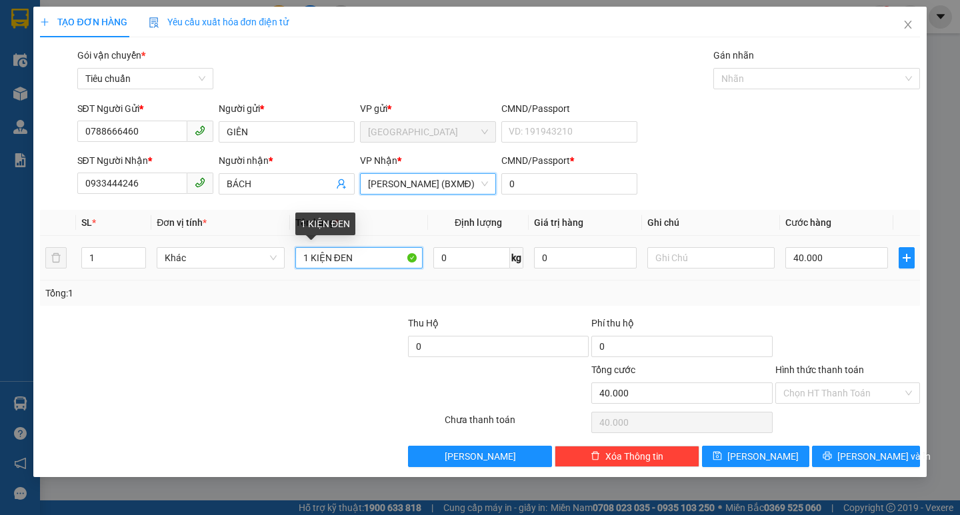
click at [365, 253] on input "1 KIỆN ĐEN" at bounding box center [358, 257] width 127 height 21
type input "1 TG"
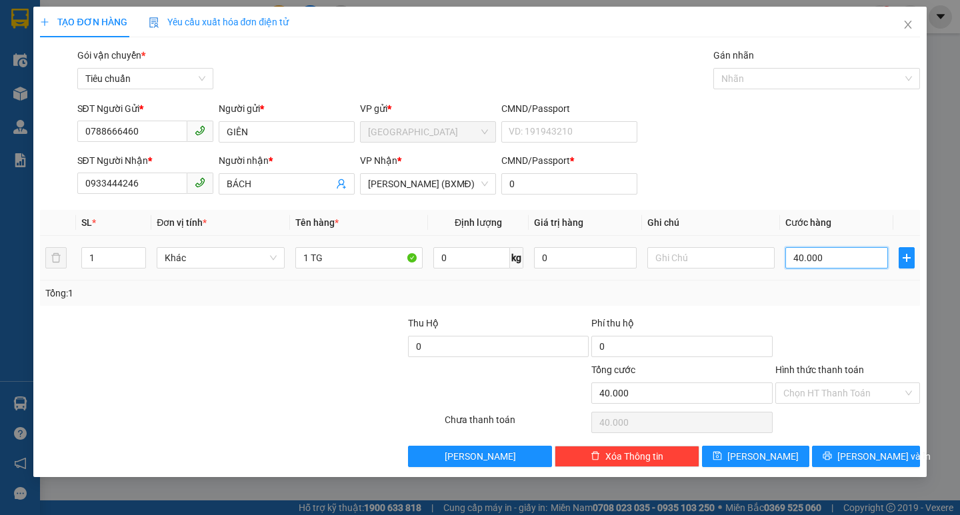
click at [820, 262] on input "40.000" at bounding box center [836, 257] width 103 height 21
type input "6"
type input "60"
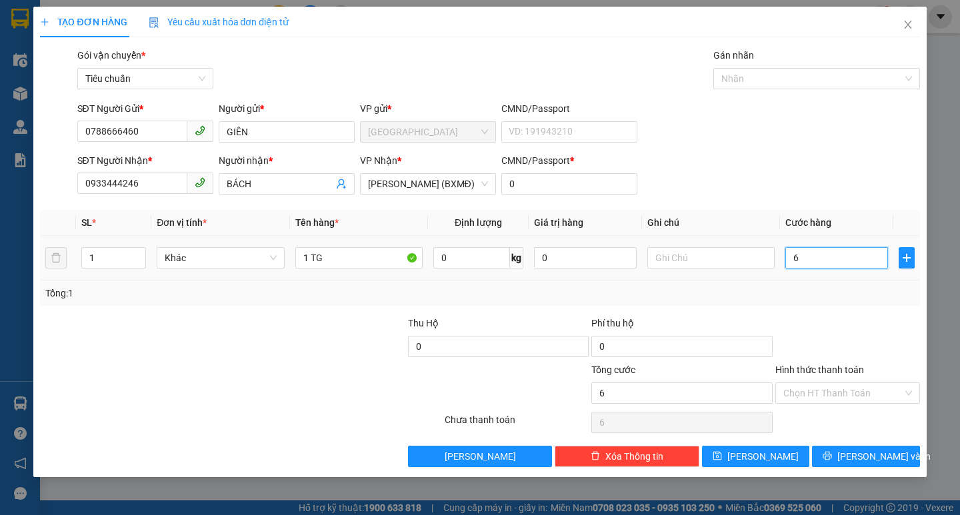
type input "60"
type input "60.000"
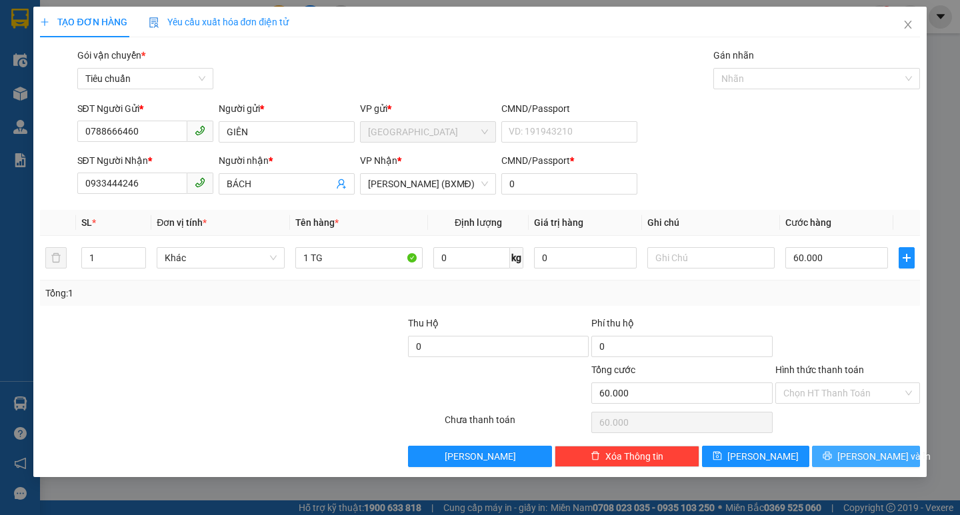
click at [886, 459] on span "[PERSON_NAME] và In" at bounding box center [883, 456] width 93 height 15
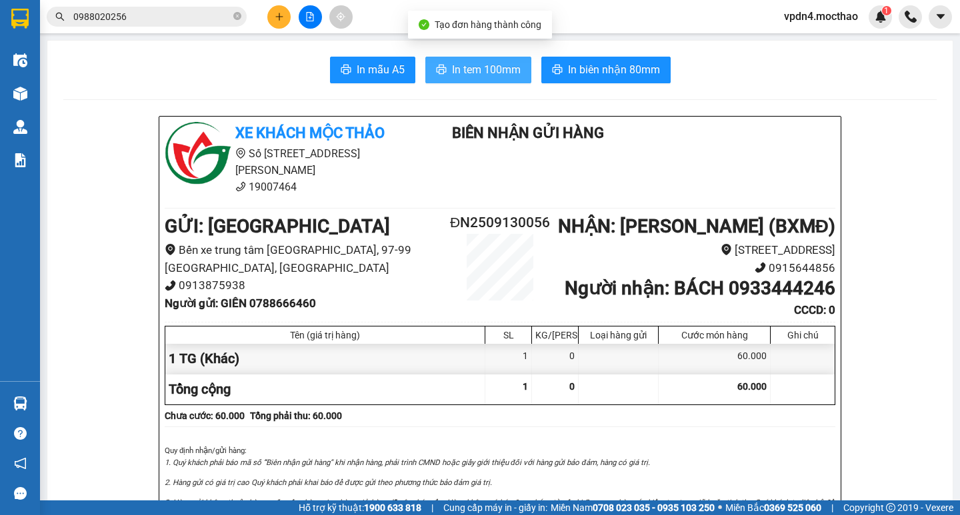
click at [452, 66] on span "In tem 100mm" at bounding box center [486, 69] width 69 height 17
